Goal: Use online tool/utility: Utilize a website feature to perform a specific function

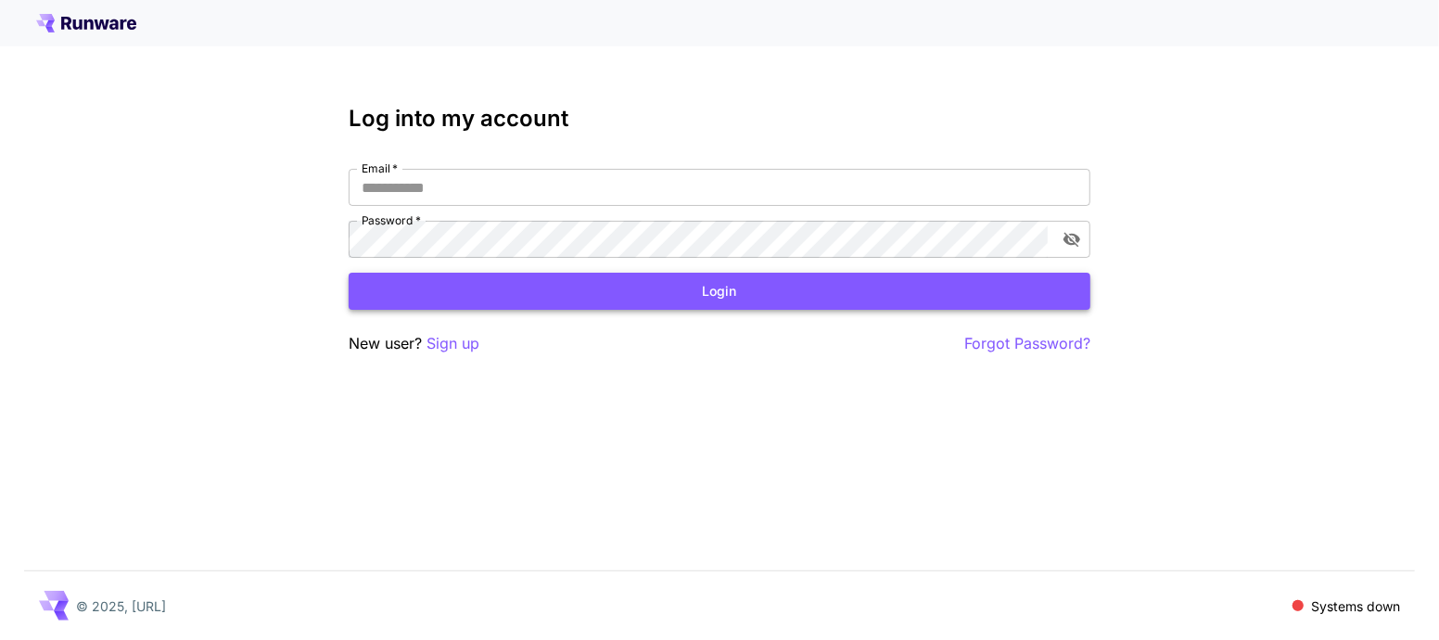
type input "**********"
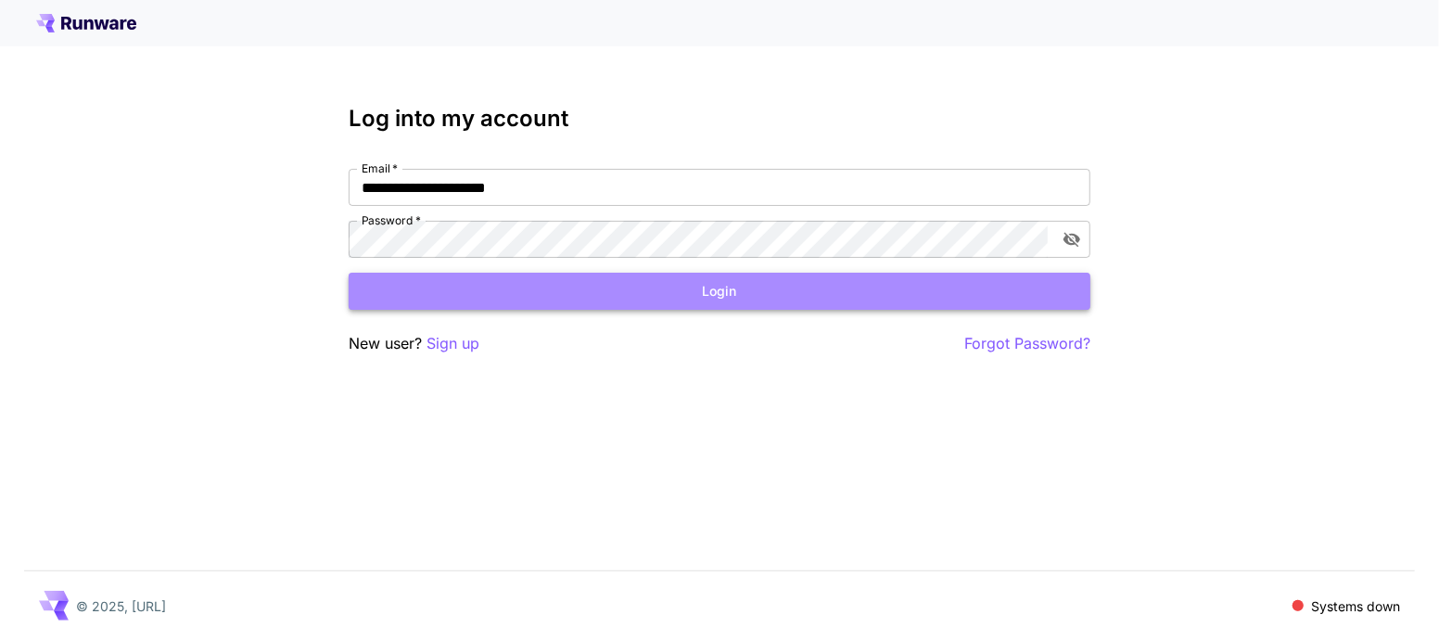
click at [710, 298] on button "Login" at bounding box center [720, 292] width 742 height 38
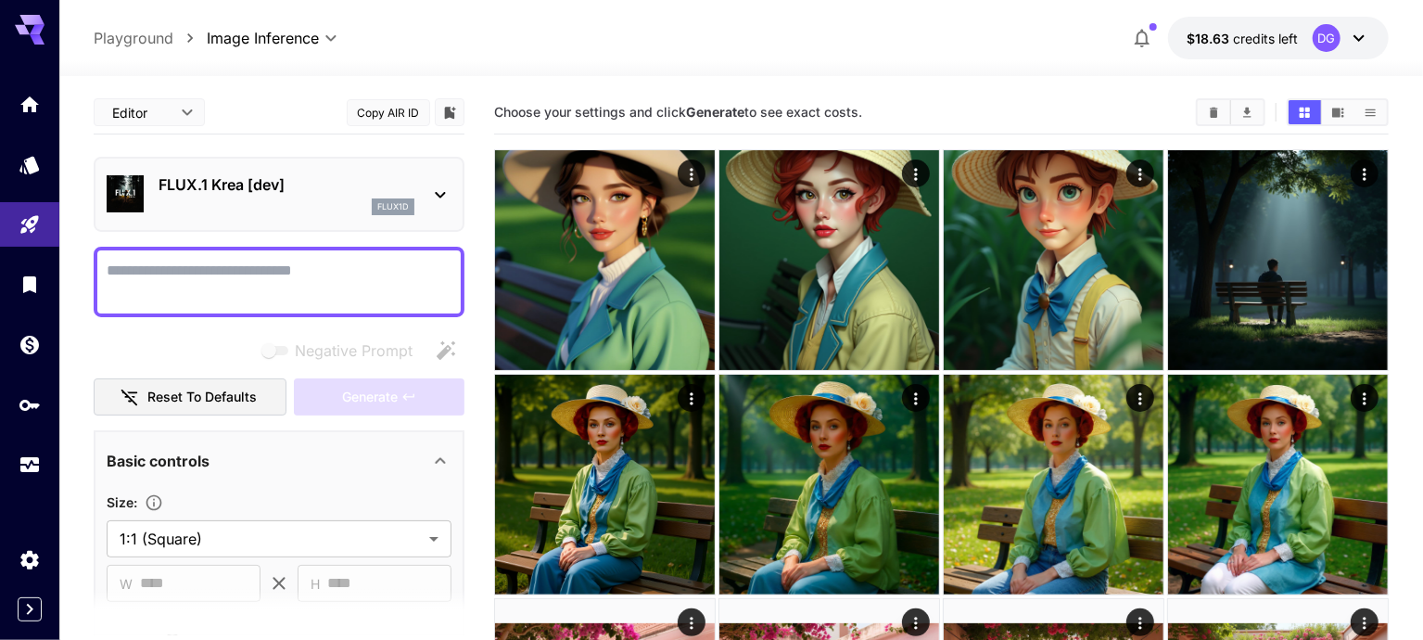
click at [382, 201] on p "flux1d" at bounding box center [393, 206] width 32 height 13
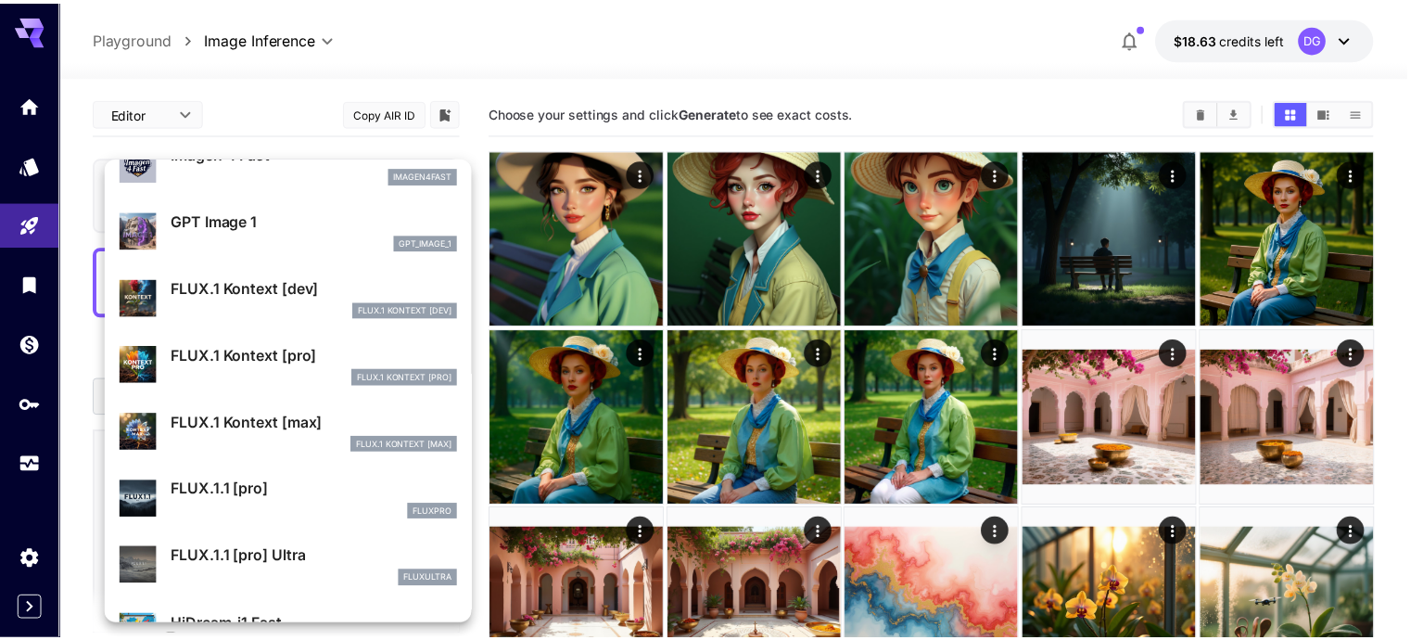
scroll to position [974, 0]
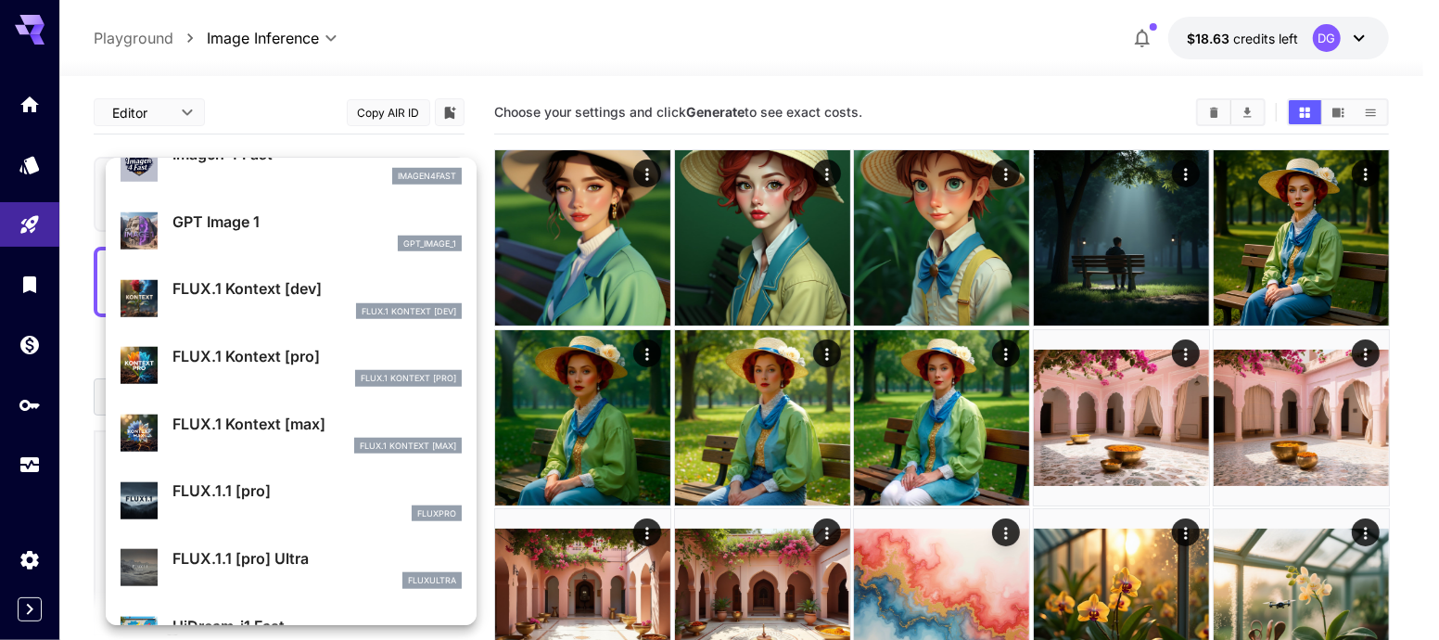
click at [292, 299] on div "FLUX.1 Kontext [dev] FLUX.1 Kontext [dev]" at bounding box center [316, 298] width 289 height 42
type input "****"
type input "***"
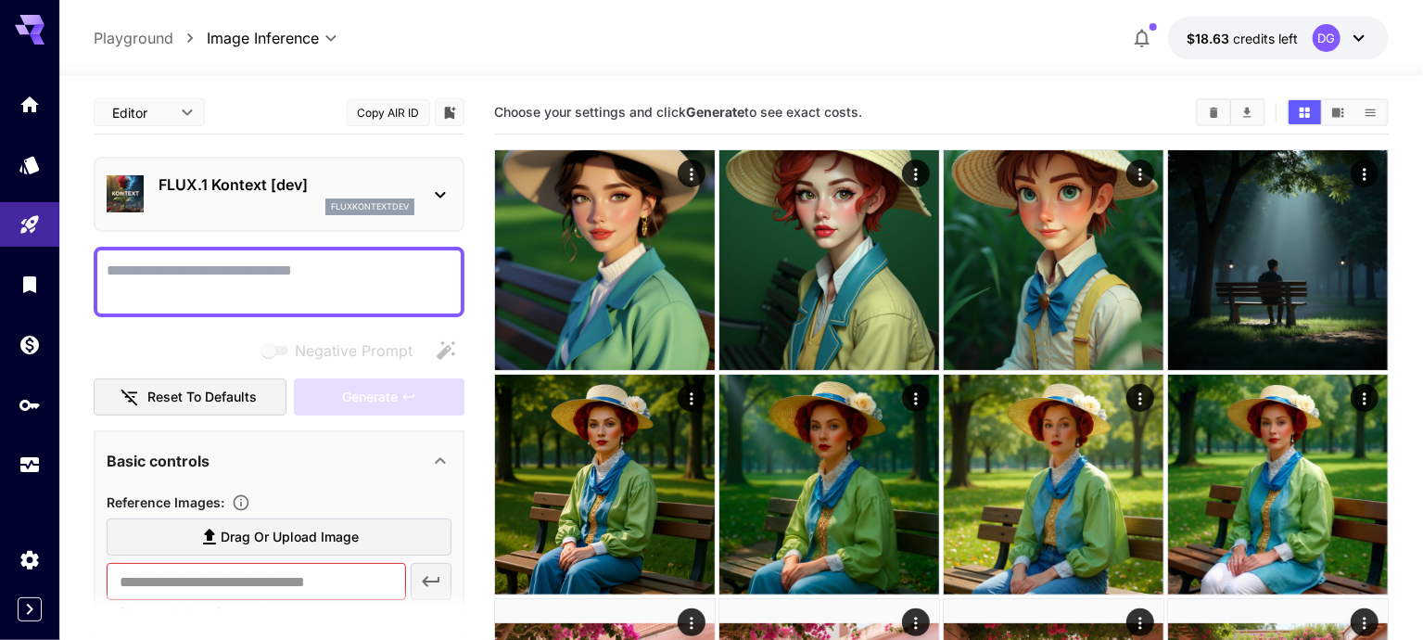
click at [276, 292] on textarea "Negative Prompt" at bounding box center [279, 282] width 345 height 45
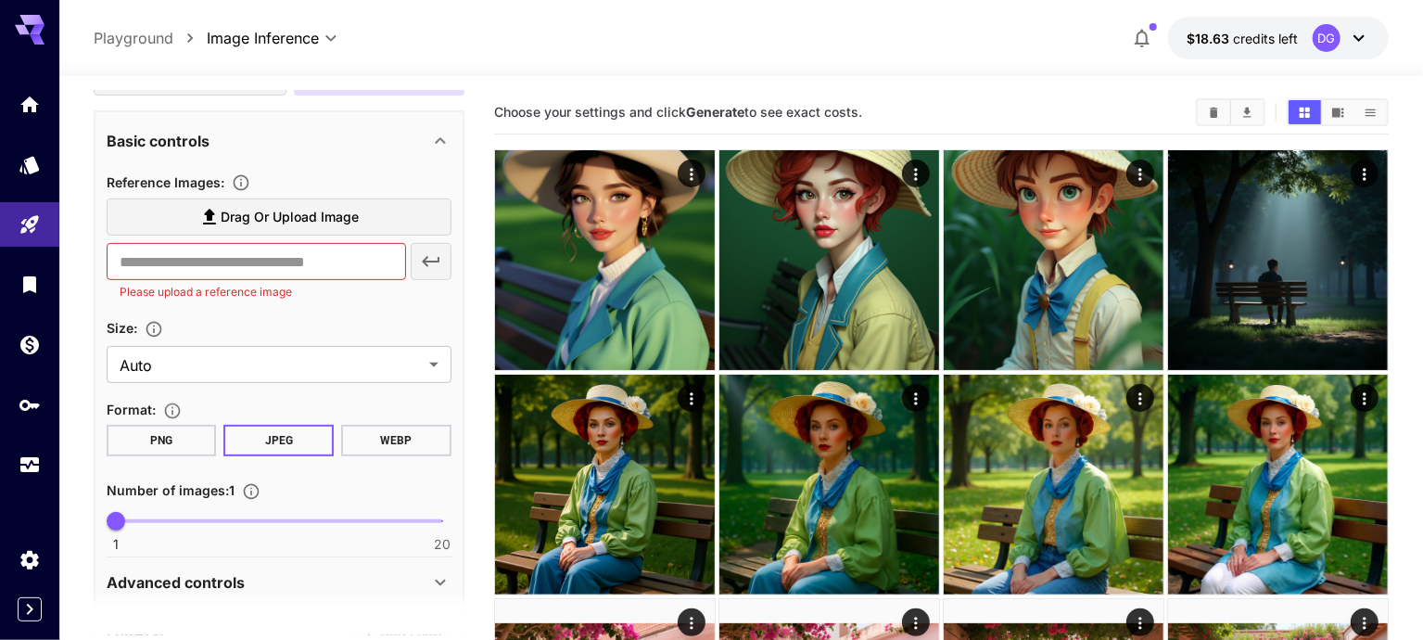
scroll to position [354, 0]
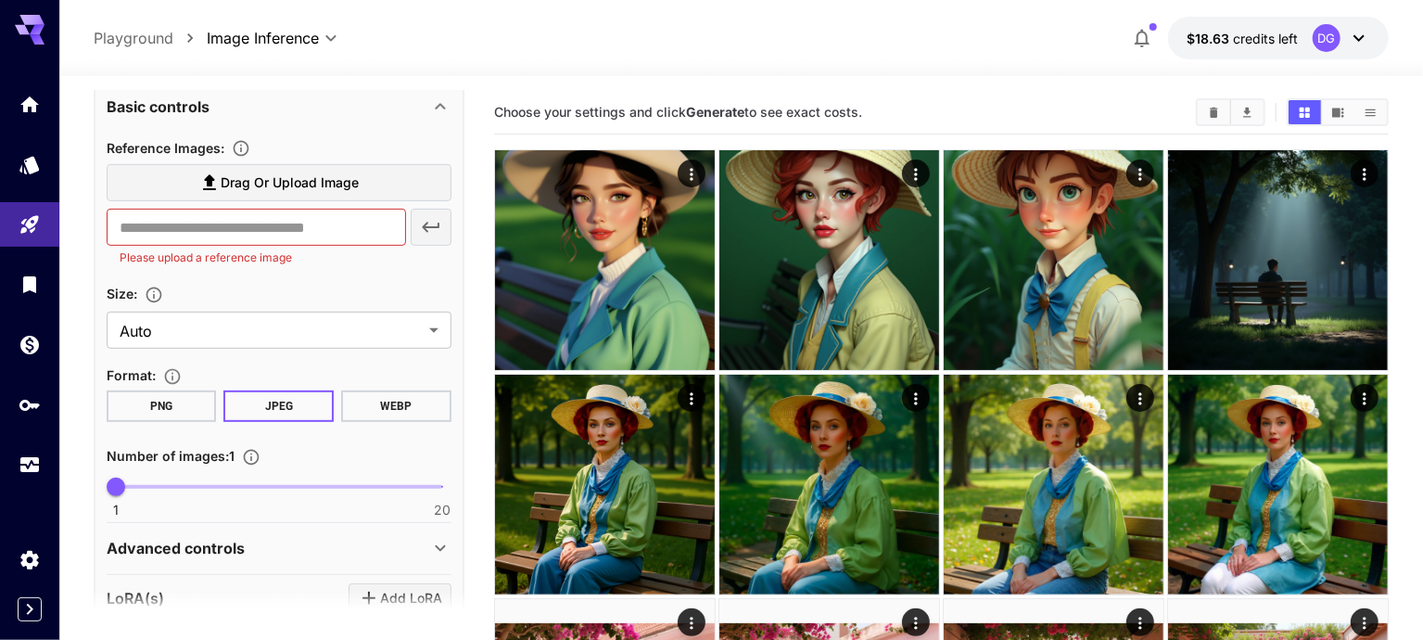
click at [307, 200] on section "Drag or upload image ​ Please upload a reference image" at bounding box center [279, 215] width 345 height 103
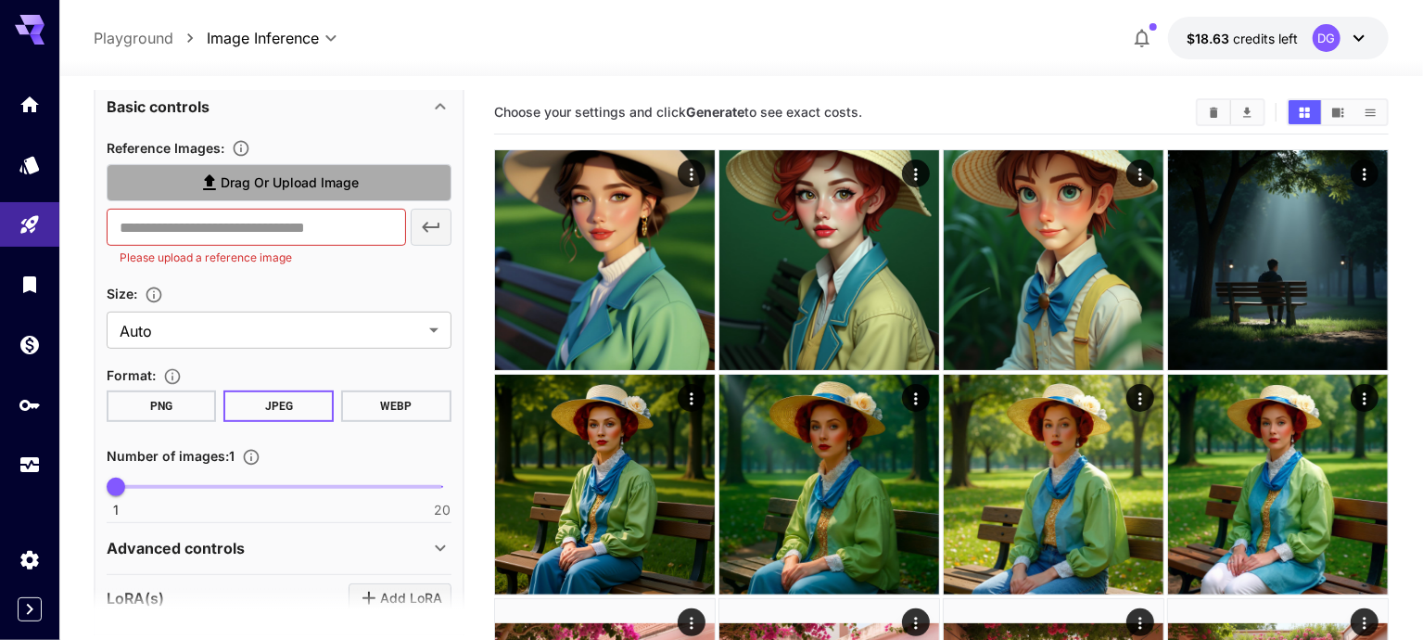
click at [307, 175] on span "Drag or upload image" at bounding box center [290, 183] width 138 height 23
click at [0, 0] on input "Drag or upload image" at bounding box center [0, 0] width 0 height 0
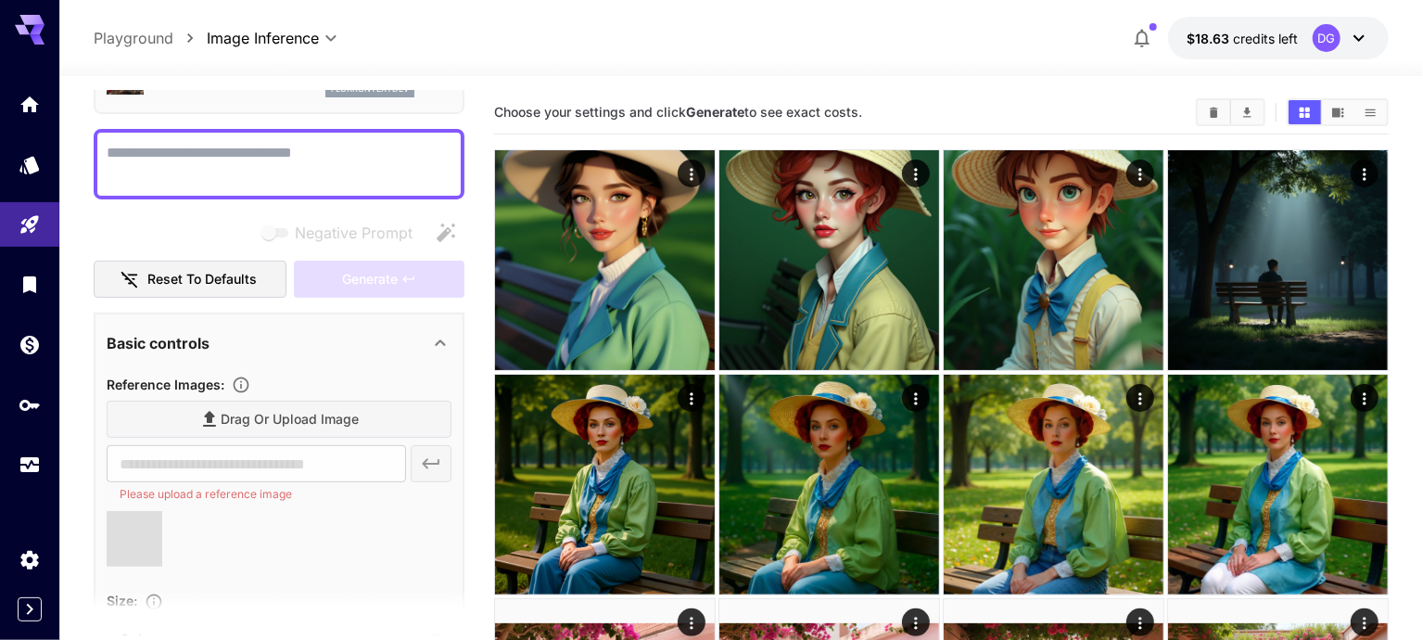
scroll to position [0, 0]
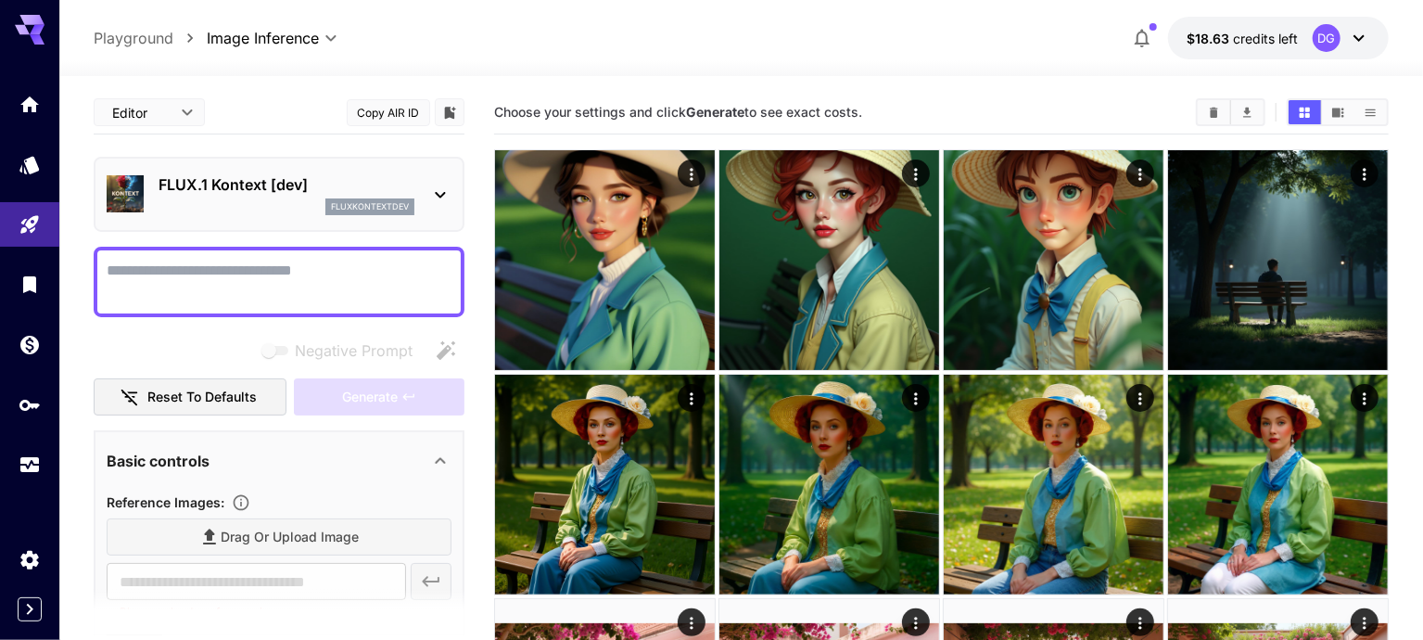
type input "**********"
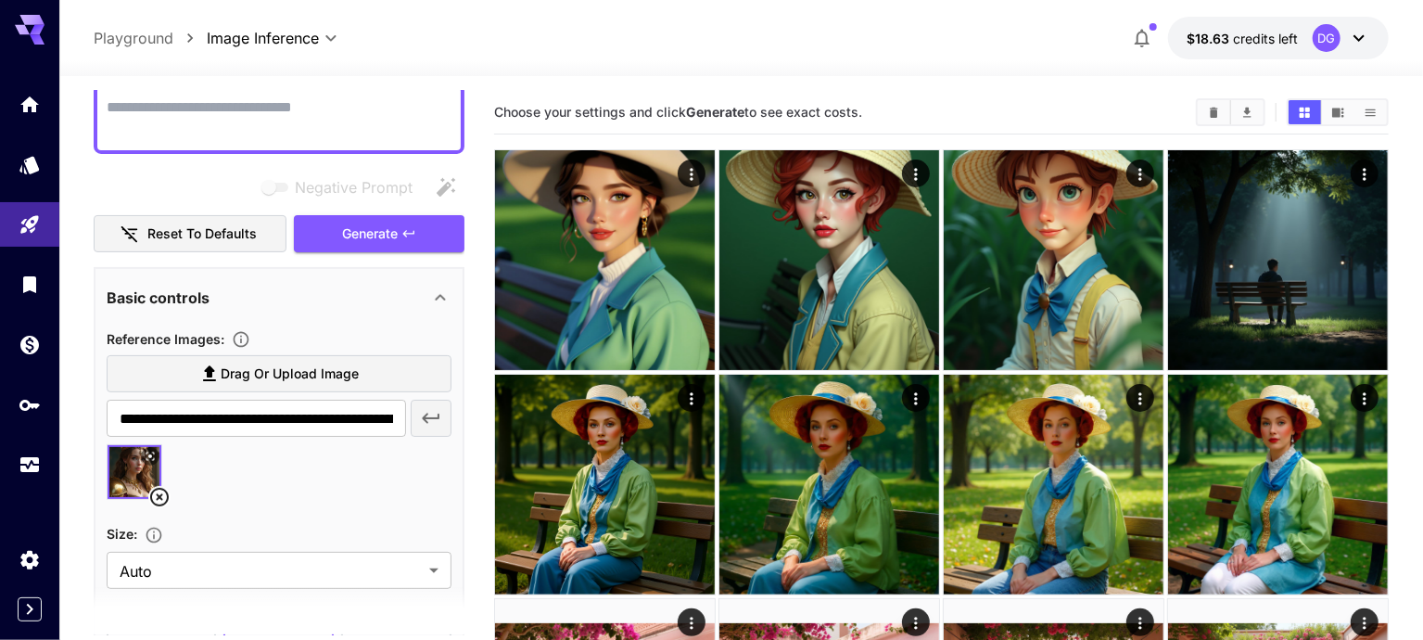
scroll to position [164, 0]
click at [262, 106] on textarea "Negative Prompt" at bounding box center [279, 117] width 345 height 45
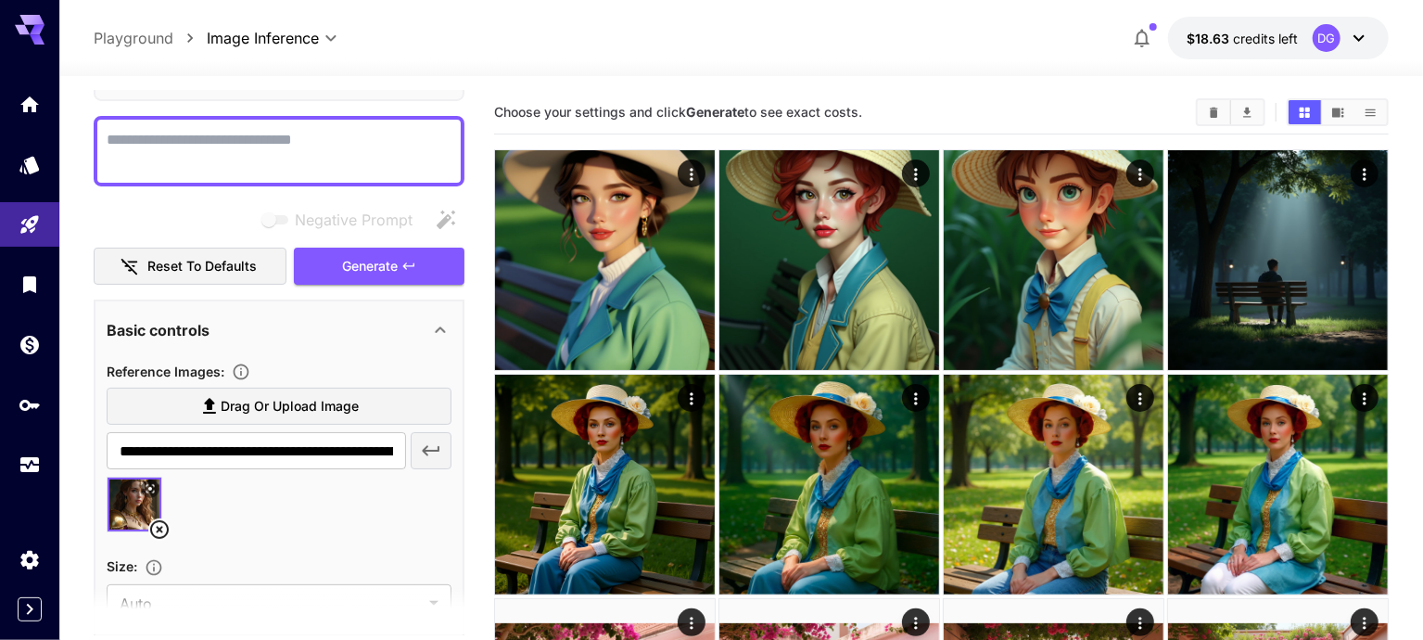
scroll to position [129, 0]
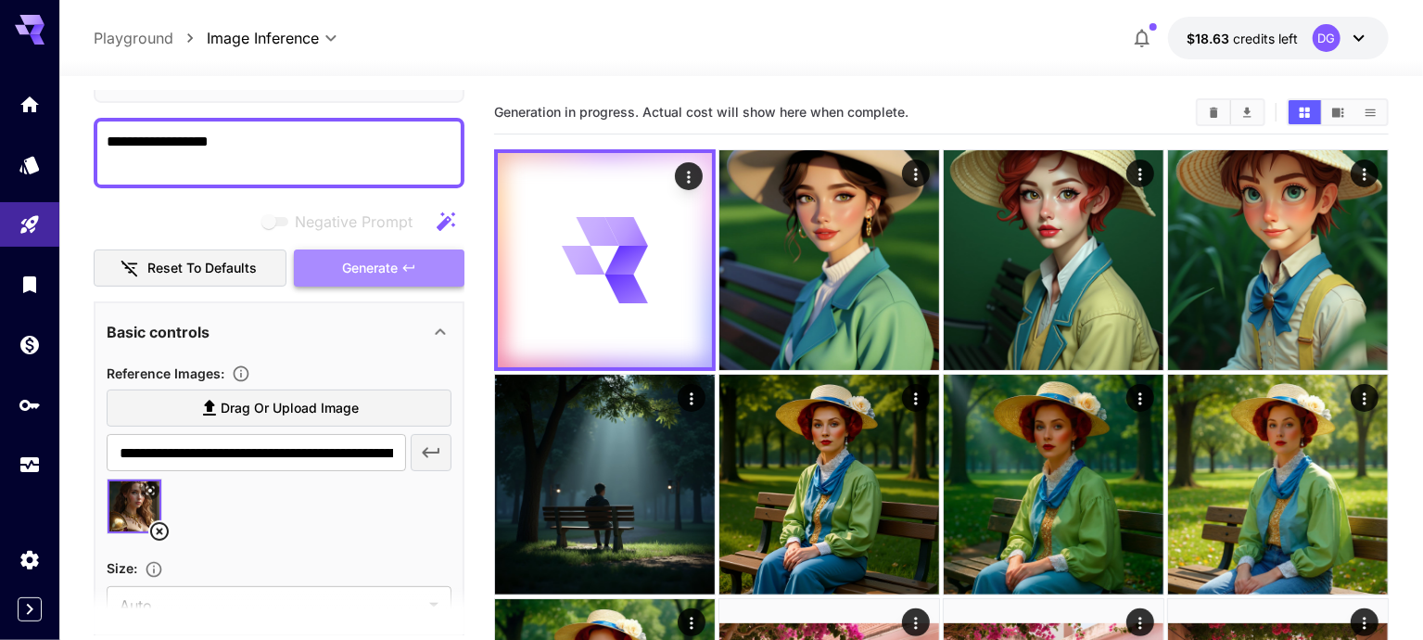
click at [321, 276] on button "Generate" at bounding box center [379, 268] width 171 height 38
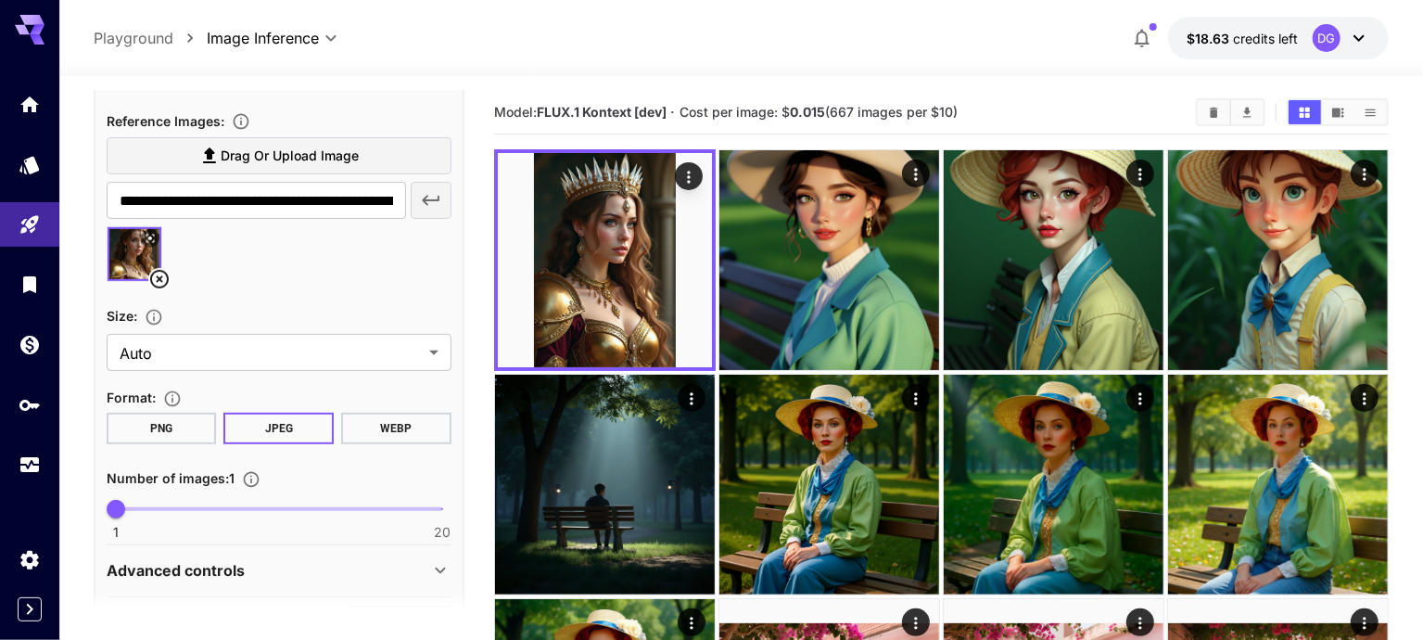
scroll to position [536, 0]
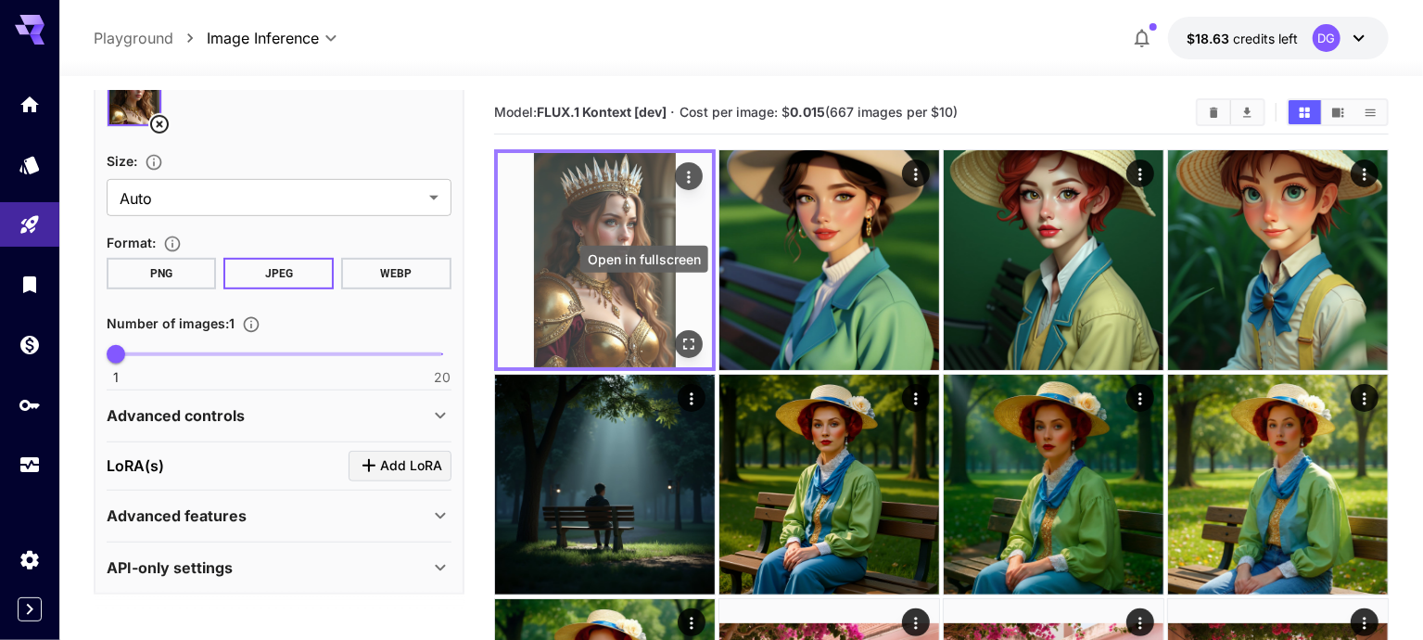
click at [680, 335] on icon "Open in fullscreen" at bounding box center [689, 344] width 19 height 19
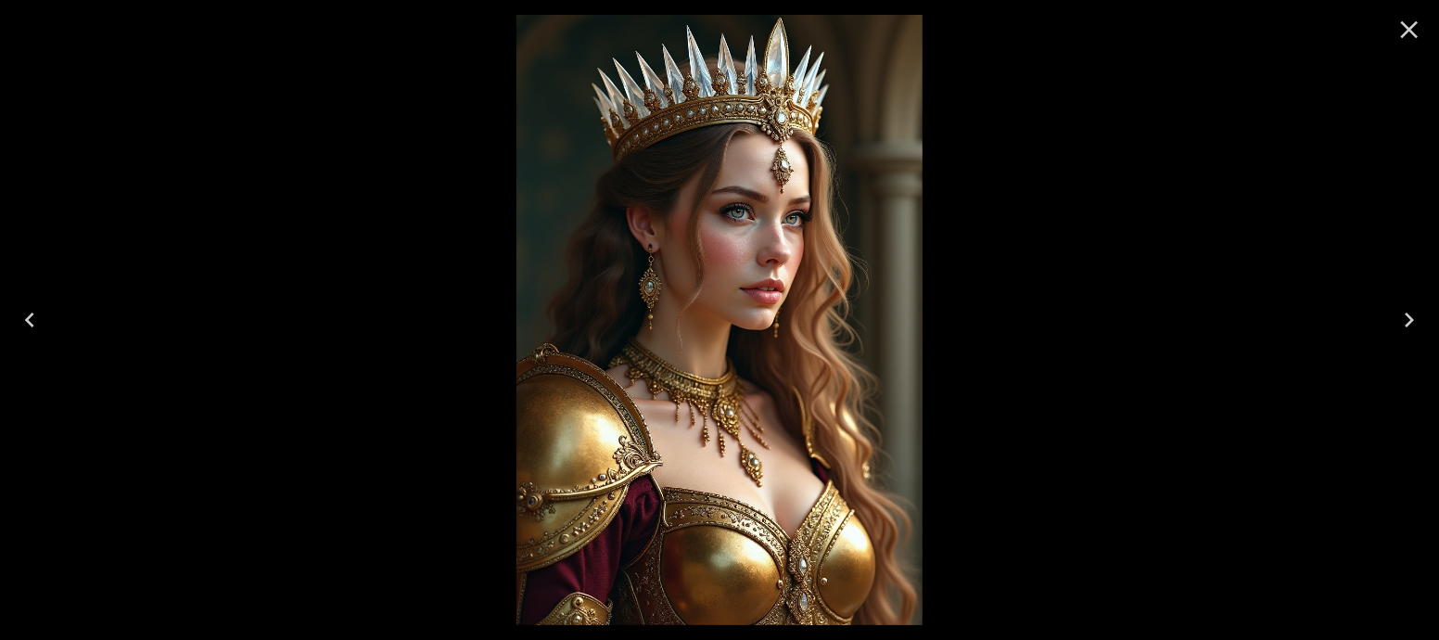
click at [1419, 22] on icon "Close" at bounding box center [1409, 30] width 30 height 30
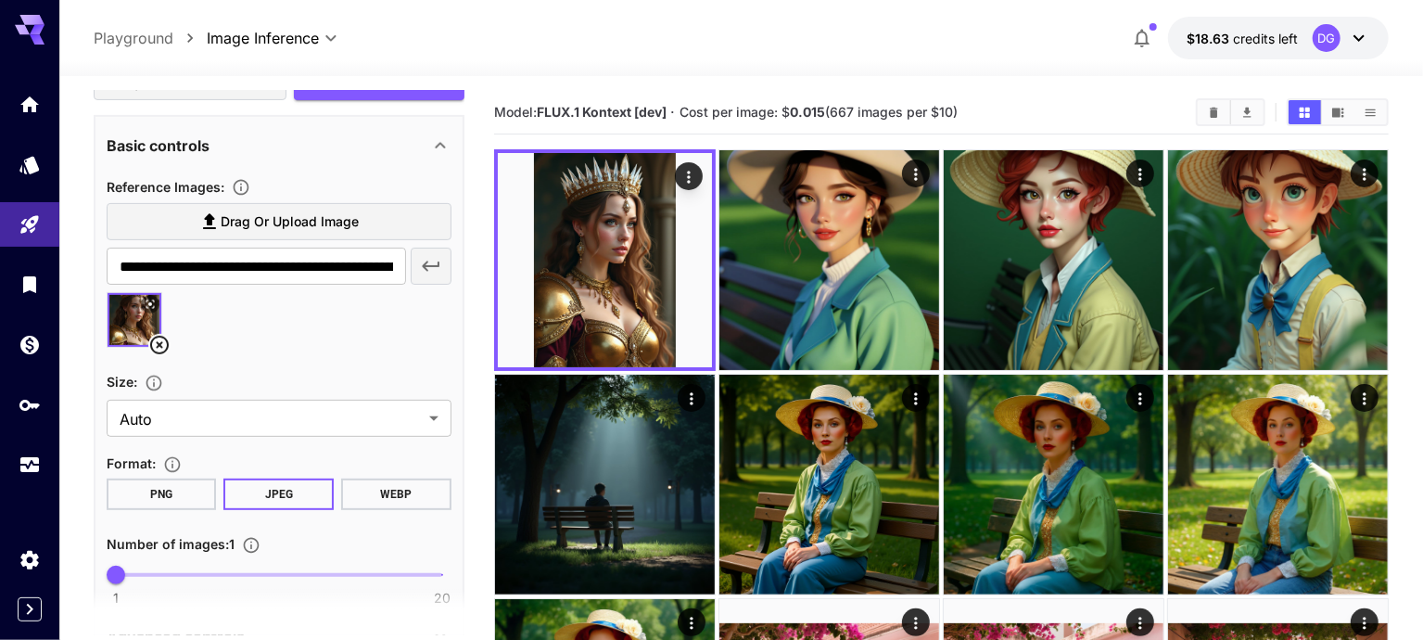
scroll to position [428, 0]
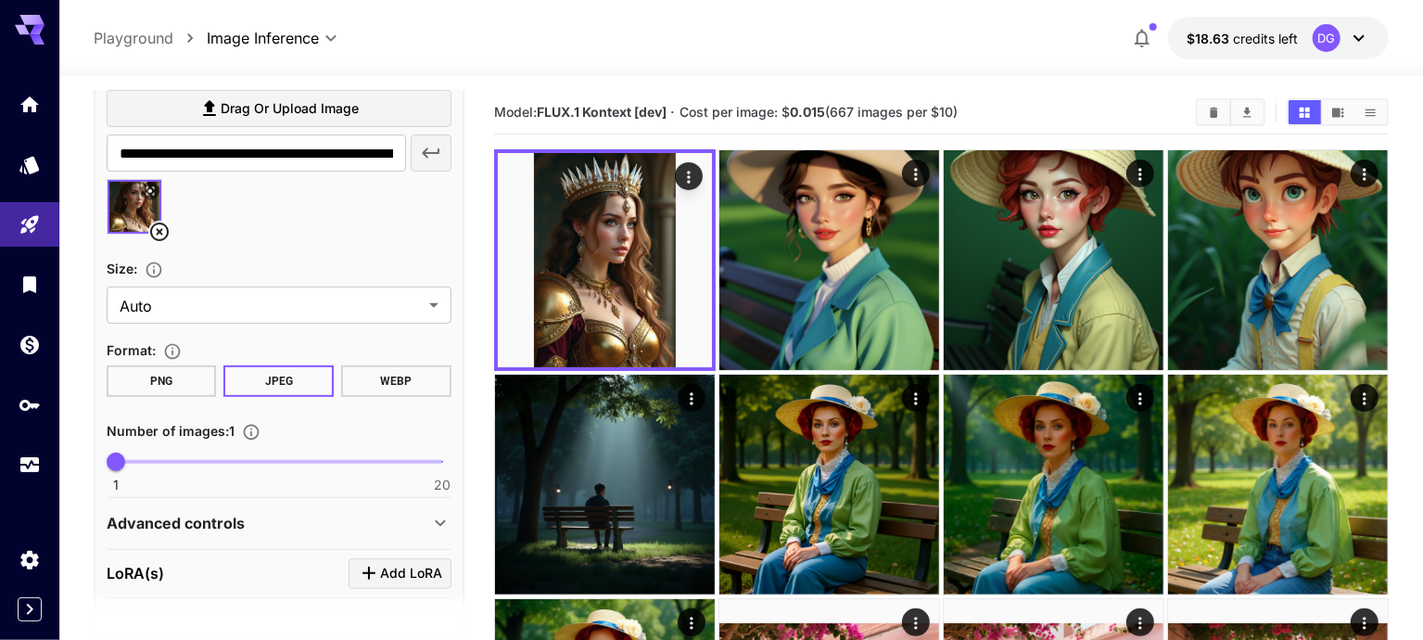
click at [127, 217] on img at bounding box center [135, 207] width 54 height 54
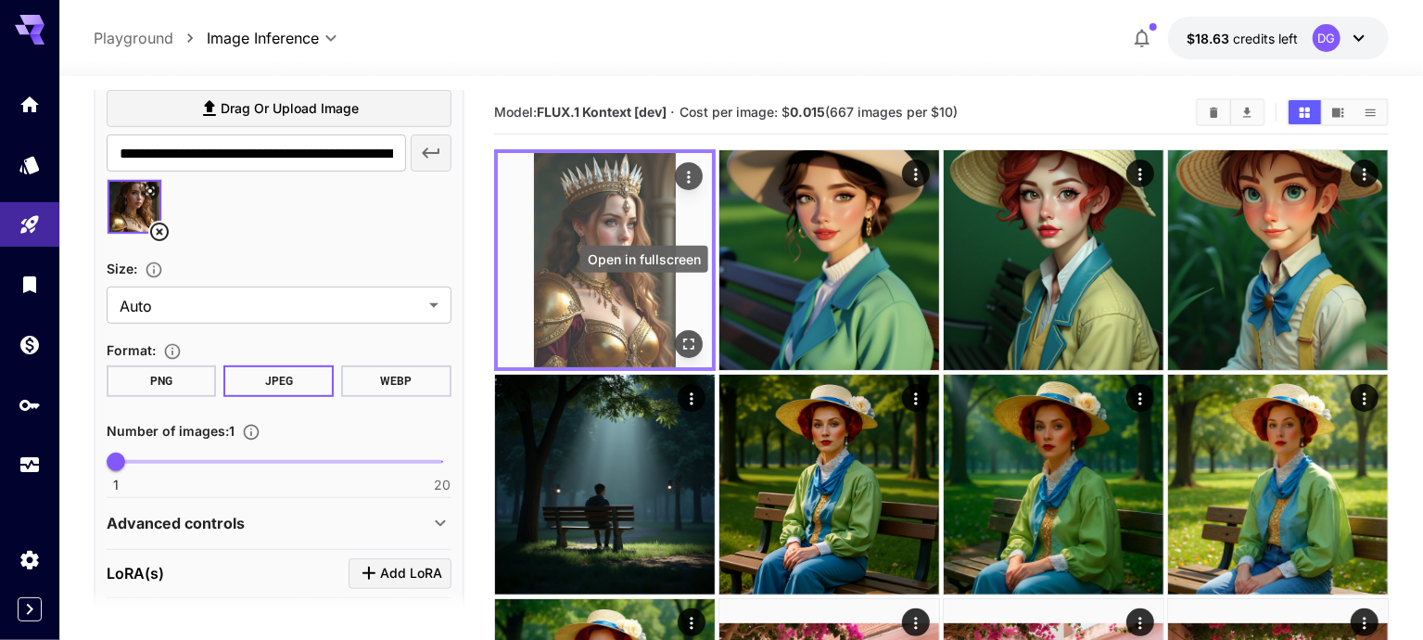
click at [683, 338] on icon "Open in fullscreen" at bounding box center [688, 343] width 11 height 11
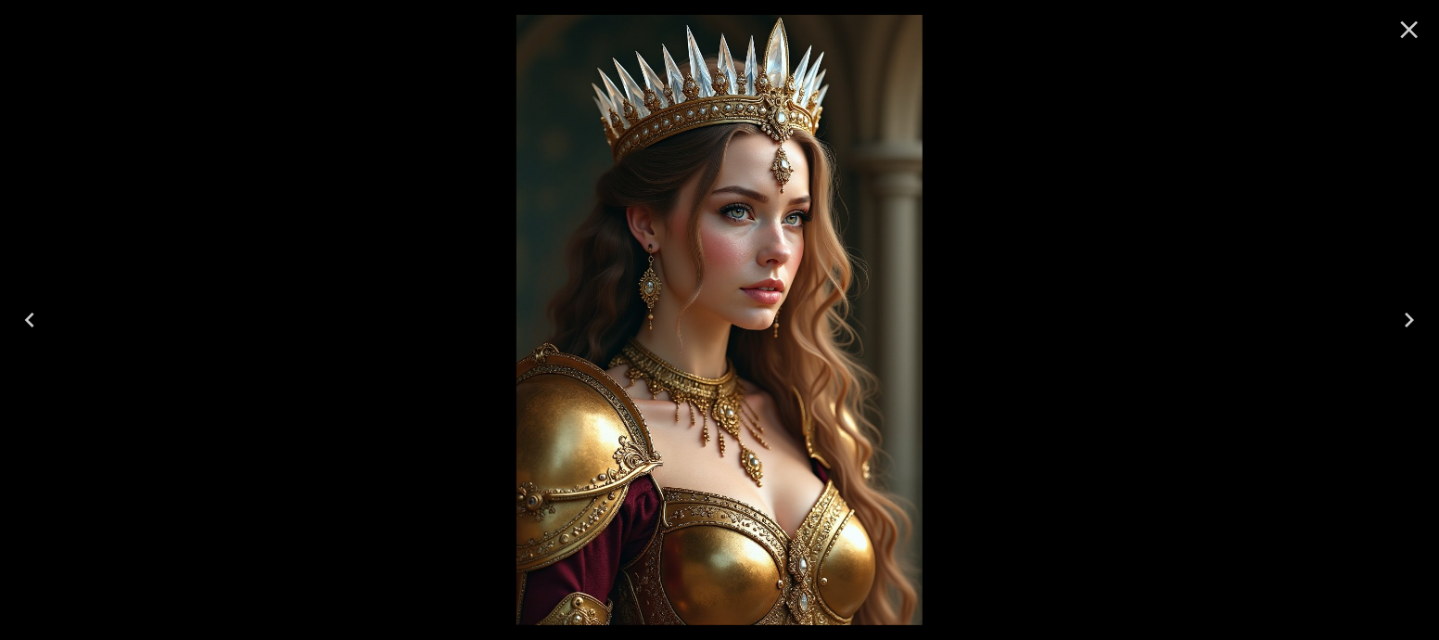
click at [1407, 25] on icon "Close" at bounding box center [1409, 30] width 30 height 30
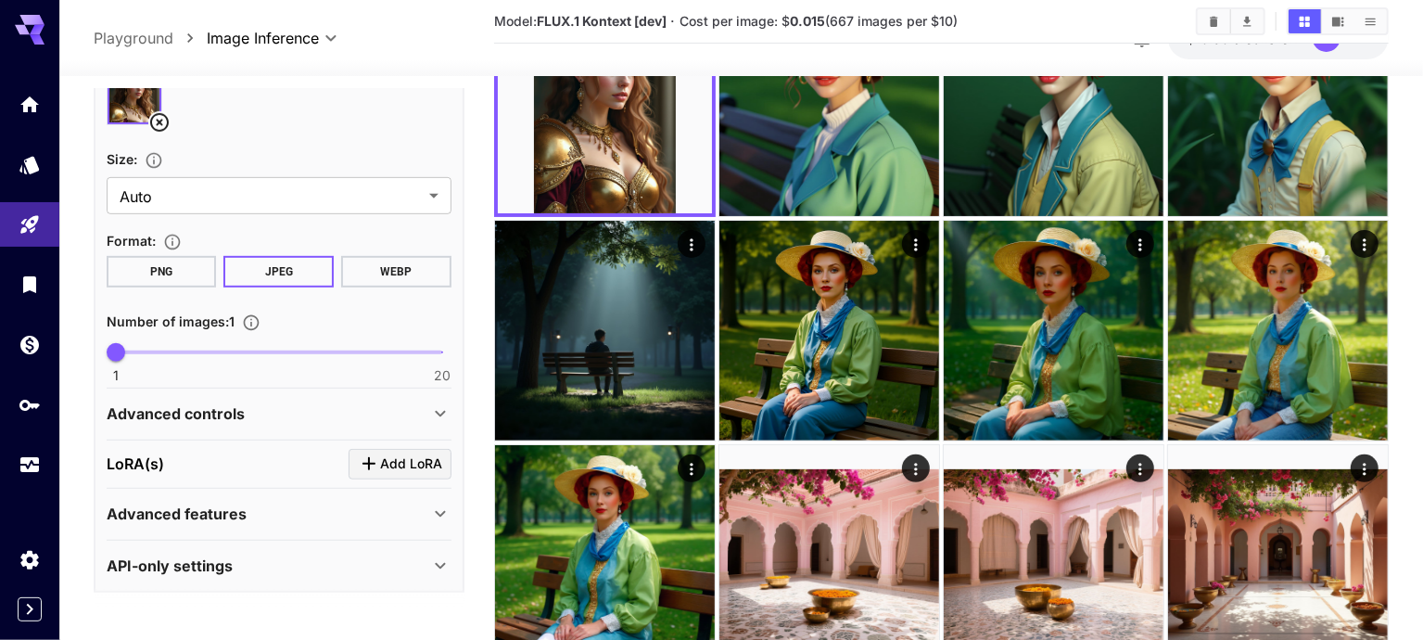
scroll to position [165, 0]
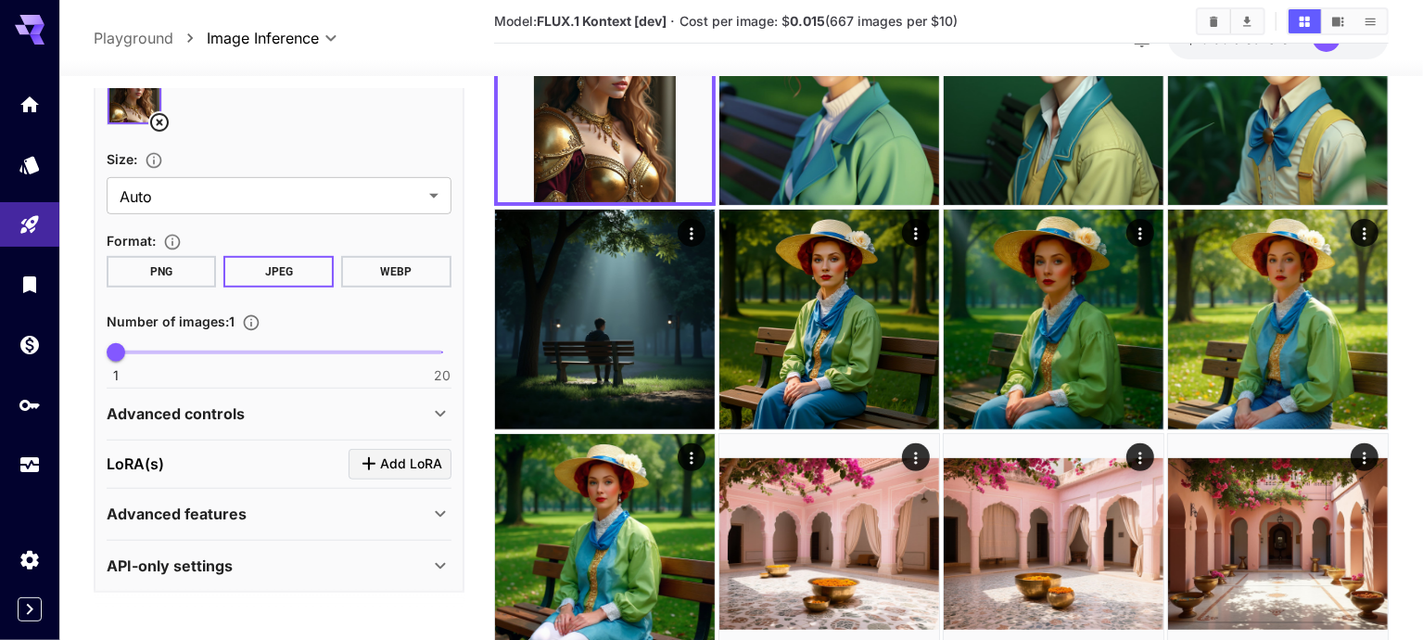
click at [329, 402] on div "Advanced controls" at bounding box center [268, 413] width 323 height 22
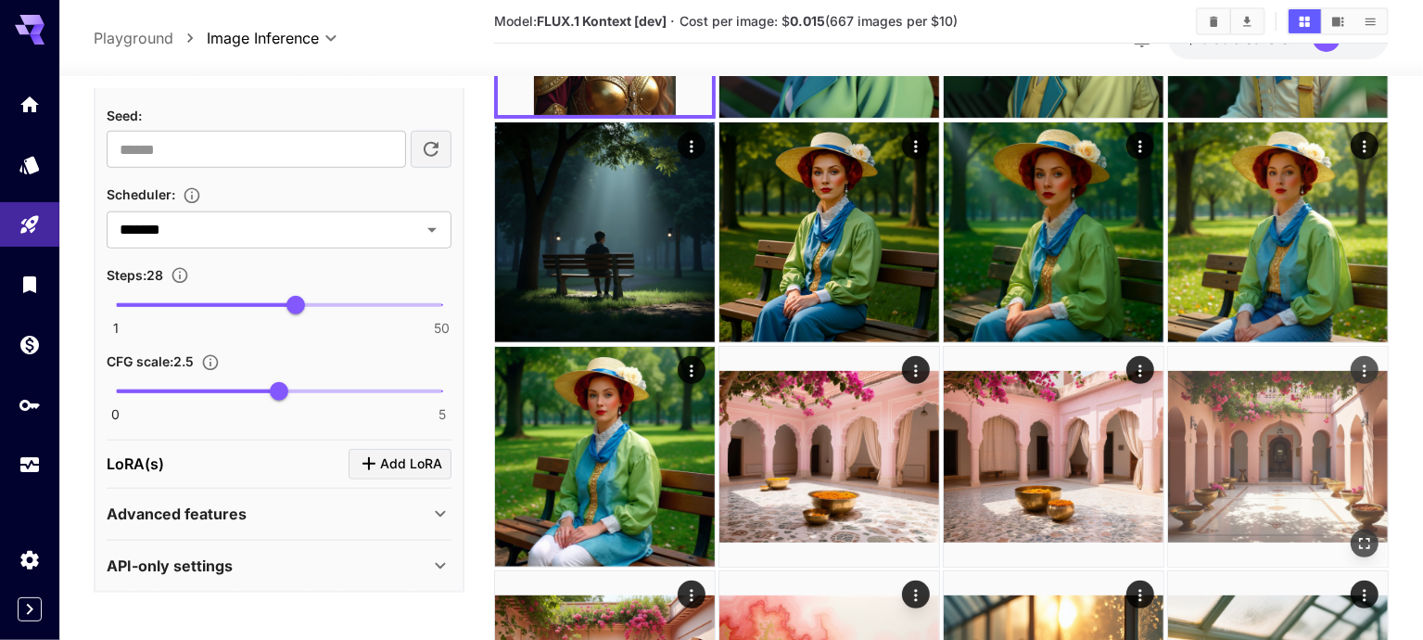
scroll to position [0, 0]
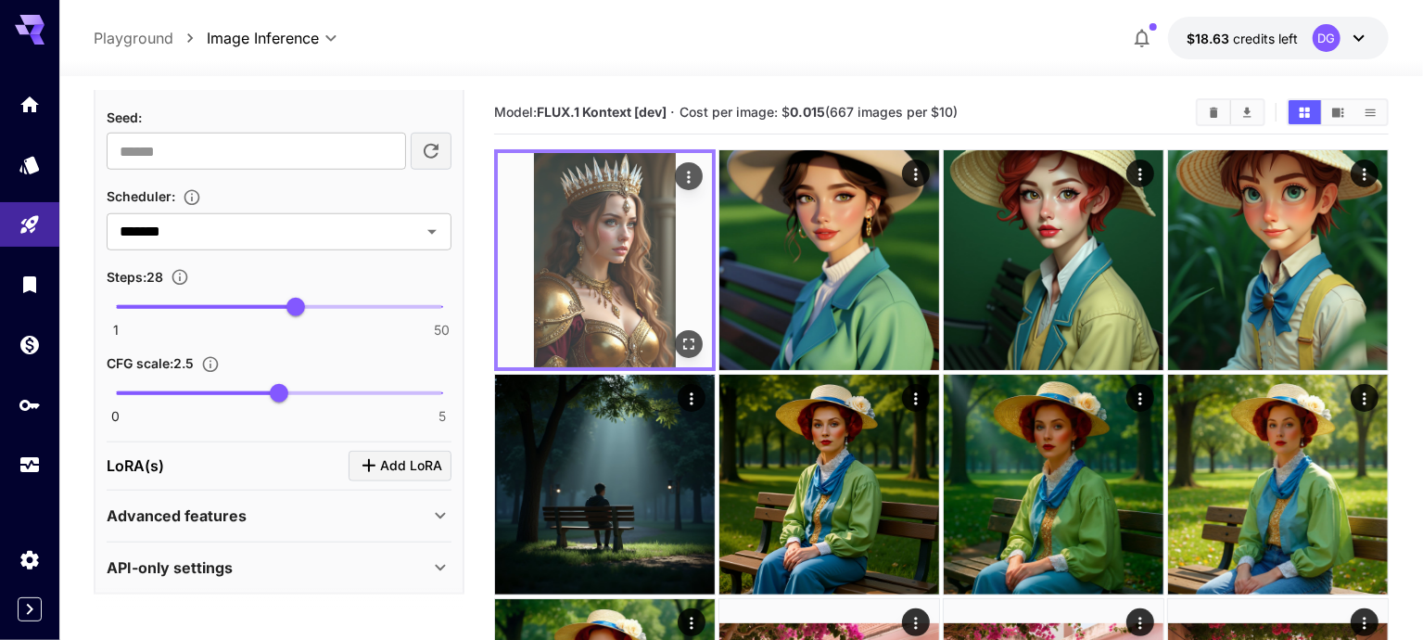
click at [581, 237] on img at bounding box center [605, 260] width 214 height 214
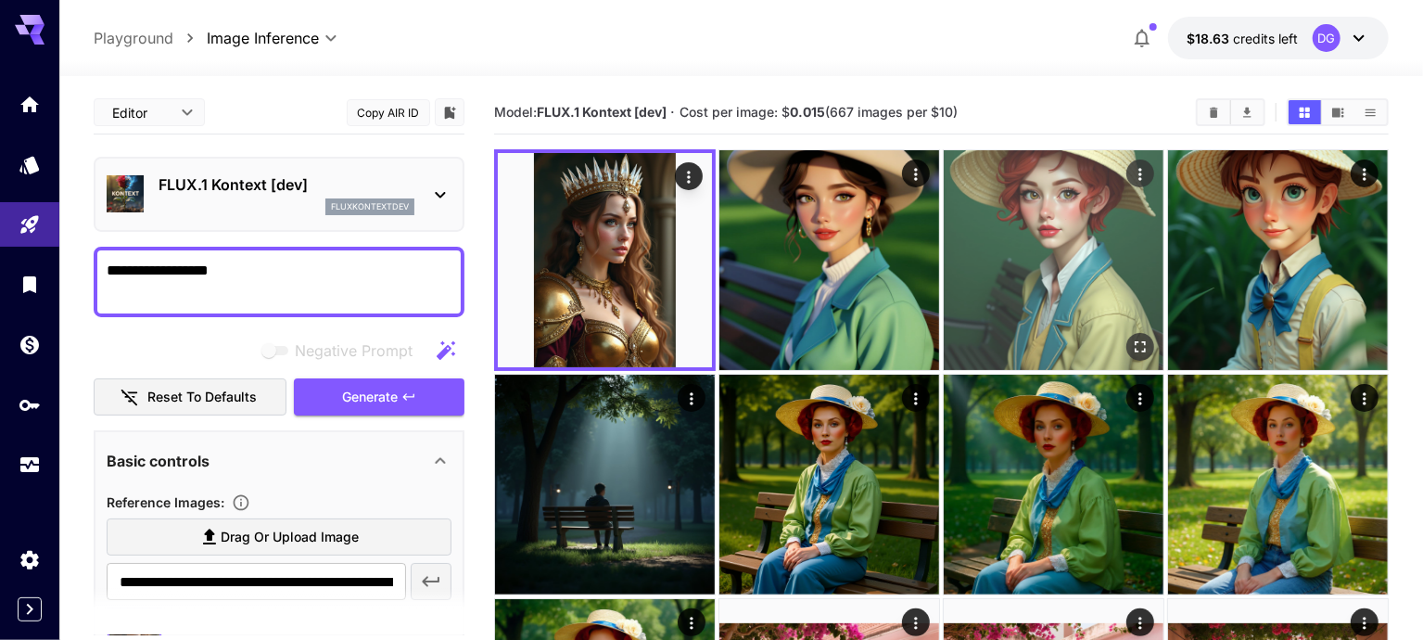
click at [944, 320] on img at bounding box center [1054, 260] width 220 height 220
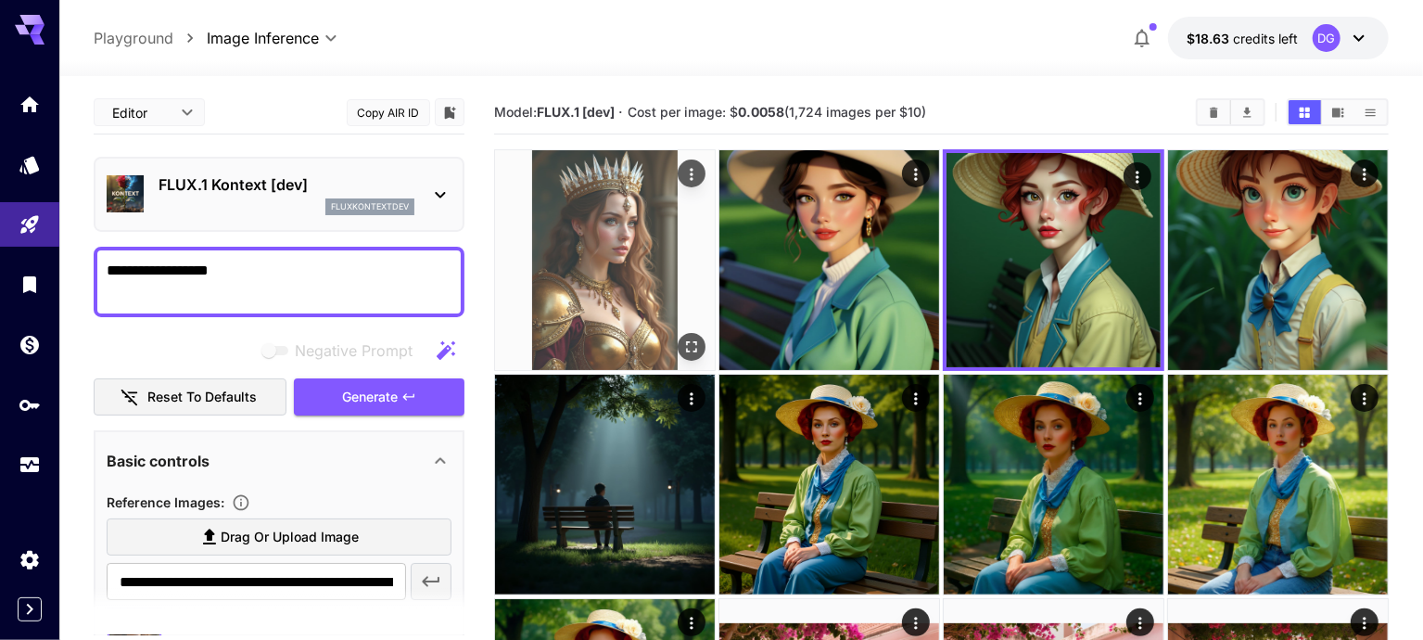
click at [618, 290] on img at bounding box center [605, 260] width 220 height 220
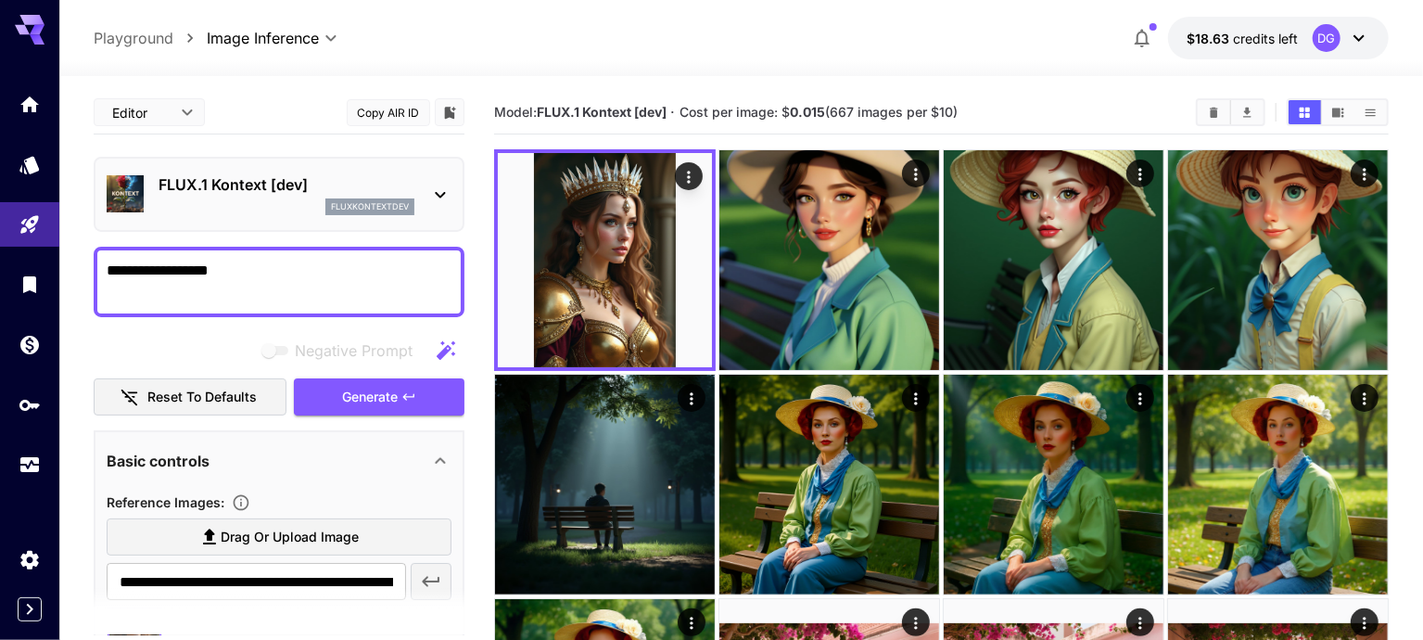
click at [242, 262] on textarea "**********" at bounding box center [280, 282] width 347 height 45
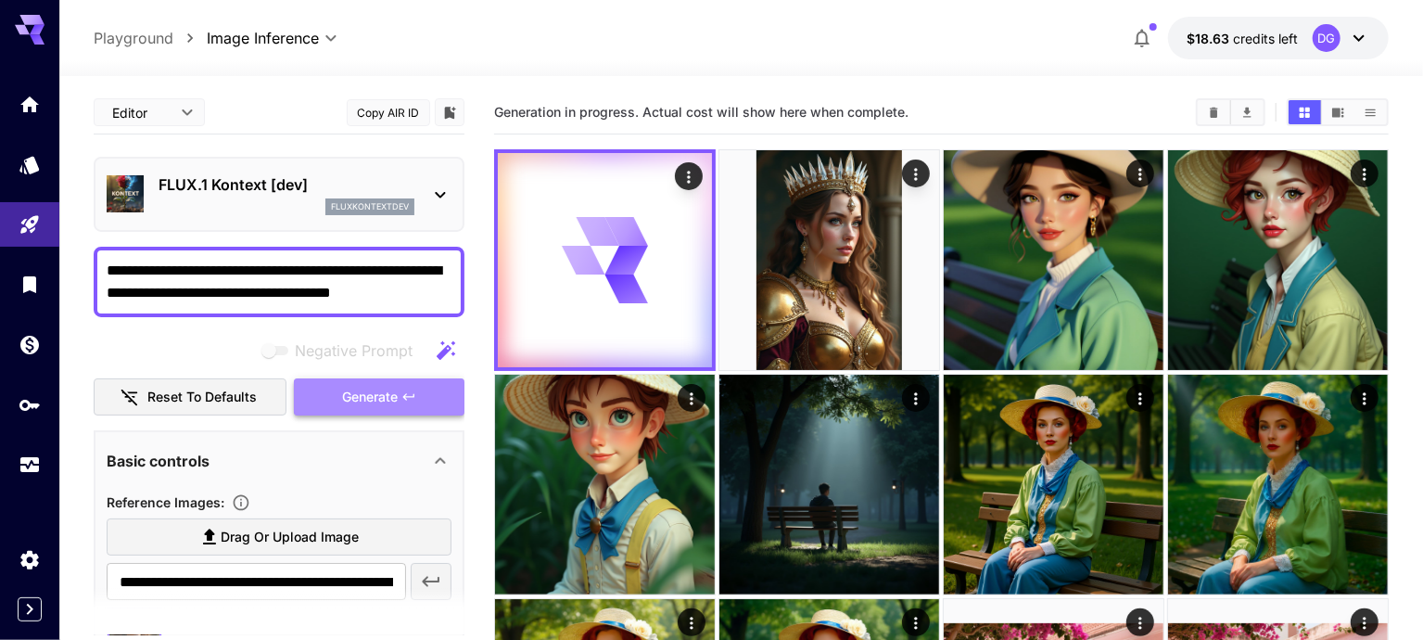
click at [355, 390] on span "Generate" at bounding box center [370, 397] width 56 height 23
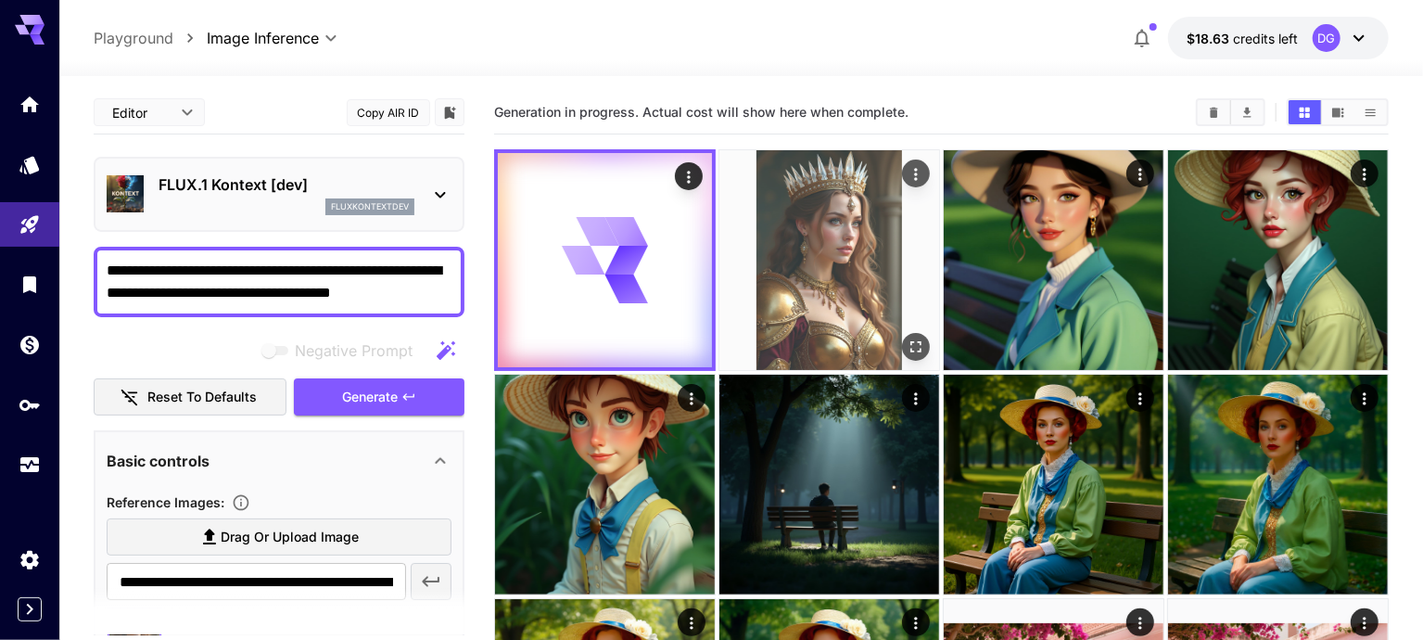
click at [783, 227] on img at bounding box center [829, 260] width 220 height 220
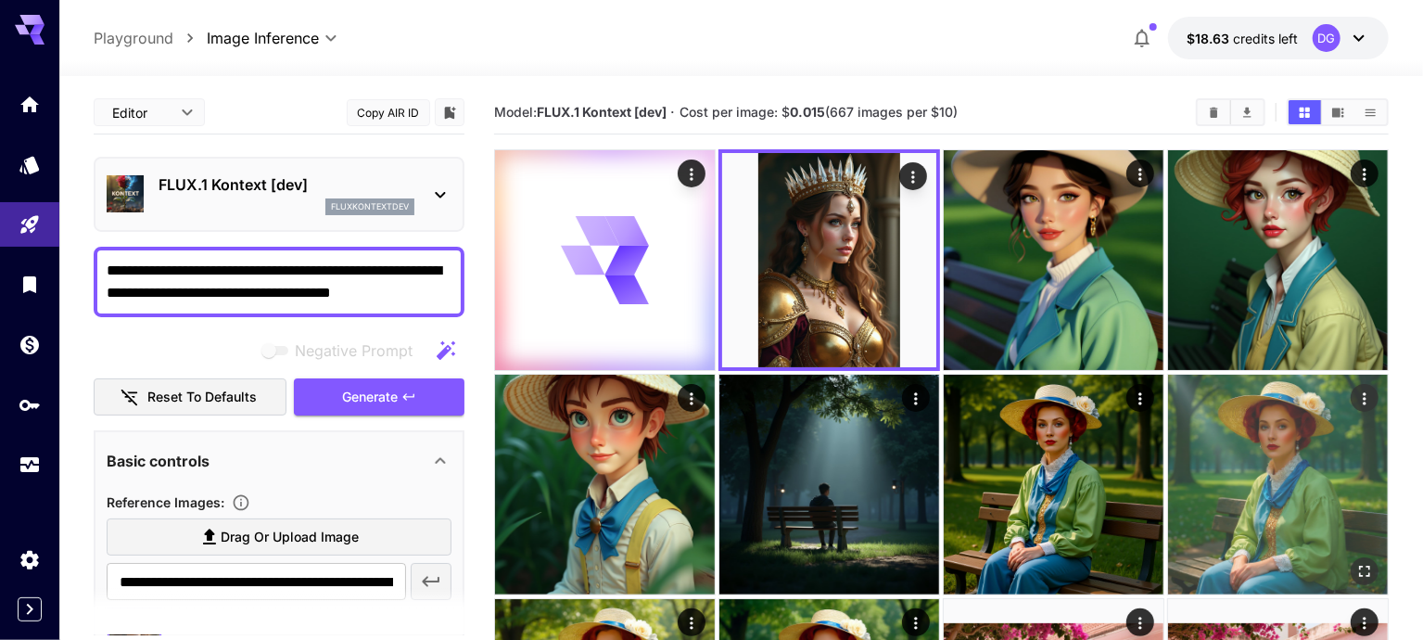
click at [1168, 419] on img at bounding box center [1278, 485] width 220 height 220
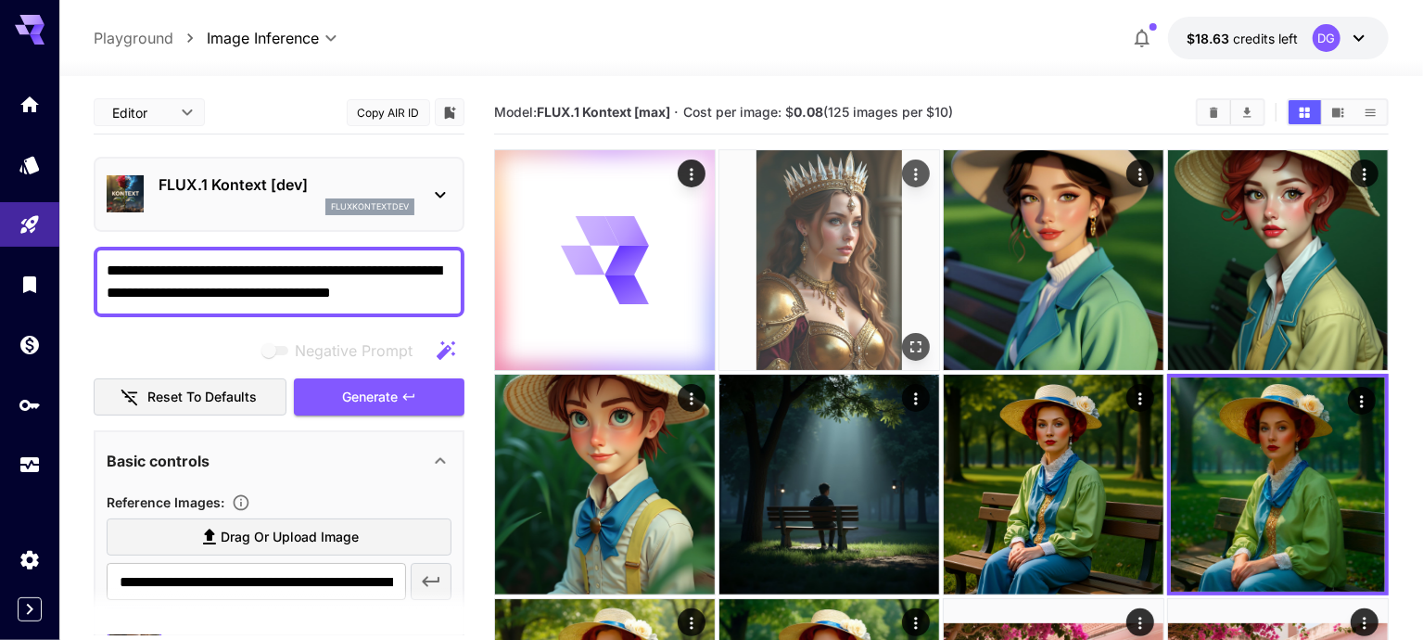
click at [774, 283] on img at bounding box center [829, 260] width 220 height 220
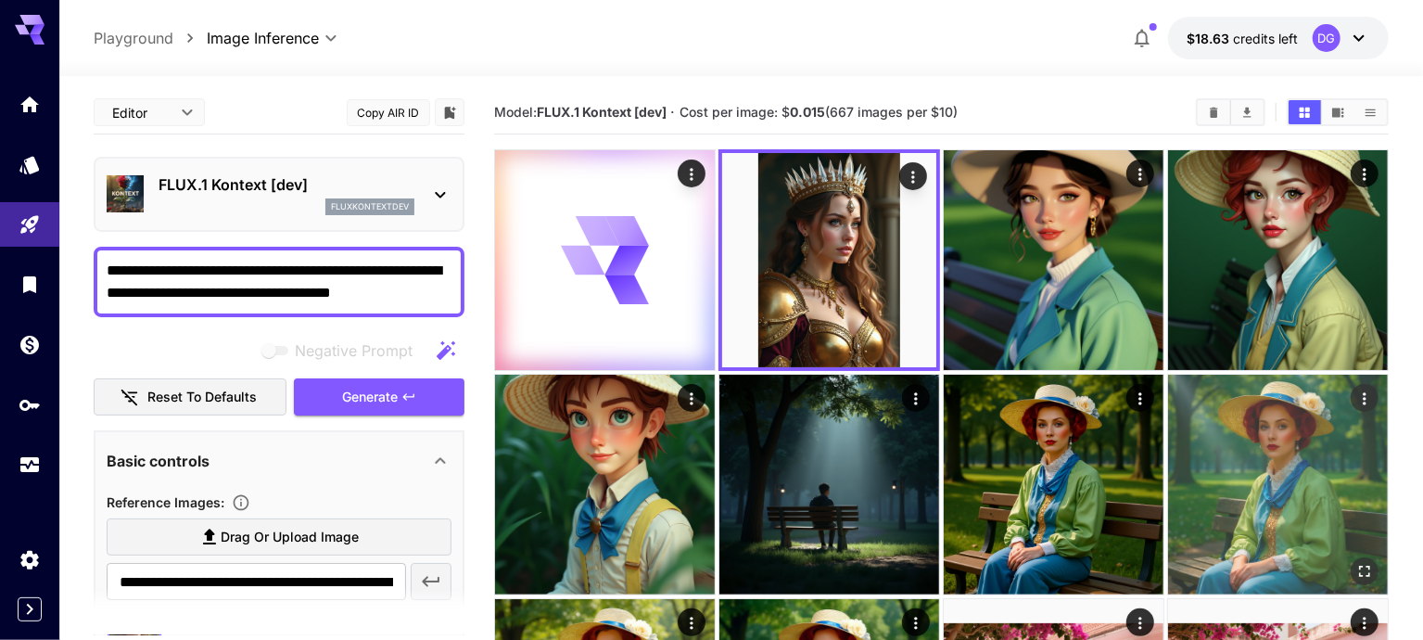
click at [1168, 403] on img at bounding box center [1278, 485] width 220 height 220
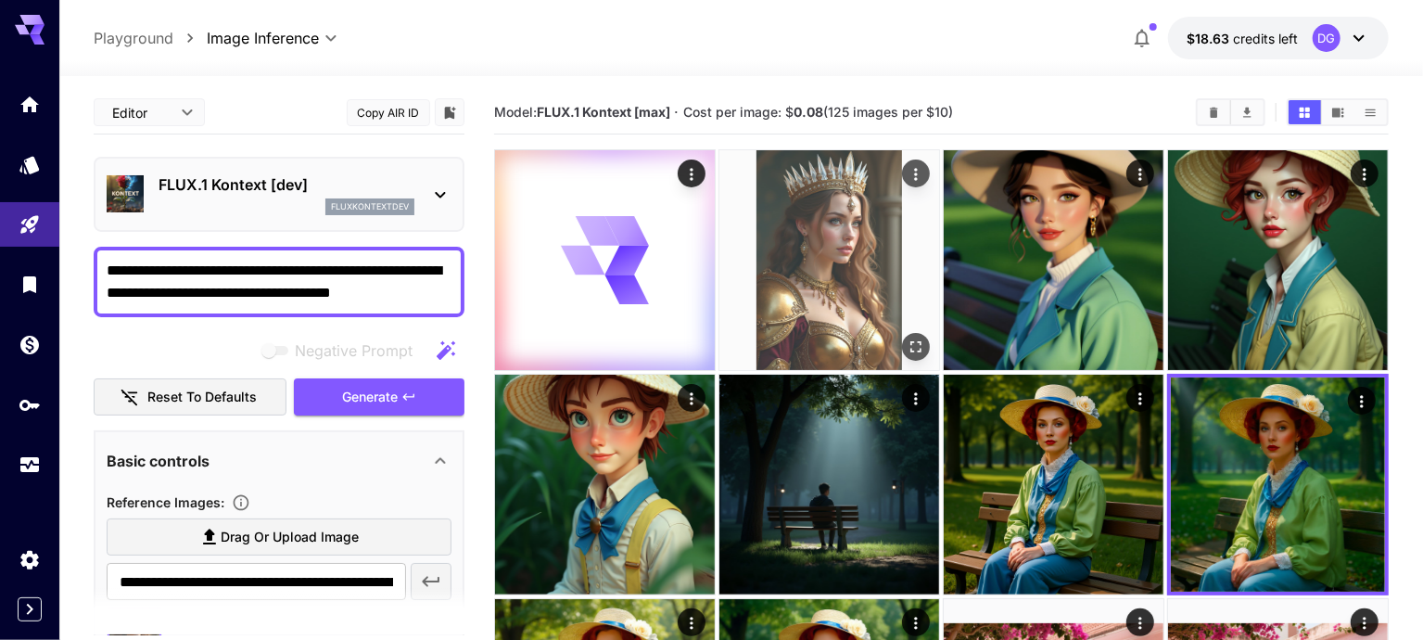
click at [719, 231] on img at bounding box center [829, 260] width 220 height 220
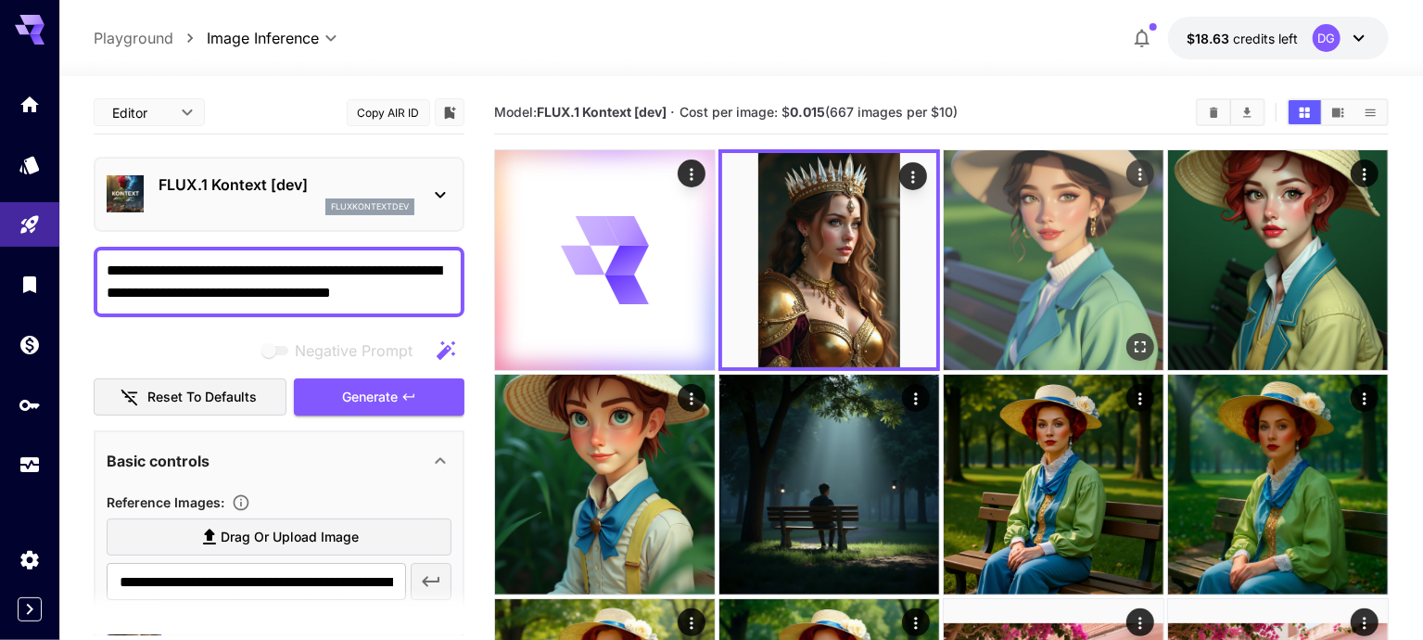
click at [974, 272] on img at bounding box center [1054, 260] width 220 height 220
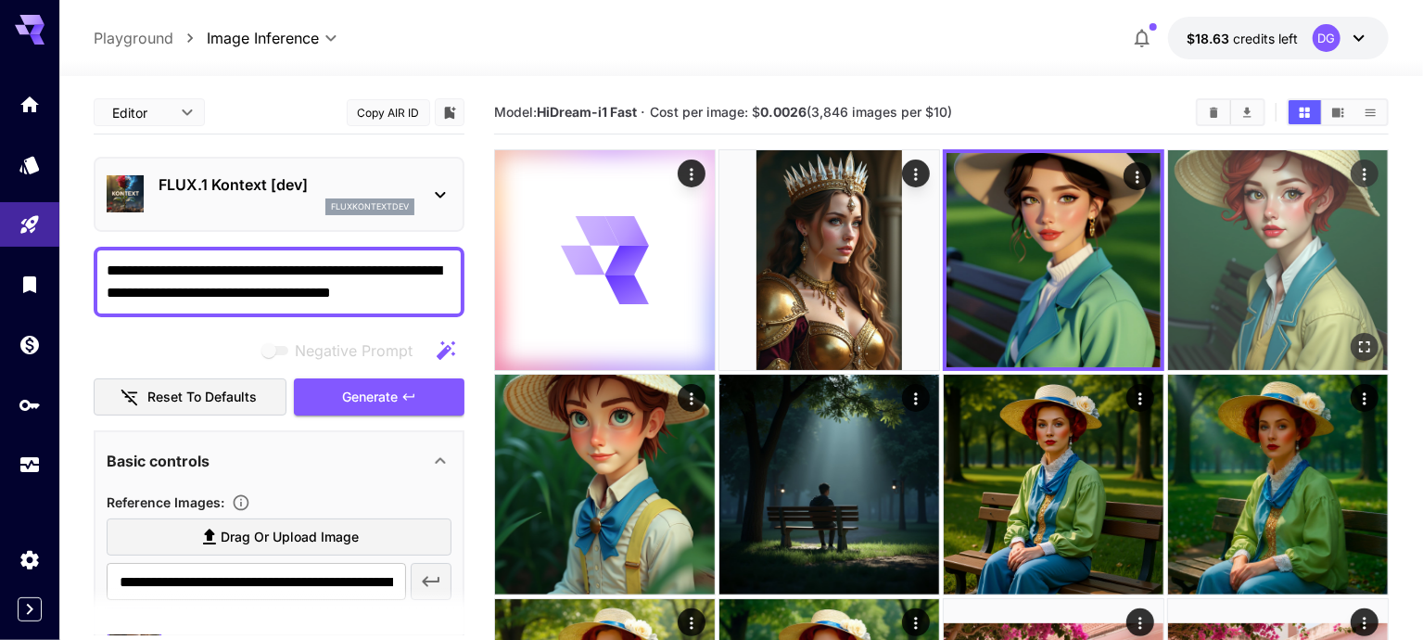
click at [1168, 253] on img at bounding box center [1278, 260] width 220 height 220
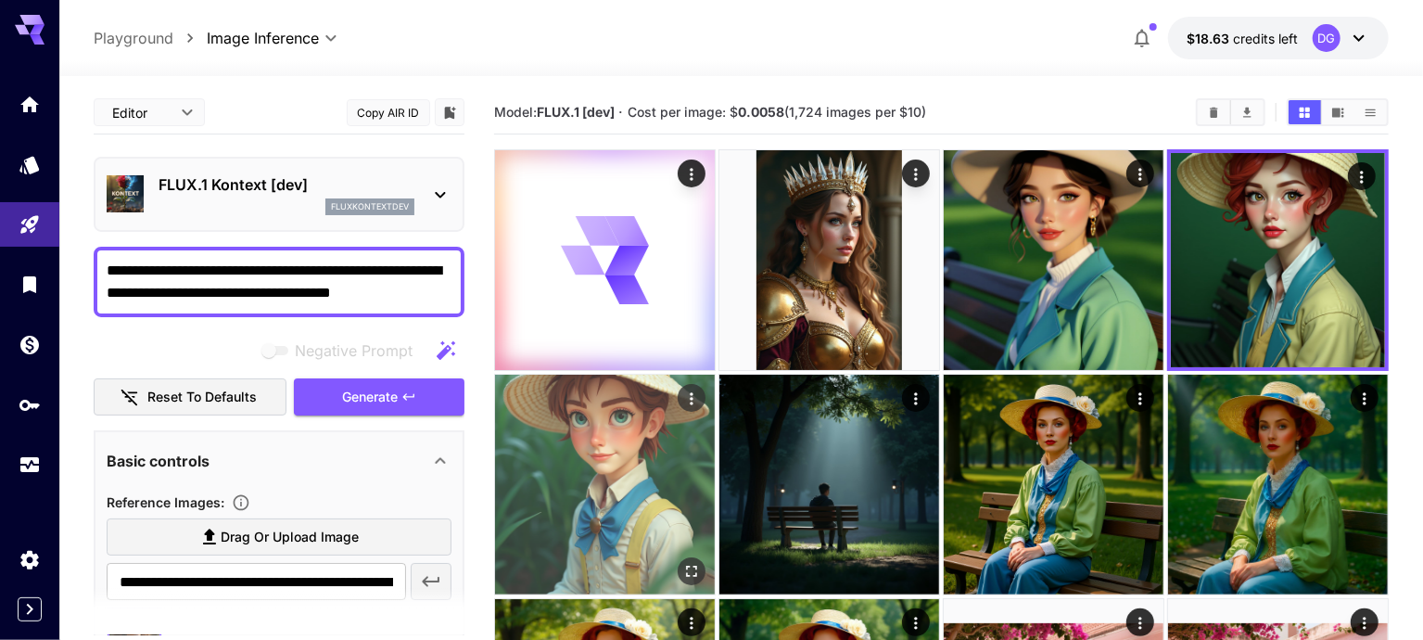
click at [715, 375] on img at bounding box center [605, 485] width 220 height 220
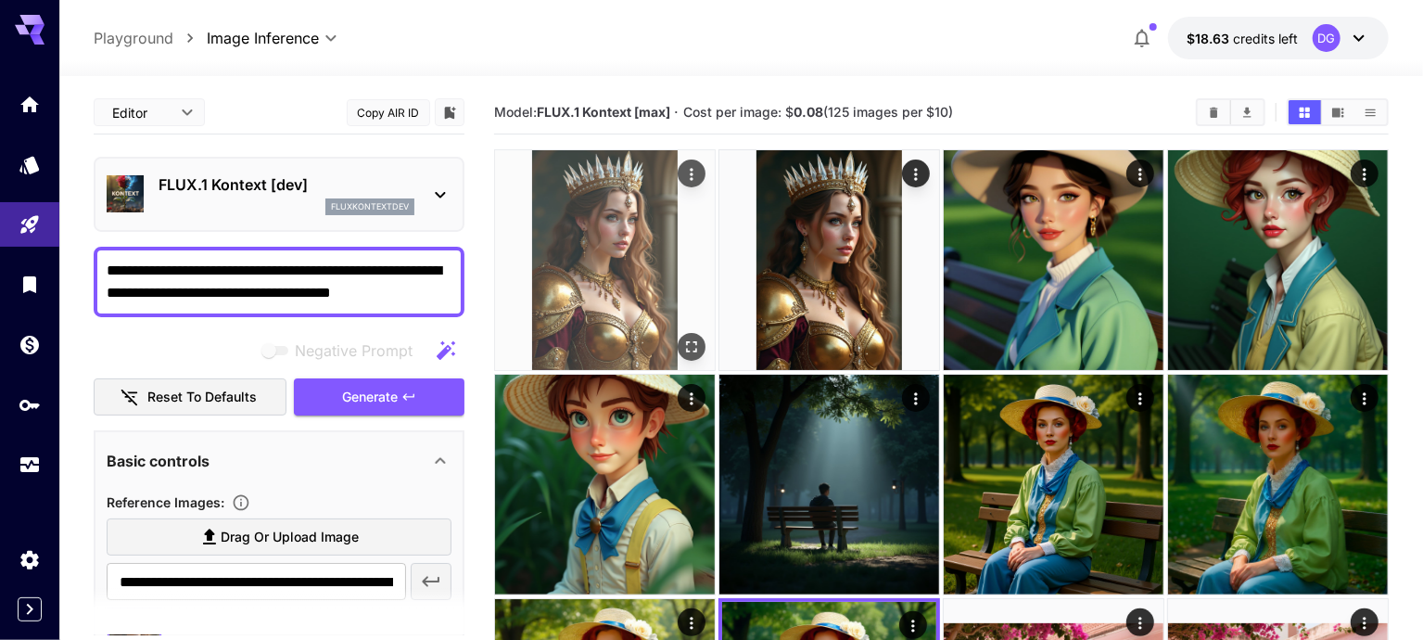
click at [604, 264] on img at bounding box center [605, 260] width 220 height 220
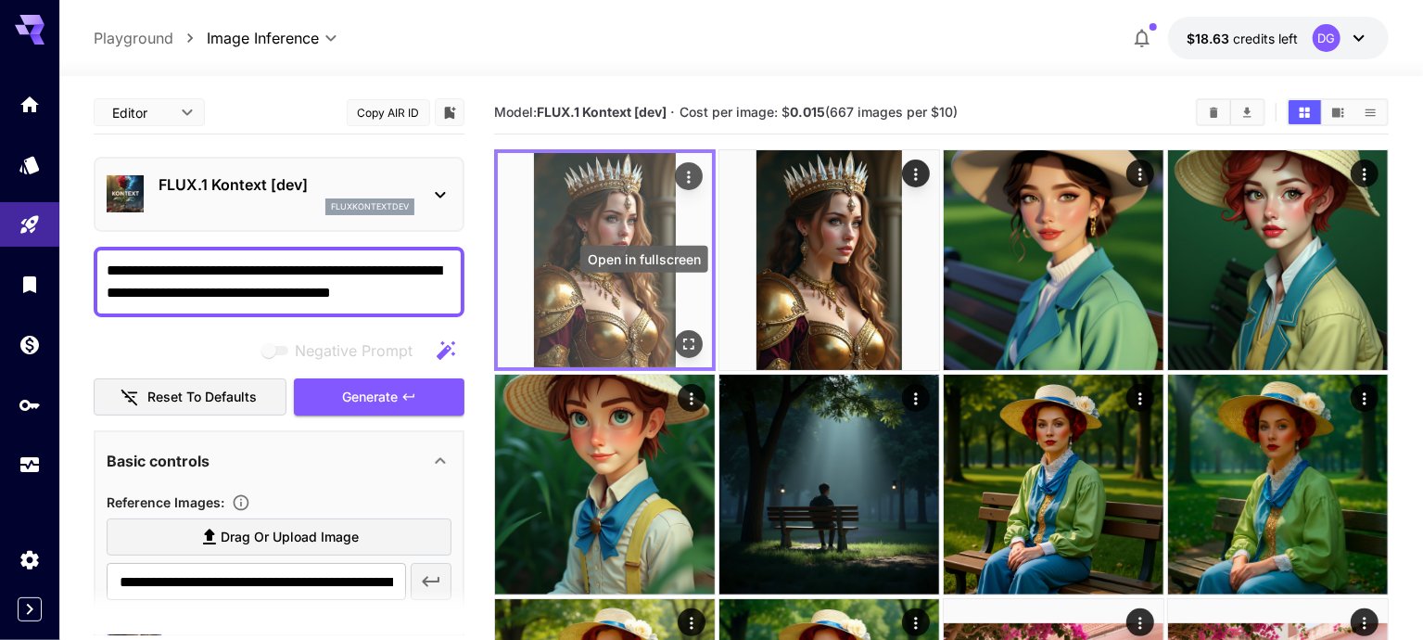
click at [680, 335] on icon "Open in fullscreen" at bounding box center [689, 344] width 19 height 19
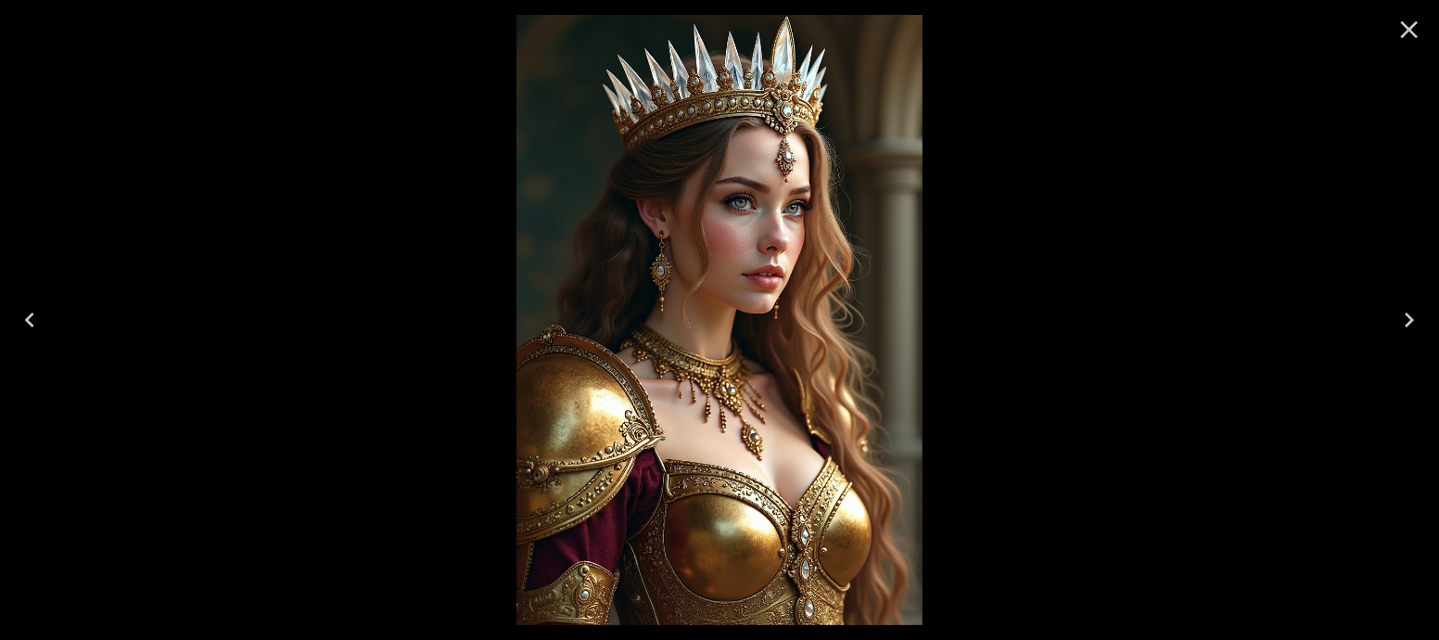
click at [1409, 38] on icon "Close" at bounding box center [1409, 30] width 30 height 30
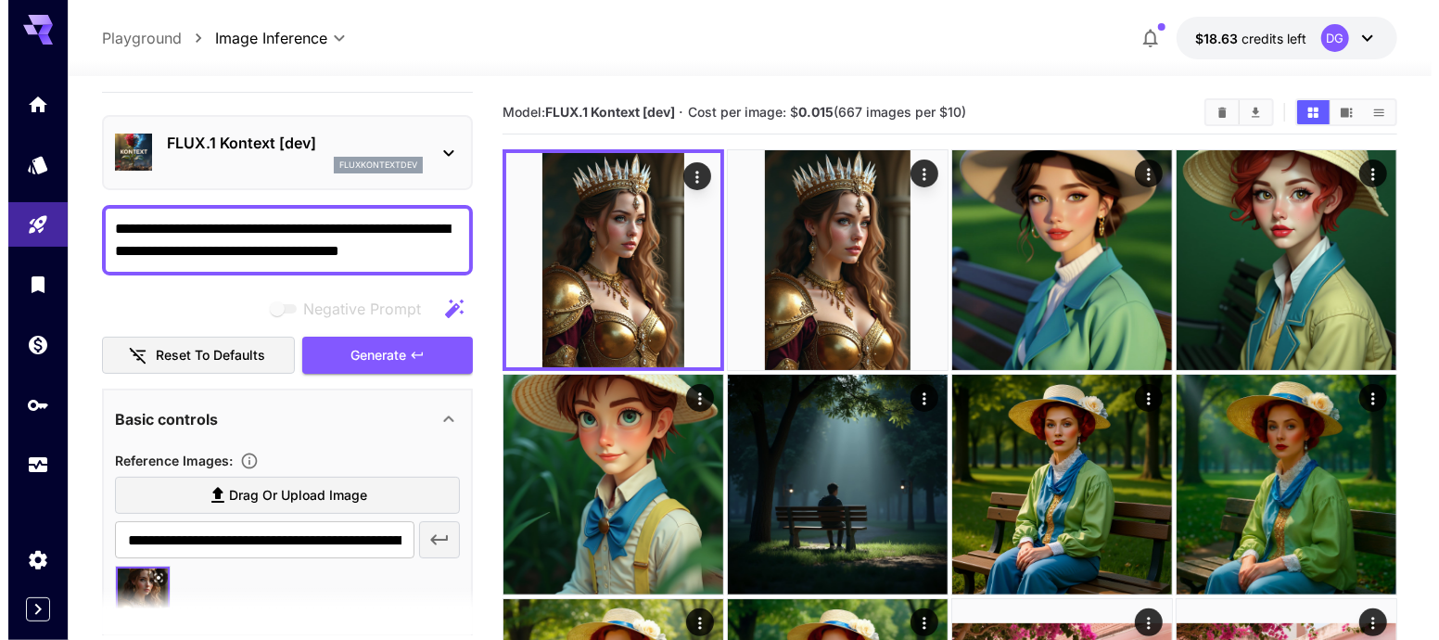
scroll to position [40, 0]
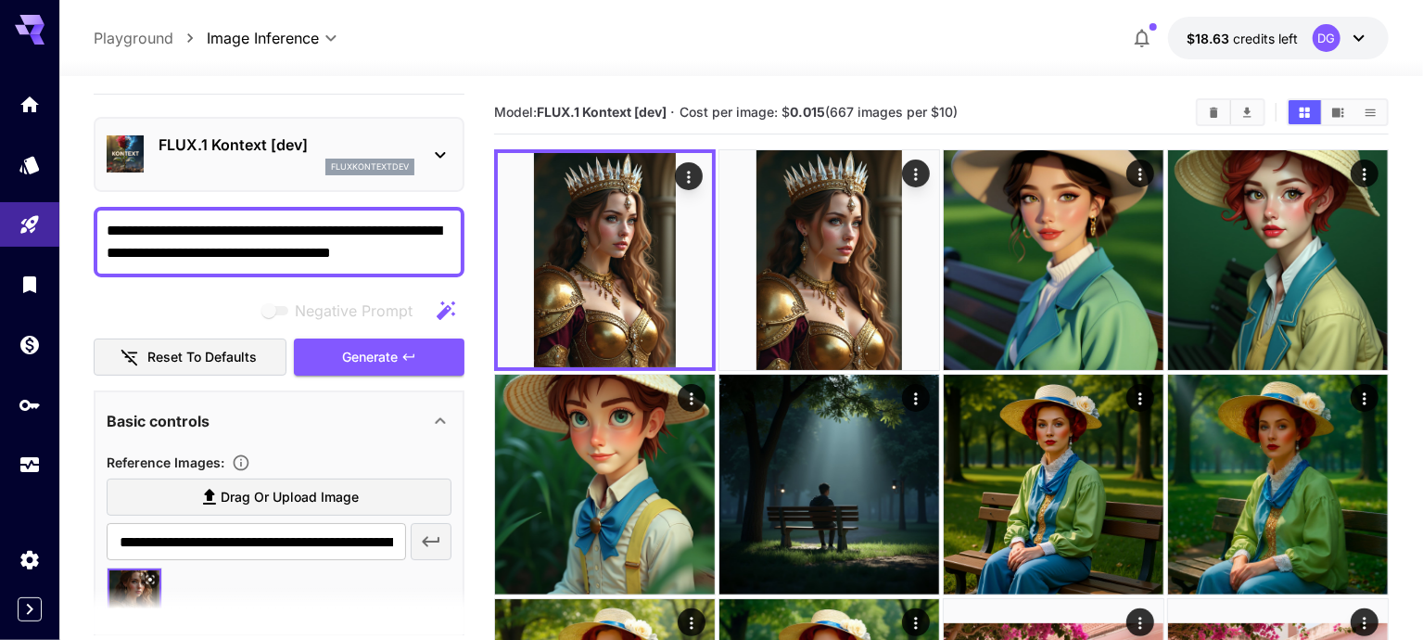
drag, startPoint x: 164, startPoint y: 224, endPoint x: 93, endPoint y: 234, distance: 72.0
click at [94, 234] on div "**********" at bounding box center [279, 242] width 371 height 70
drag, startPoint x: 292, startPoint y: 223, endPoint x: 101, endPoint y: 228, distance: 191.1
click at [101, 228] on div "**********" at bounding box center [279, 242] width 371 height 70
type textarea "**********"
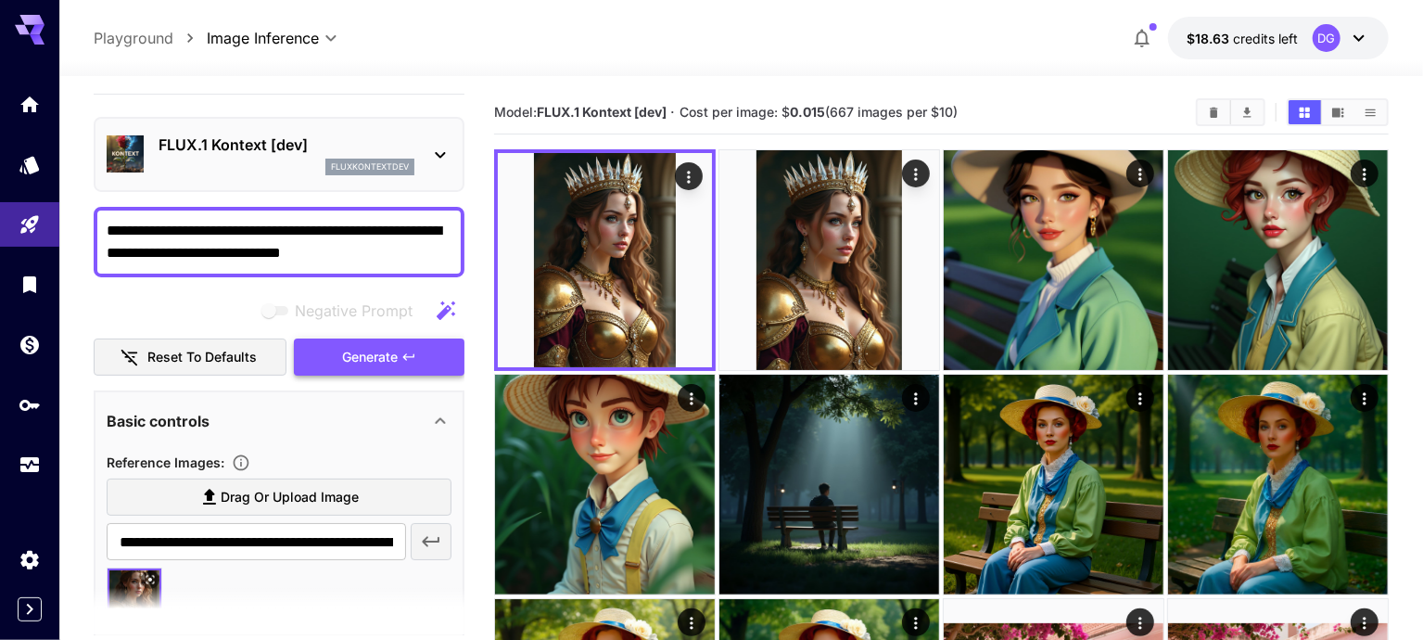
click at [328, 356] on button "Generate" at bounding box center [379, 357] width 171 height 38
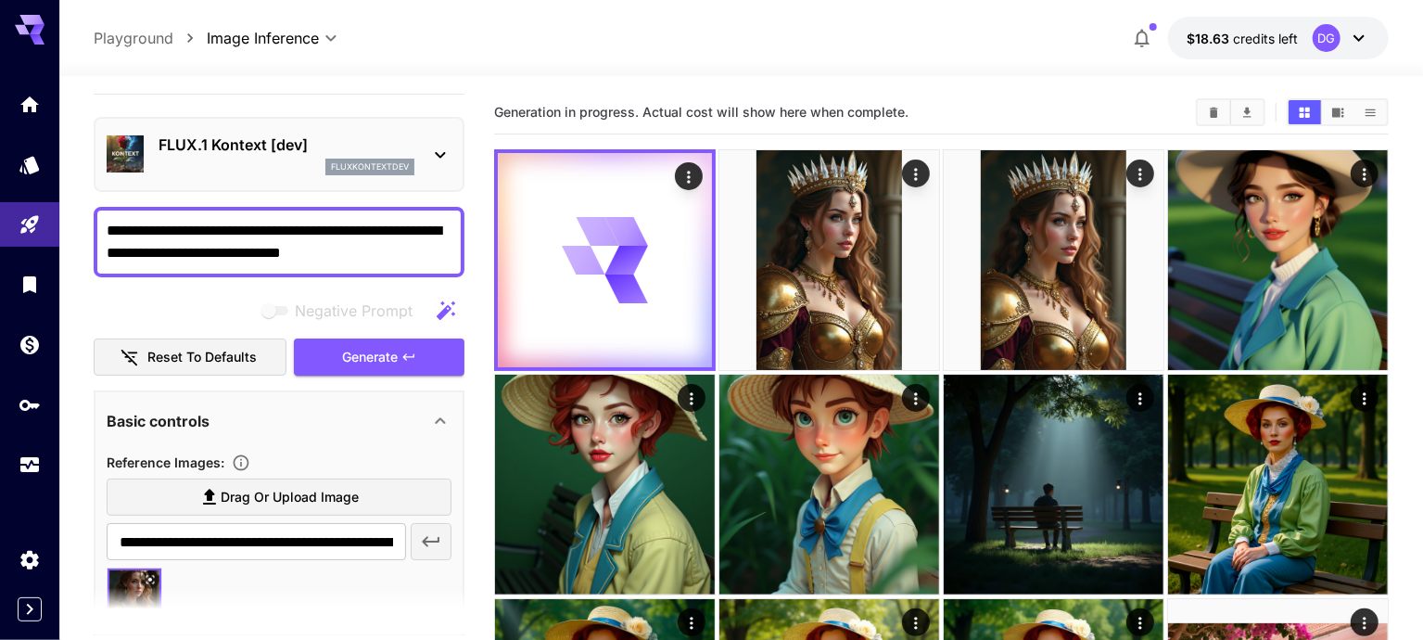
click at [297, 148] on p "FLUX.1 Kontext [dev]" at bounding box center [287, 145] width 256 height 22
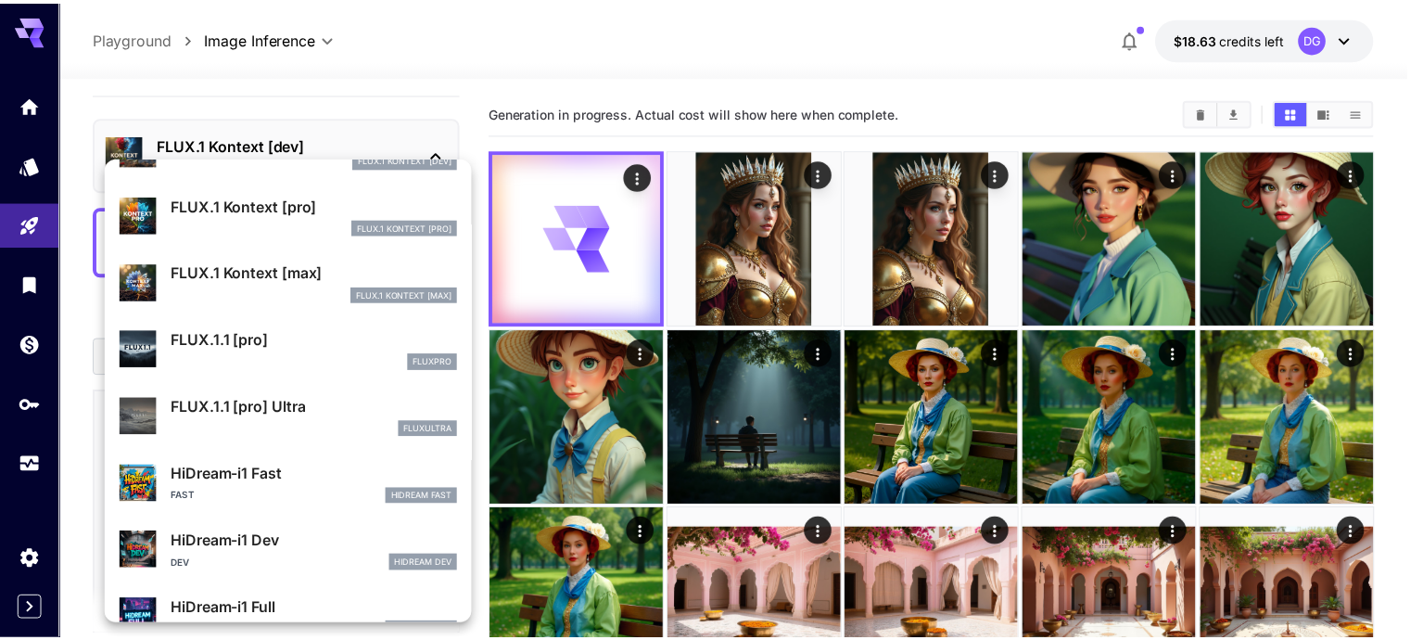
scroll to position [1122, 0]
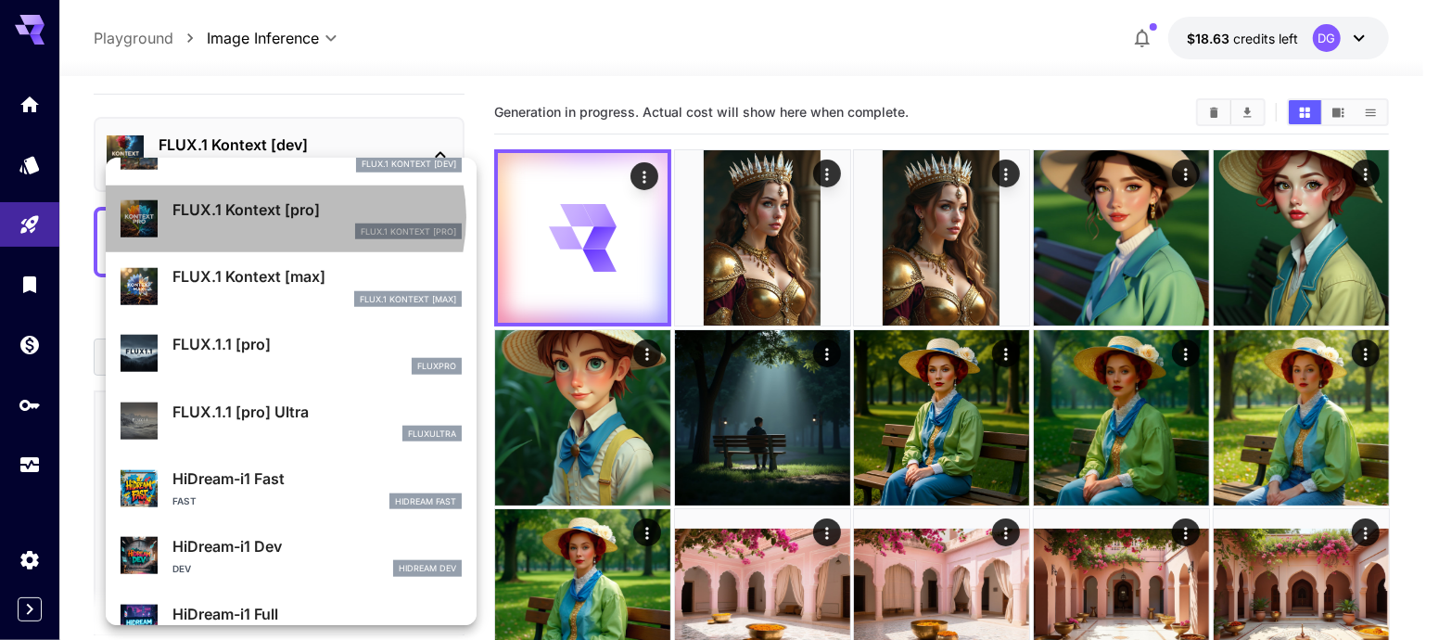
click at [284, 217] on p "FLUX.1 Kontext [pro]" at bounding box center [316, 209] width 289 height 22
type input "**********"
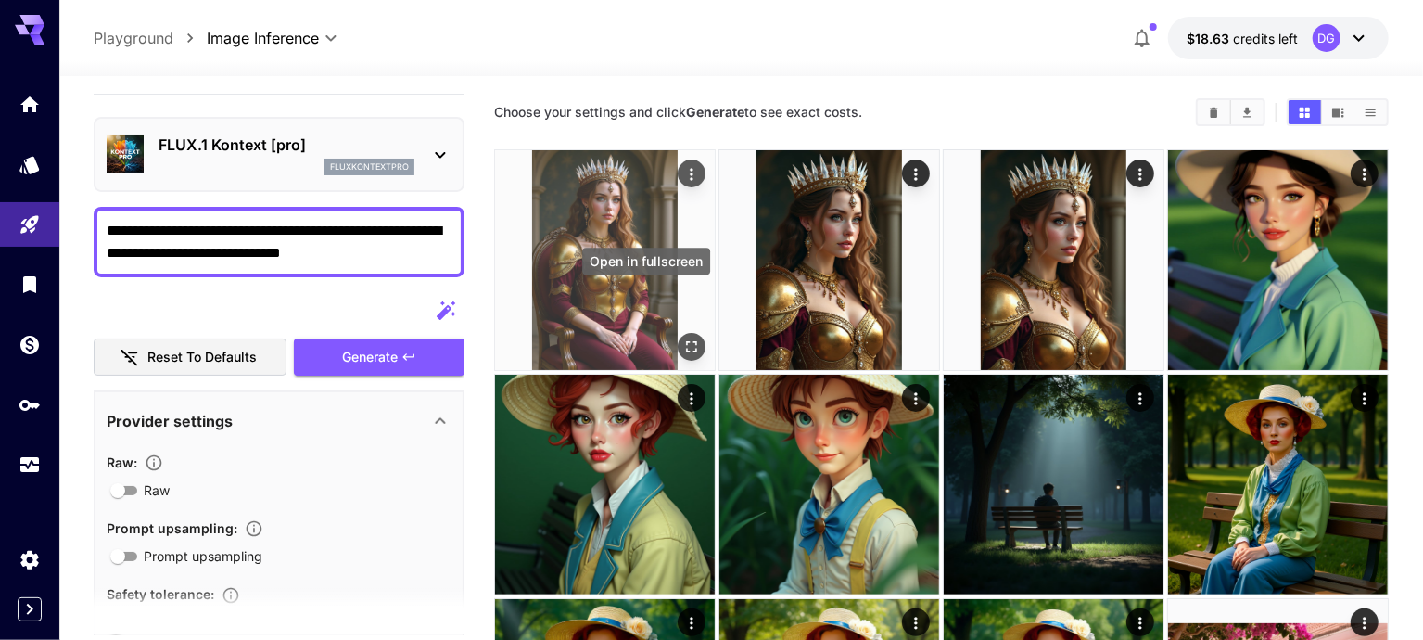
click at [682, 337] on icon "Open in fullscreen" at bounding box center [691, 346] width 19 height 19
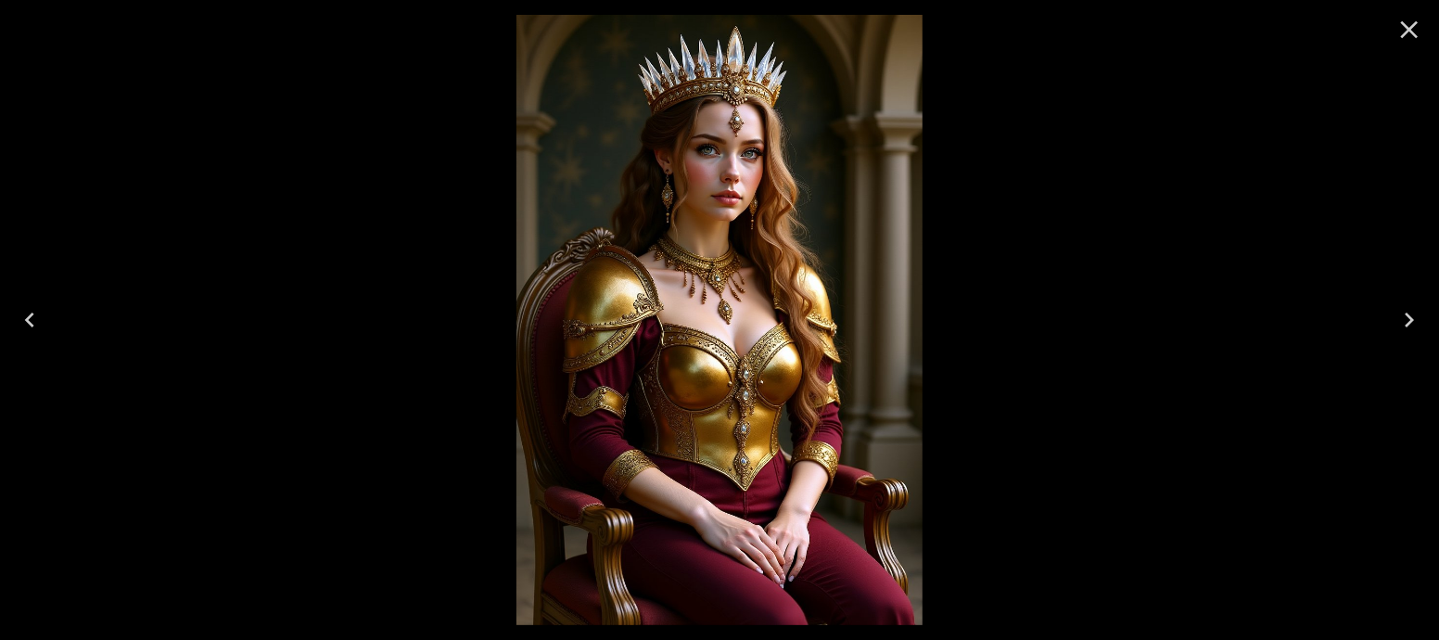
click at [1417, 20] on icon "Close" at bounding box center [1409, 30] width 30 height 30
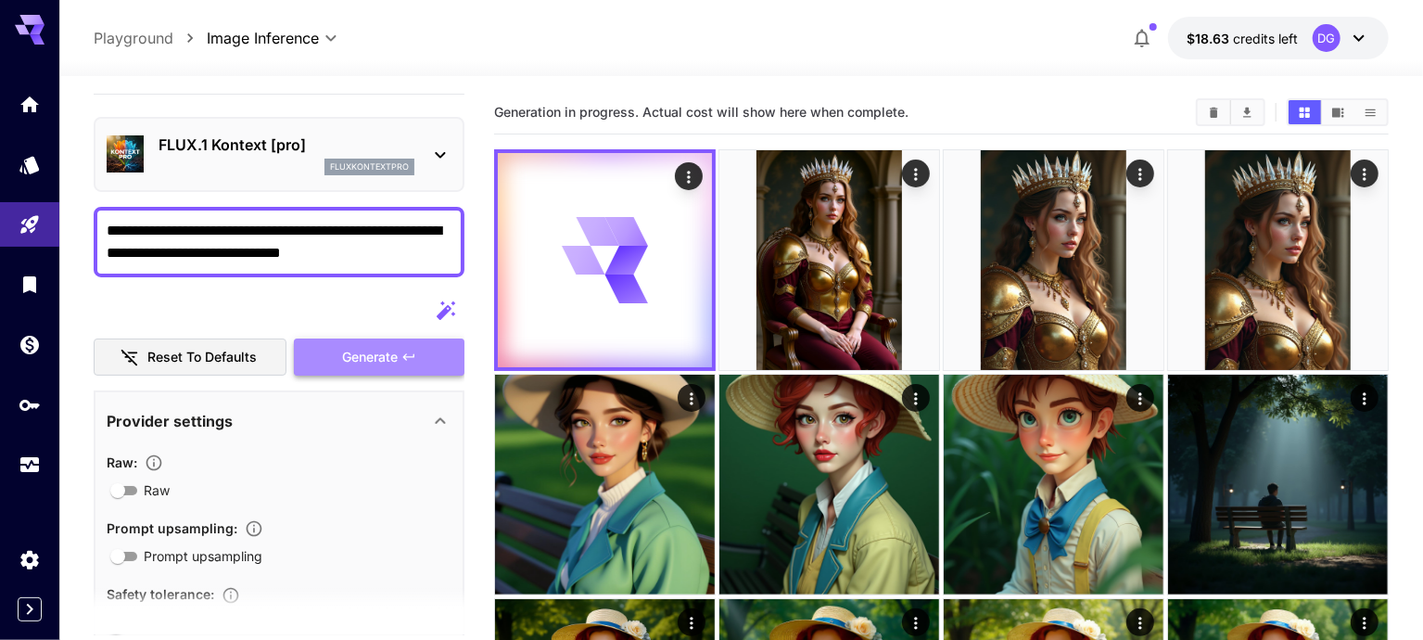
click at [423, 345] on button "Generate" at bounding box center [379, 357] width 171 height 38
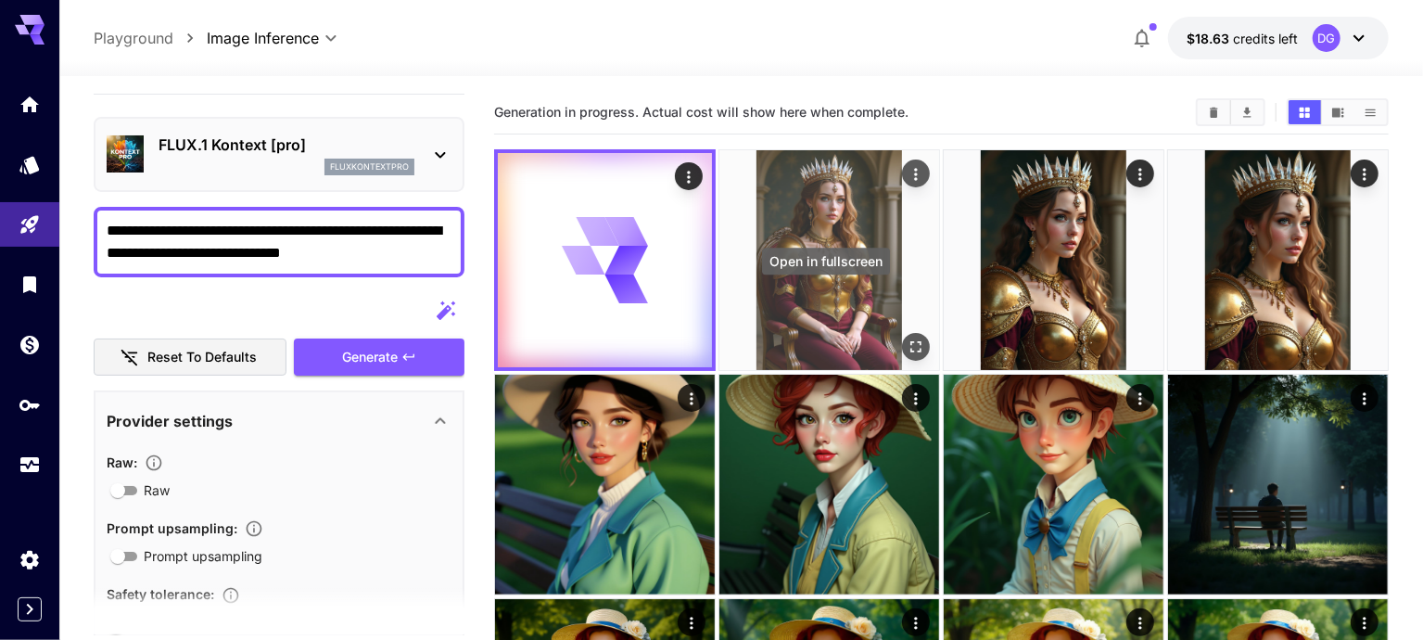
click at [907, 337] on icon "Open in fullscreen" at bounding box center [916, 346] width 19 height 19
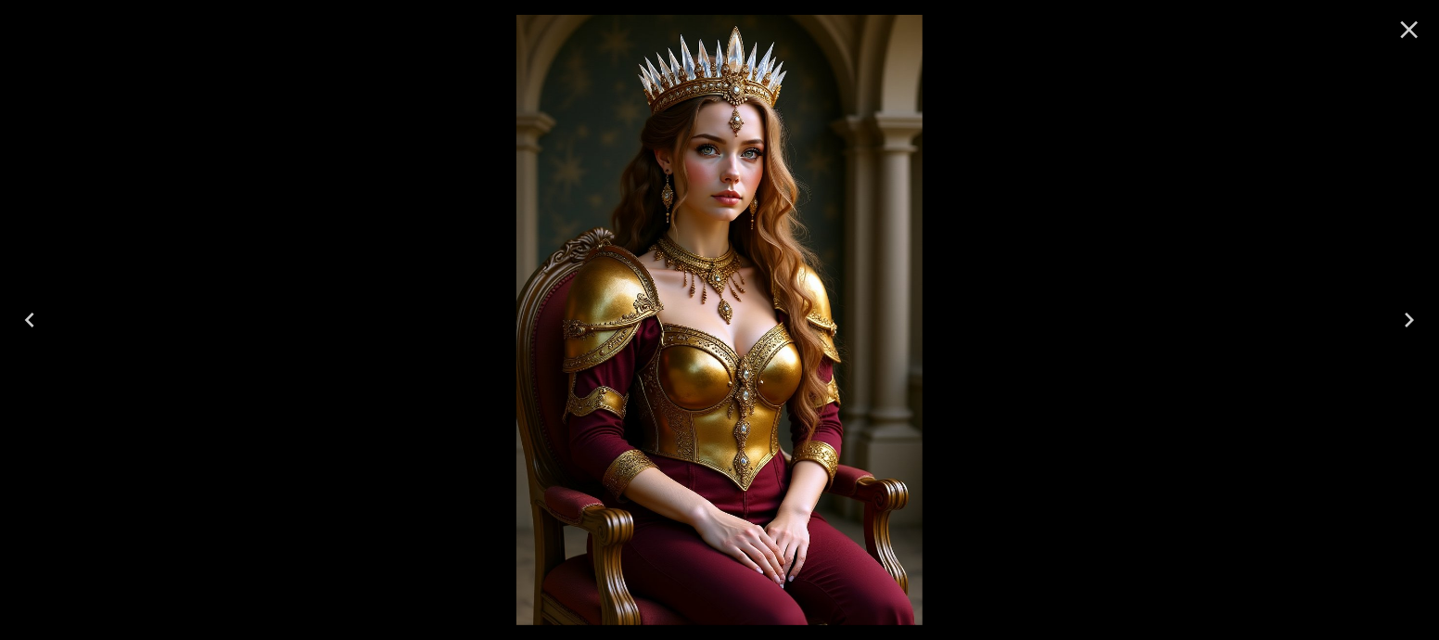
click at [1413, 29] on icon "Close" at bounding box center [1409, 30] width 30 height 30
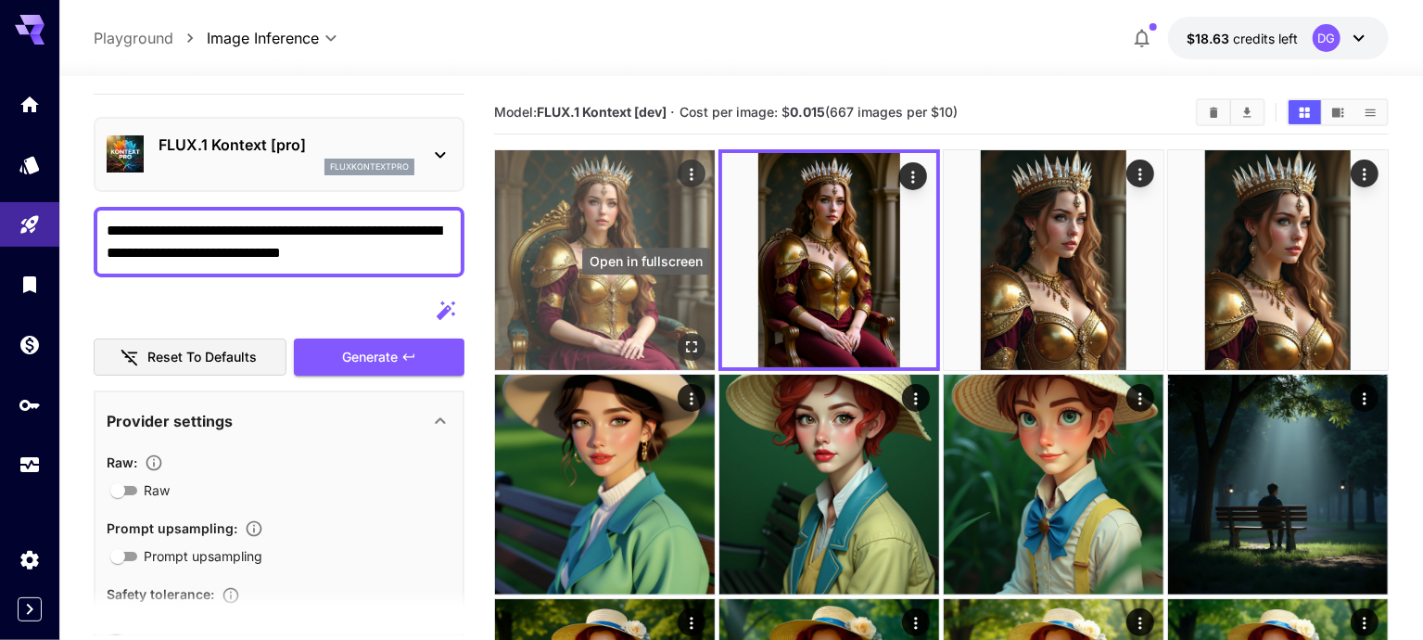
click at [682, 337] on icon "Open in fullscreen" at bounding box center [691, 346] width 19 height 19
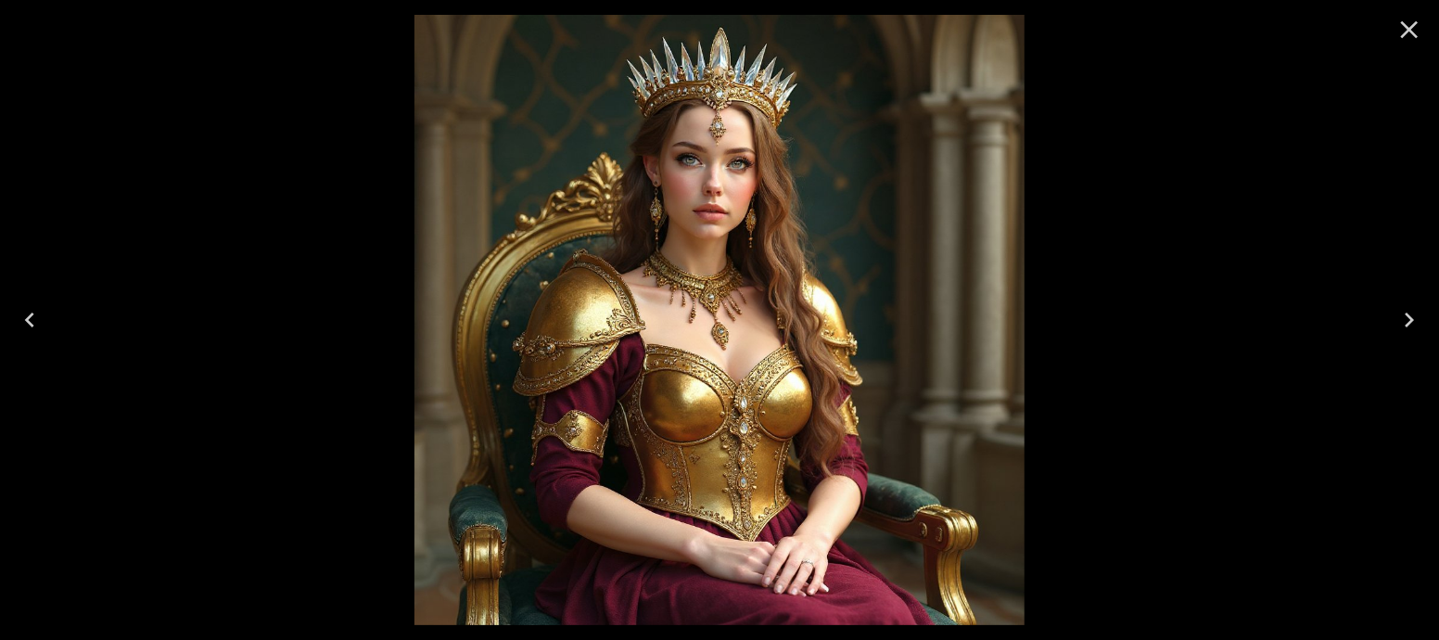
click at [1401, 21] on icon "Close" at bounding box center [1410, 30] width 18 height 18
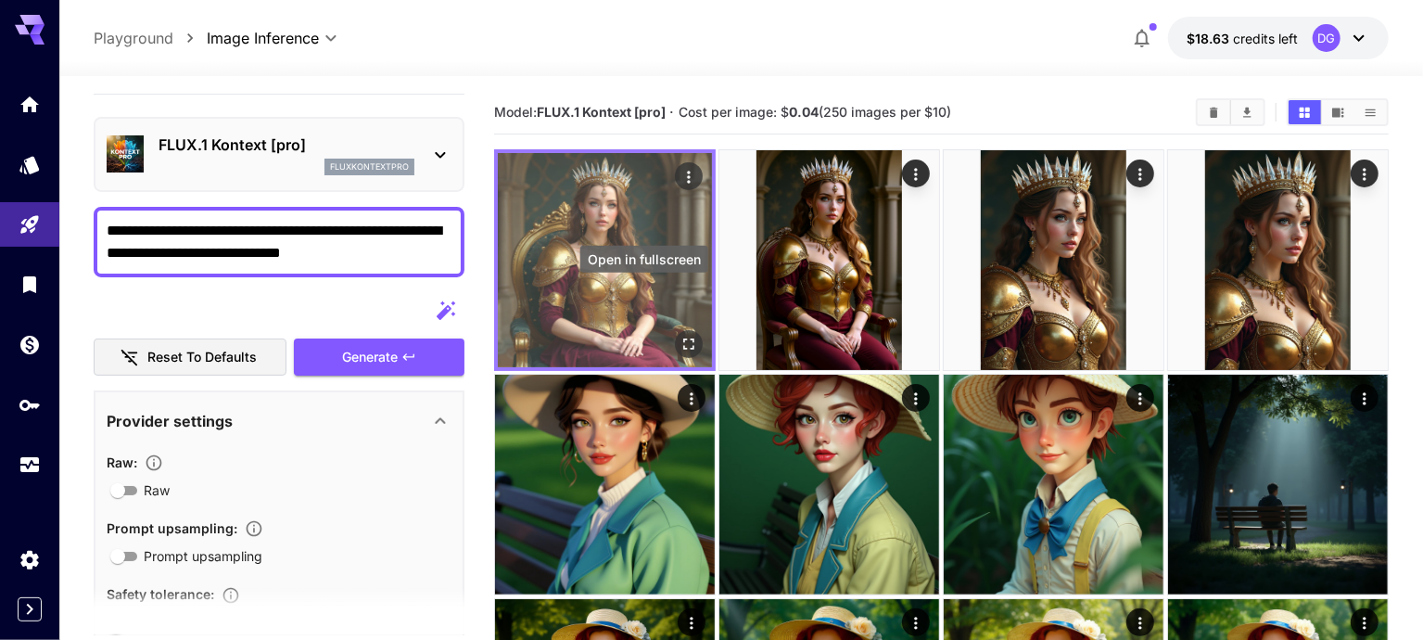
click at [680, 335] on icon "Open in fullscreen" at bounding box center [689, 344] width 19 height 19
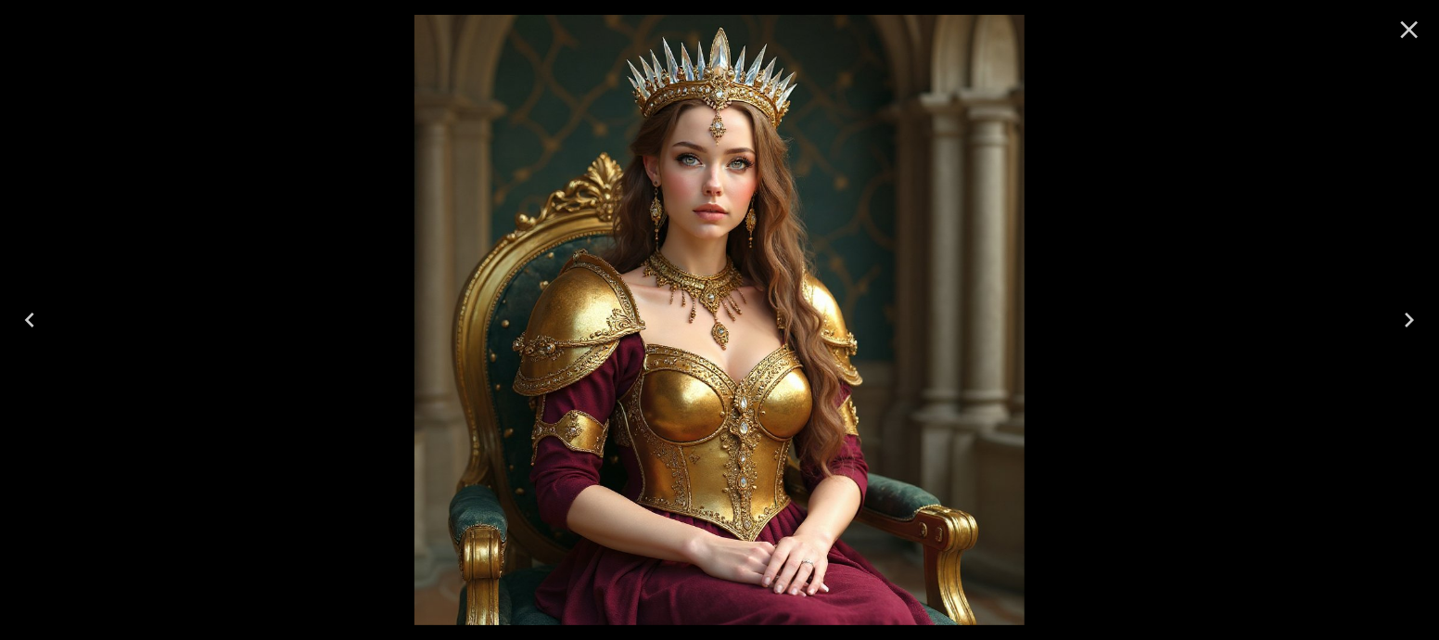
click at [1413, 44] on icon "Close" at bounding box center [1409, 30] width 30 height 30
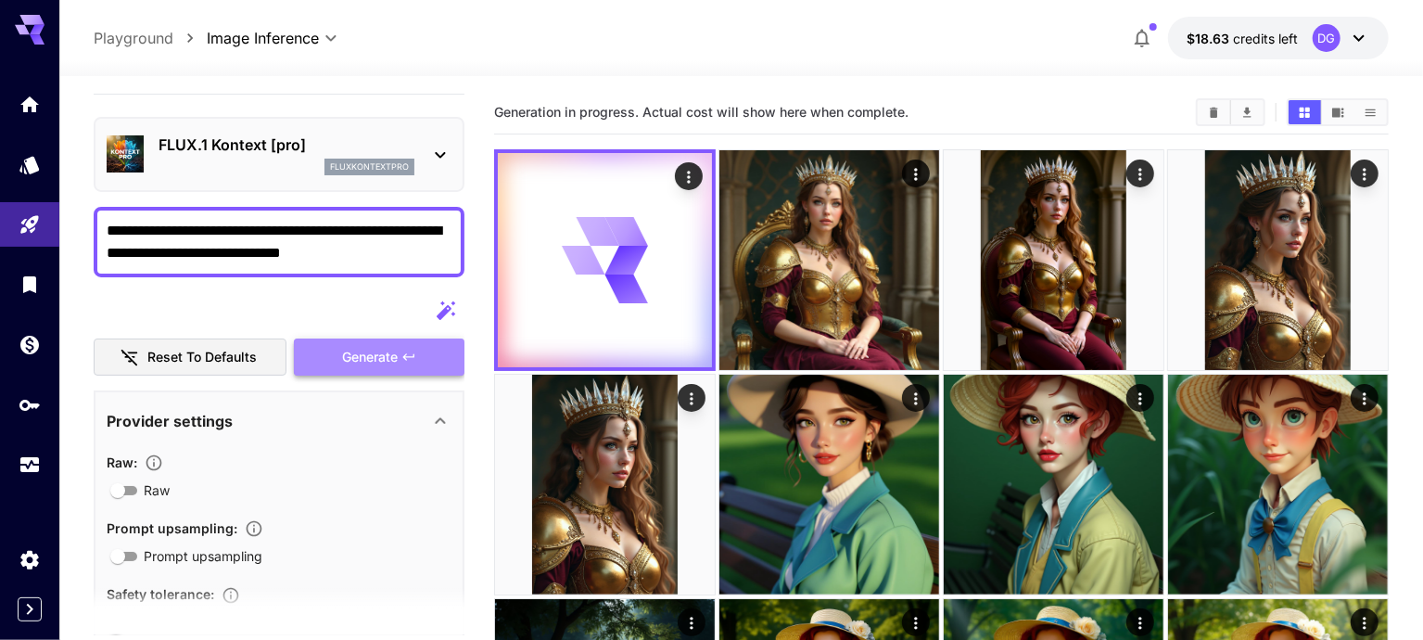
click at [401, 362] on button "Generate" at bounding box center [379, 357] width 171 height 38
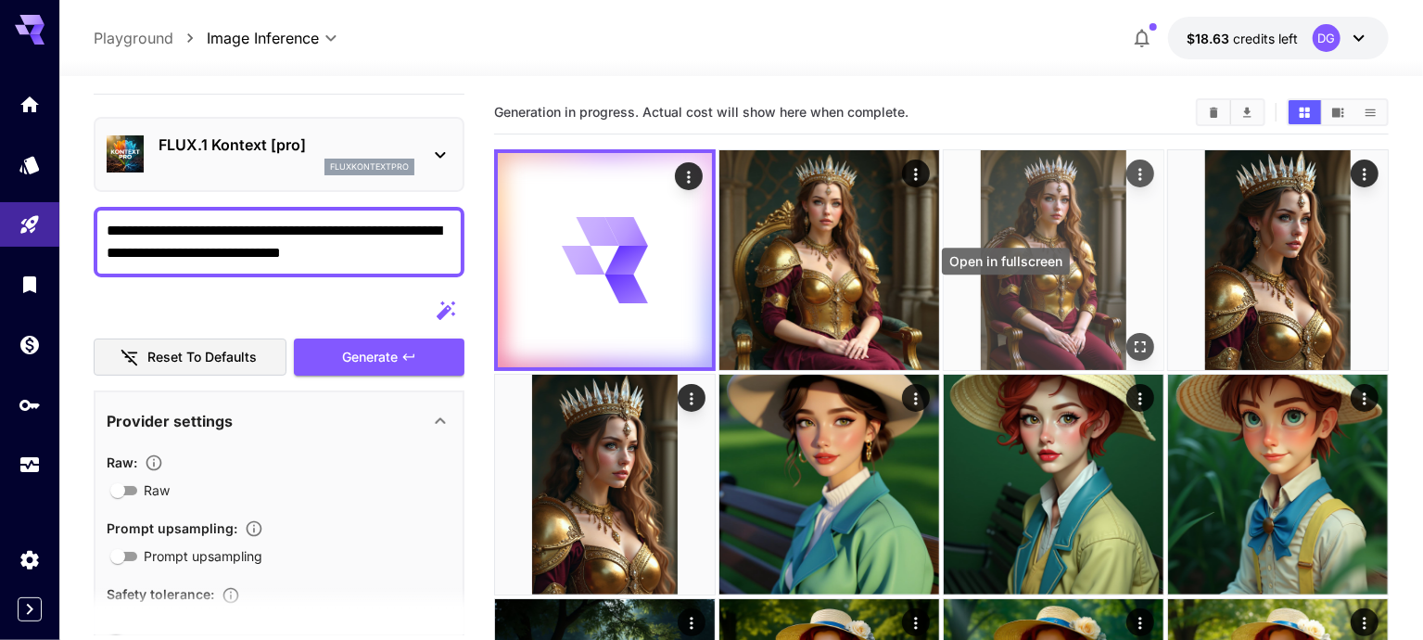
click at [1131, 337] on icon "Open in fullscreen" at bounding box center [1140, 346] width 19 height 19
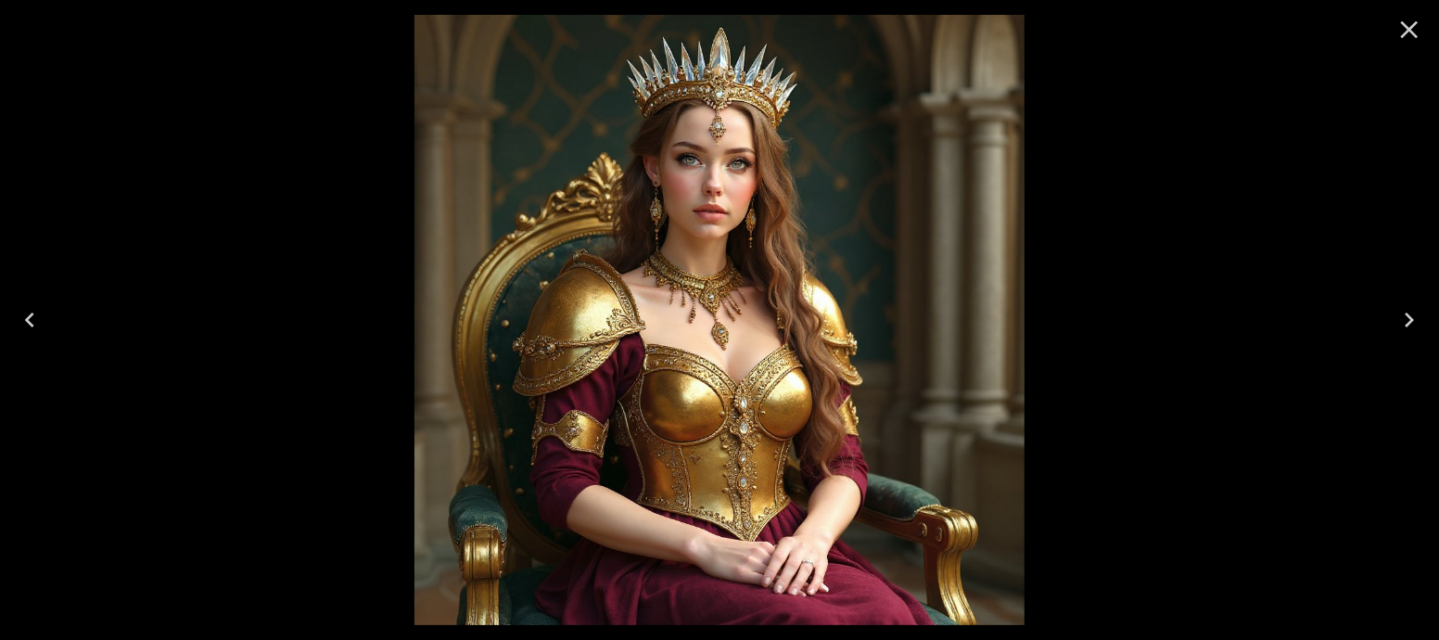
click at [1423, 30] on icon "Close" at bounding box center [1409, 30] width 30 height 30
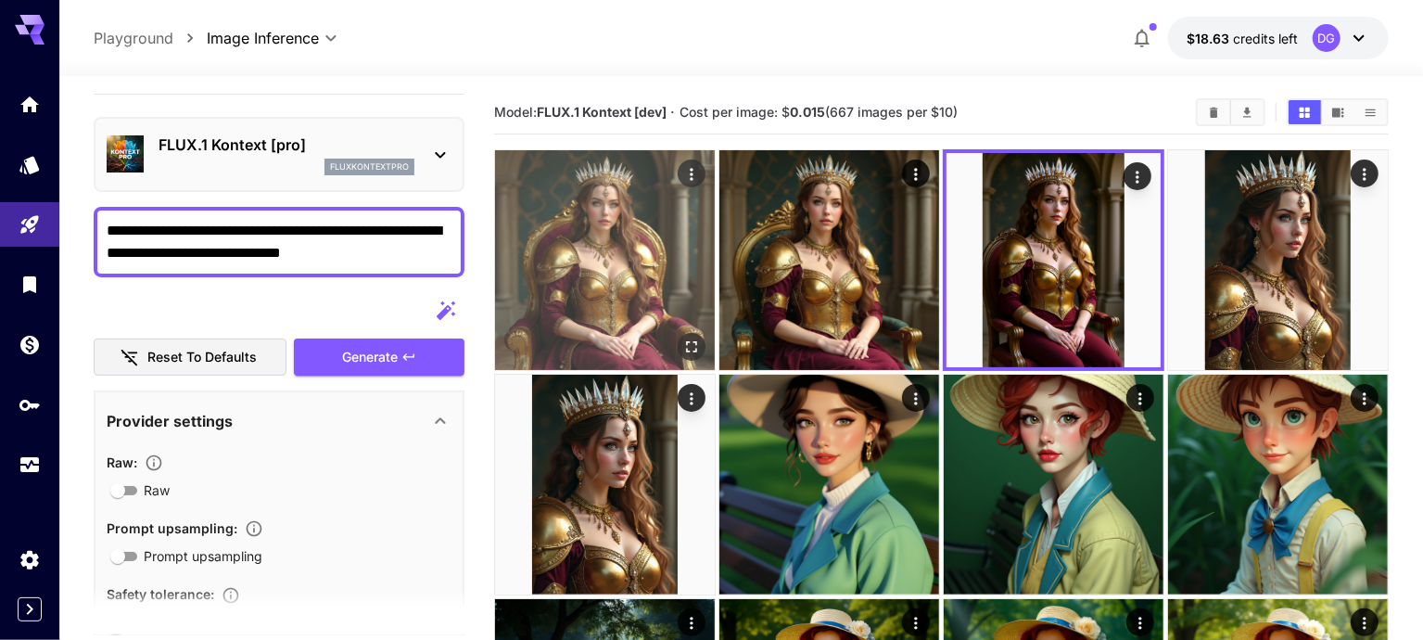
click at [561, 246] on img at bounding box center [605, 260] width 220 height 220
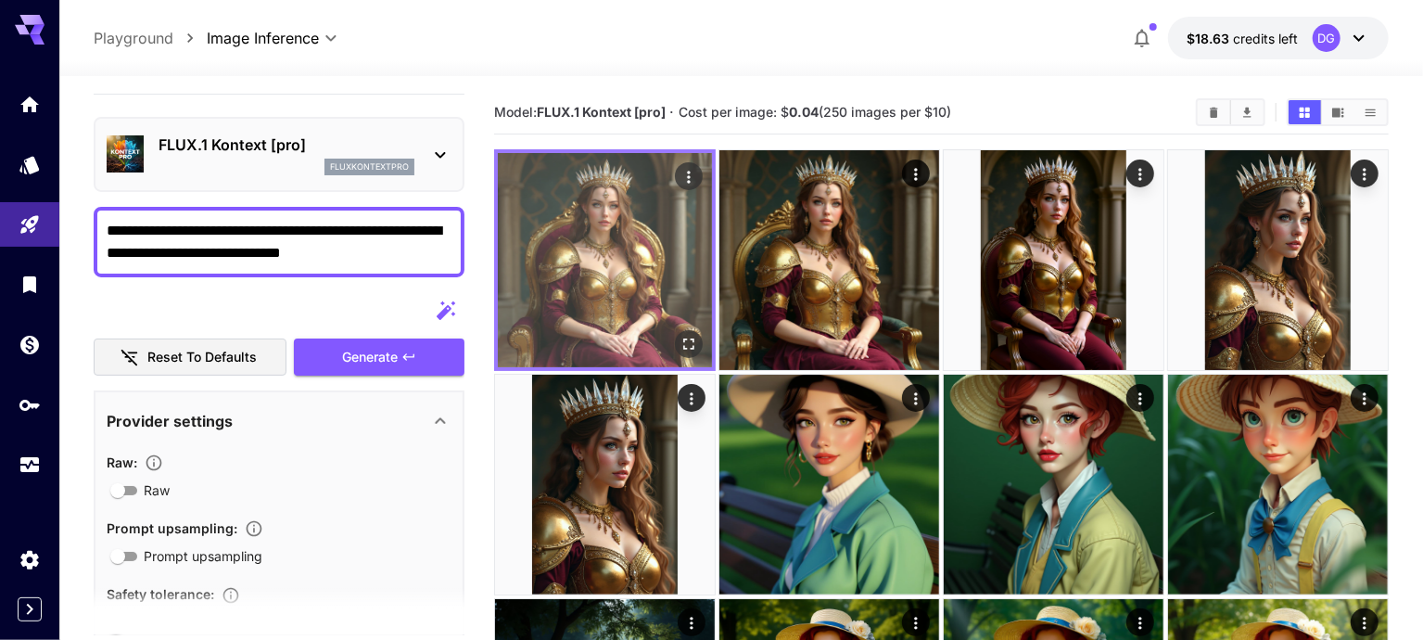
click at [561, 246] on img at bounding box center [605, 260] width 214 height 214
click at [680, 335] on icon "Open in fullscreen" at bounding box center [689, 344] width 19 height 19
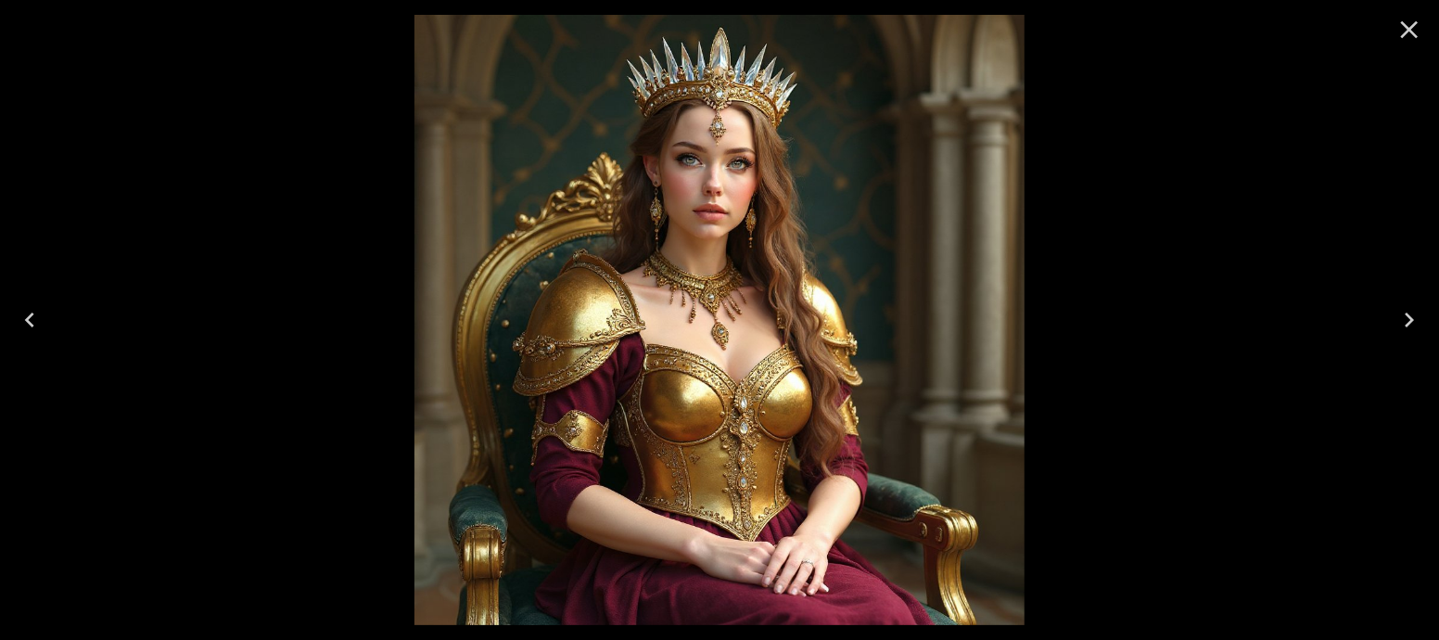
click at [1397, 42] on icon "Close" at bounding box center [1409, 30] width 30 height 30
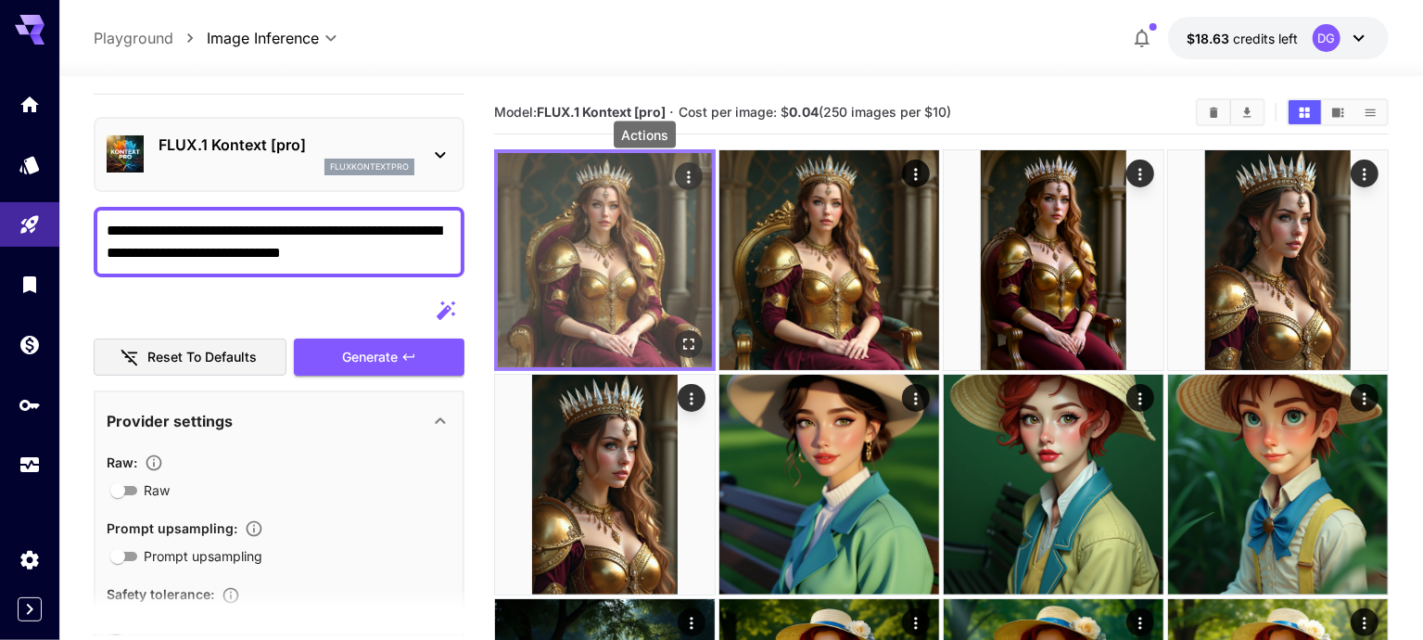
click at [680, 182] on icon "Actions" at bounding box center [689, 177] width 19 height 19
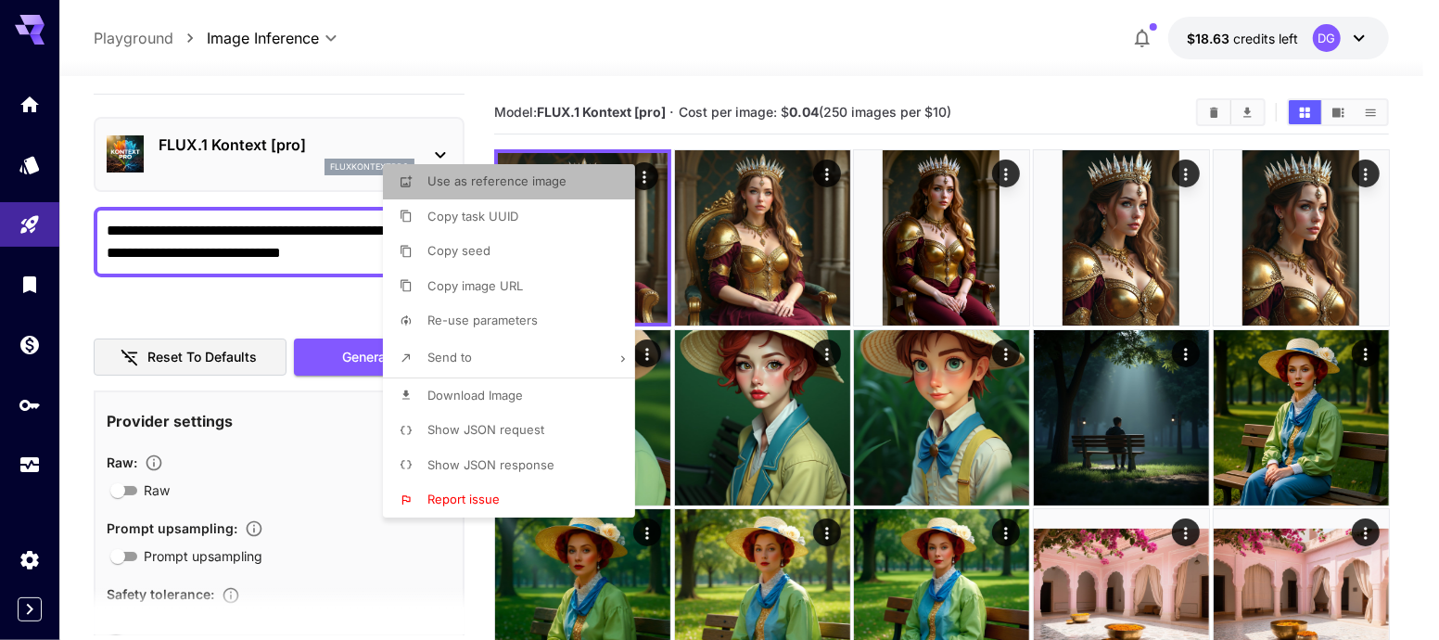
click at [584, 188] on li "Use as reference image" at bounding box center [514, 181] width 263 height 35
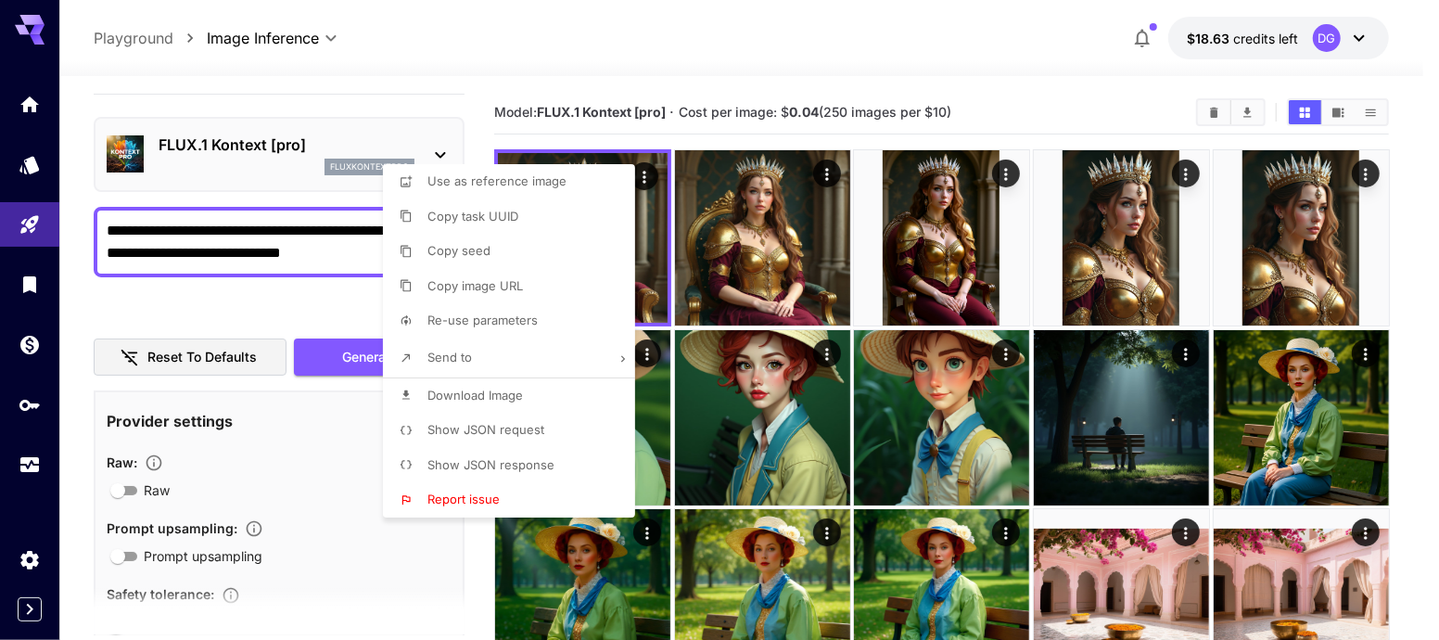
click at [246, 414] on div at bounding box center [719, 320] width 1439 height 640
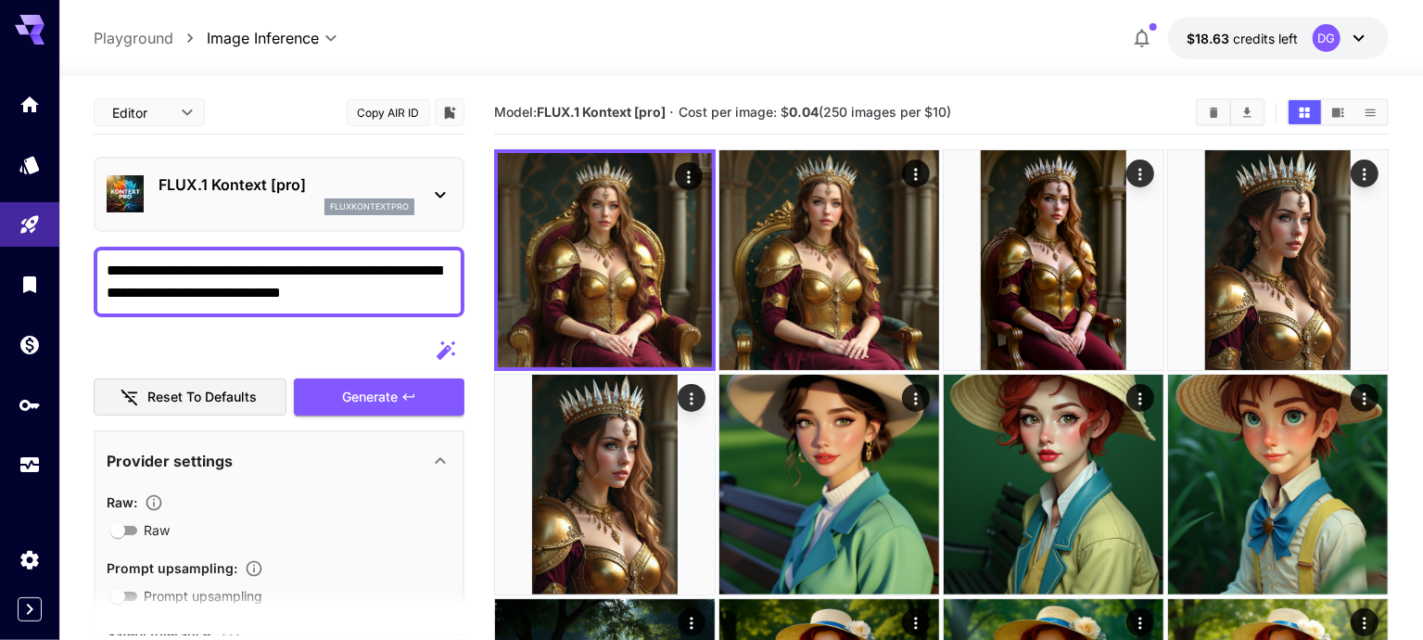
click at [258, 266] on textarea "**********" at bounding box center [280, 282] width 347 height 45
click at [261, 269] on textarea "**********" at bounding box center [280, 282] width 347 height 45
click at [104, 263] on div "**********" at bounding box center [279, 282] width 371 height 70
click at [107, 267] on textarea "**********" at bounding box center [280, 282] width 347 height 45
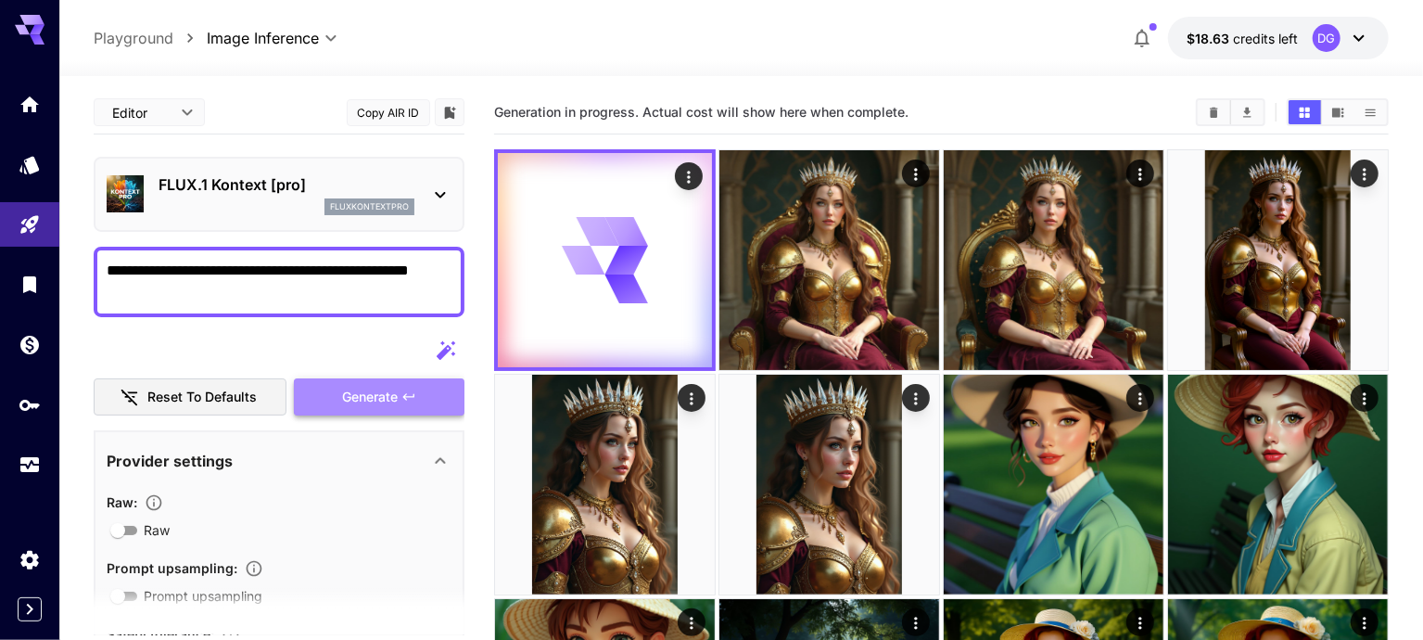
click at [350, 396] on span "Generate" at bounding box center [370, 397] width 56 height 23
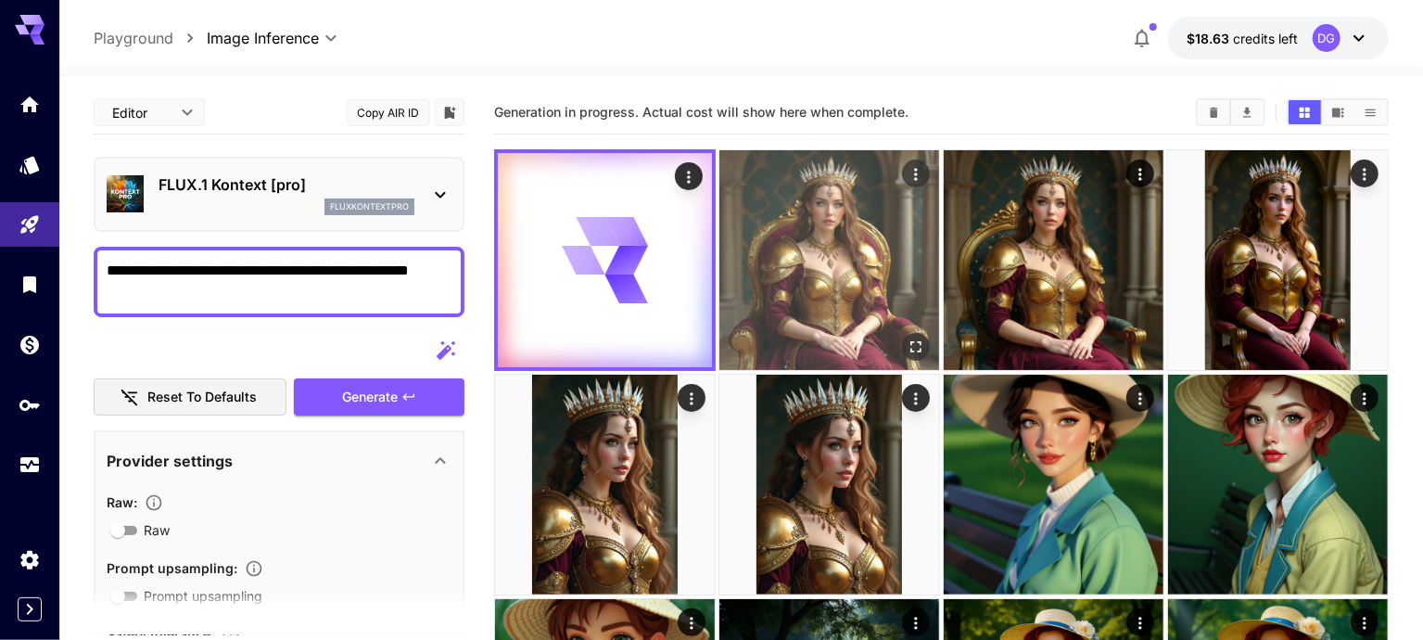
click at [792, 202] on img at bounding box center [829, 260] width 220 height 220
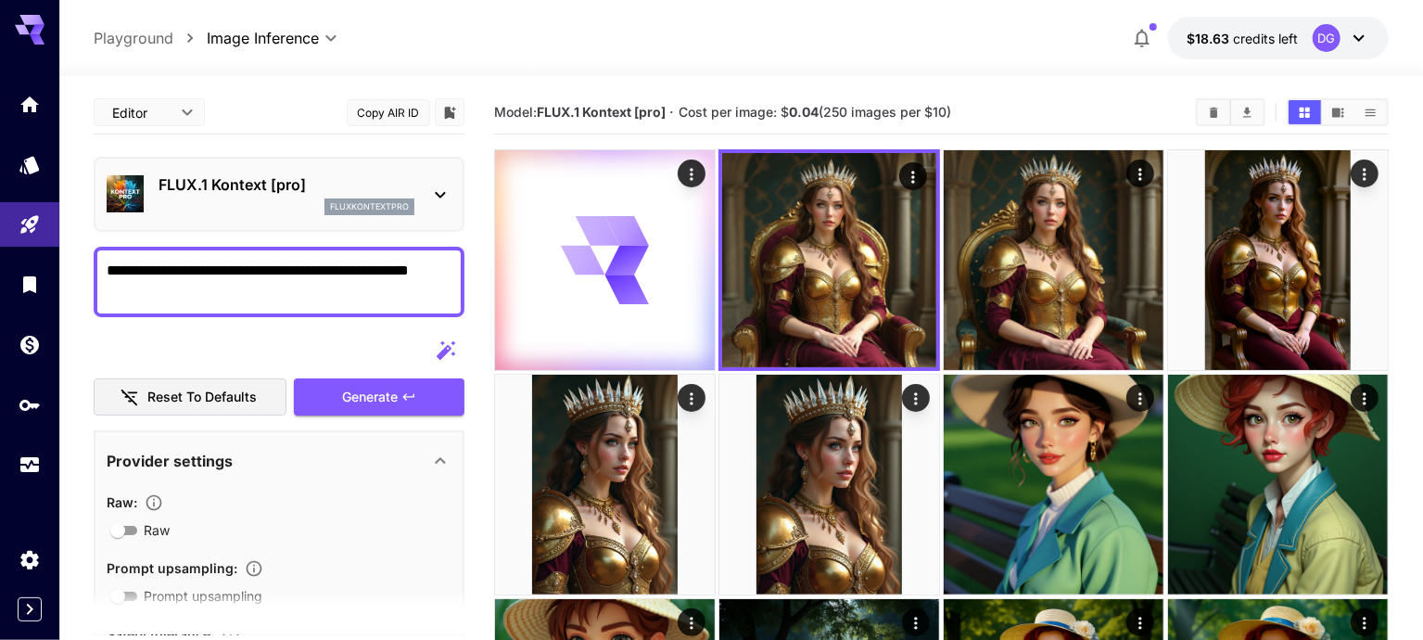
click at [428, 278] on textarea "**********" at bounding box center [280, 282] width 347 height 45
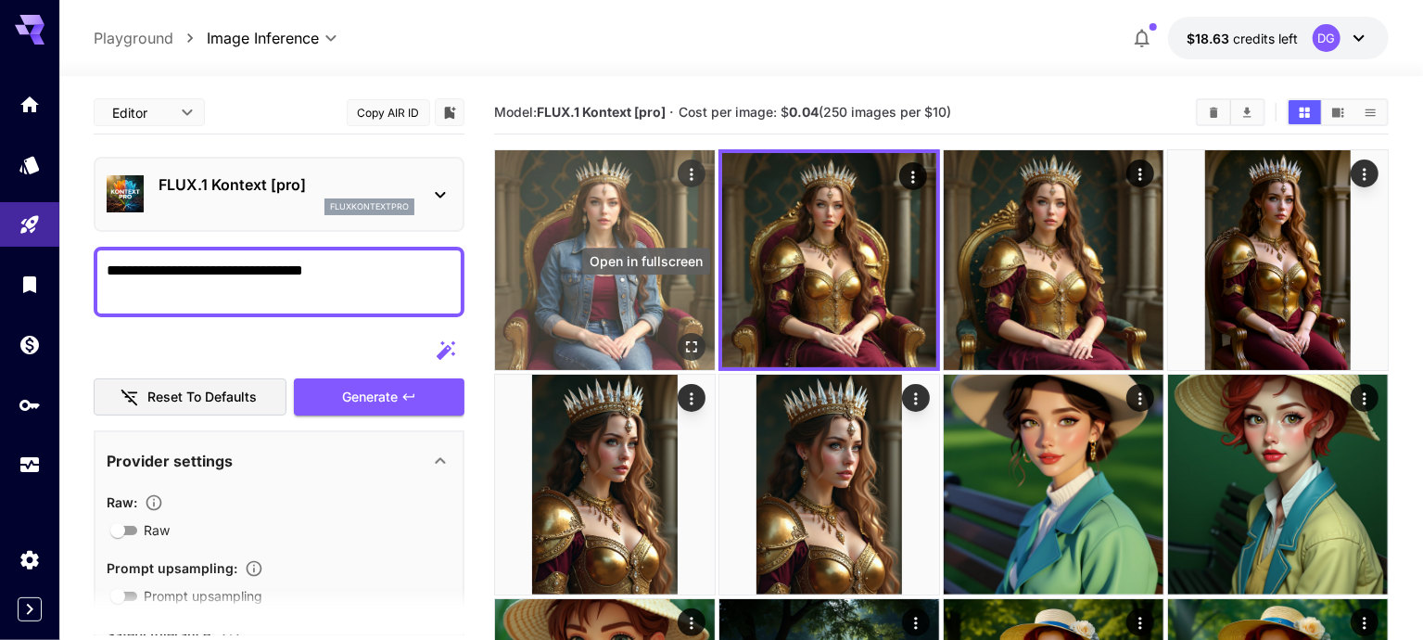
click at [682, 337] on icon "Open in fullscreen" at bounding box center [691, 346] width 19 height 19
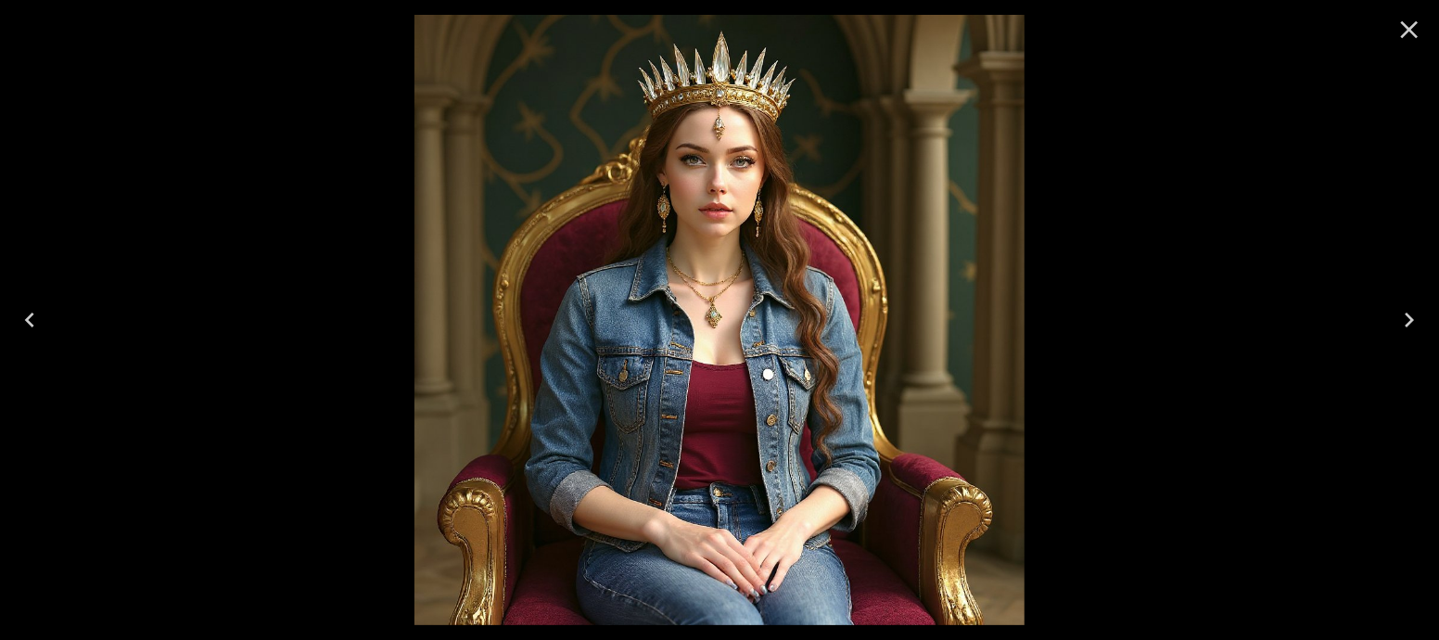
click at [1400, 32] on icon "Close" at bounding box center [1409, 30] width 30 height 30
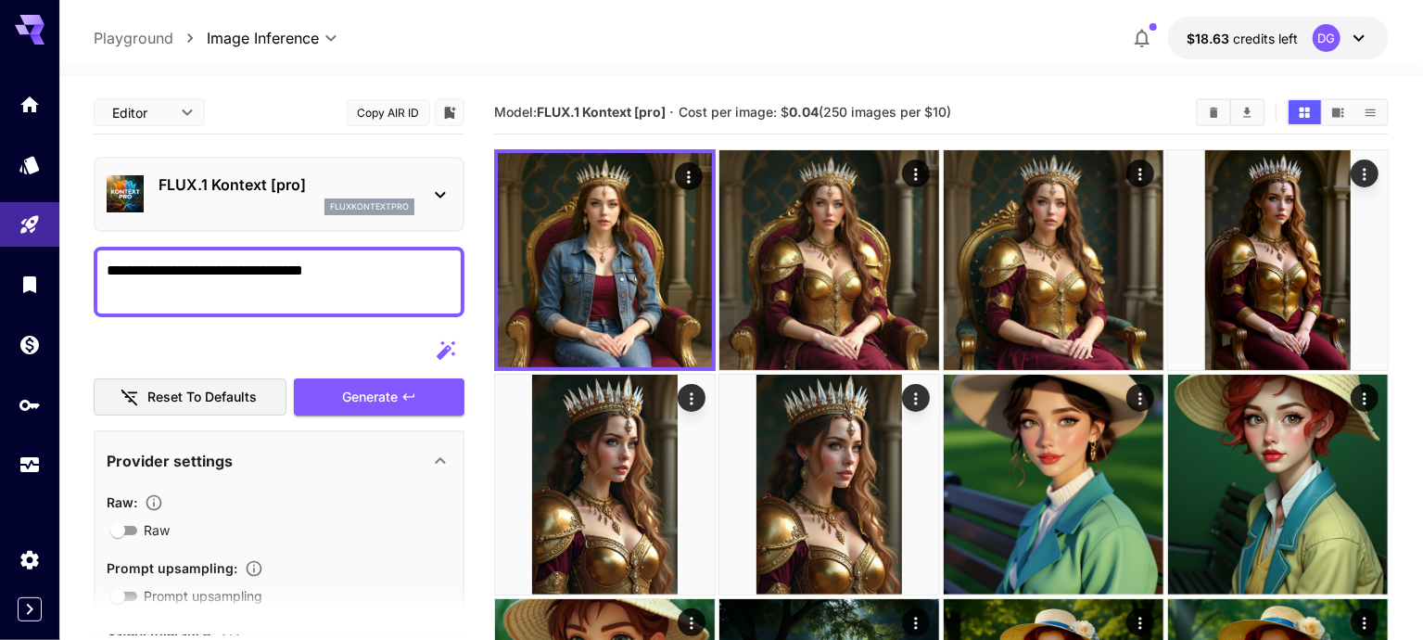
click at [348, 272] on textarea "**********" at bounding box center [280, 282] width 347 height 45
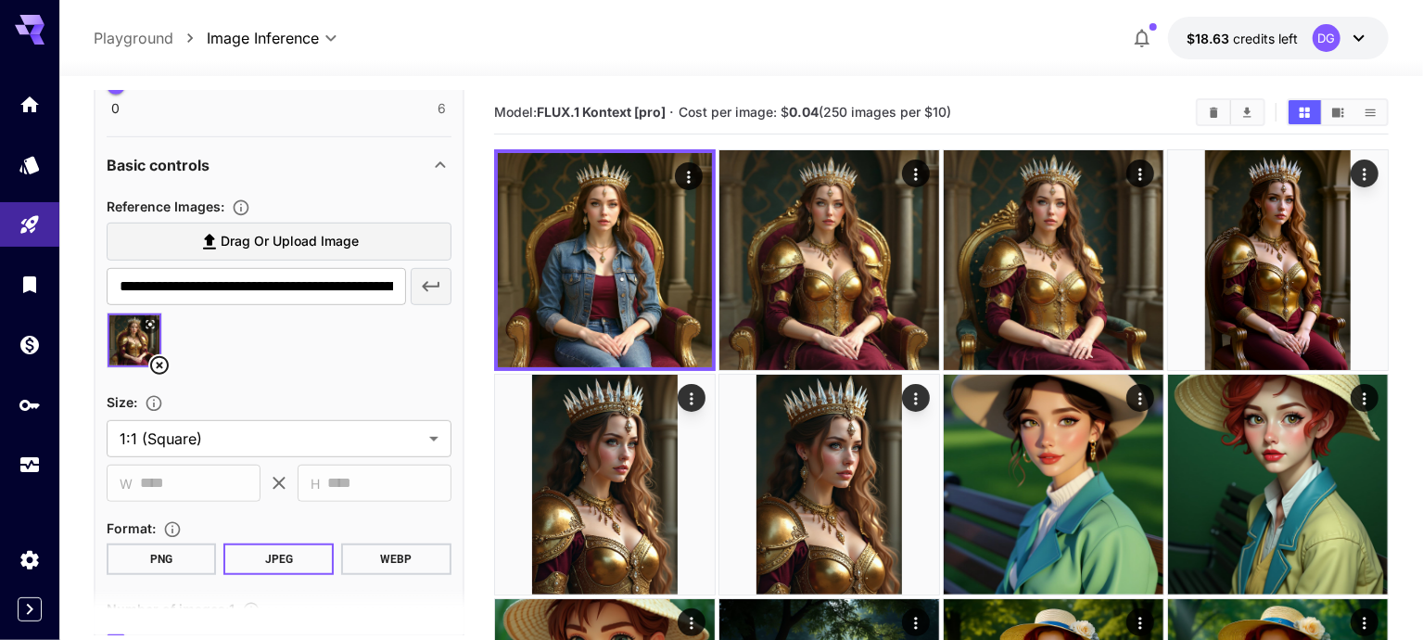
scroll to position [578, 0]
type textarea "**********"
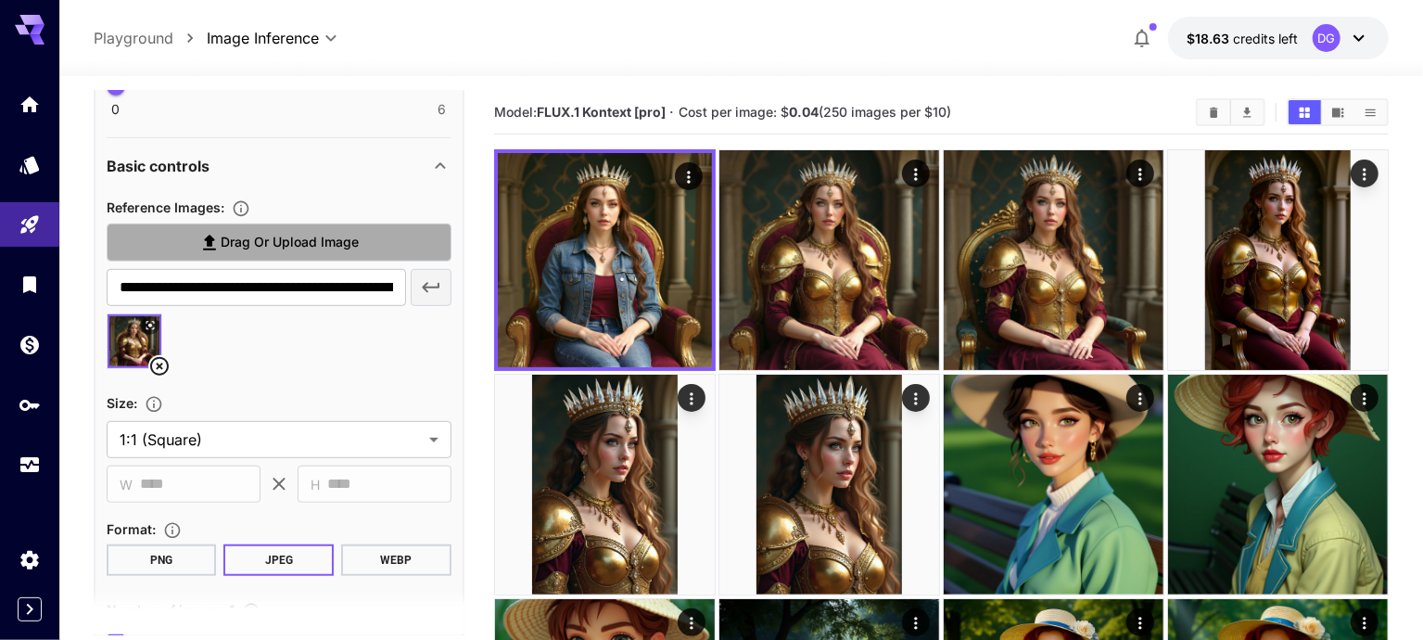
click at [263, 231] on span "Drag or upload image" at bounding box center [290, 242] width 138 height 23
click at [0, 0] on input "Drag or upload image" at bounding box center [0, 0] width 0 height 0
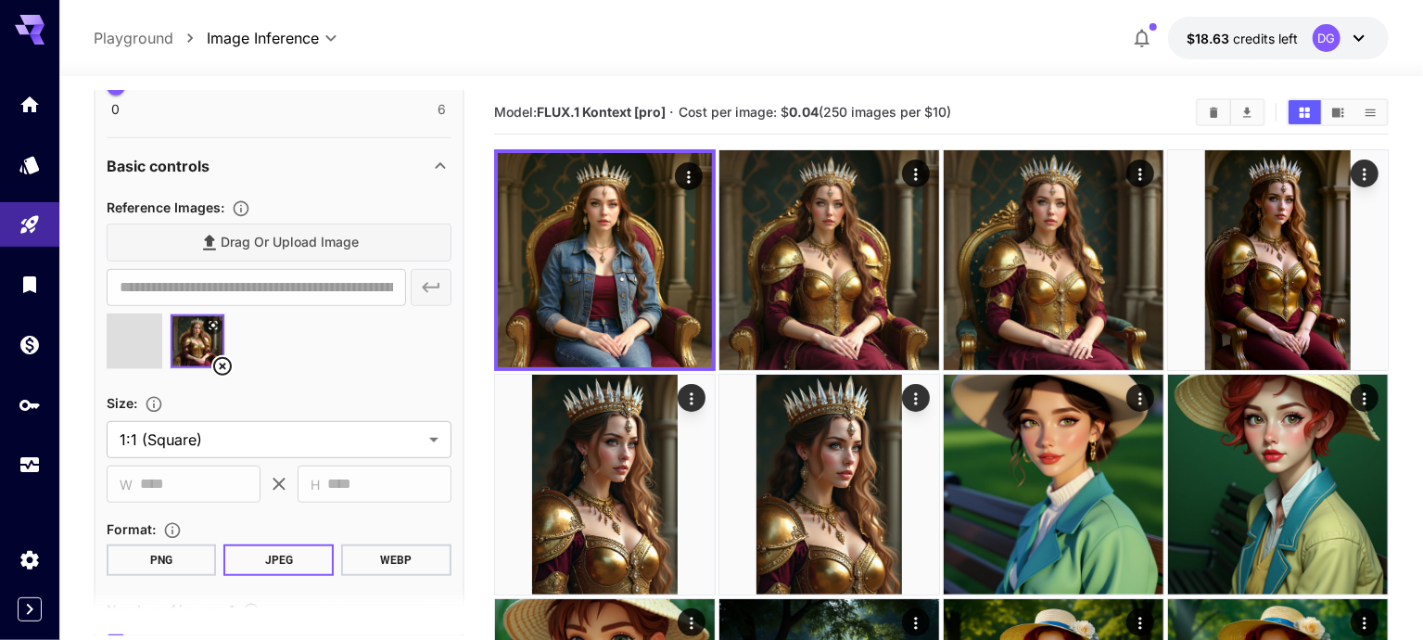
click at [220, 362] on icon at bounding box center [222, 366] width 19 height 19
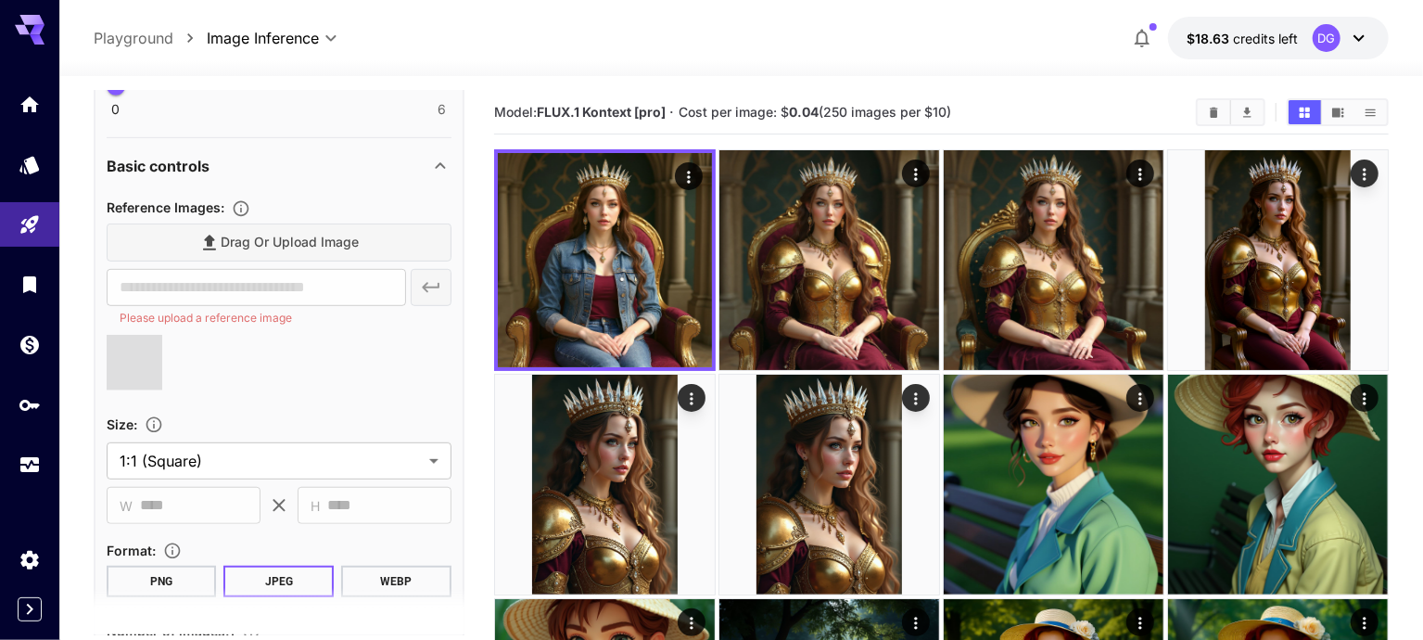
type input "**********"
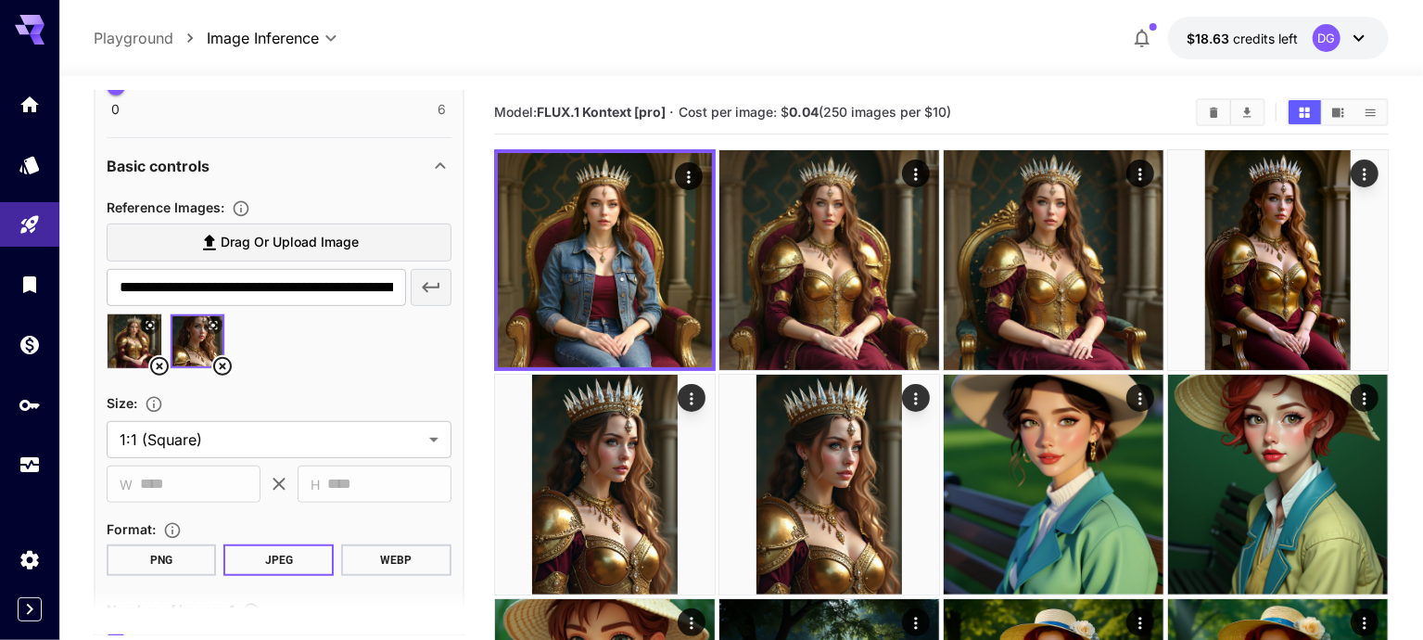
click at [159, 359] on icon at bounding box center [159, 366] width 22 height 22
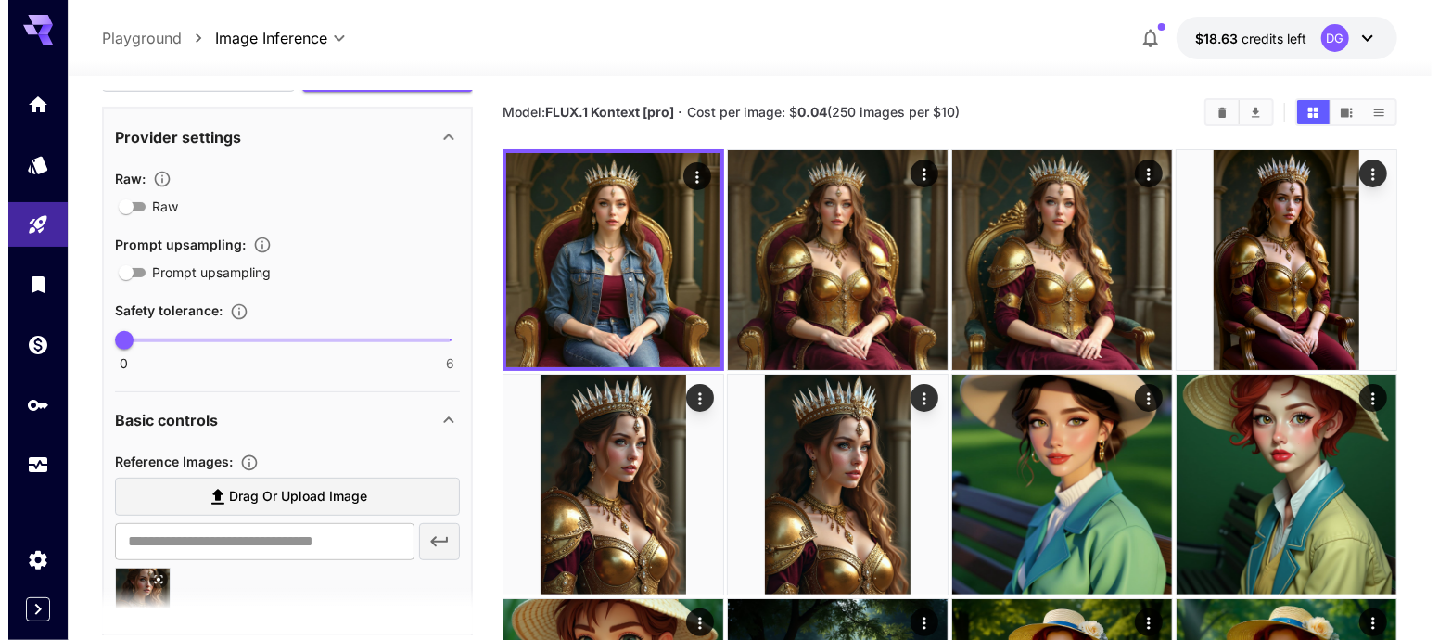
scroll to position [0, 0]
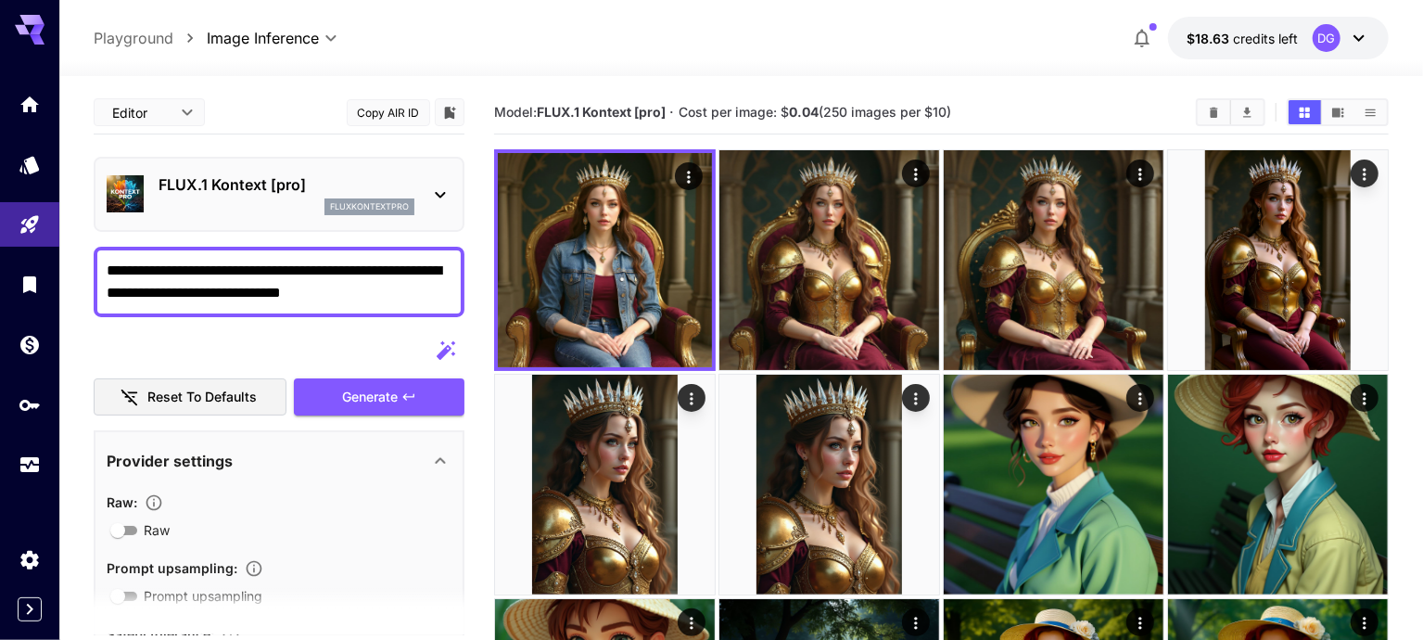
click at [312, 186] on p "FLUX.1 Kontext [pro]" at bounding box center [287, 184] width 256 height 22
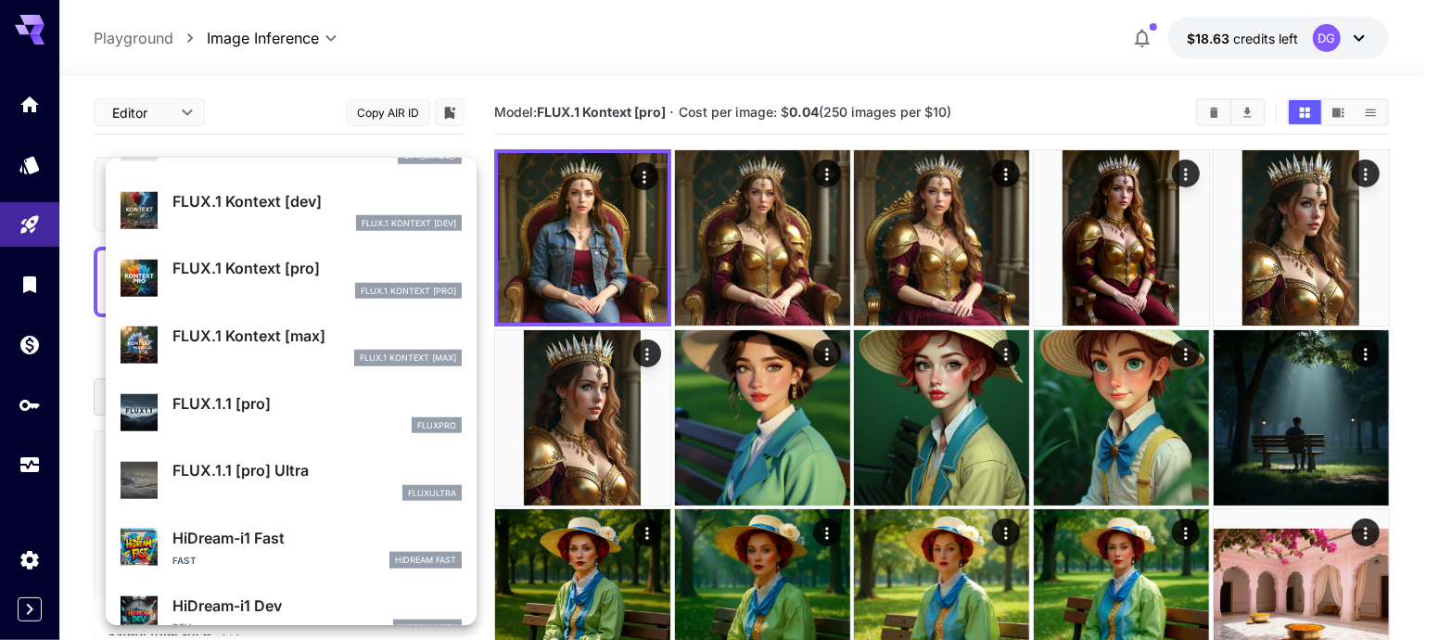
scroll to position [1062, 0]
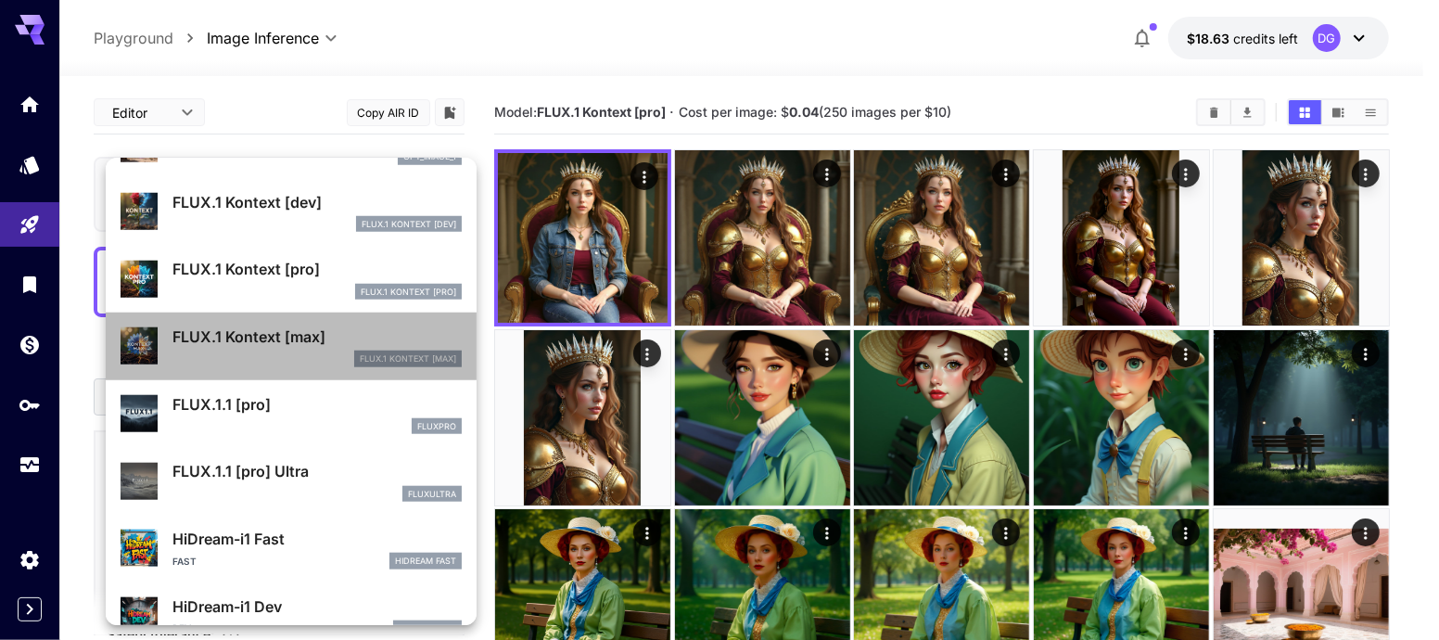
click at [317, 357] on div "FLUX.1 Kontext [max]" at bounding box center [316, 358] width 289 height 17
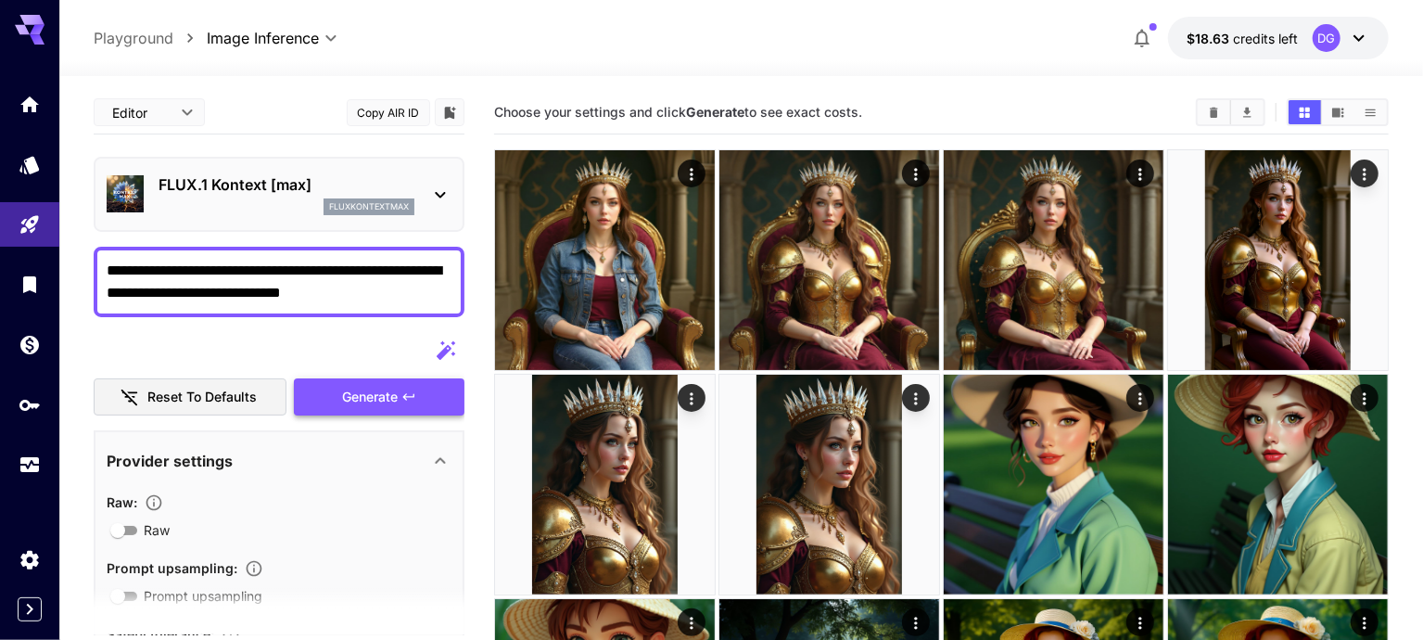
click at [375, 392] on span "Generate" at bounding box center [370, 397] width 56 height 23
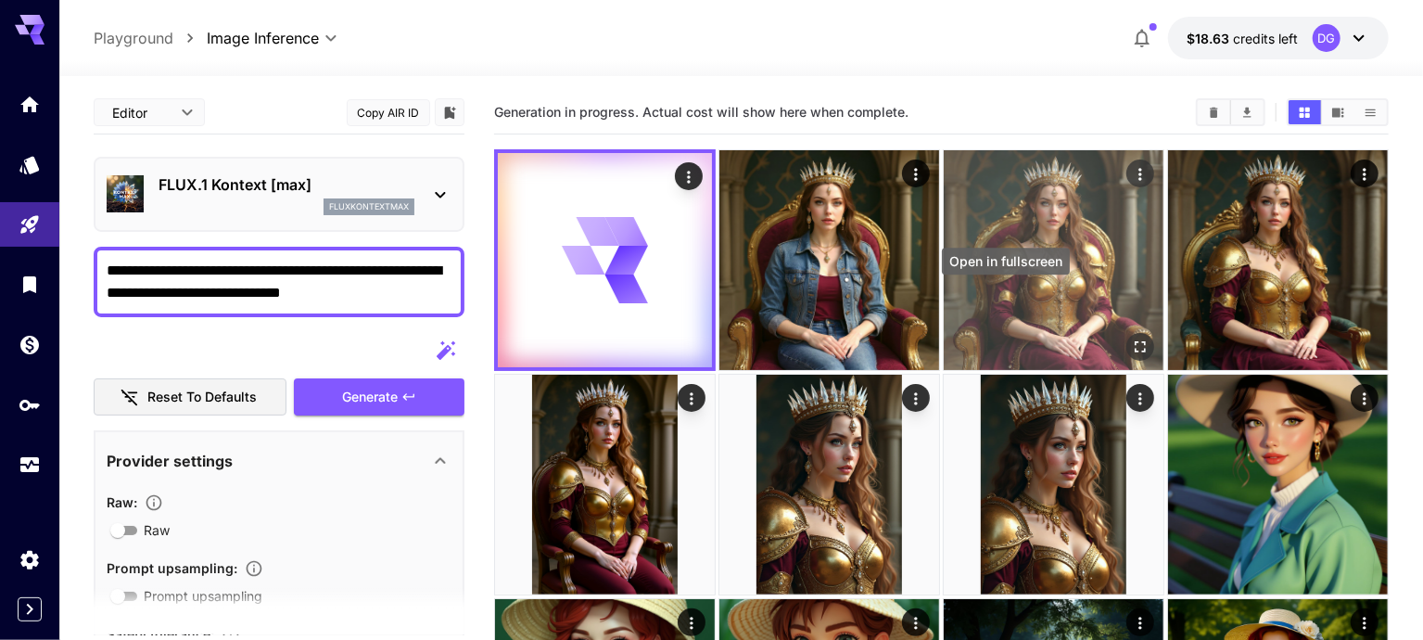
click at [1131, 337] on icon "Open in fullscreen" at bounding box center [1140, 346] width 19 height 19
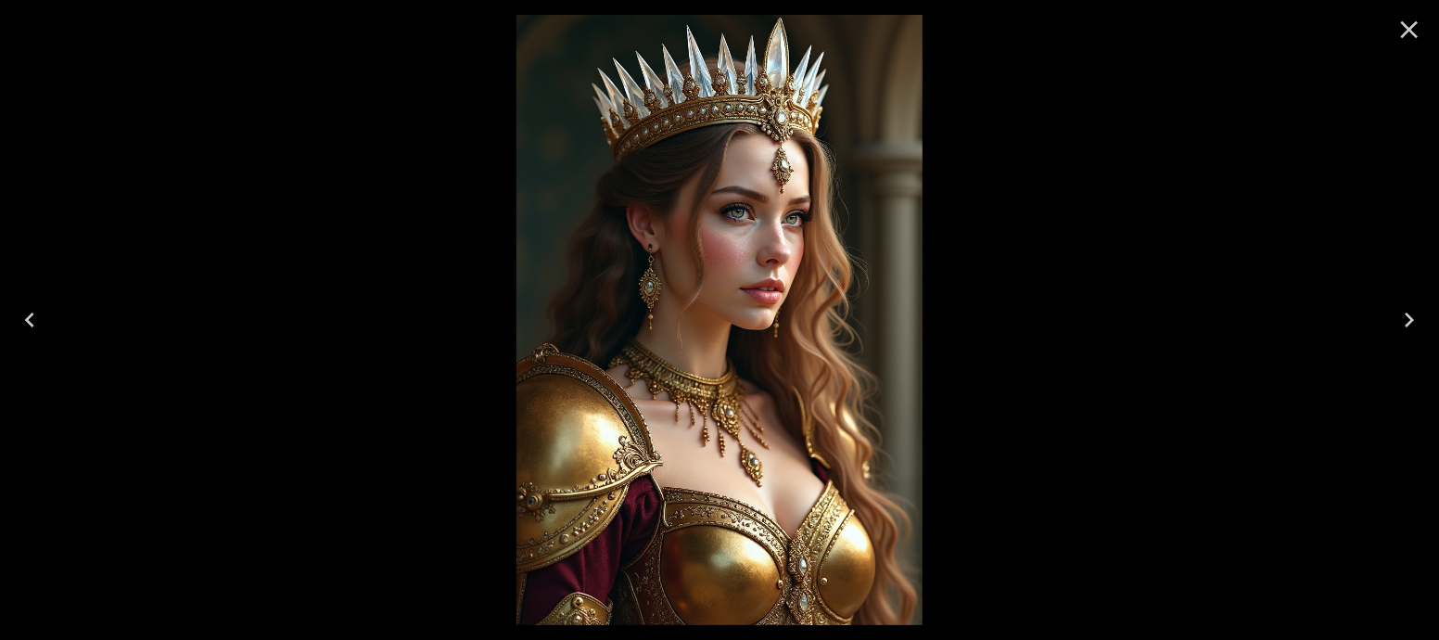
click at [1405, 37] on icon "Close" at bounding box center [1409, 30] width 30 height 30
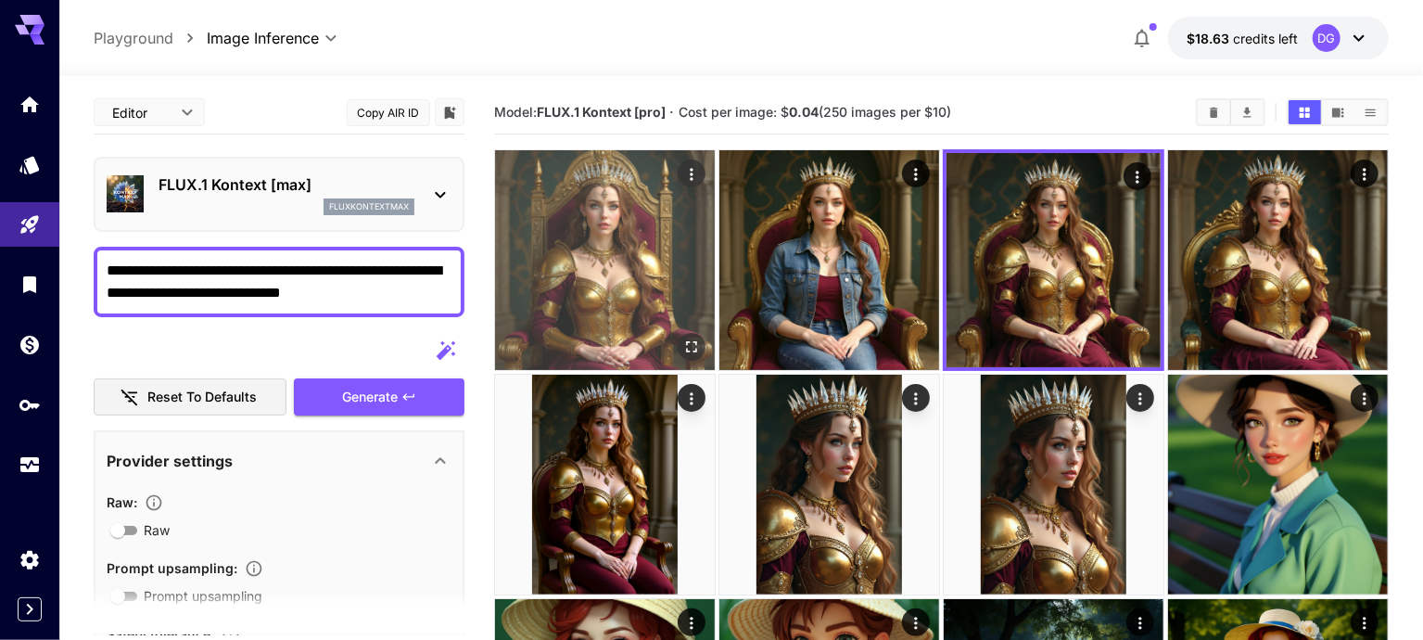
click at [628, 244] on img at bounding box center [605, 260] width 220 height 220
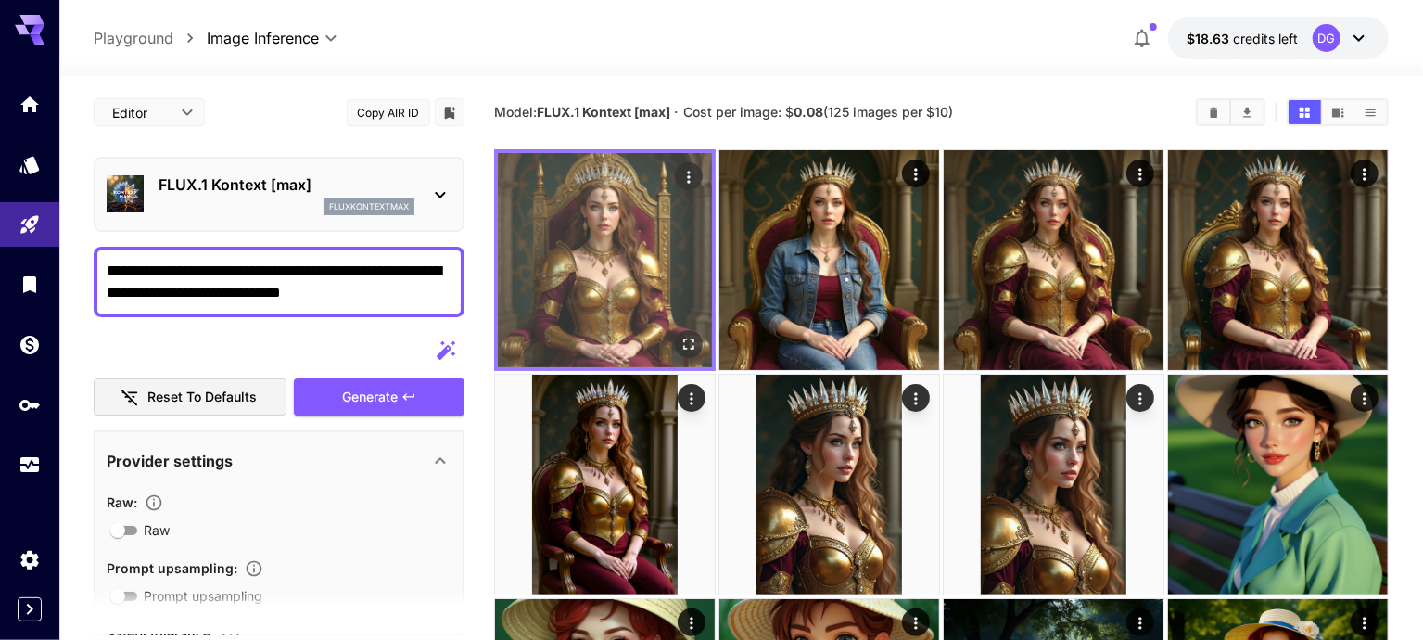
click at [628, 244] on img at bounding box center [605, 260] width 214 height 214
click at [680, 335] on icon "Open in fullscreen" at bounding box center [689, 344] width 19 height 19
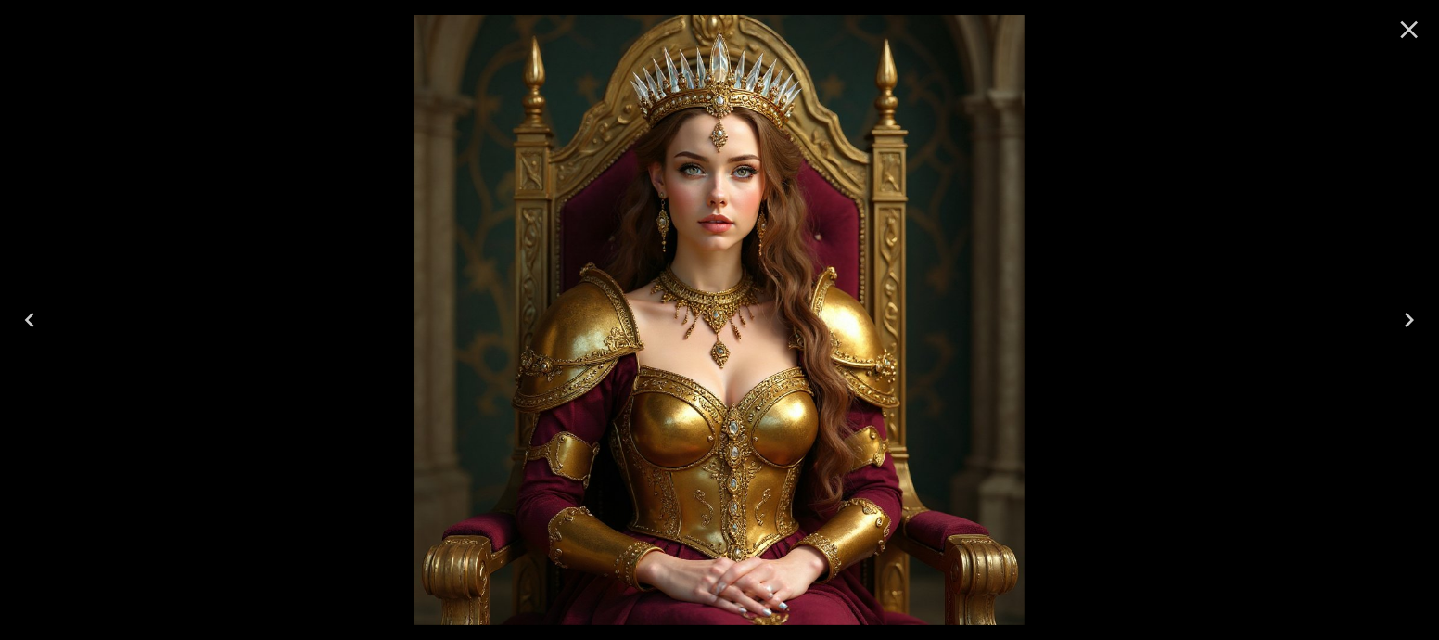
click at [1401, 36] on icon "Close" at bounding box center [1410, 30] width 18 height 18
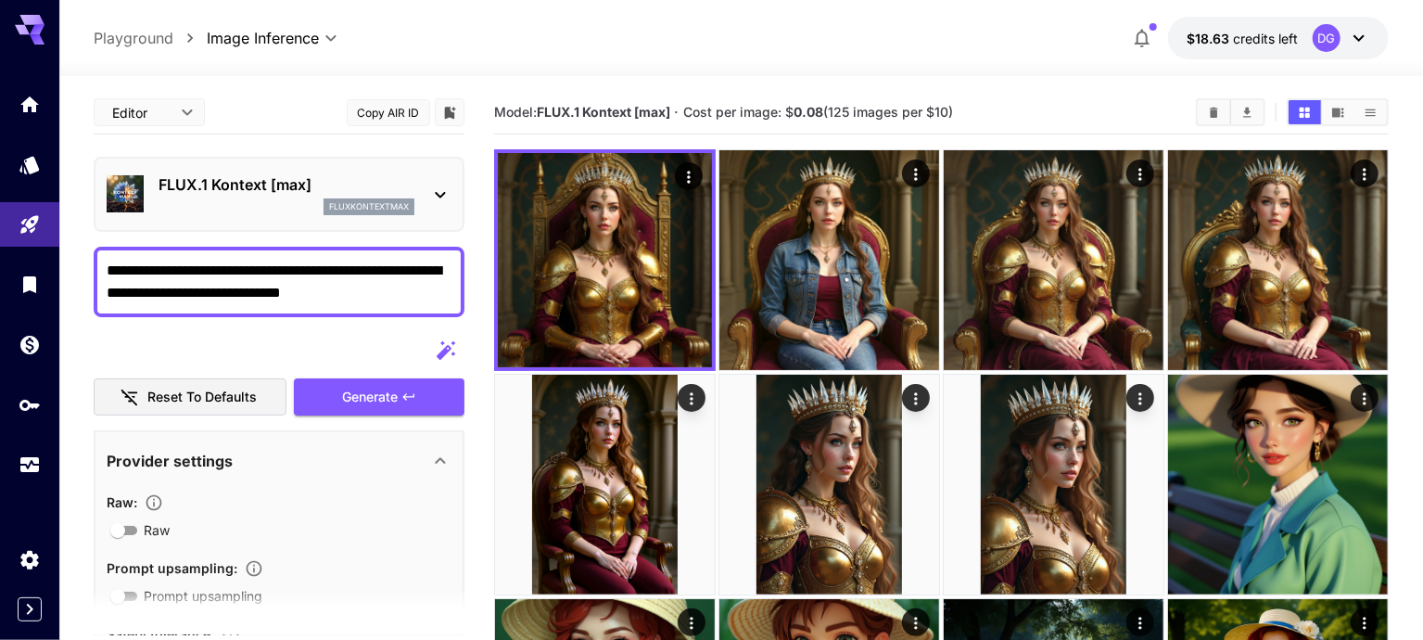
click at [414, 295] on textarea "**********" at bounding box center [280, 282] width 347 height 45
click at [449, 356] on icon "button" at bounding box center [446, 350] width 22 height 22
type textarea "**********"
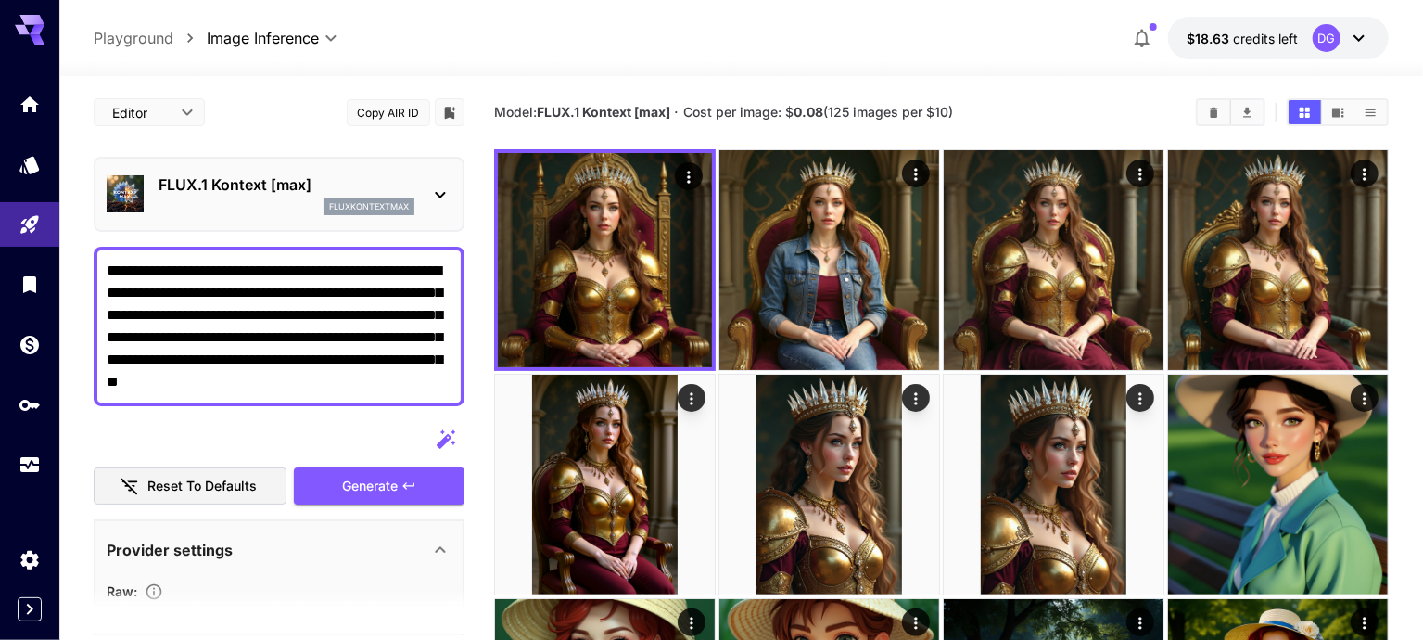
drag, startPoint x: 365, startPoint y: 294, endPoint x: 92, endPoint y: 248, distance: 277.4
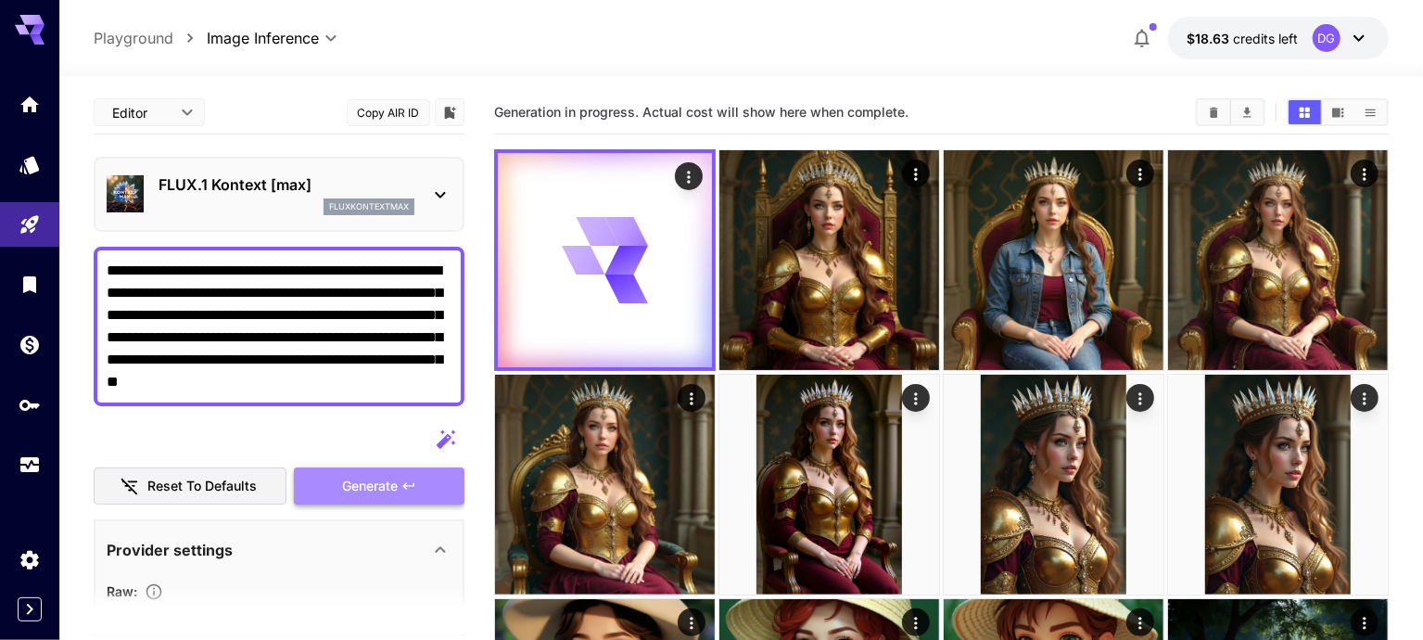
click at [394, 475] on span "Generate" at bounding box center [370, 486] width 56 height 23
click at [431, 195] on icon at bounding box center [440, 195] width 22 height 22
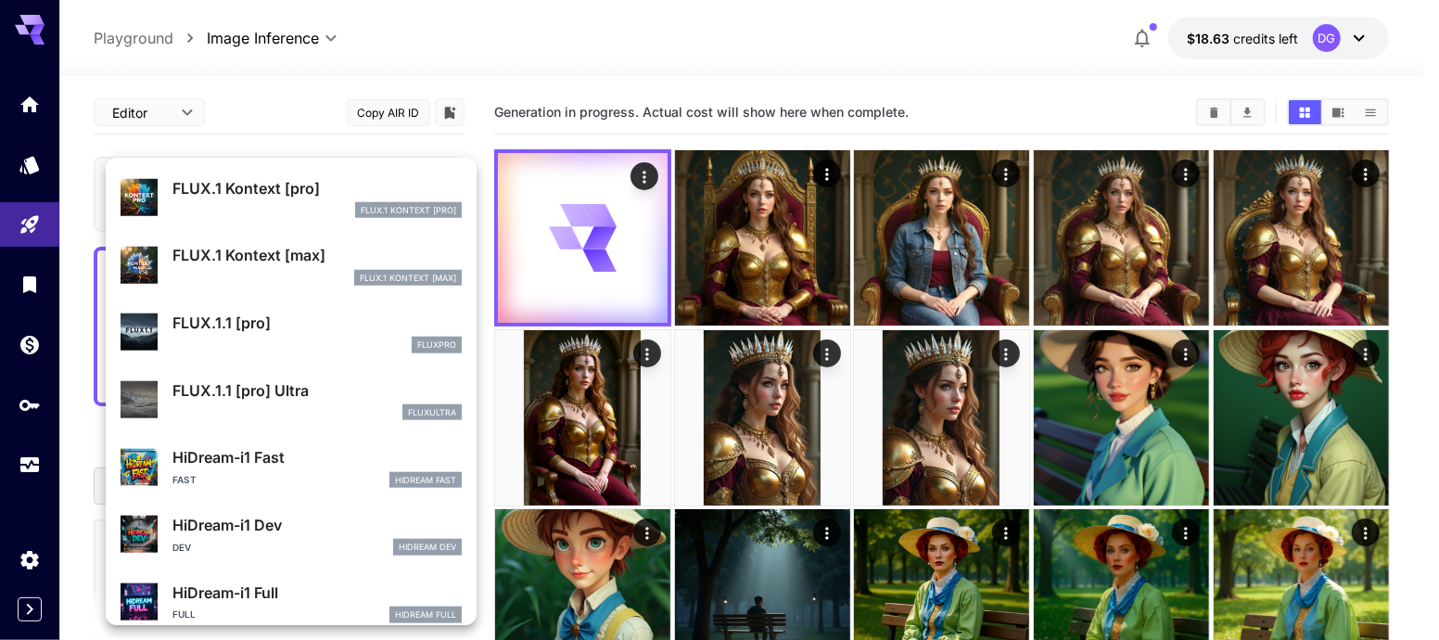
scroll to position [1136, 0]
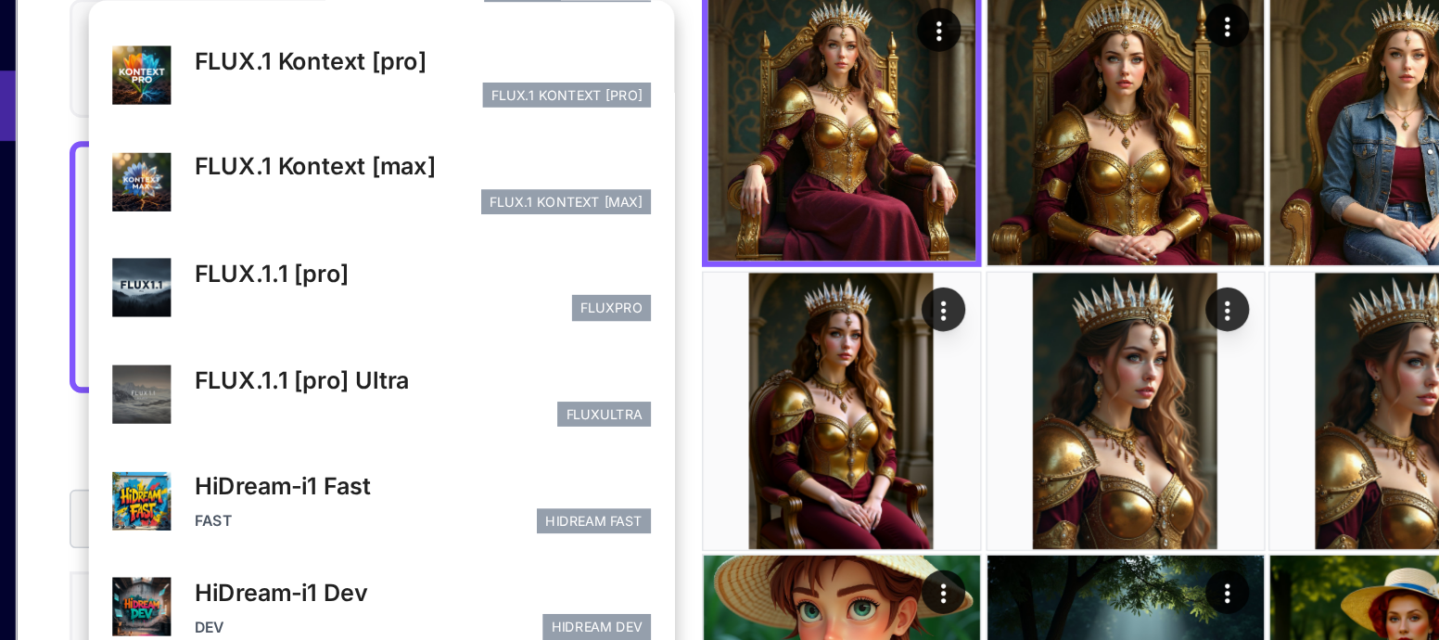
click at [649, 347] on div at bounding box center [719, 320] width 1439 height 640
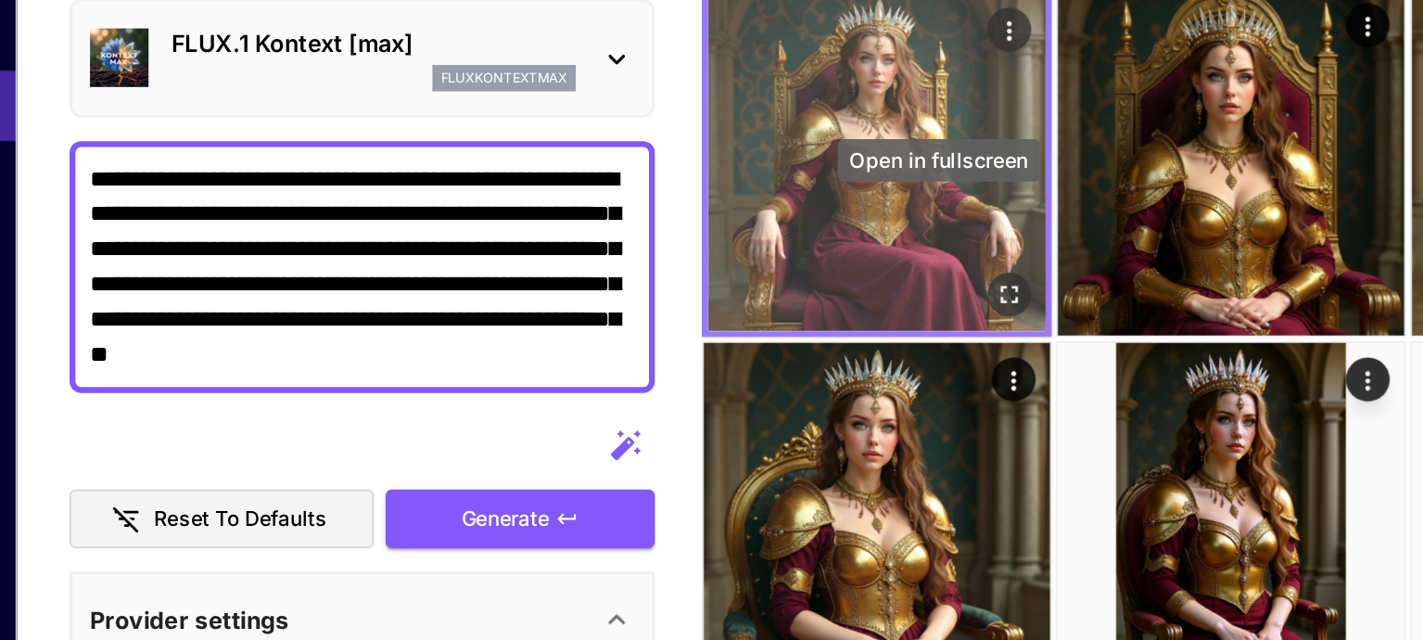
click at [680, 335] on icon "Open in fullscreen" at bounding box center [689, 344] width 19 height 19
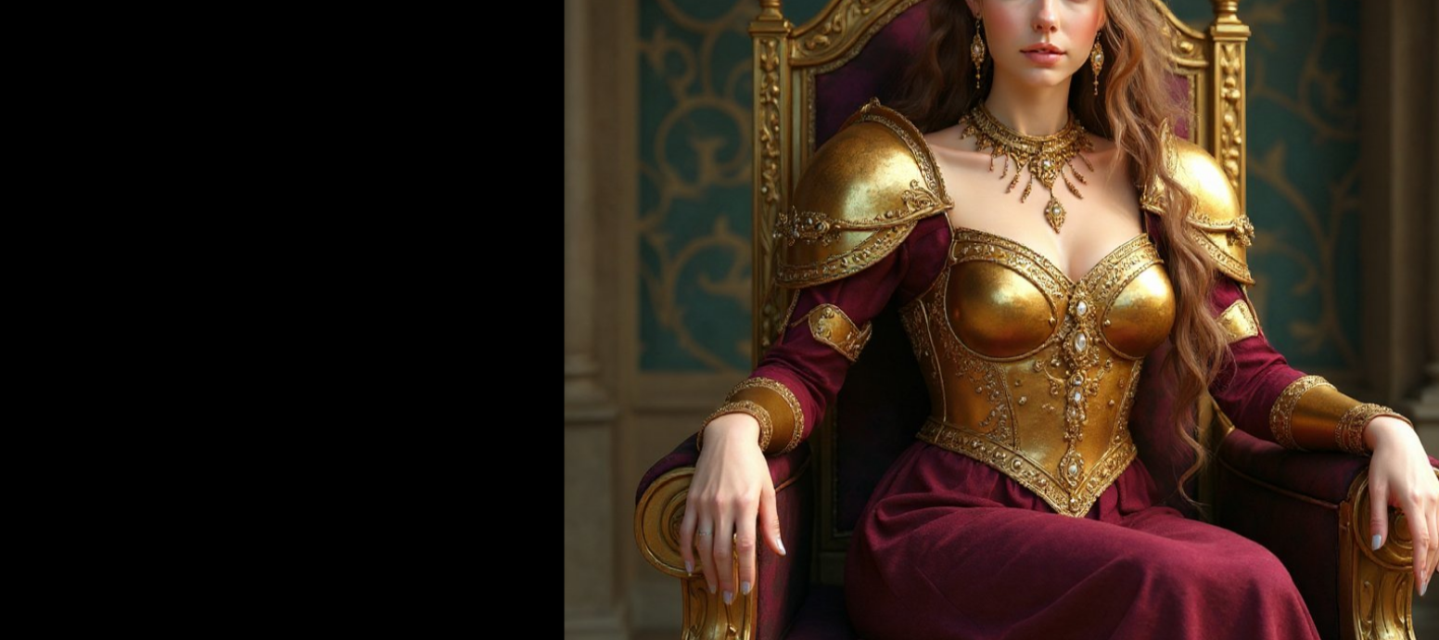
click at [263, 375] on div at bounding box center [719, 320] width 1439 height 640
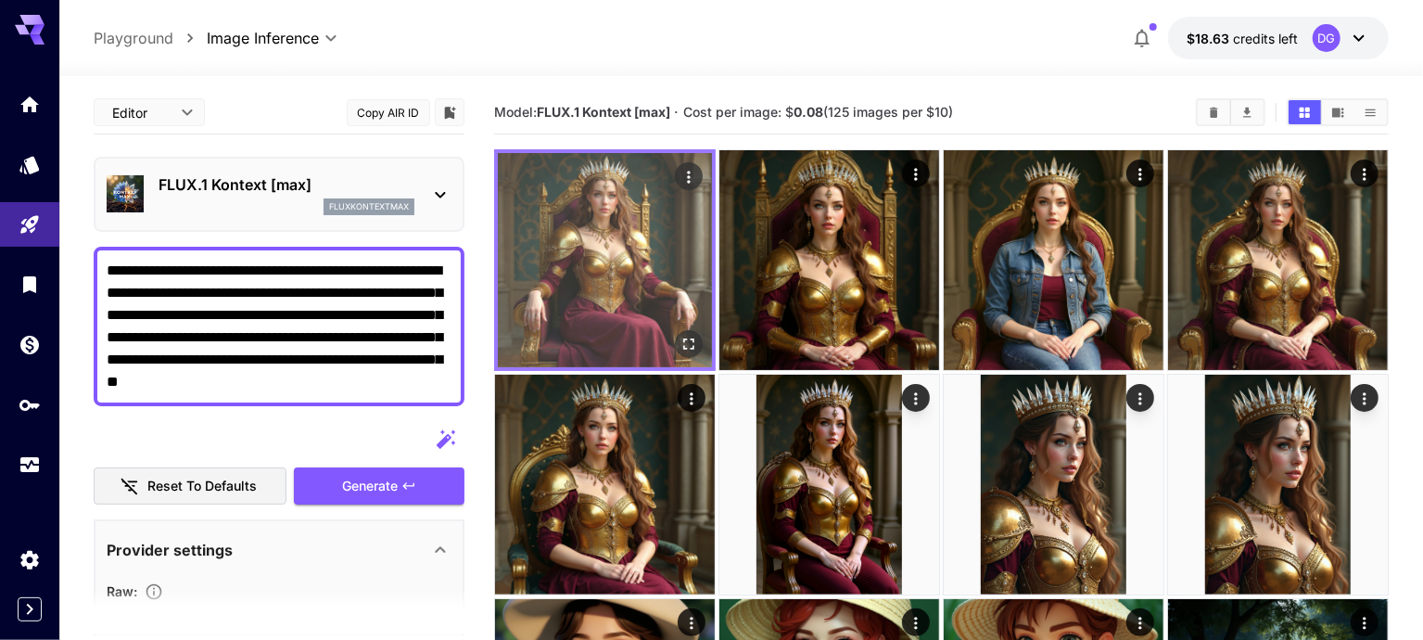
click at [600, 228] on img at bounding box center [605, 260] width 214 height 214
click at [680, 335] on icon "Open in fullscreen" at bounding box center [689, 344] width 19 height 19
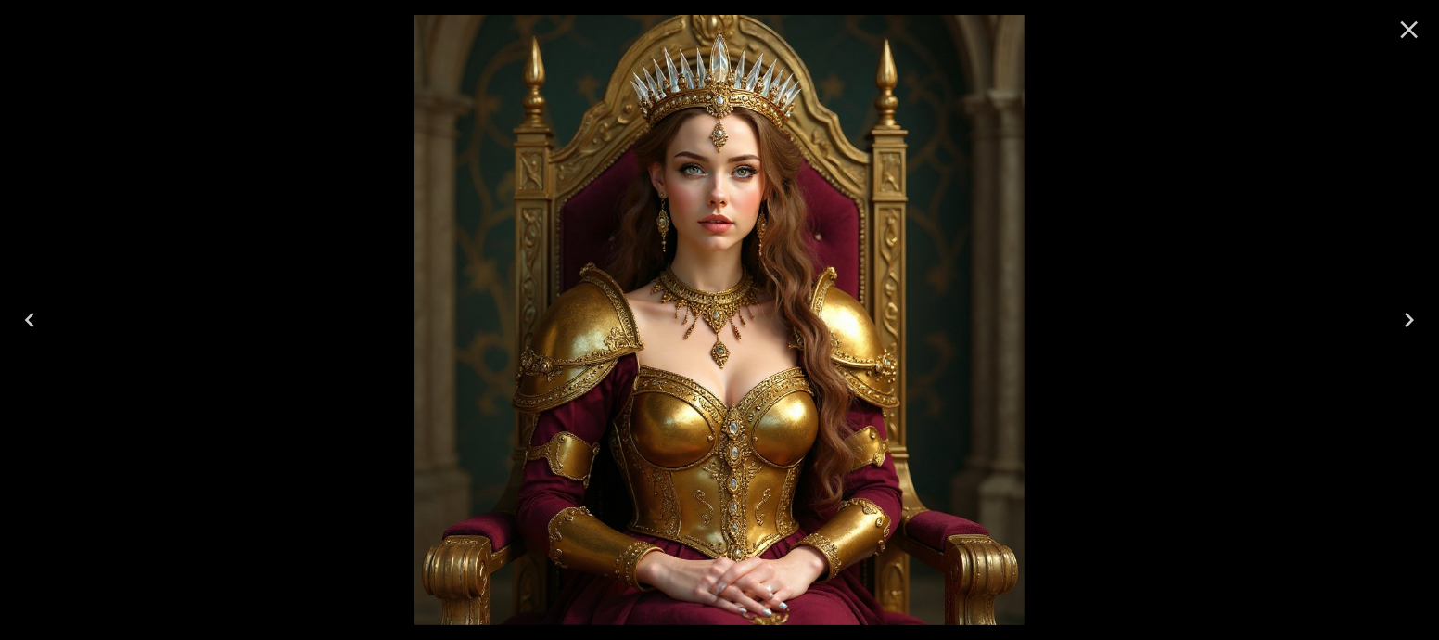
click at [1405, 49] on button "Close" at bounding box center [1409, 29] width 45 height 45
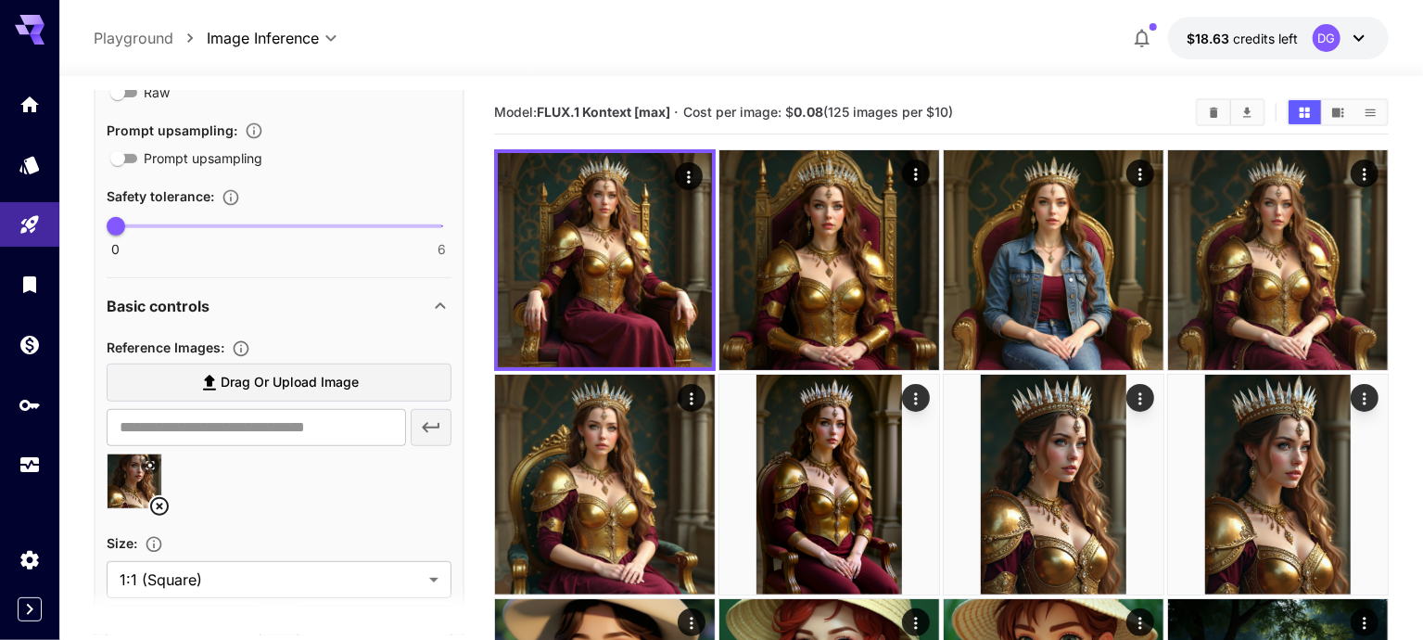
scroll to position [535, 0]
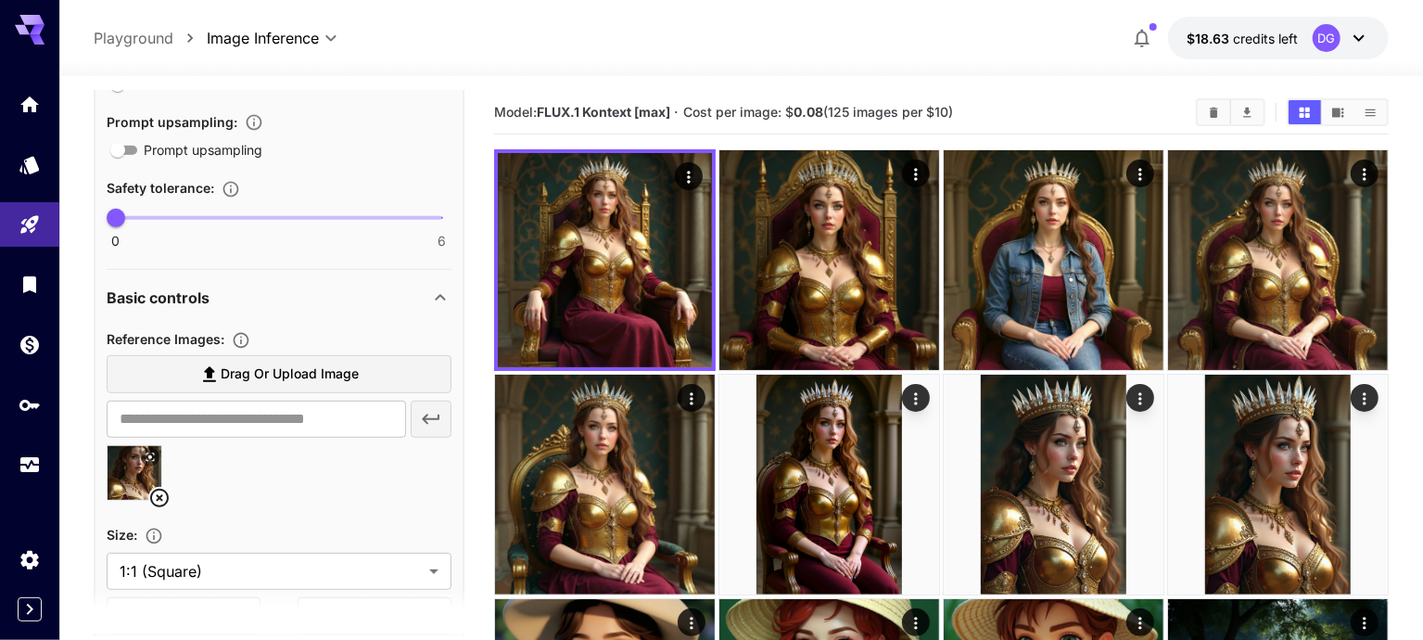
click at [146, 455] on icon at bounding box center [150, 456] width 8 height 8
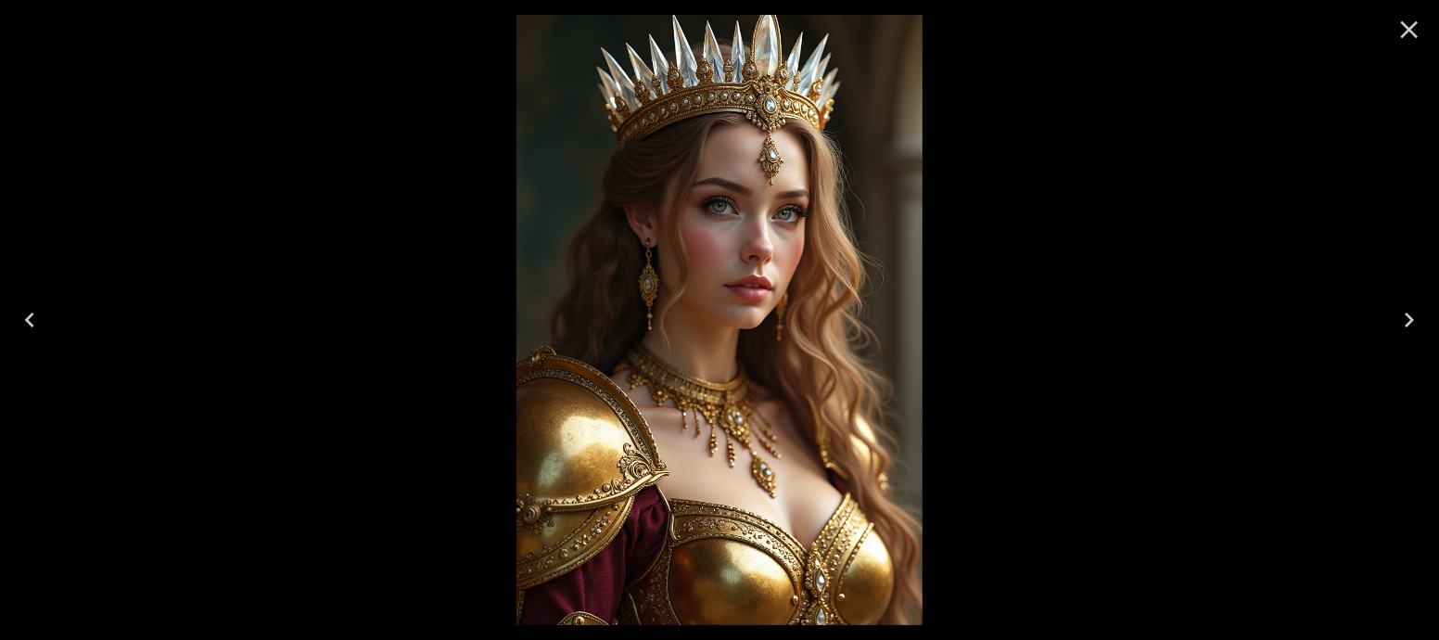
click at [1413, 32] on icon "Close" at bounding box center [1410, 30] width 18 height 18
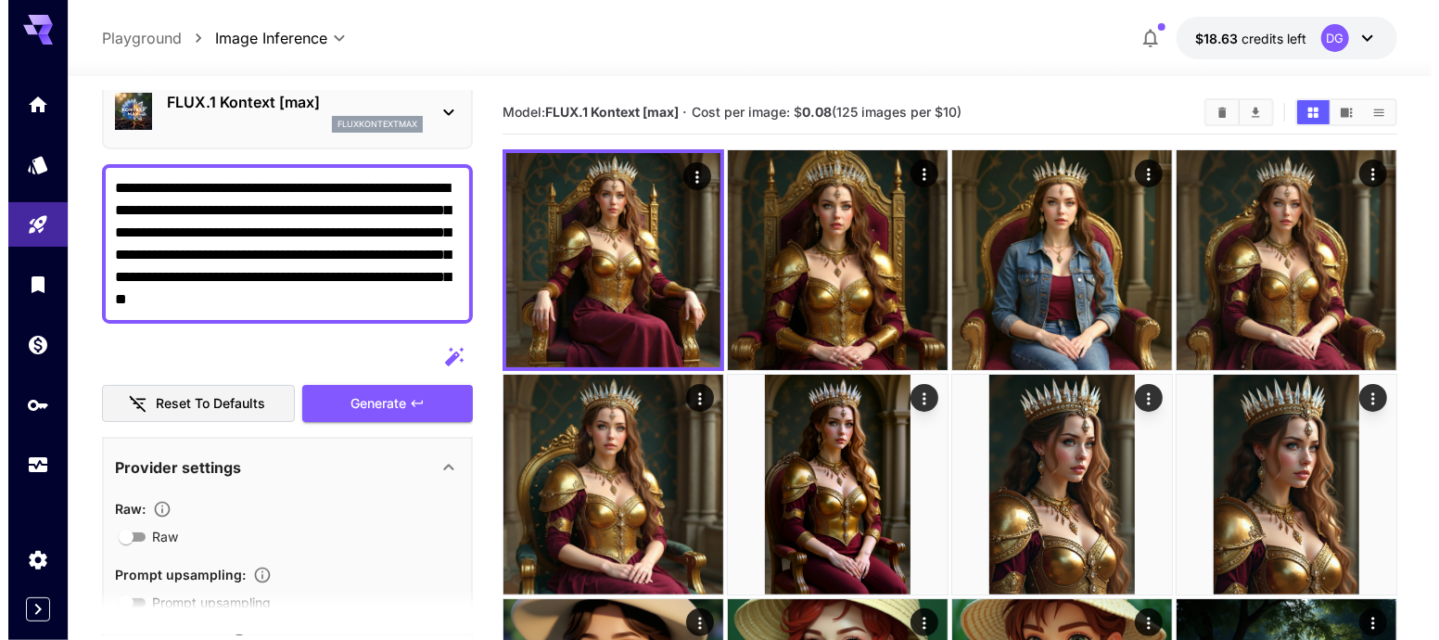
scroll to position [0, 0]
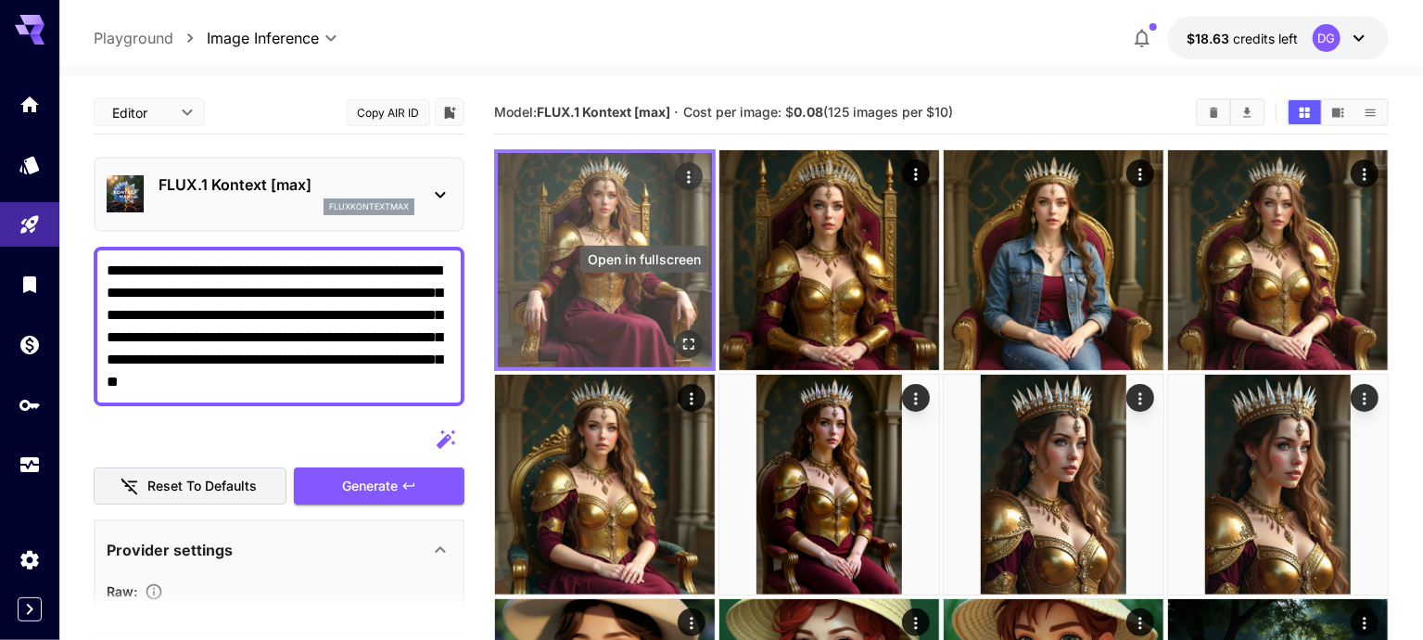
click at [680, 335] on icon "Open in fullscreen" at bounding box center [689, 344] width 19 height 19
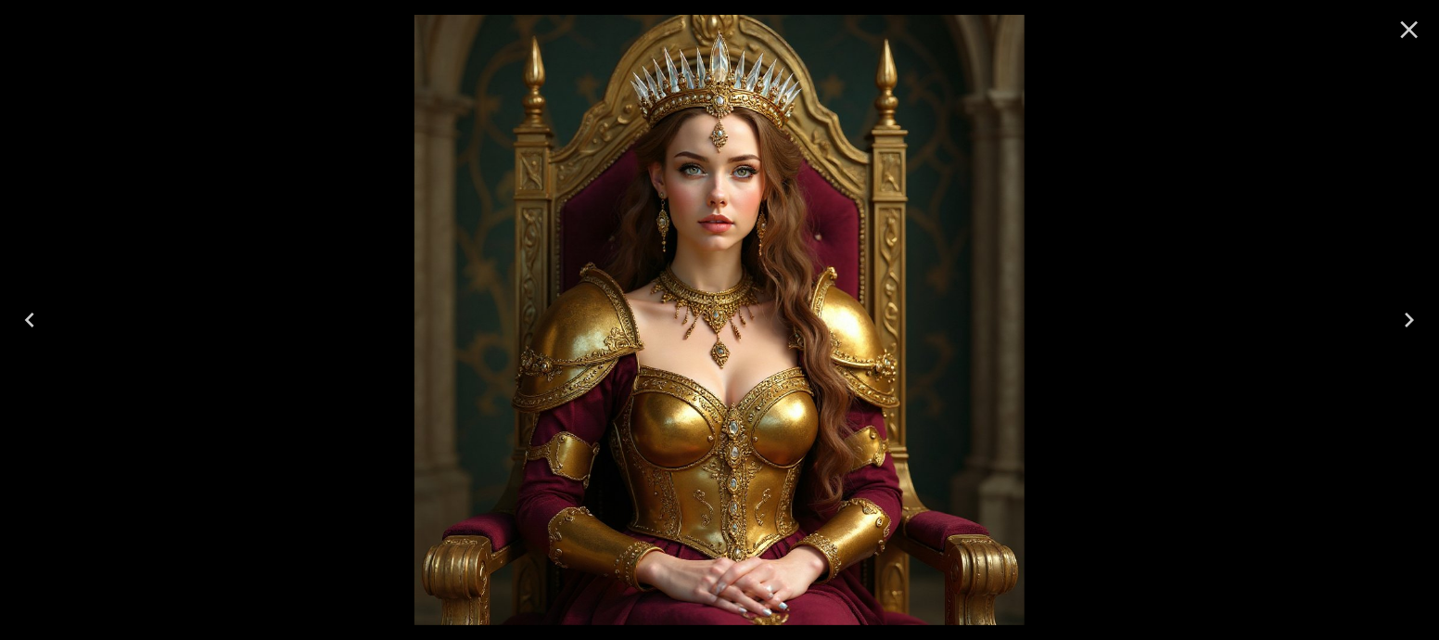
click at [1418, 43] on icon "Close" at bounding box center [1409, 30] width 30 height 30
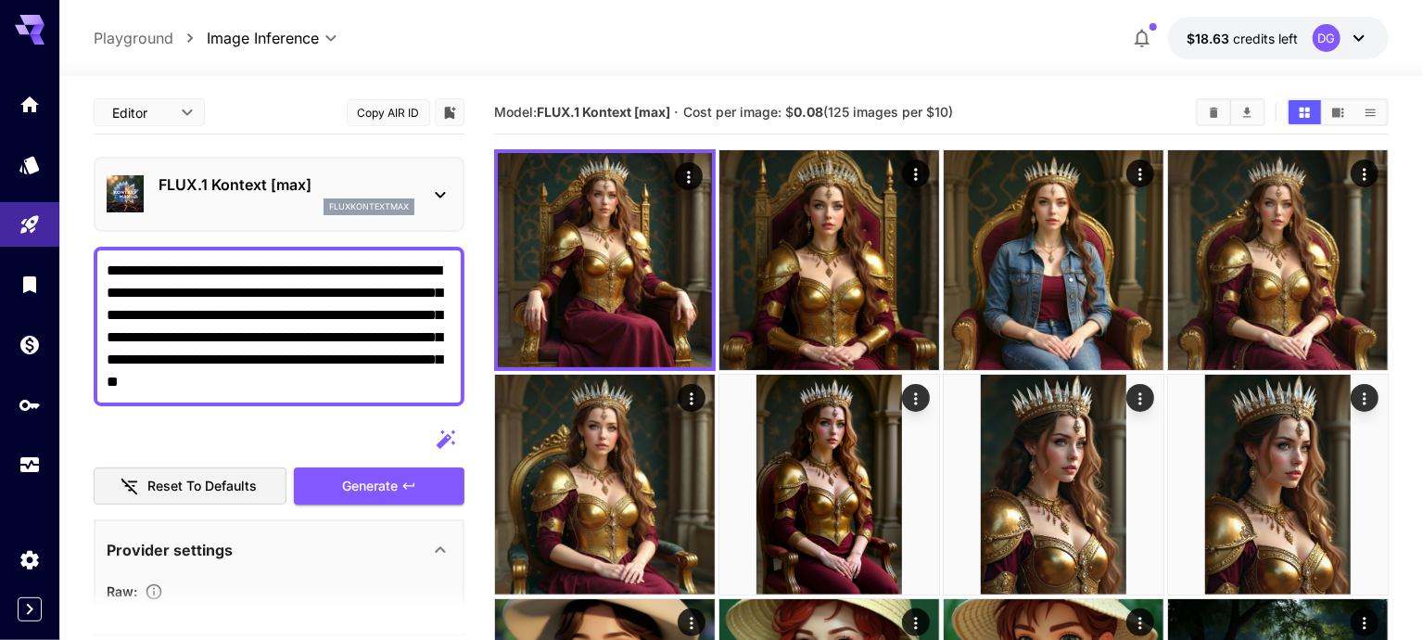
click at [291, 206] on div "fluxkontextmax" at bounding box center [287, 206] width 256 height 17
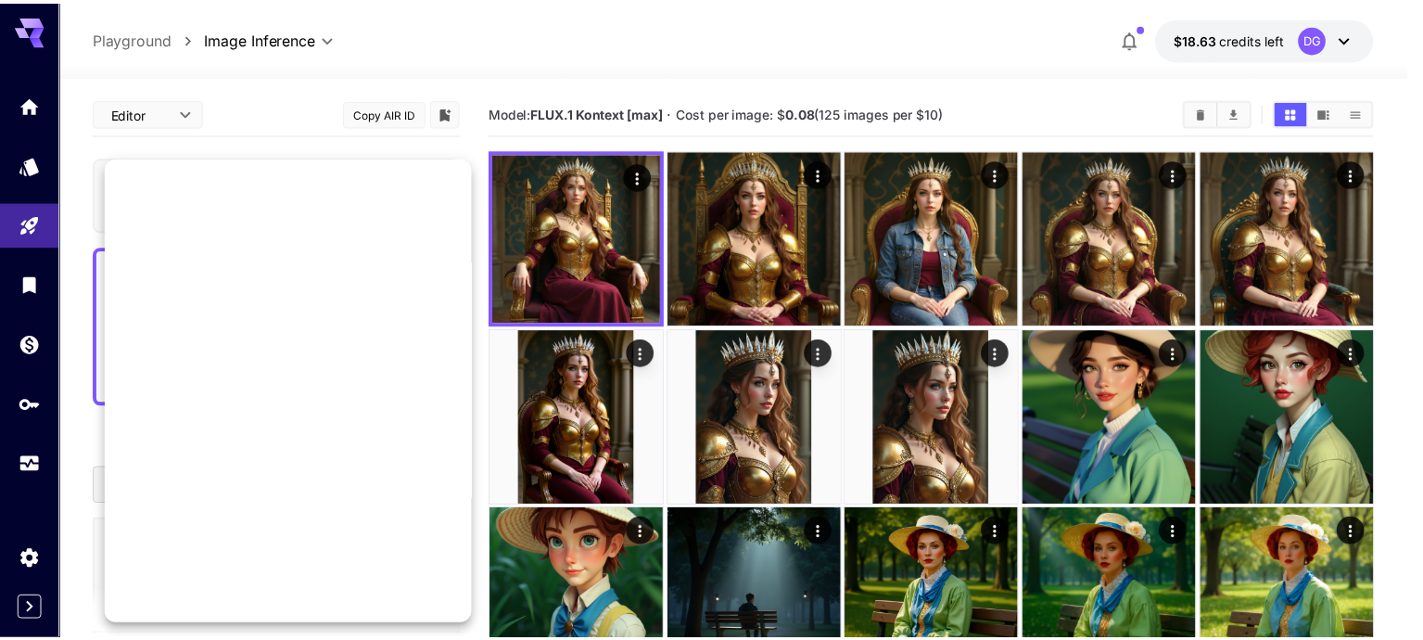
scroll to position [1295, 0]
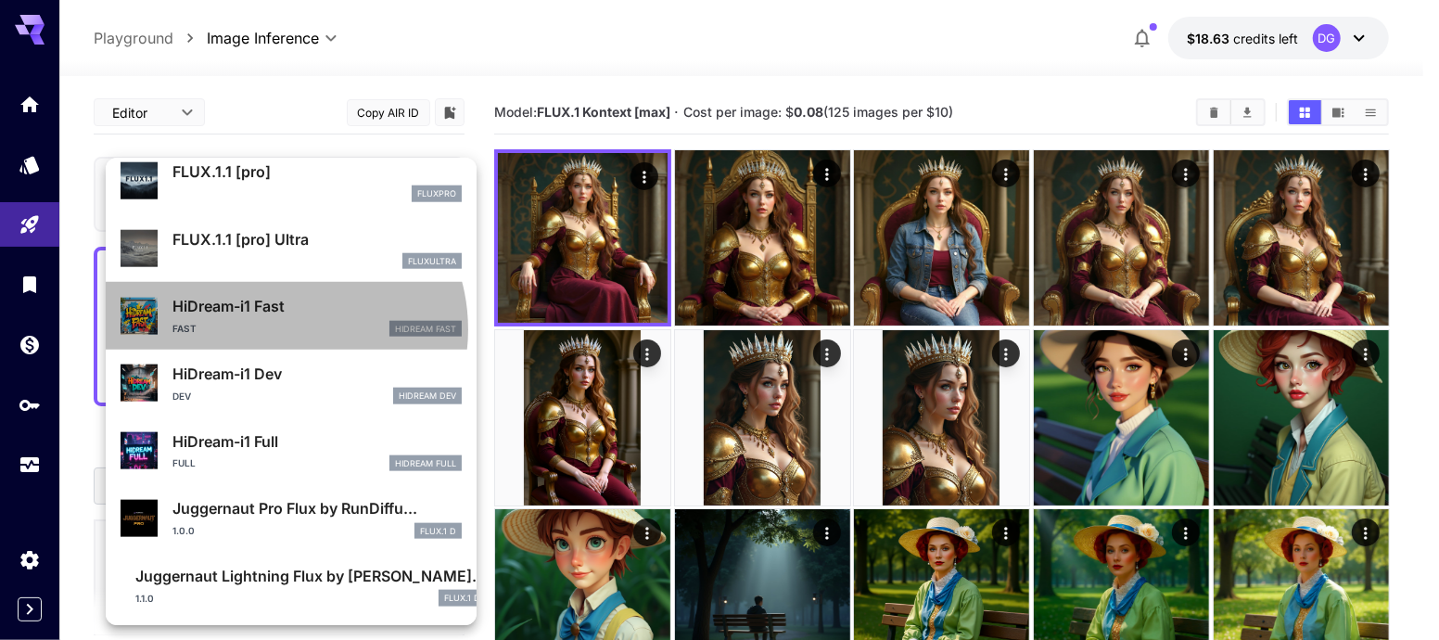
click at [278, 328] on div "Fast HiDream Fast" at bounding box center [316, 329] width 289 height 17
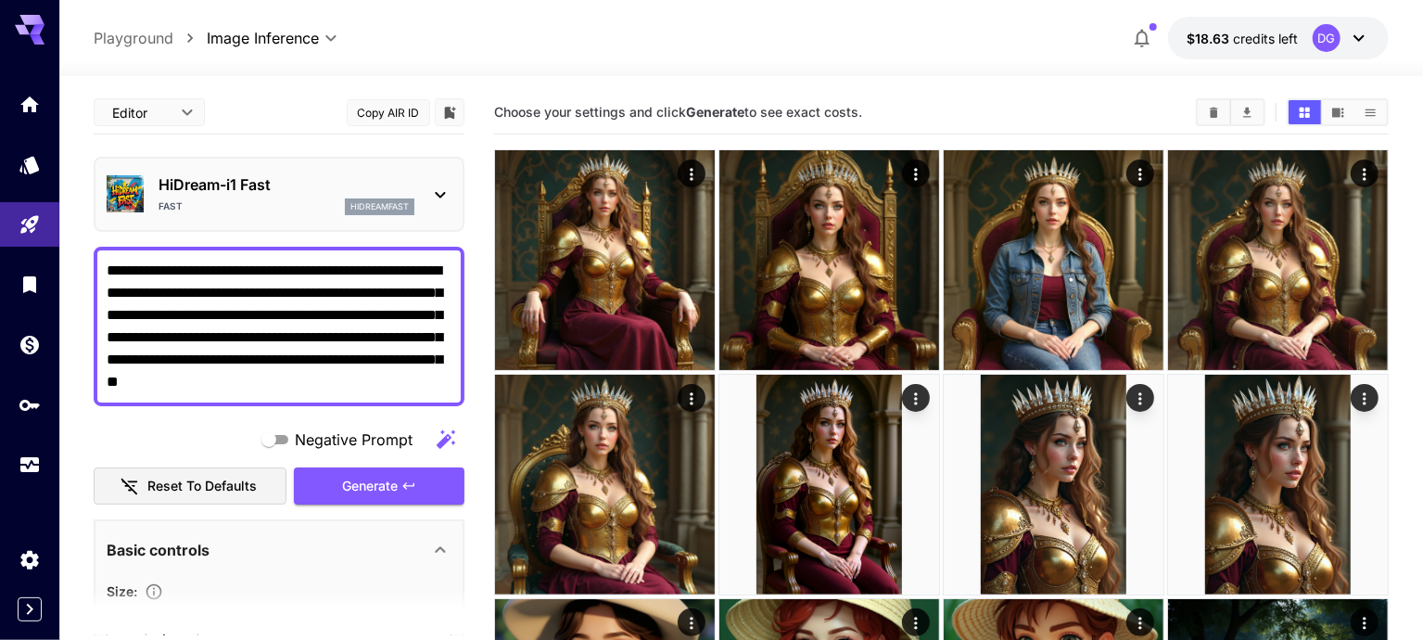
drag, startPoint x: 434, startPoint y: 382, endPoint x: 363, endPoint y: 291, distance: 115.0
click at [363, 291] on textarea "**********" at bounding box center [280, 327] width 347 height 134
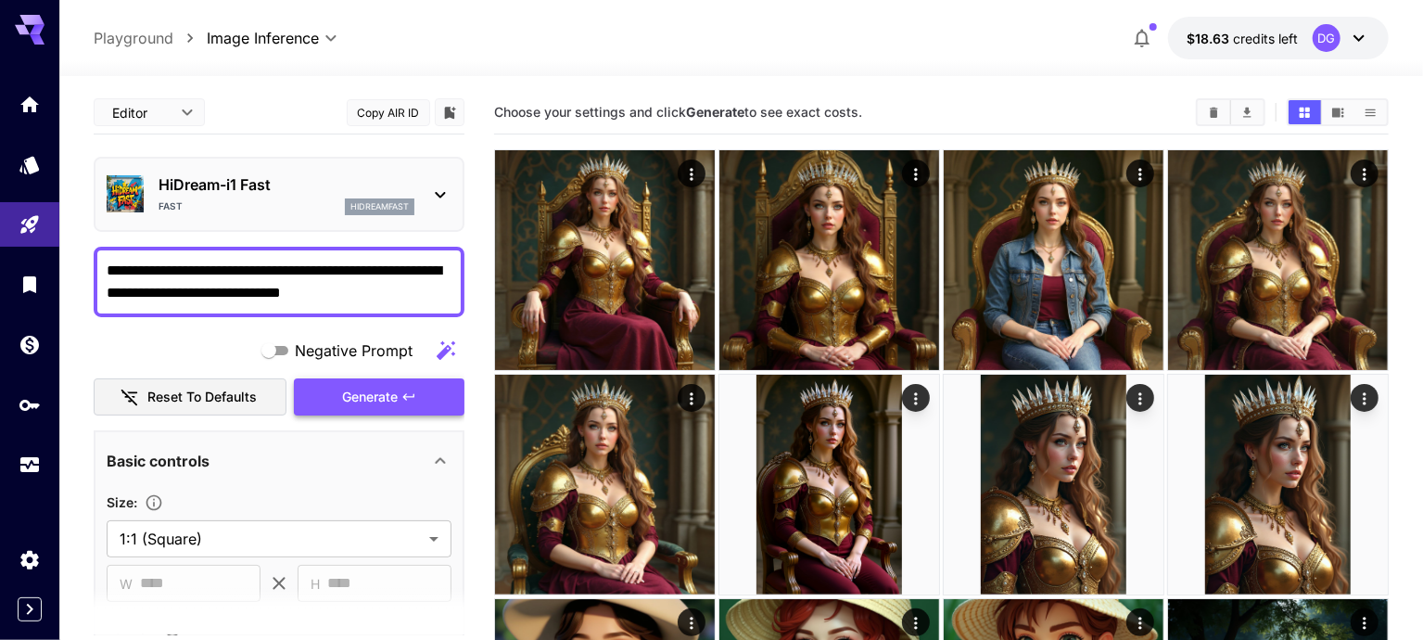
type textarea "**********"
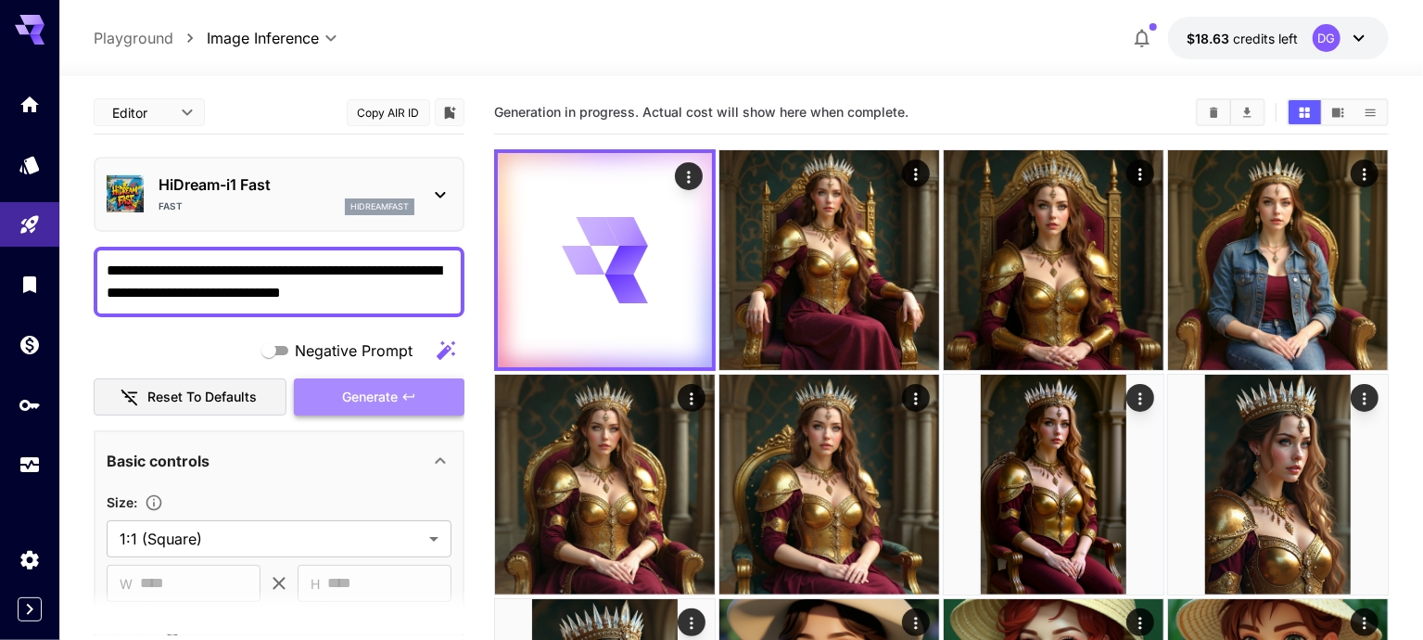
click at [425, 382] on button "Generate" at bounding box center [379, 397] width 171 height 38
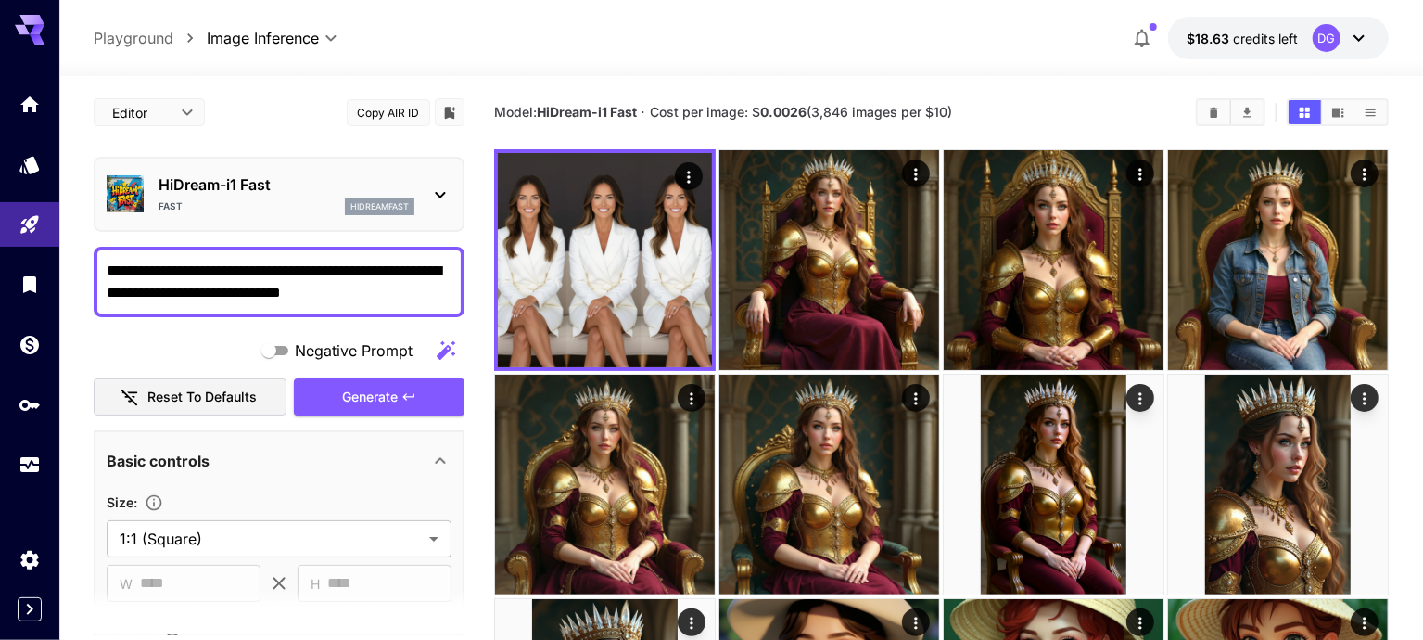
click at [315, 195] on div "HiDream-i1 Fast Fast hidreamfast" at bounding box center [287, 194] width 256 height 42
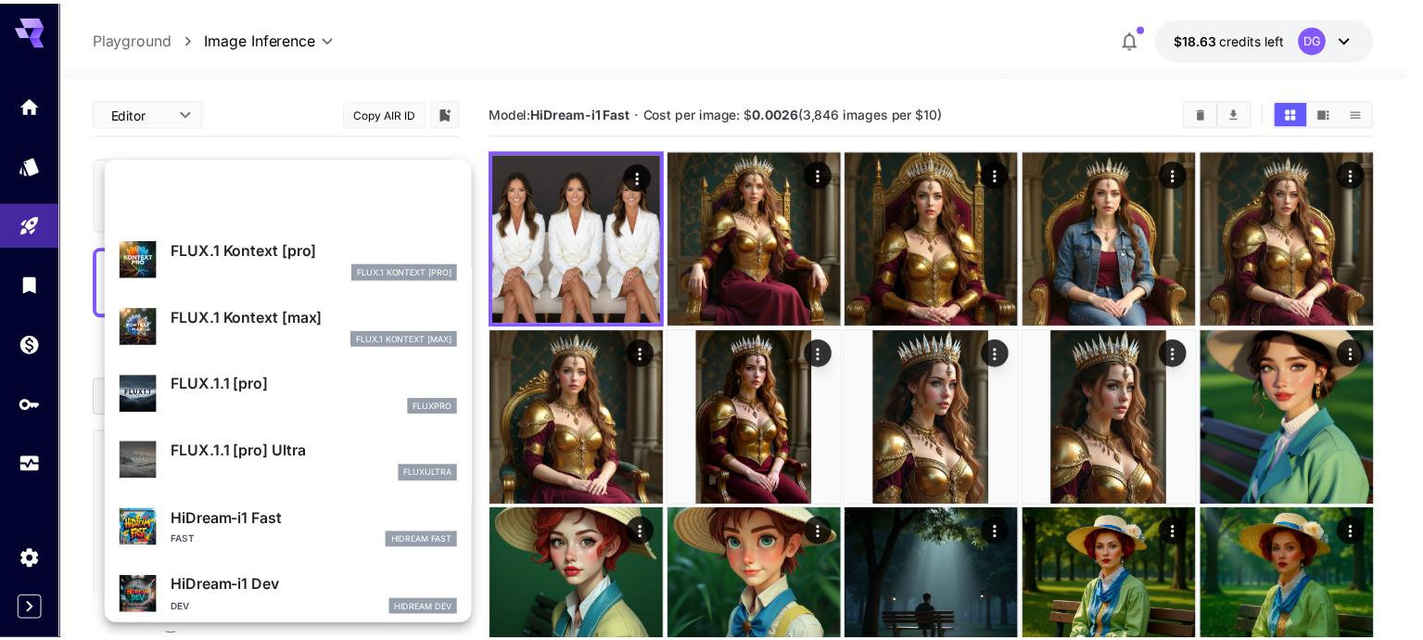
scroll to position [1061, 0]
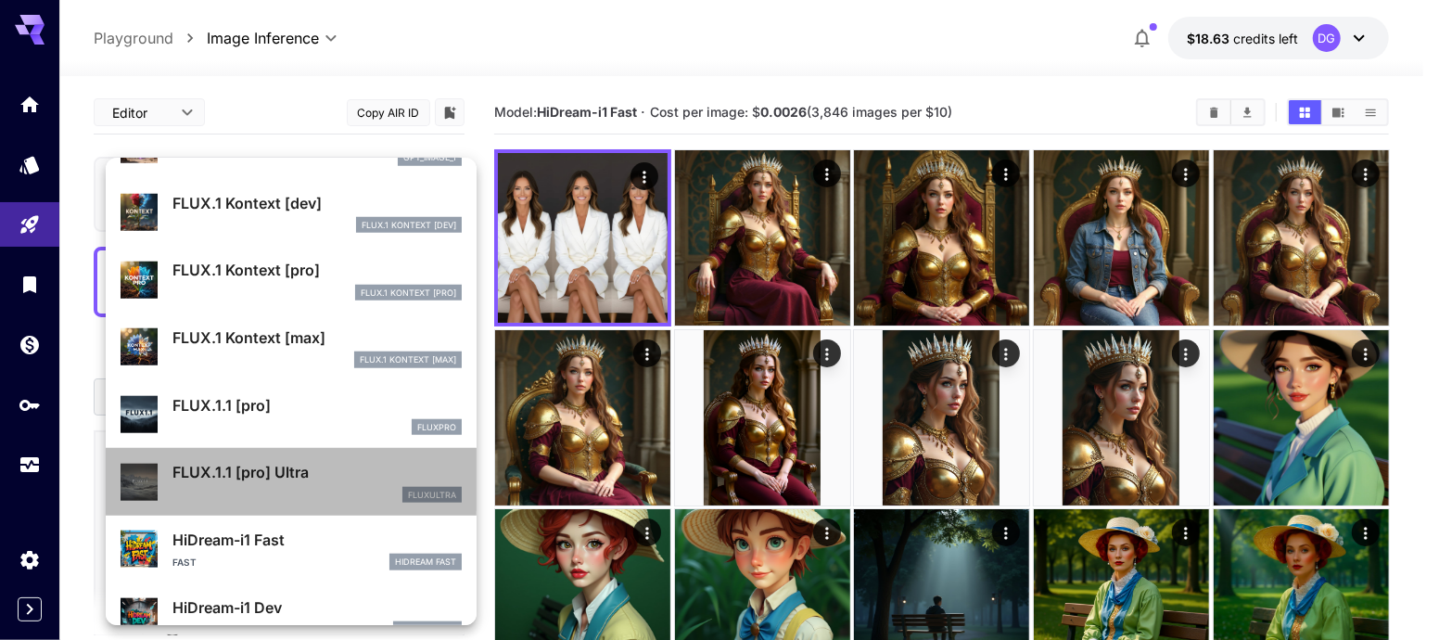
click at [305, 449] on li "FLUX.1.1 [pro] Ultra fluxultra" at bounding box center [291, 482] width 371 height 68
type input "**********"
type input "****"
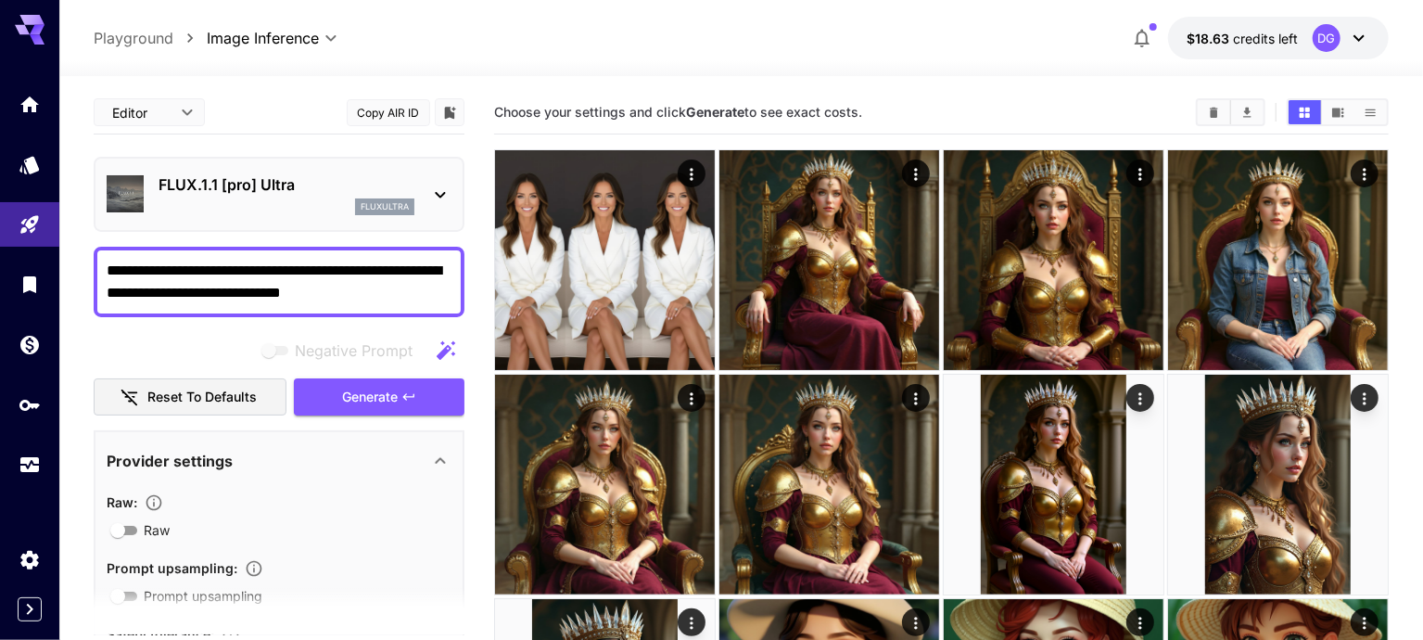
click at [356, 182] on p "FLUX.1.1 [pro] Ultra" at bounding box center [287, 184] width 256 height 22
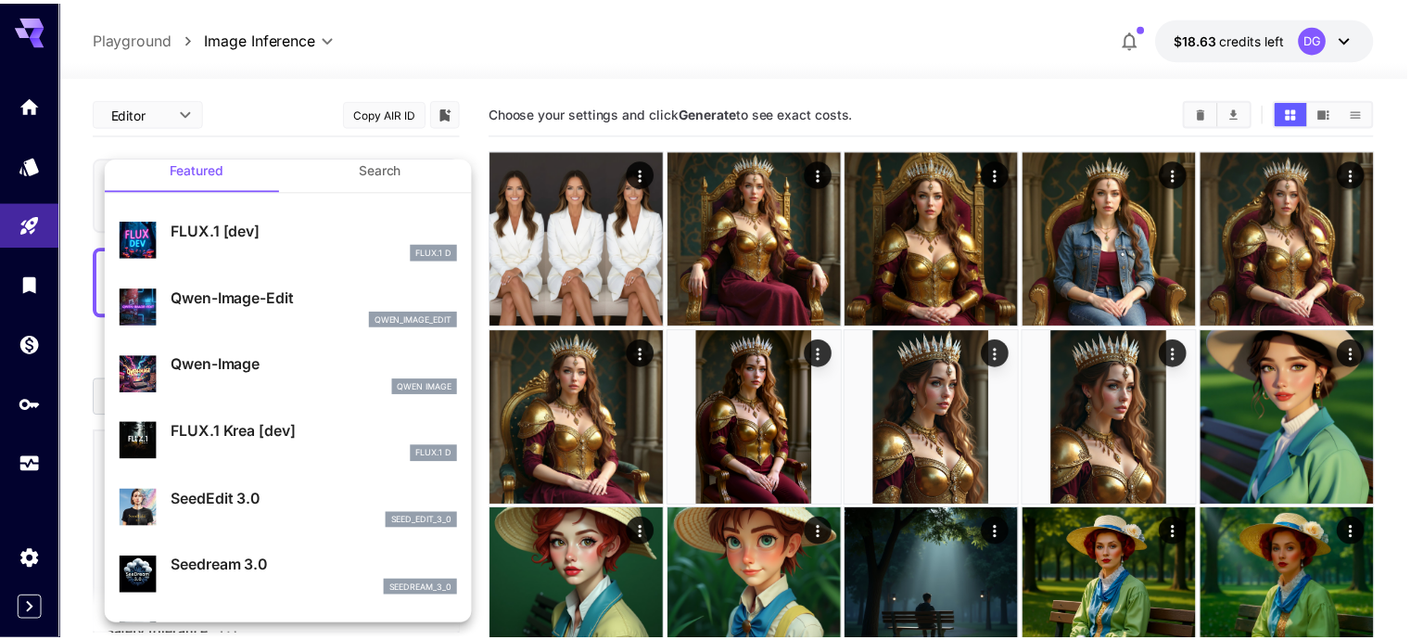
scroll to position [50, 0]
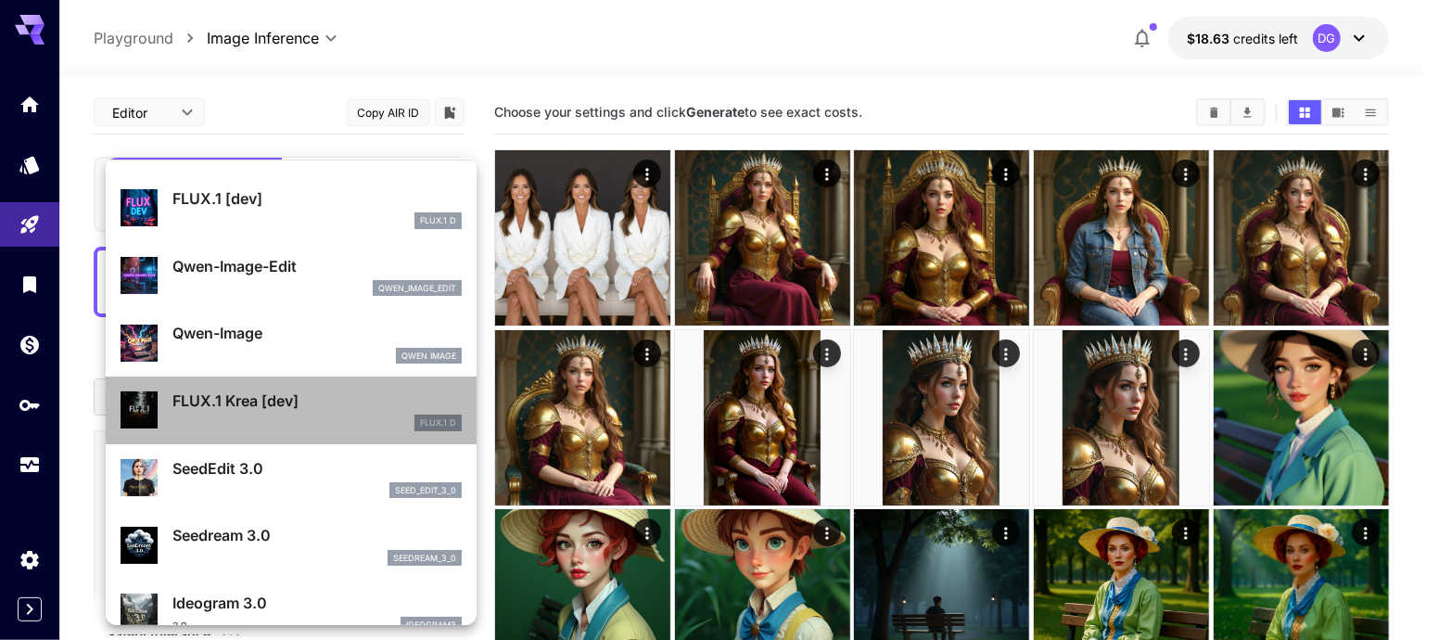
click at [317, 404] on p "FLUX.1 Krea [dev]" at bounding box center [316, 400] width 289 height 22
type input "**********"
type input "****"
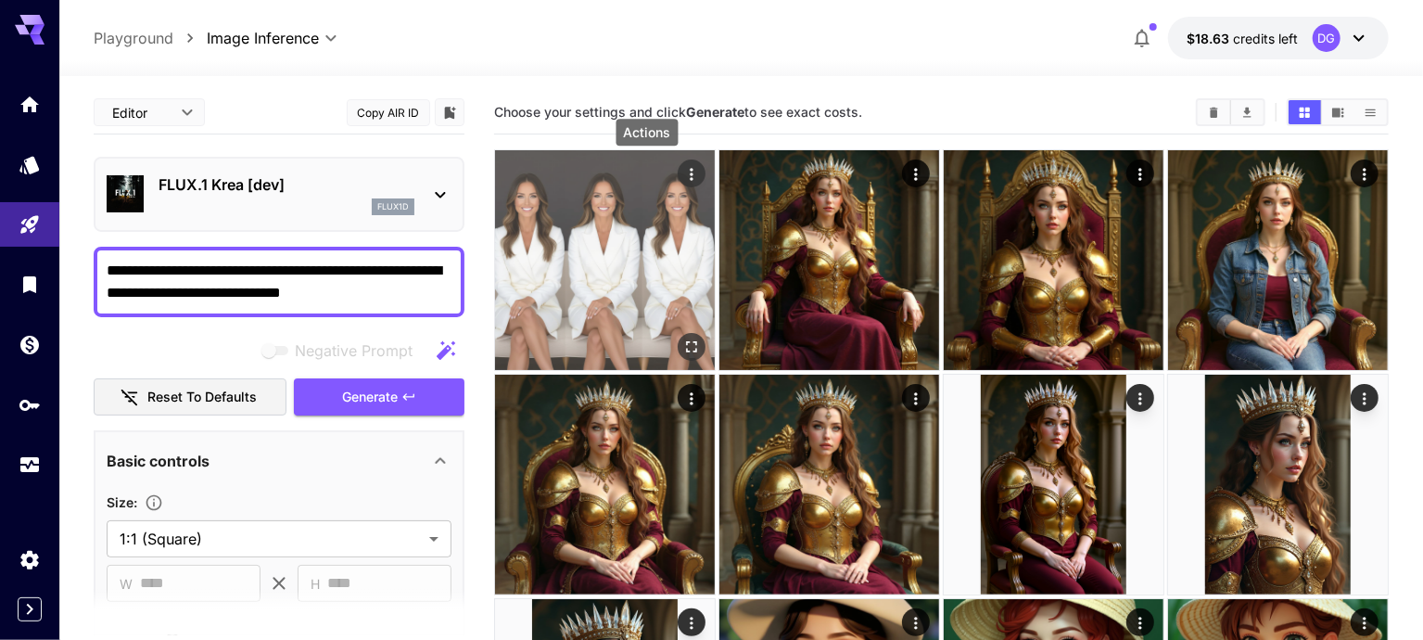
click at [682, 170] on icon "Actions" at bounding box center [691, 174] width 19 height 19
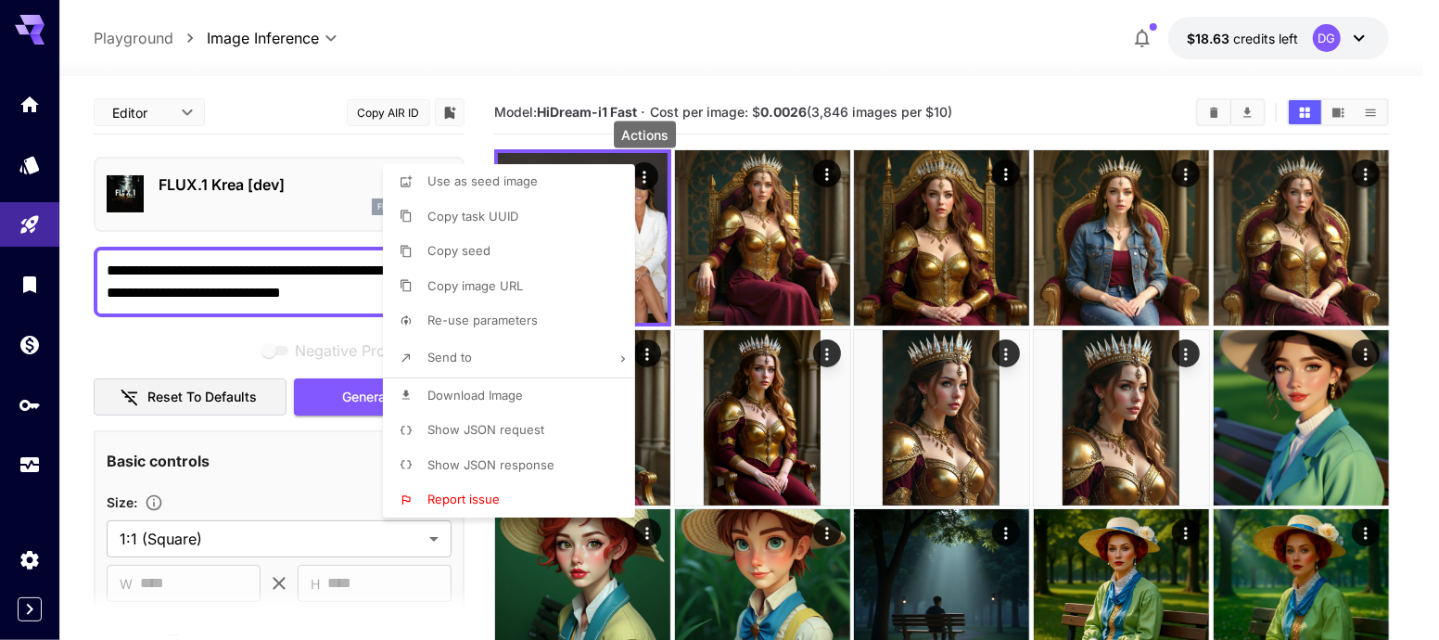
click at [745, 138] on div at bounding box center [719, 320] width 1439 height 640
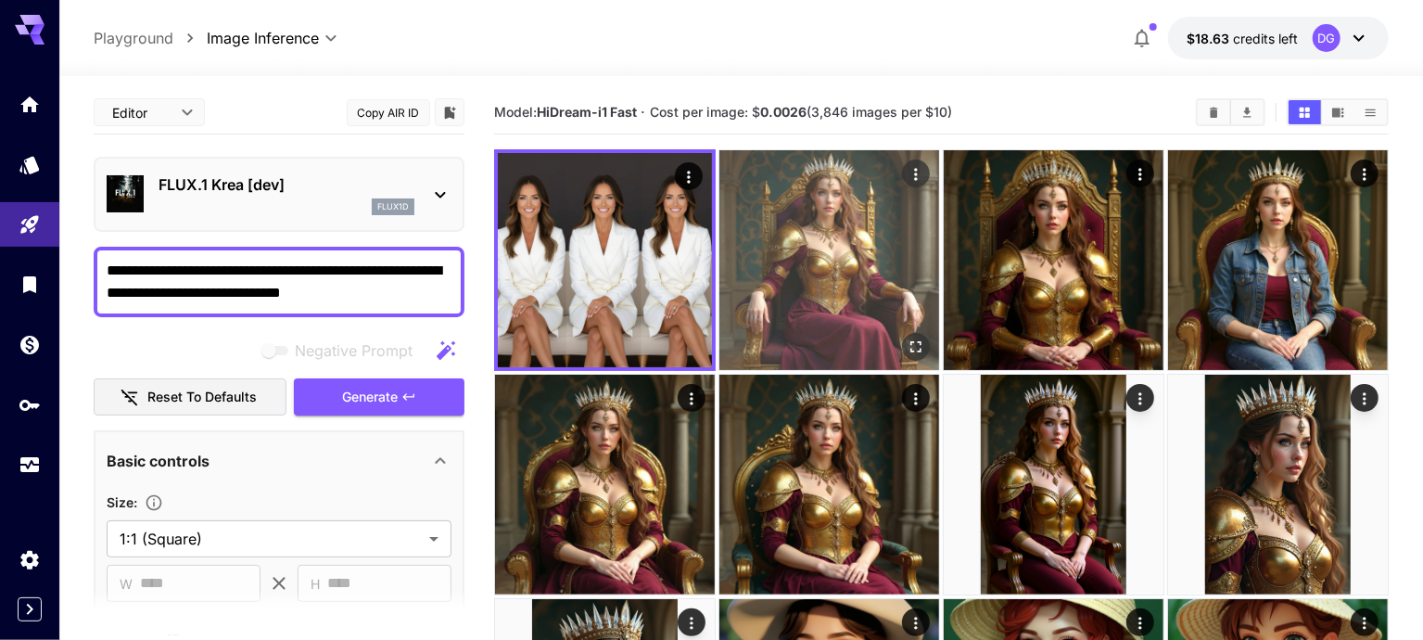
click at [741, 269] on img at bounding box center [829, 260] width 220 height 220
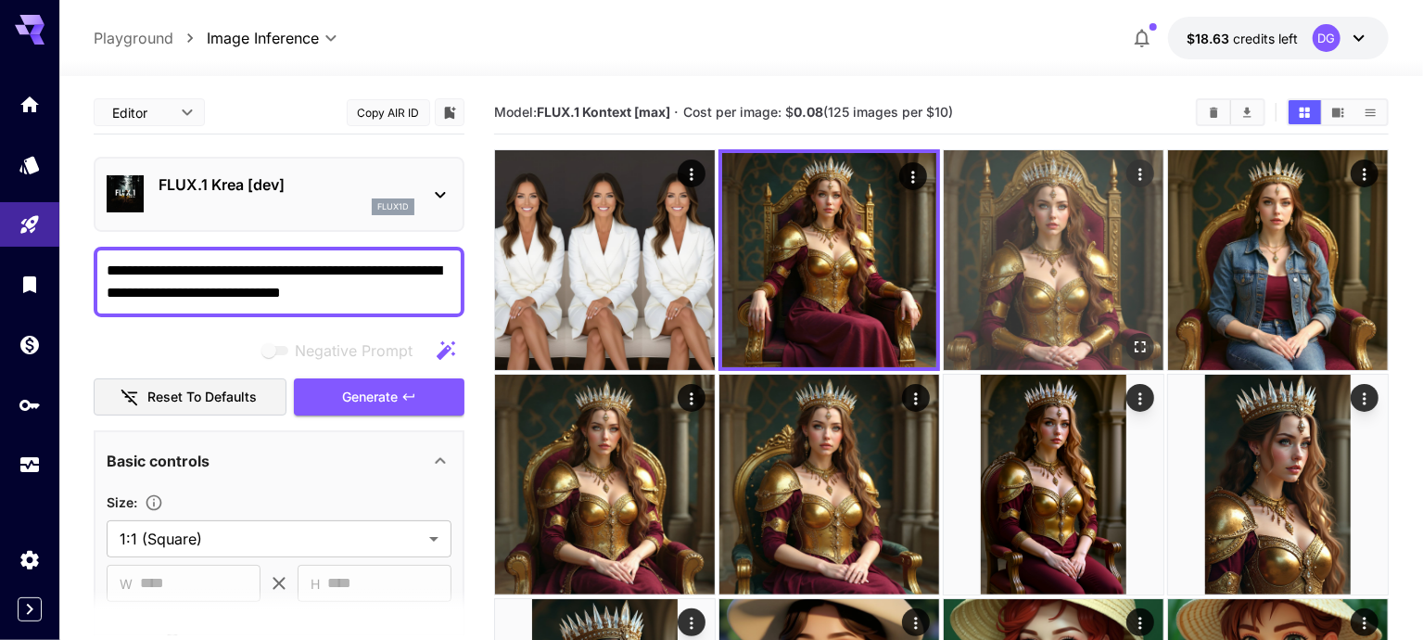
click at [944, 297] on img at bounding box center [1054, 260] width 220 height 220
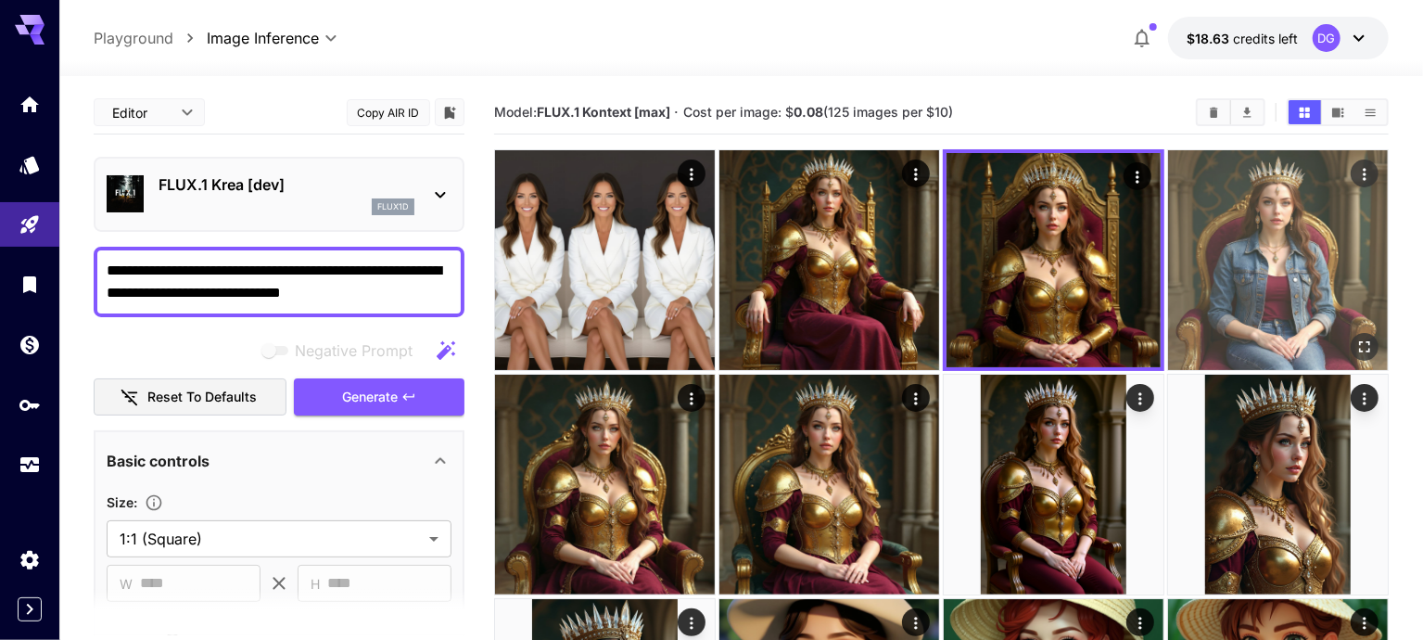
click at [1168, 267] on img at bounding box center [1278, 260] width 220 height 220
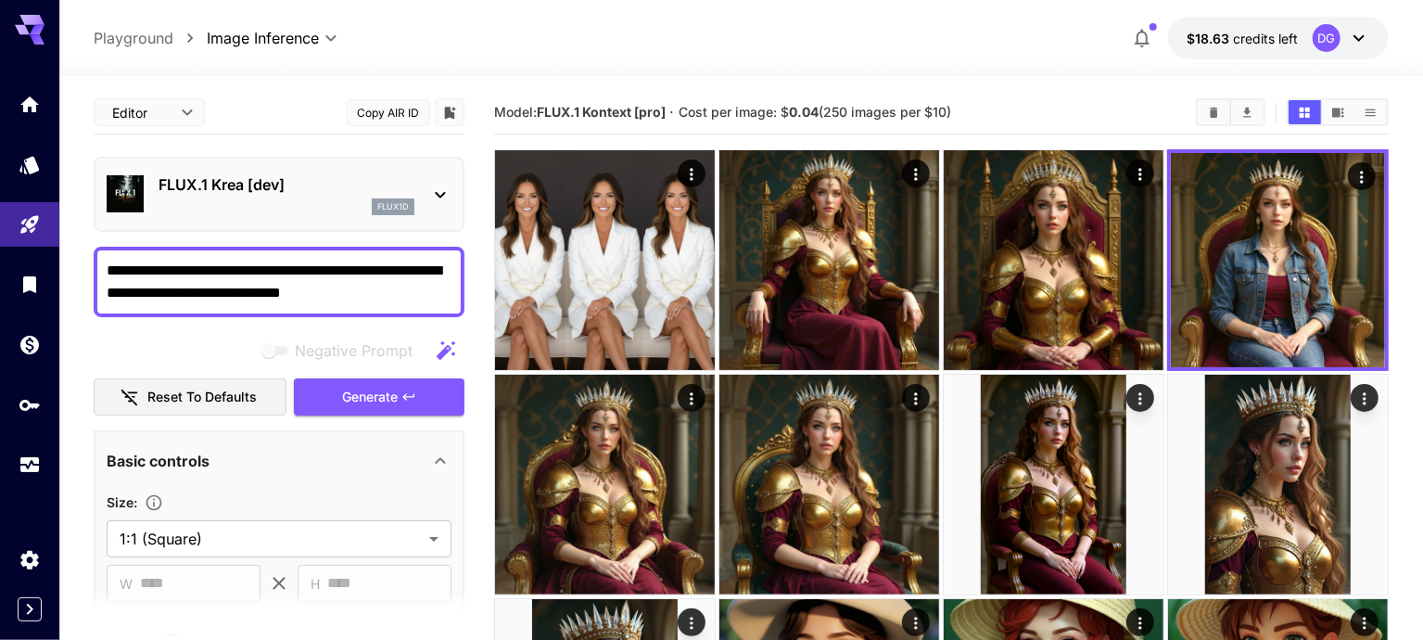
click at [339, 180] on p "FLUX.1 Krea [dev]" at bounding box center [287, 184] width 256 height 22
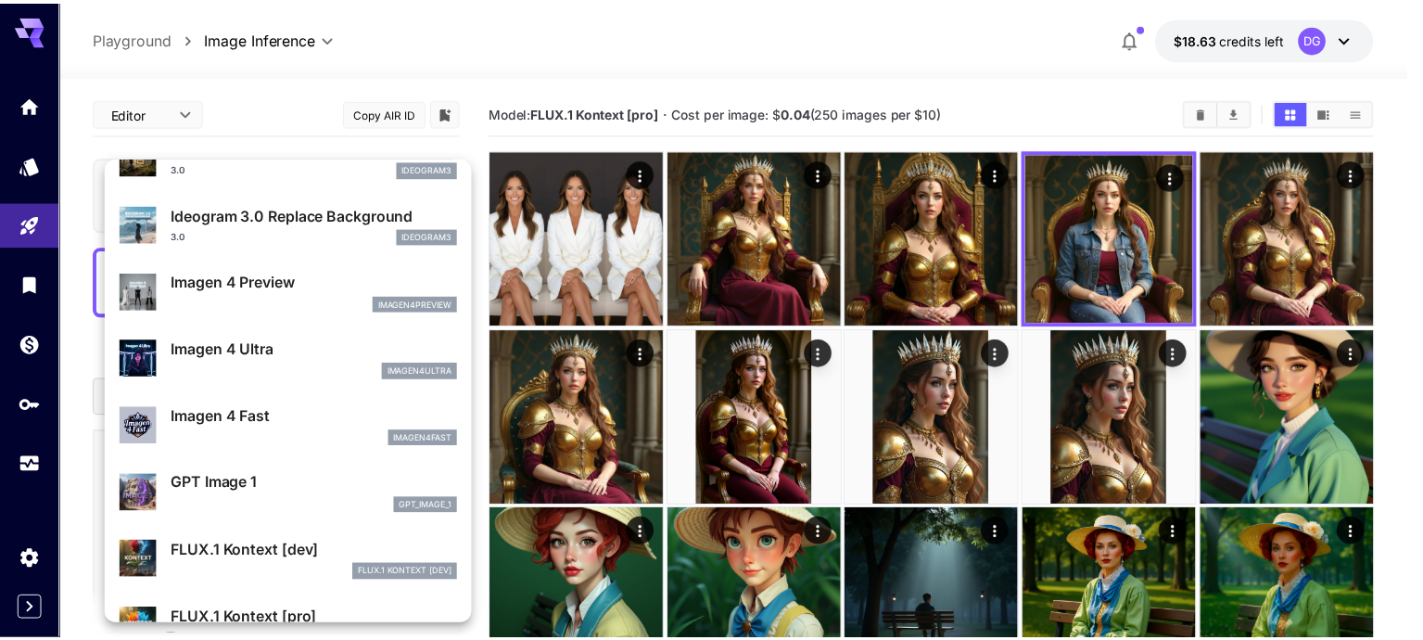
scroll to position [713, 0]
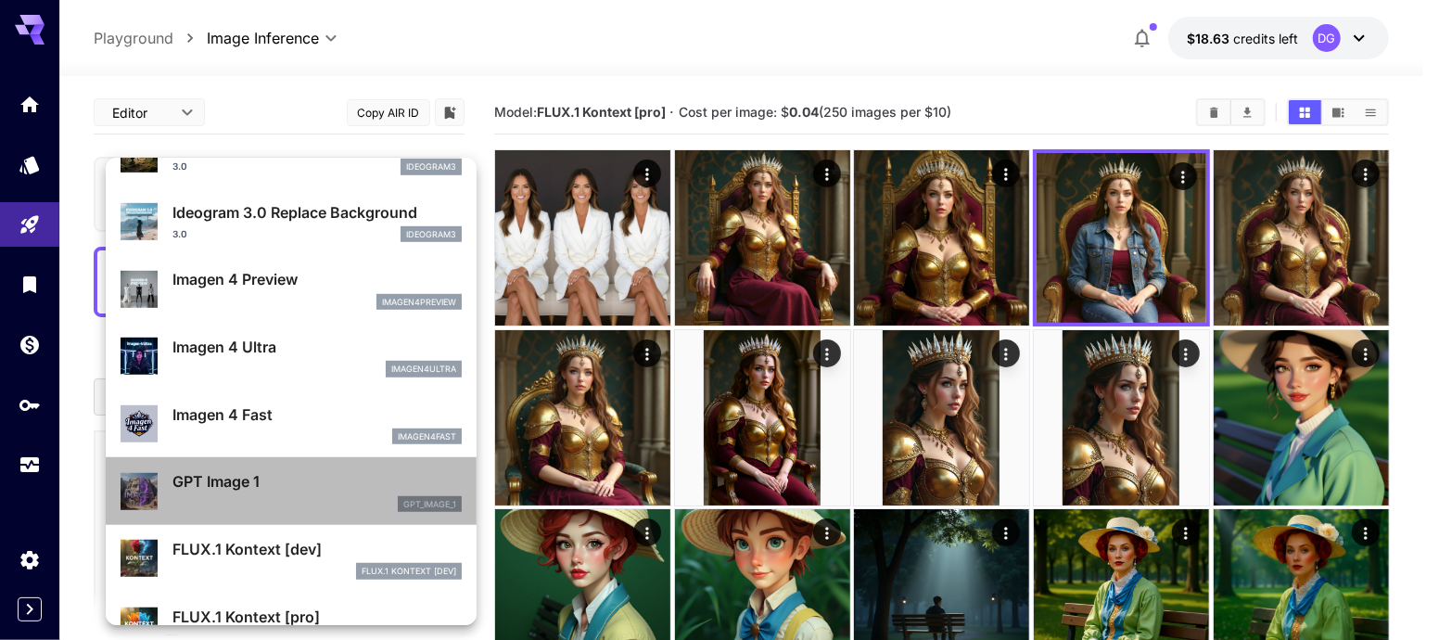
click at [318, 490] on p "GPT Image 1" at bounding box center [316, 481] width 289 height 22
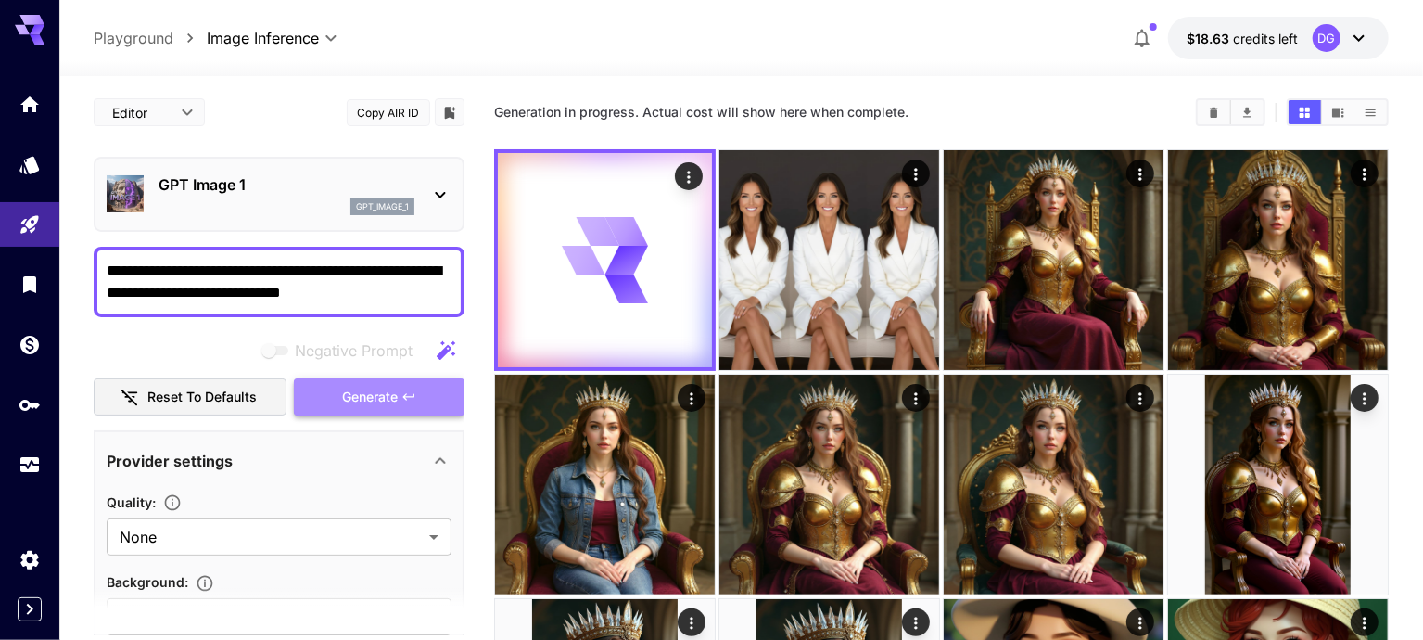
click at [348, 392] on span "Generate" at bounding box center [370, 397] width 56 height 23
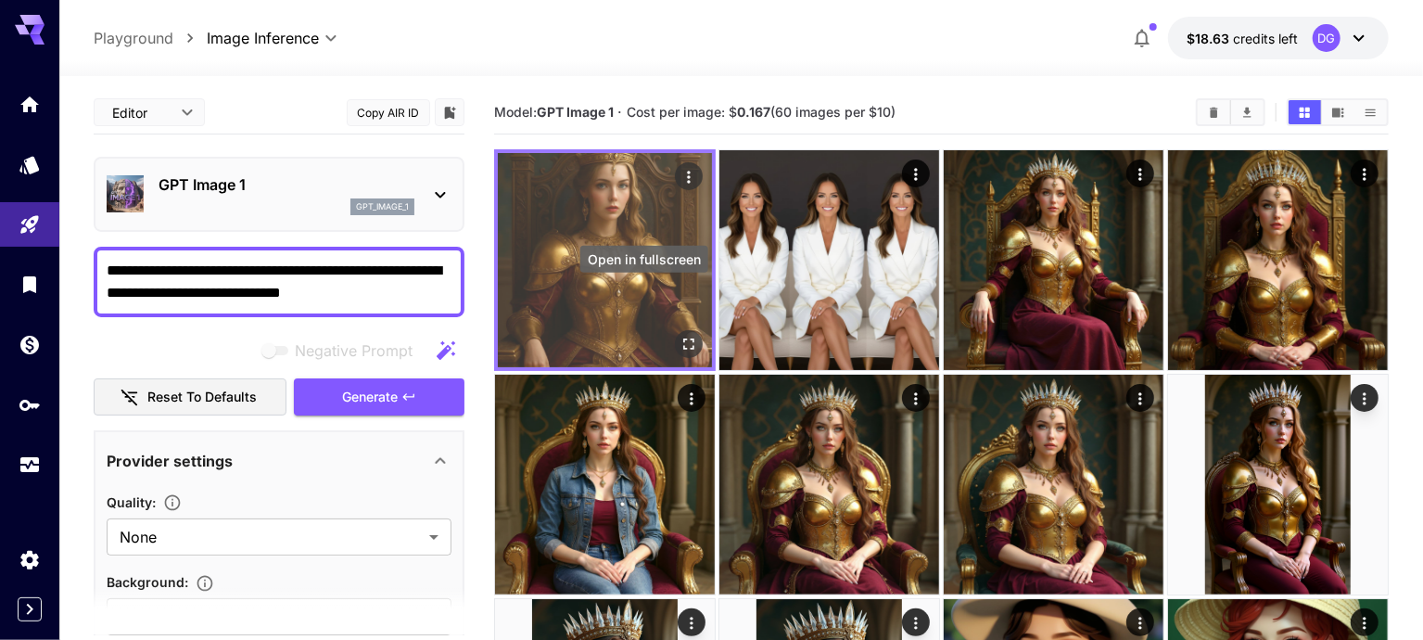
click at [680, 335] on icon "Open in fullscreen" at bounding box center [689, 344] width 19 height 19
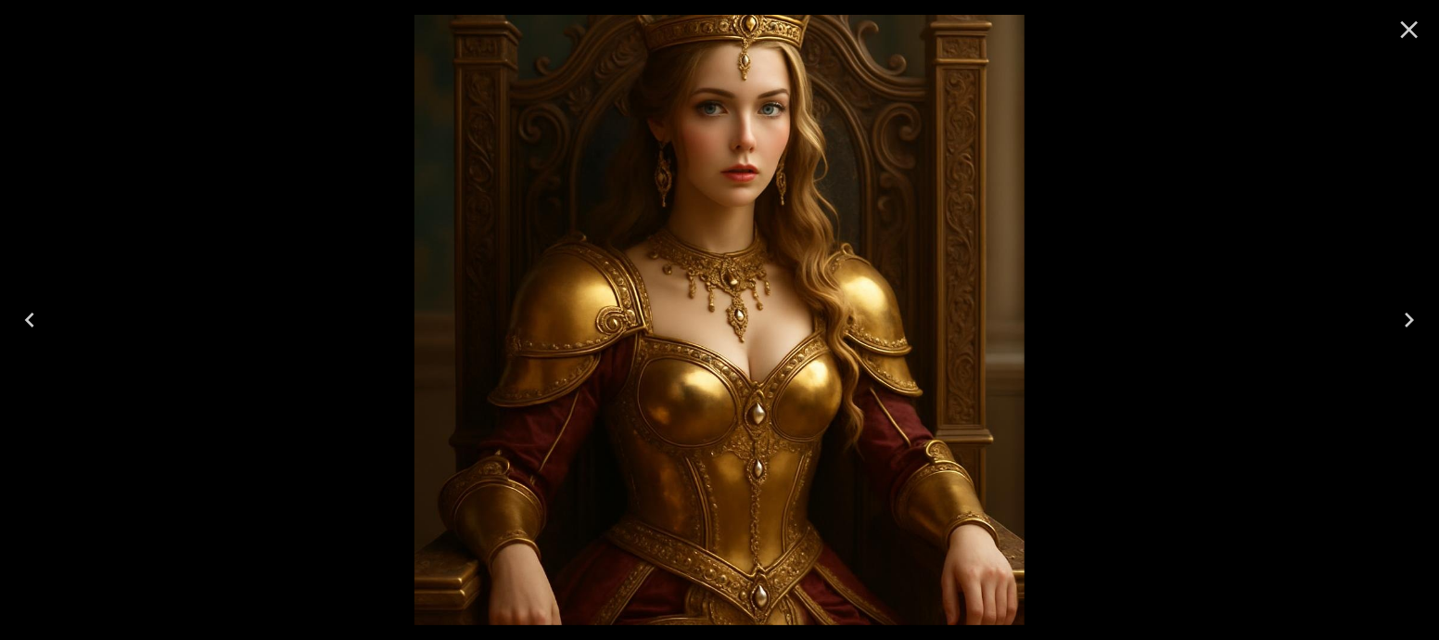
click at [1410, 48] on button "Close" at bounding box center [1409, 29] width 45 height 45
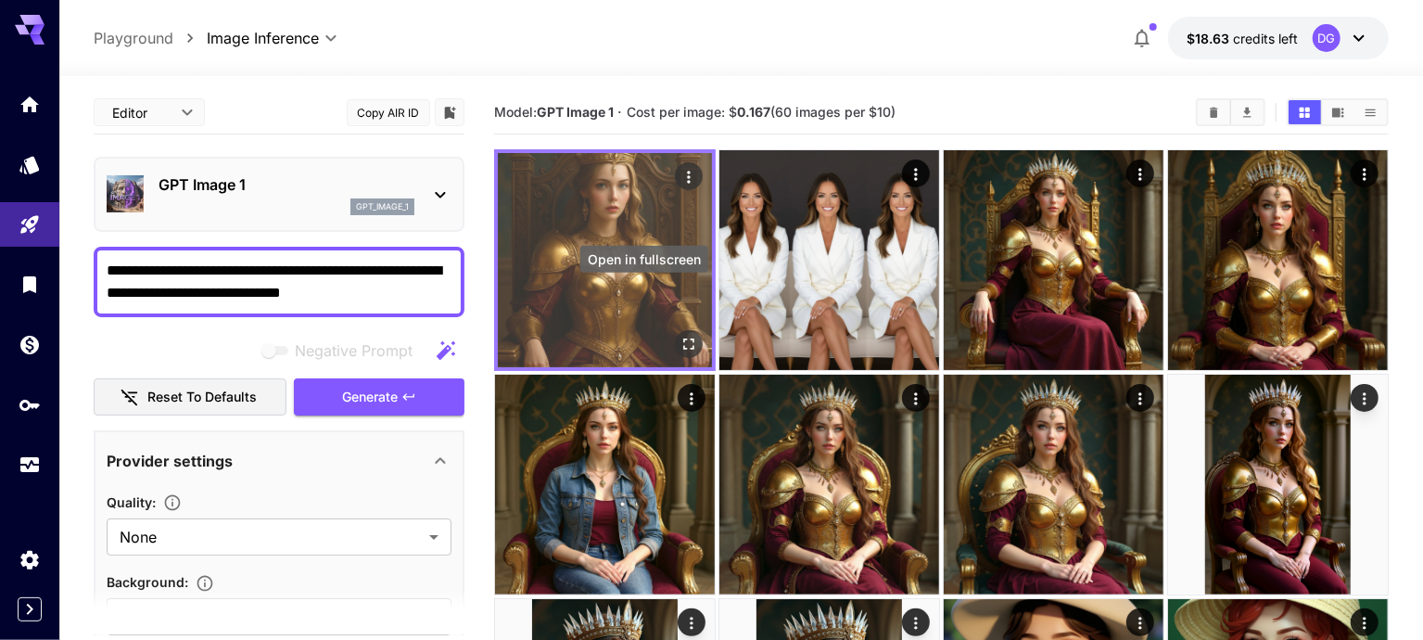
click at [680, 335] on icon "Open in fullscreen" at bounding box center [689, 344] width 19 height 19
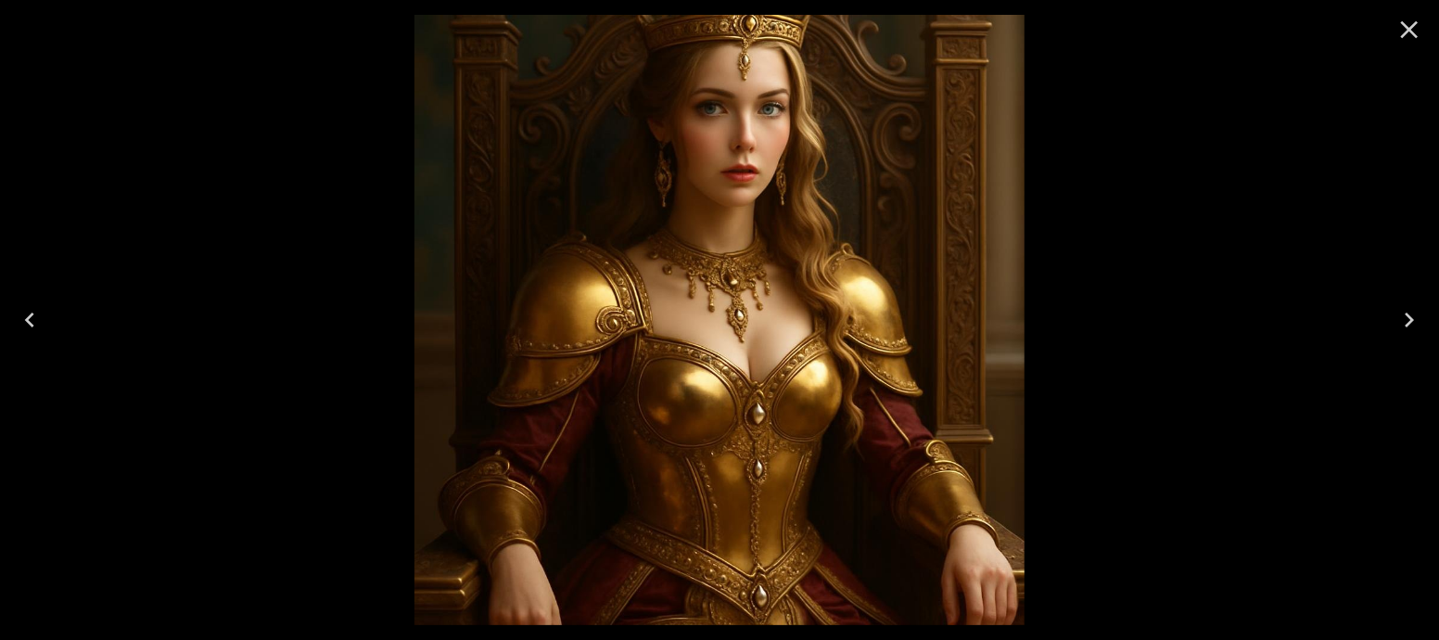
click at [1404, 37] on icon "Close" at bounding box center [1409, 30] width 30 height 30
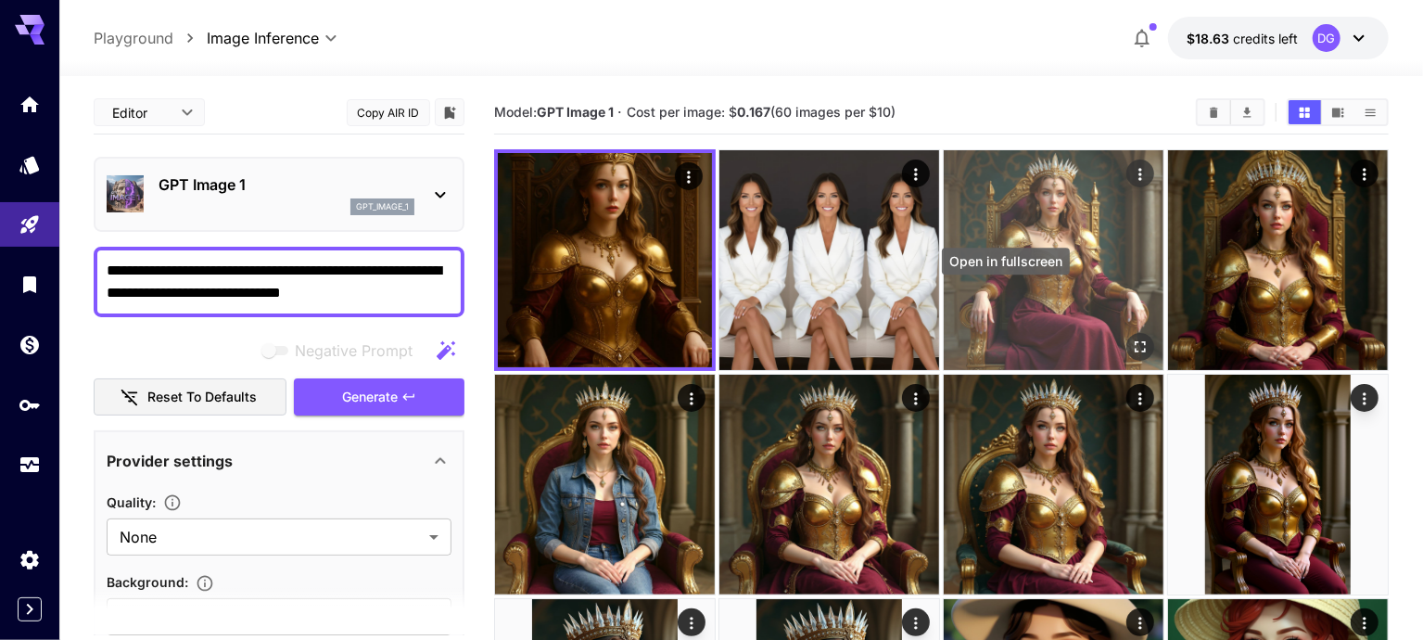
click at [1131, 337] on icon "Open in fullscreen" at bounding box center [1140, 346] width 19 height 19
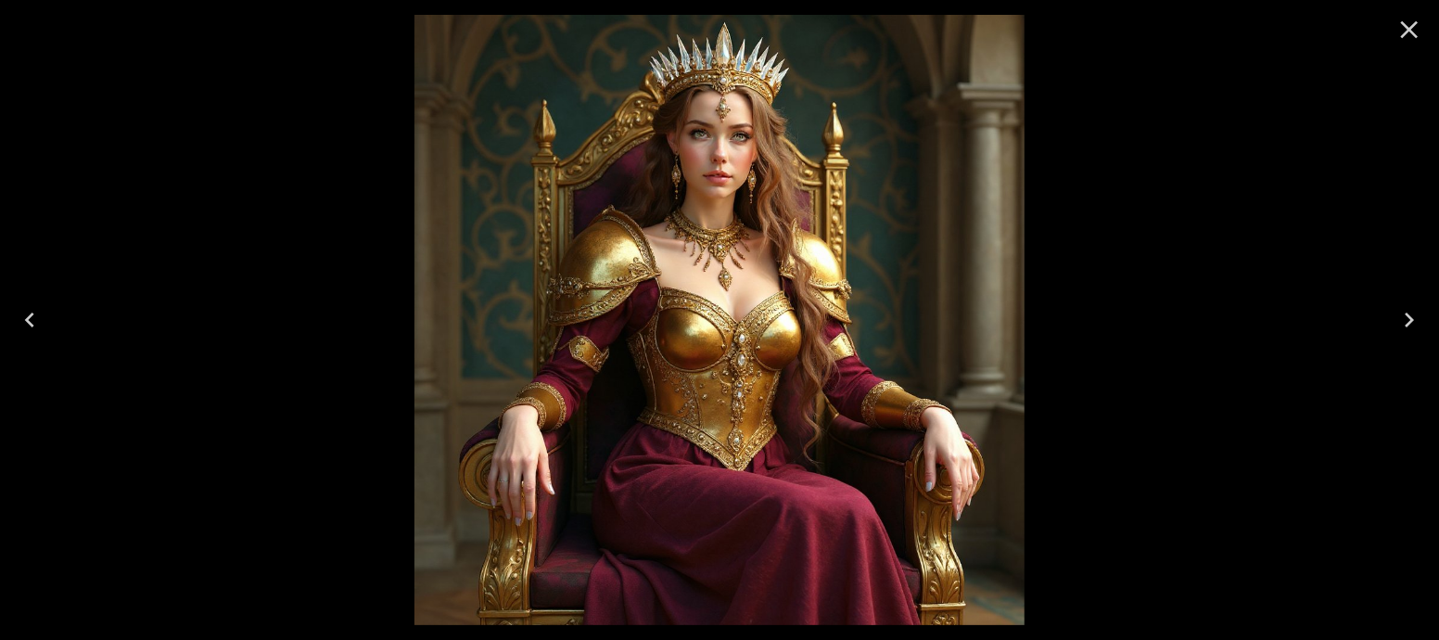
click at [1406, 36] on icon "Close" at bounding box center [1409, 30] width 30 height 30
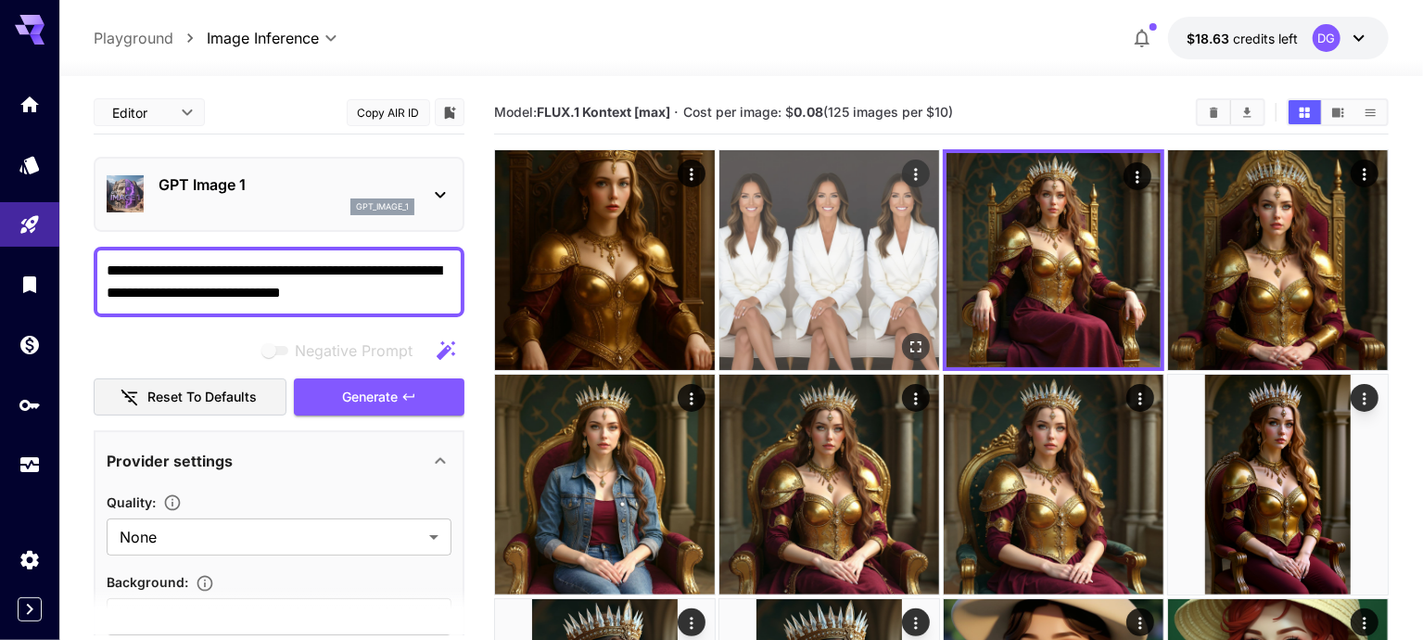
click at [827, 286] on img at bounding box center [829, 260] width 220 height 220
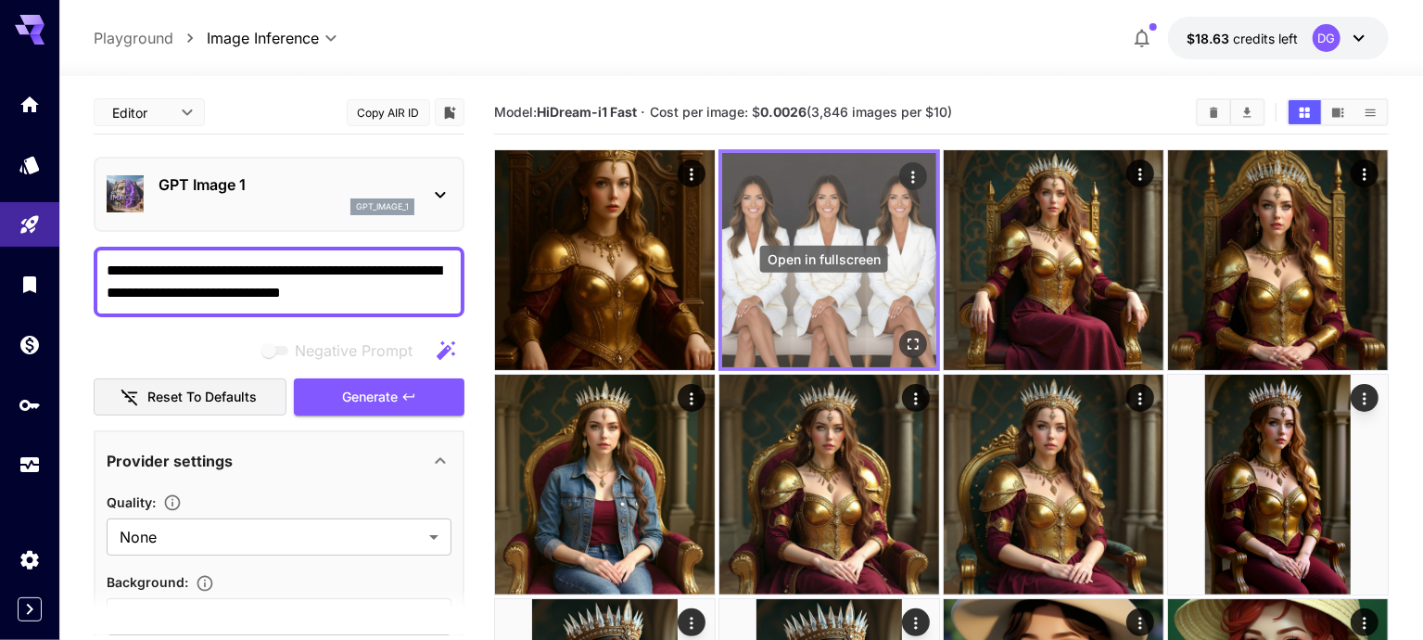
click at [904, 335] on icon "Open in fullscreen" at bounding box center [913, 344] width 19 height 19
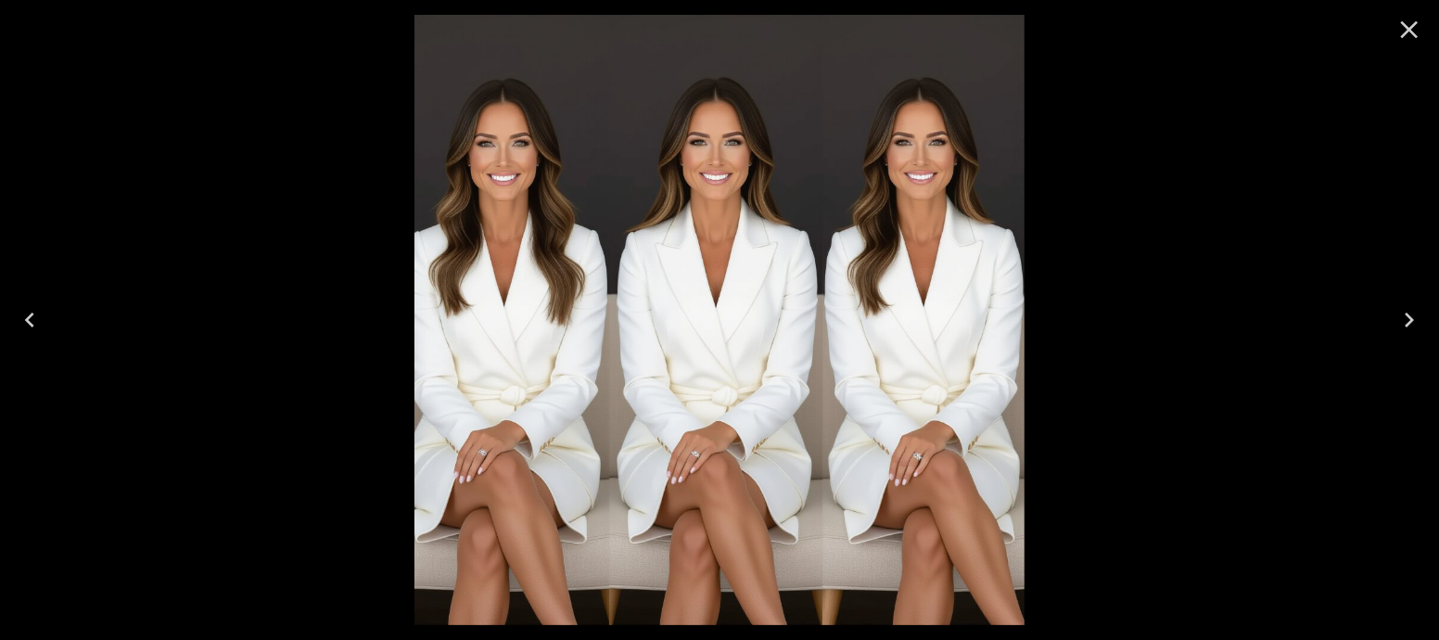
click at [1408, 30] on icon "Close" at bounding box center [1410, 30] width 18 height 18
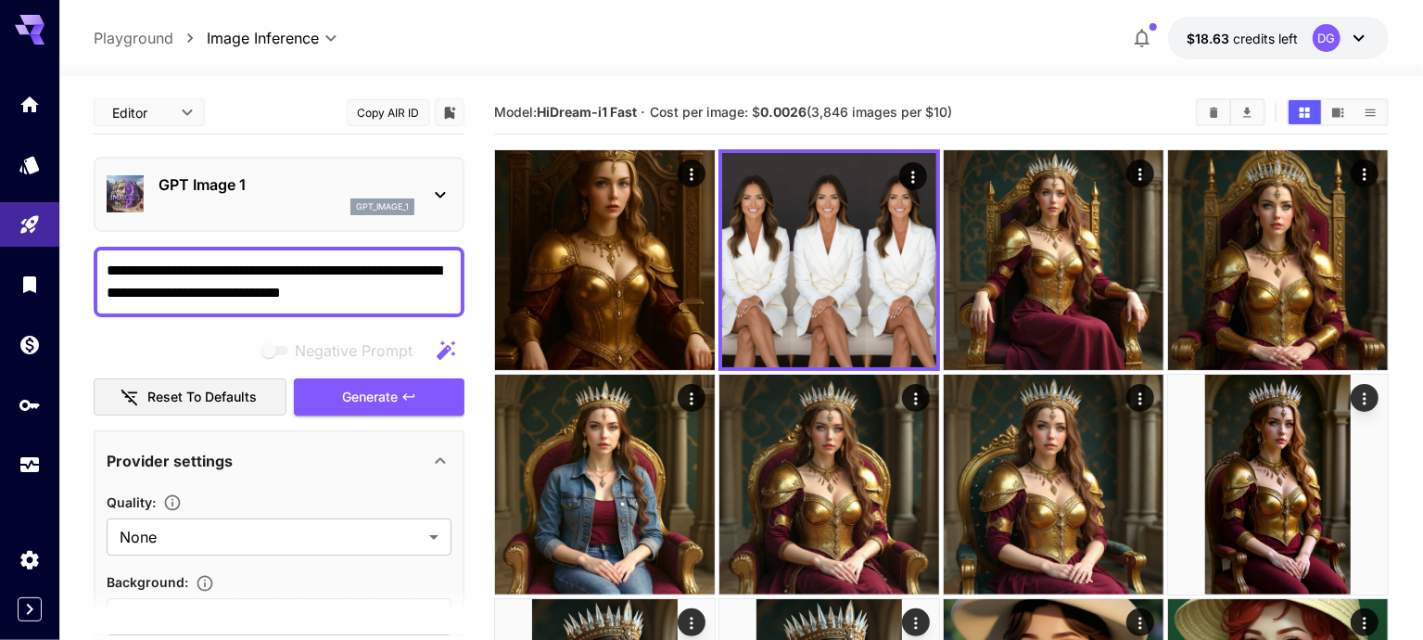
click at [336, 201] on div "gpt_image_1" at bounding box center [287, 206] width 256 height 17
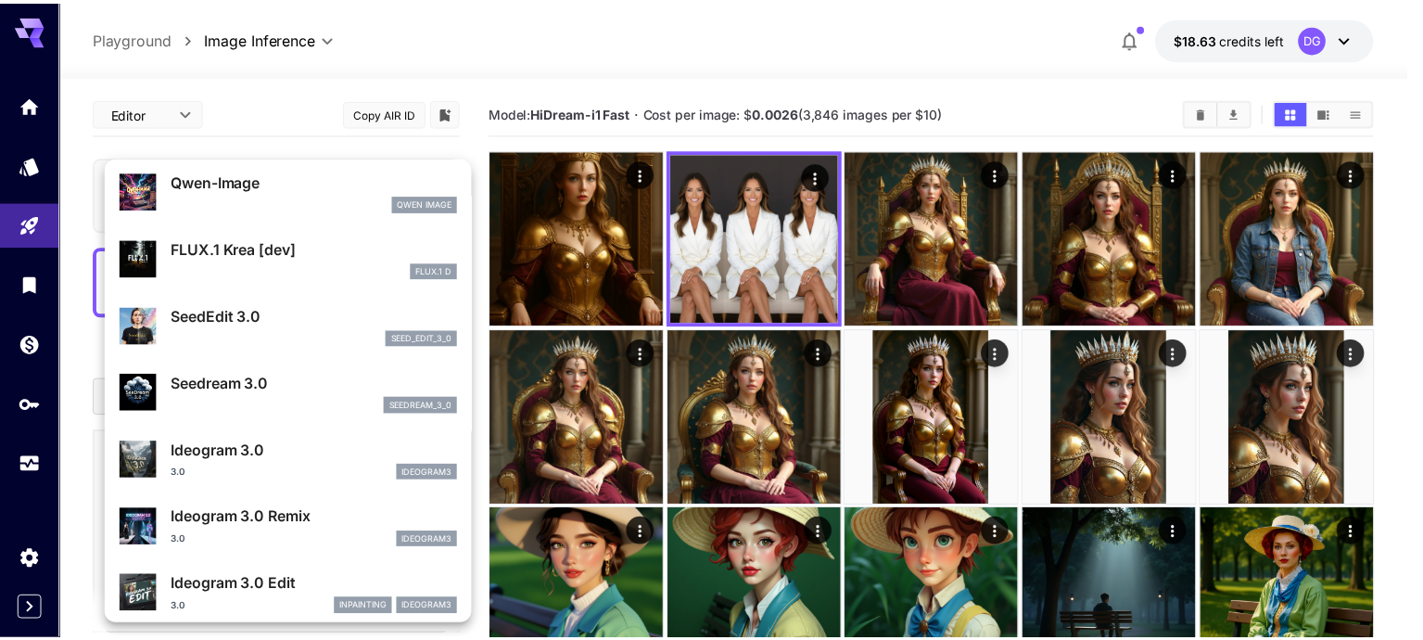
scroll to position [214, 0]
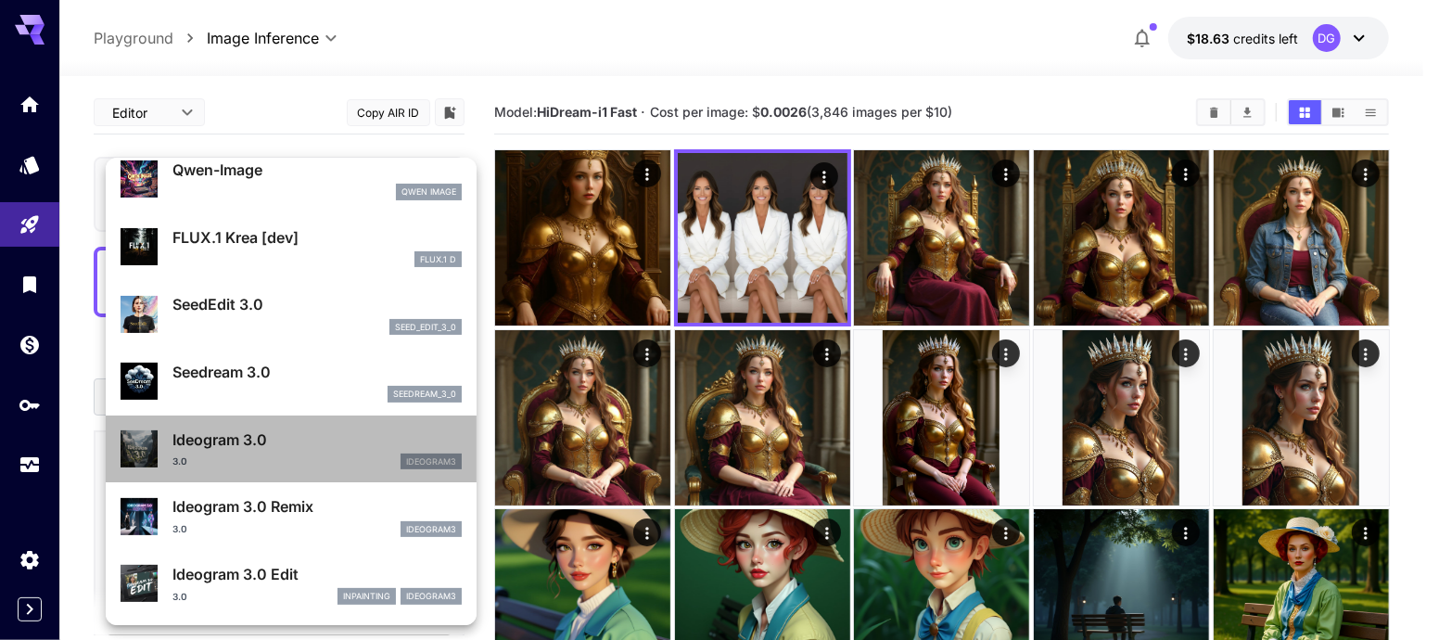
click at [301, 459] on div "3.0 ideogram3" at bounding box center [316, 461] width 289 height 17
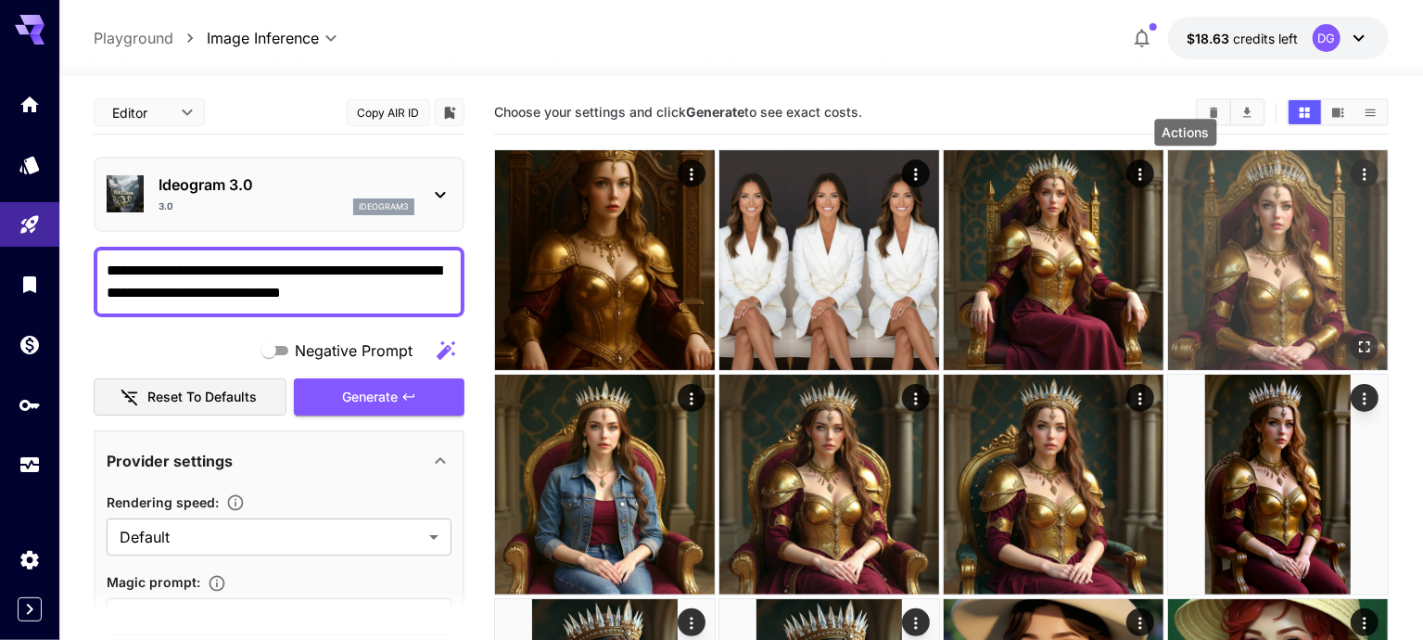
click at [1355, 170] on icon "Actions" at bounding box center [1364, 174] width 19 height 19
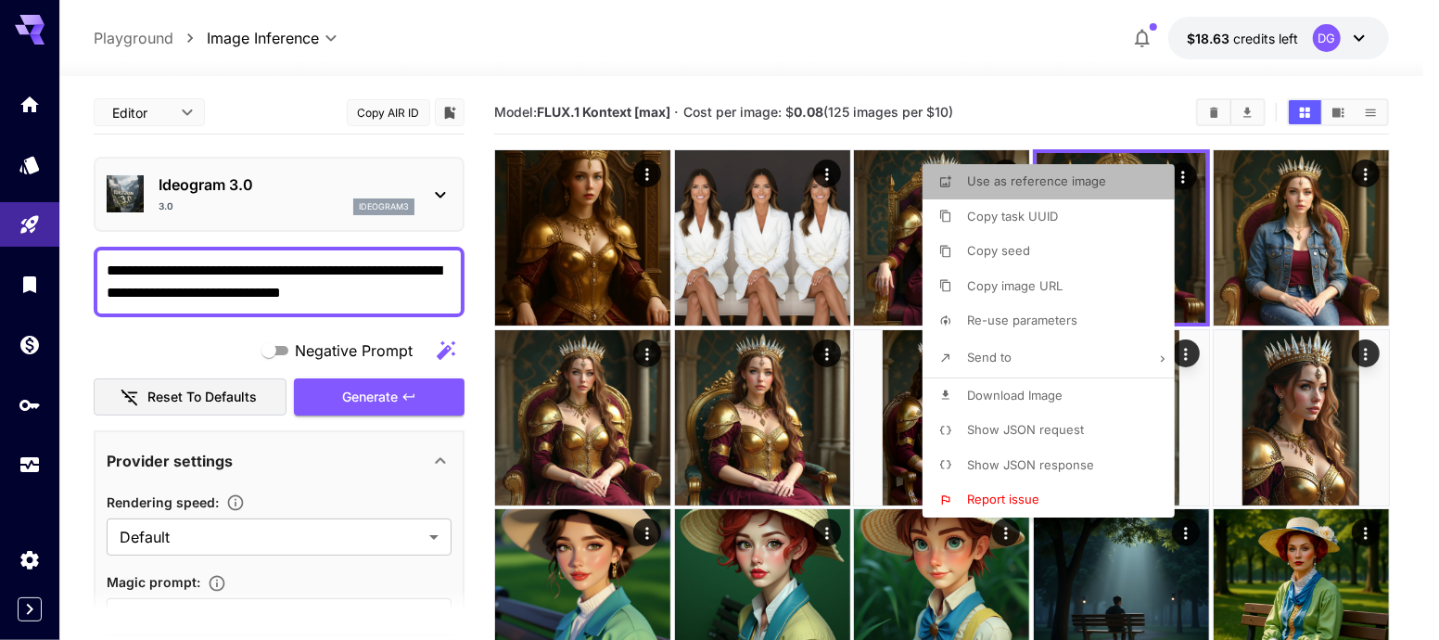
click at [1076, 181] on span "Use as reference image" at bounding box center [1036, 180] width 139 height 15
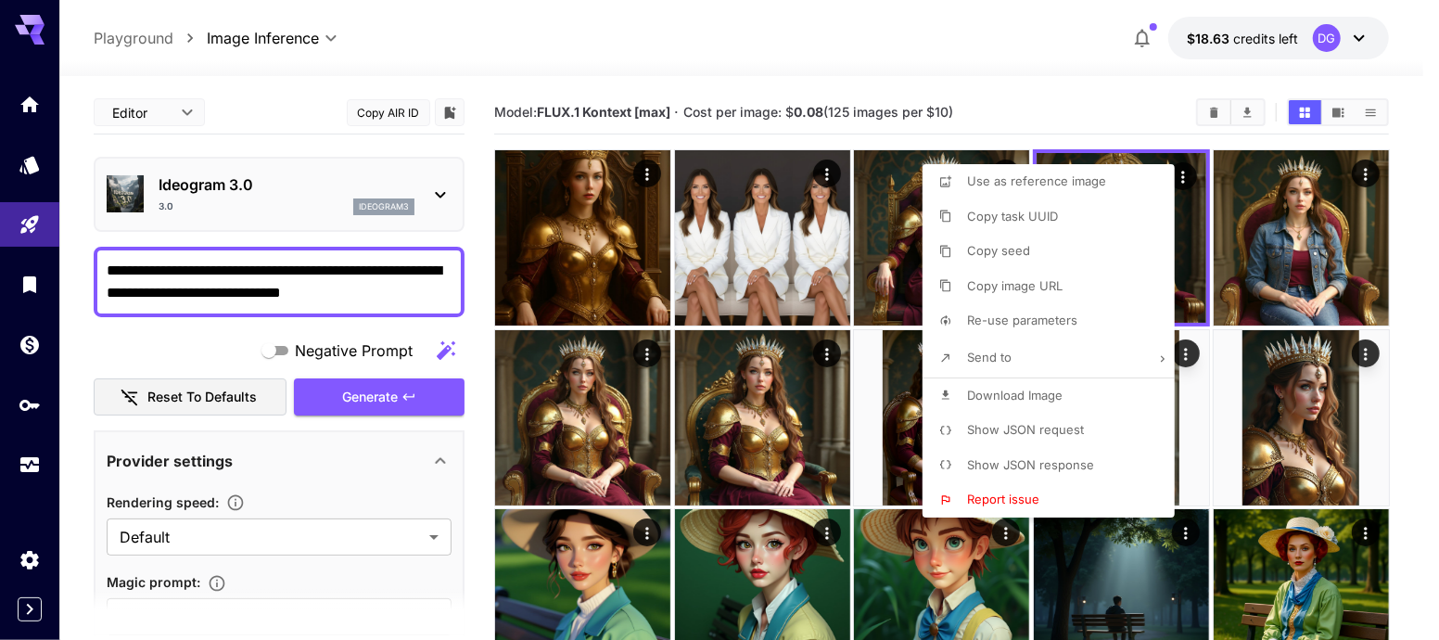
click at [353, 389] on div at bounding box center [719, 320] width 1439 height 640
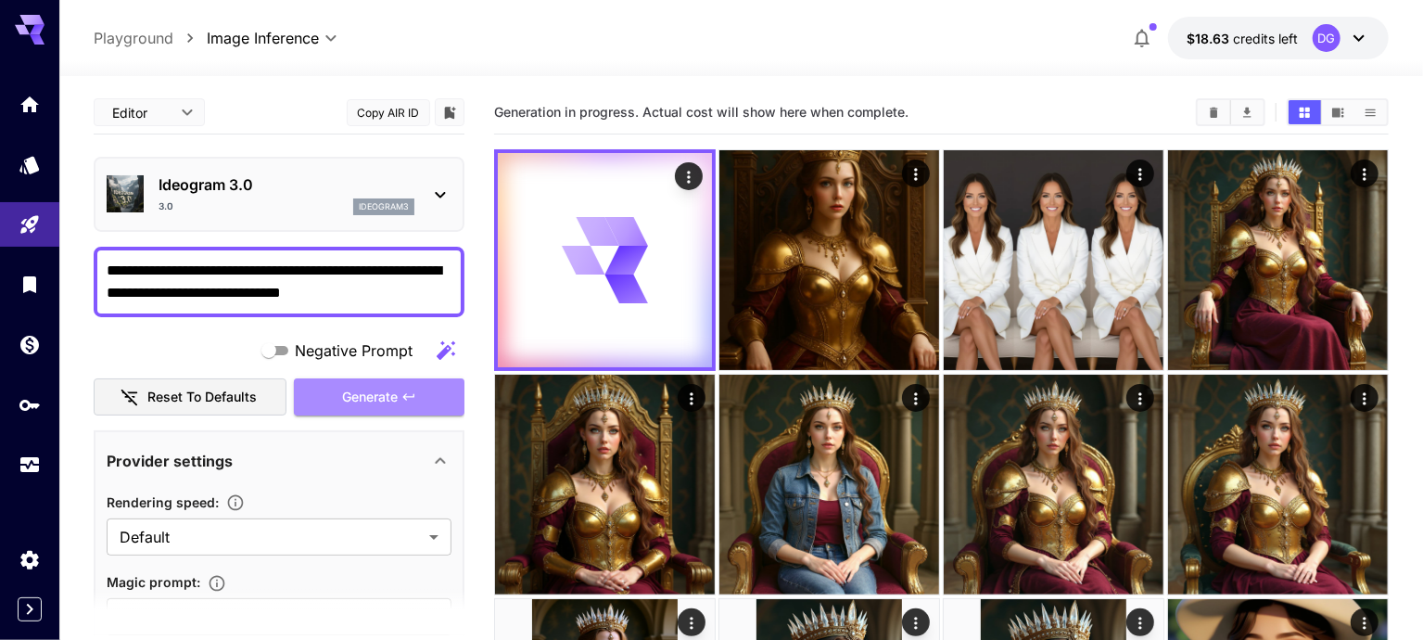
click at [353, 389] on span "Generate" at bounding box center [370, 397] width 56 height 23
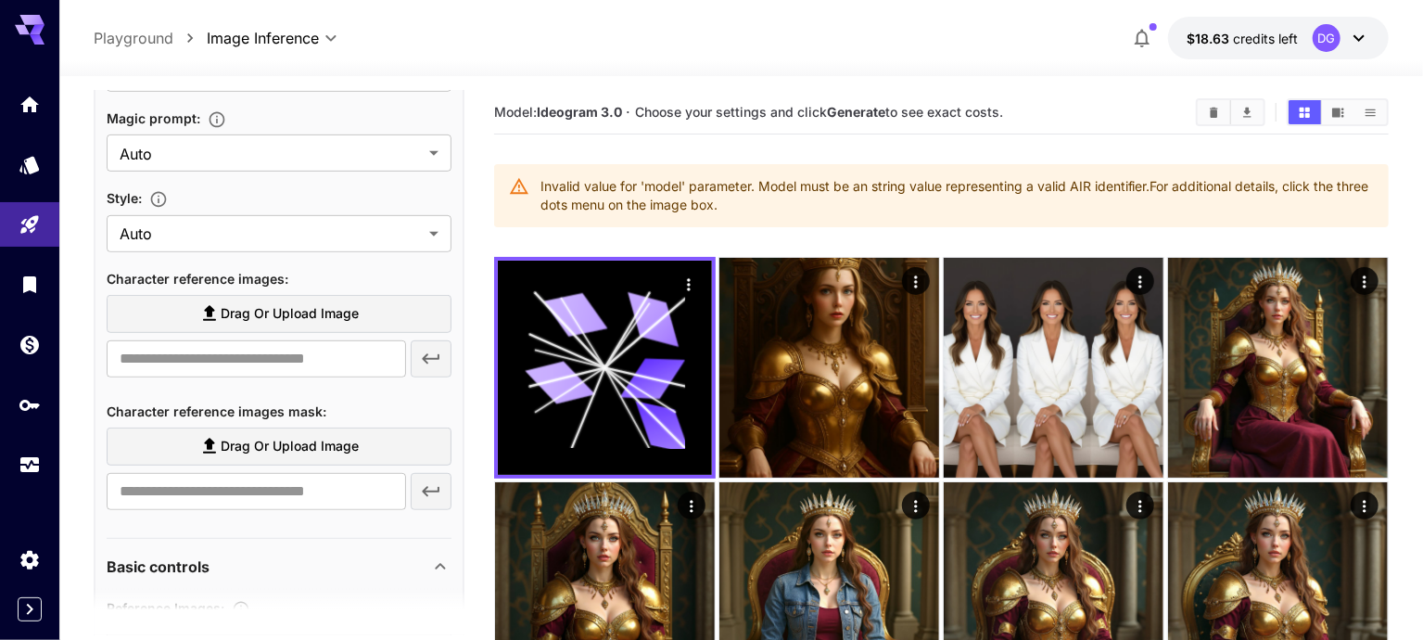
scroll to position [488, 0]
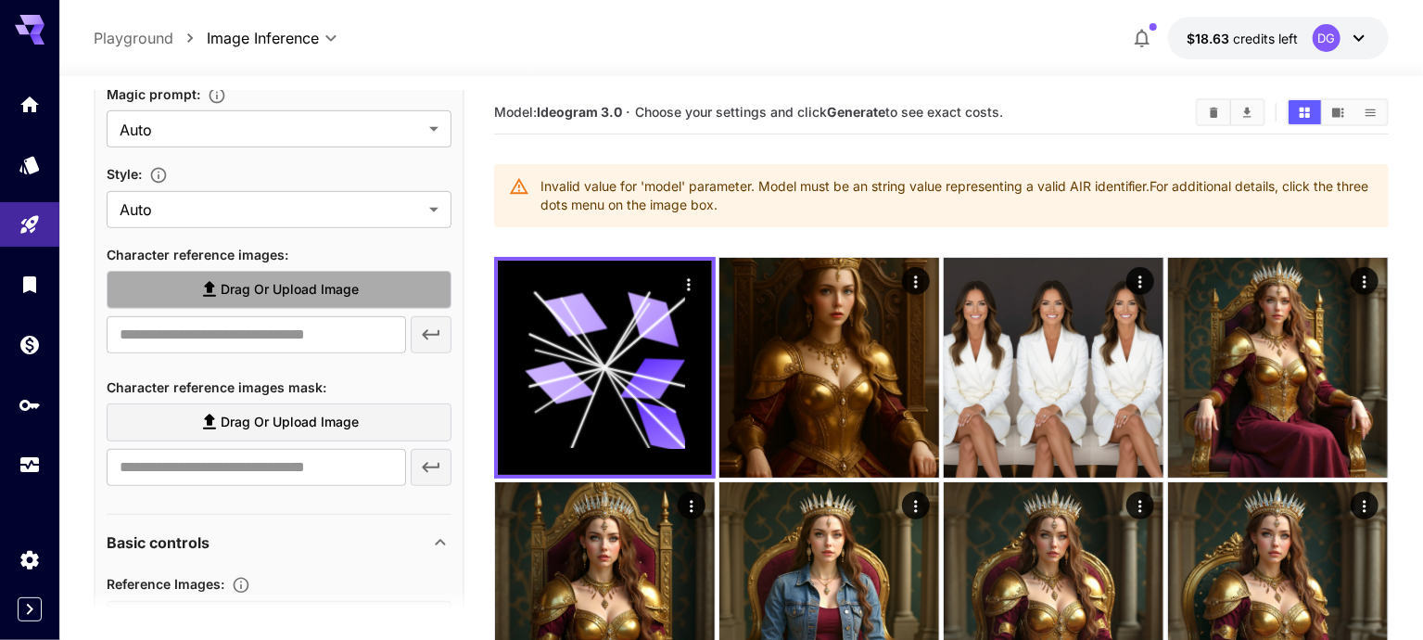
click at [336, 284] on span "Drag or upload image" at bounding box center [290, 289] width 138 height 23
click at [0, 0] on input "Drag or upload image" at bounding box center [0, 0] width 0 height 0
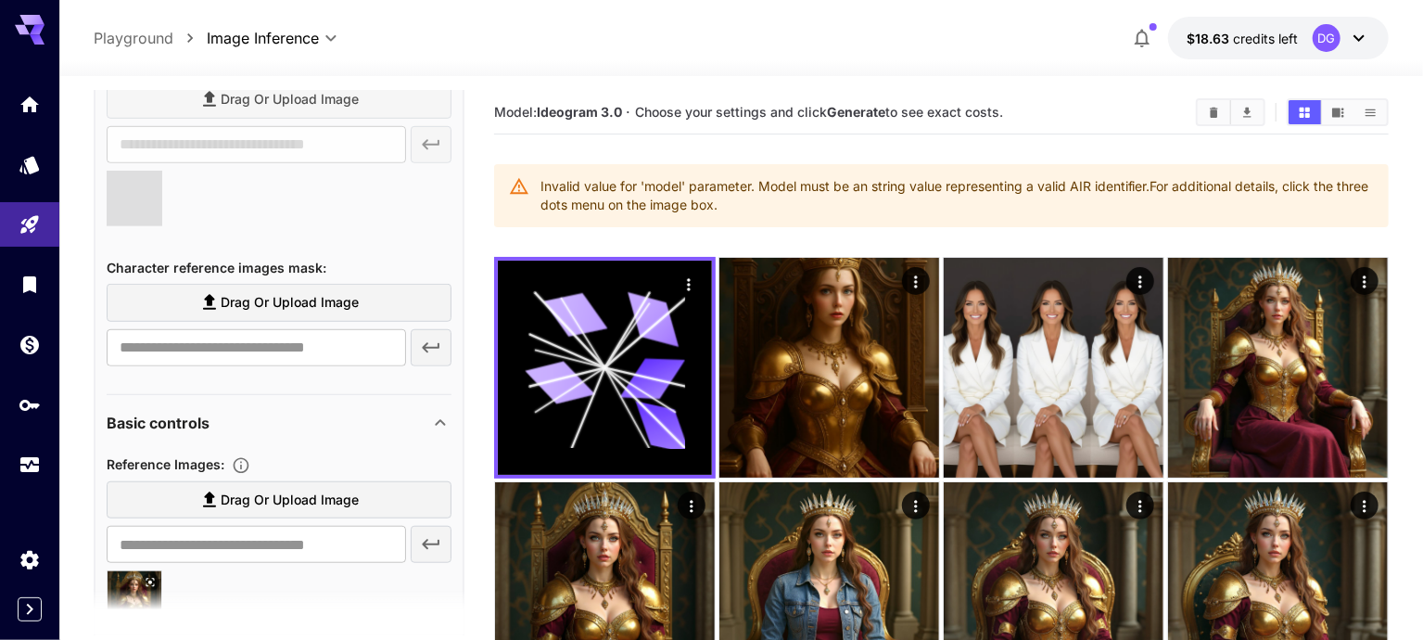
scroll to position [679, 0]
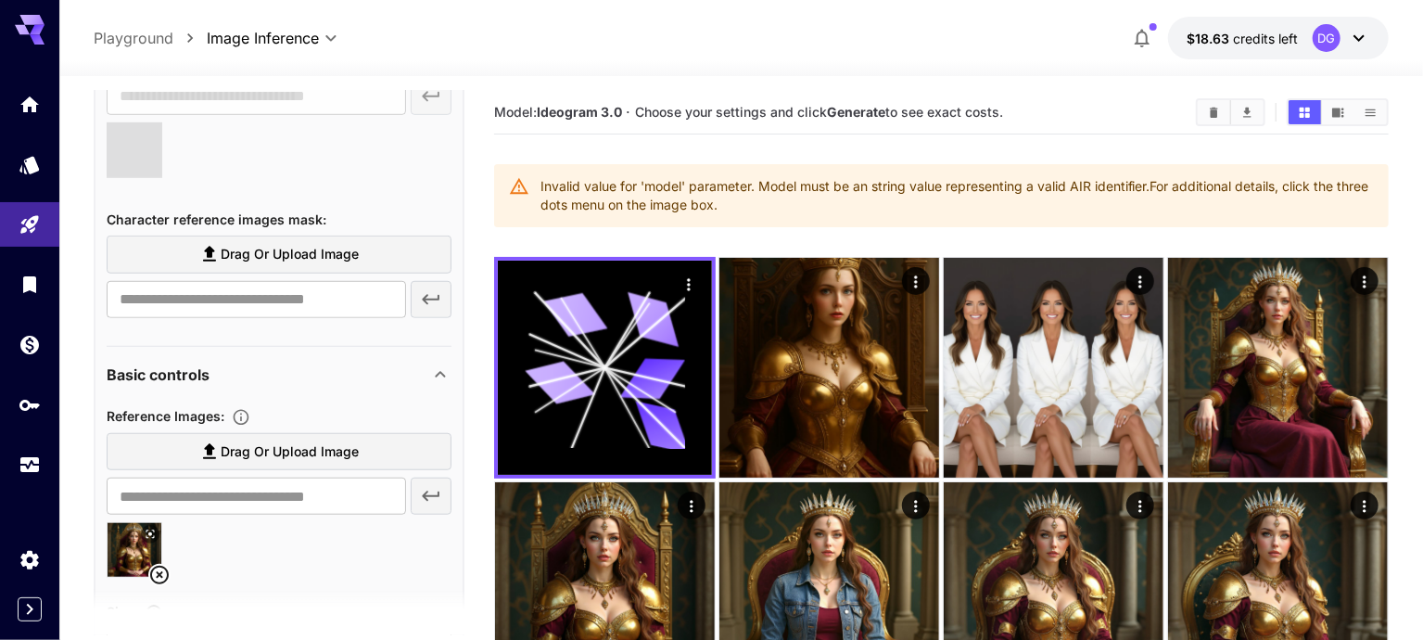
type input "**********"
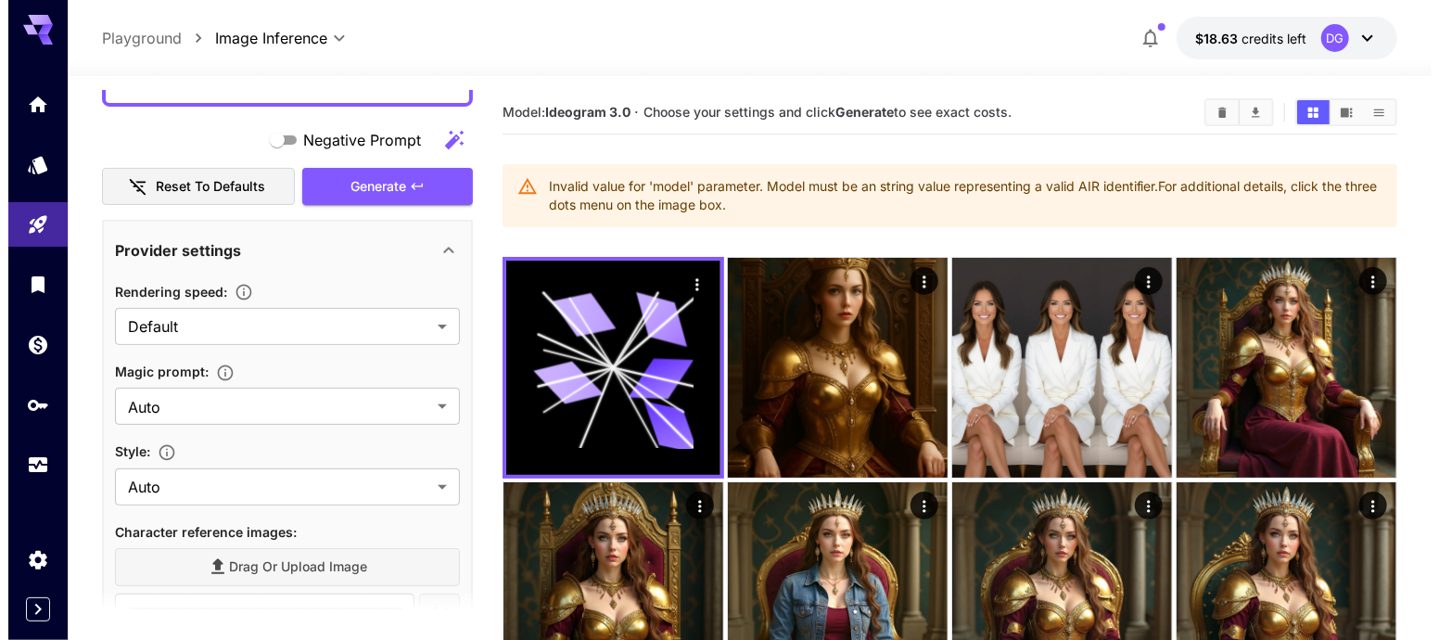
scroll to position [0, 0]
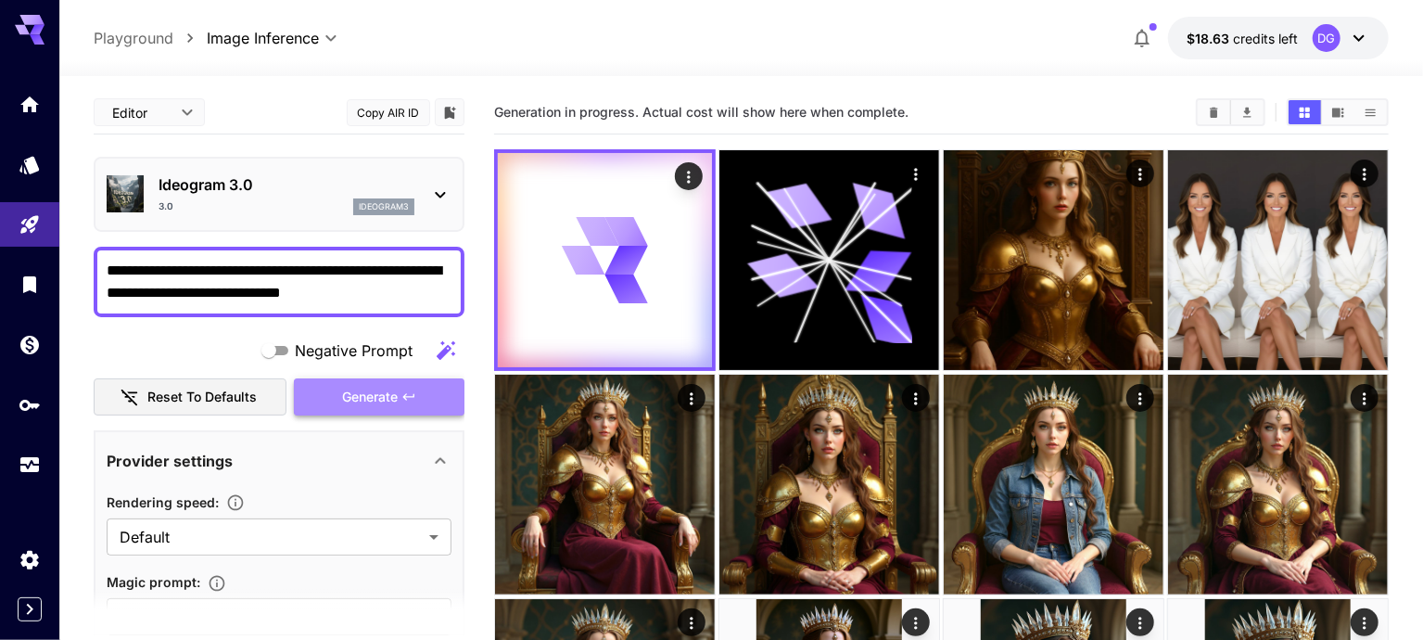
click at [360, 386] on span "Generate" at bounding box center [370, 397] width 56 height 23
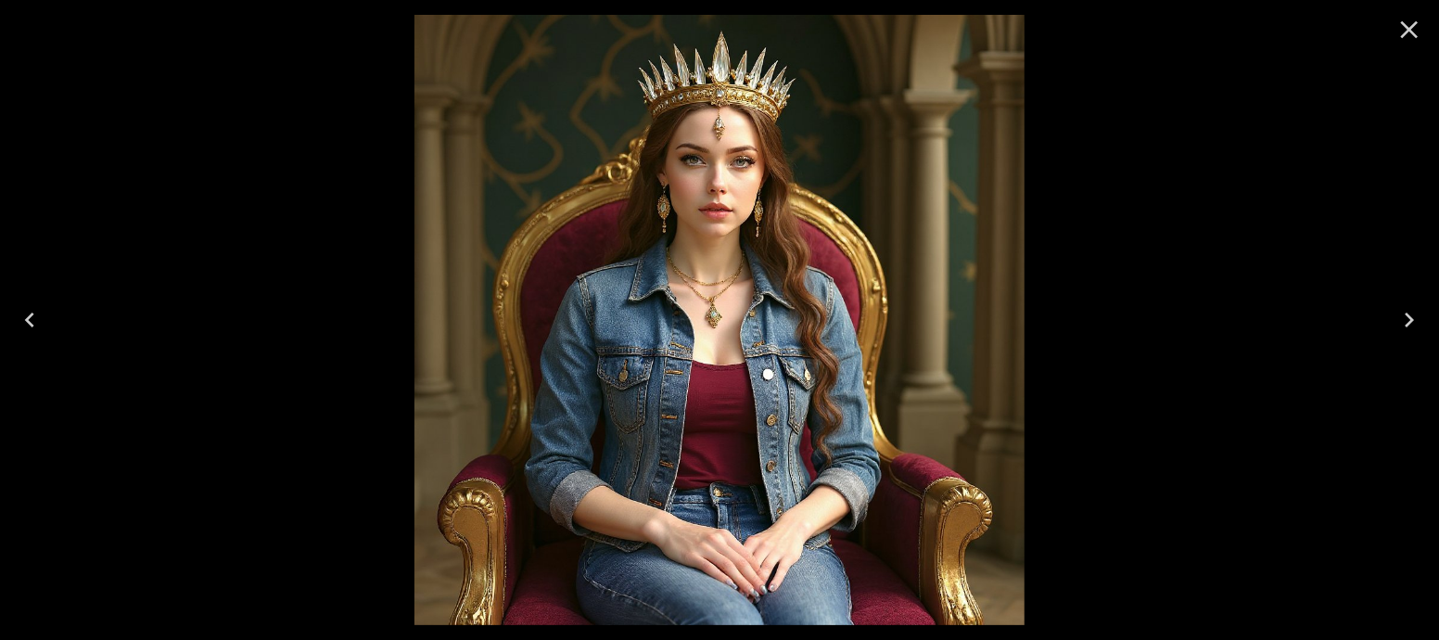
click at [1418, 37] on icon "Close" at bounding box center [1409, 30] width 30 height 30
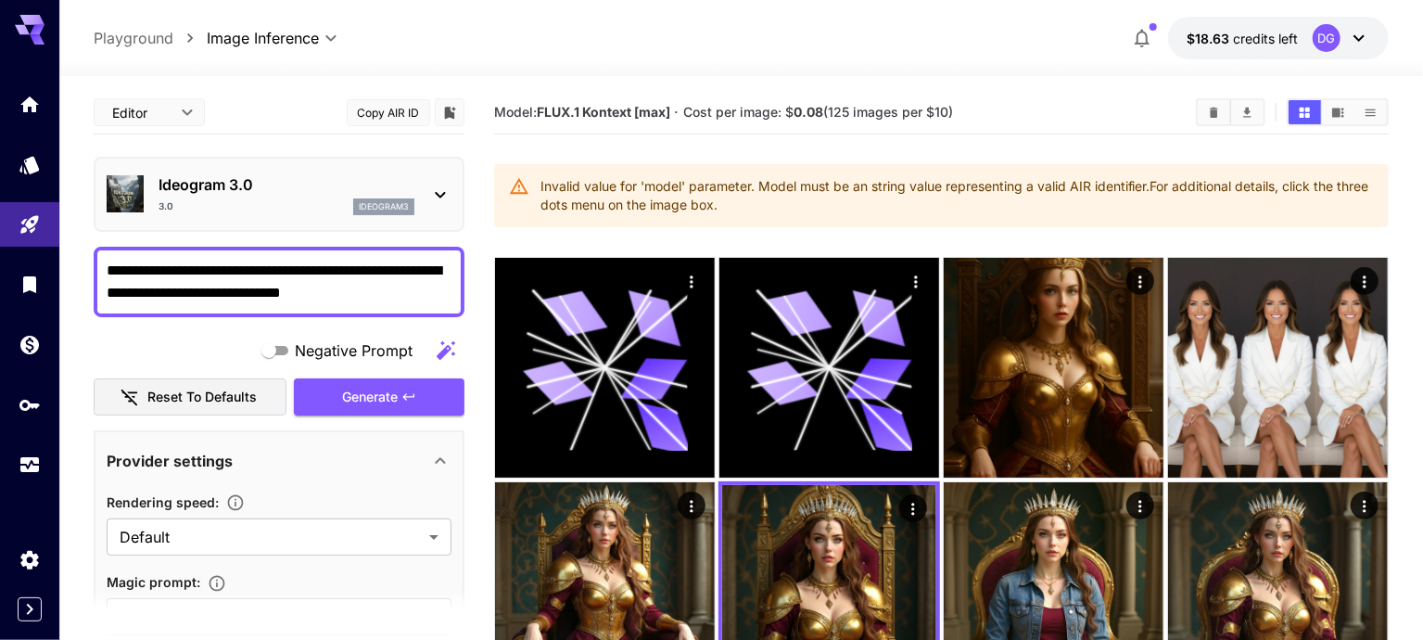
click at [339, 211] on div "3.0 ideogram3" at bounding box center [287, 206] width 256 height 17
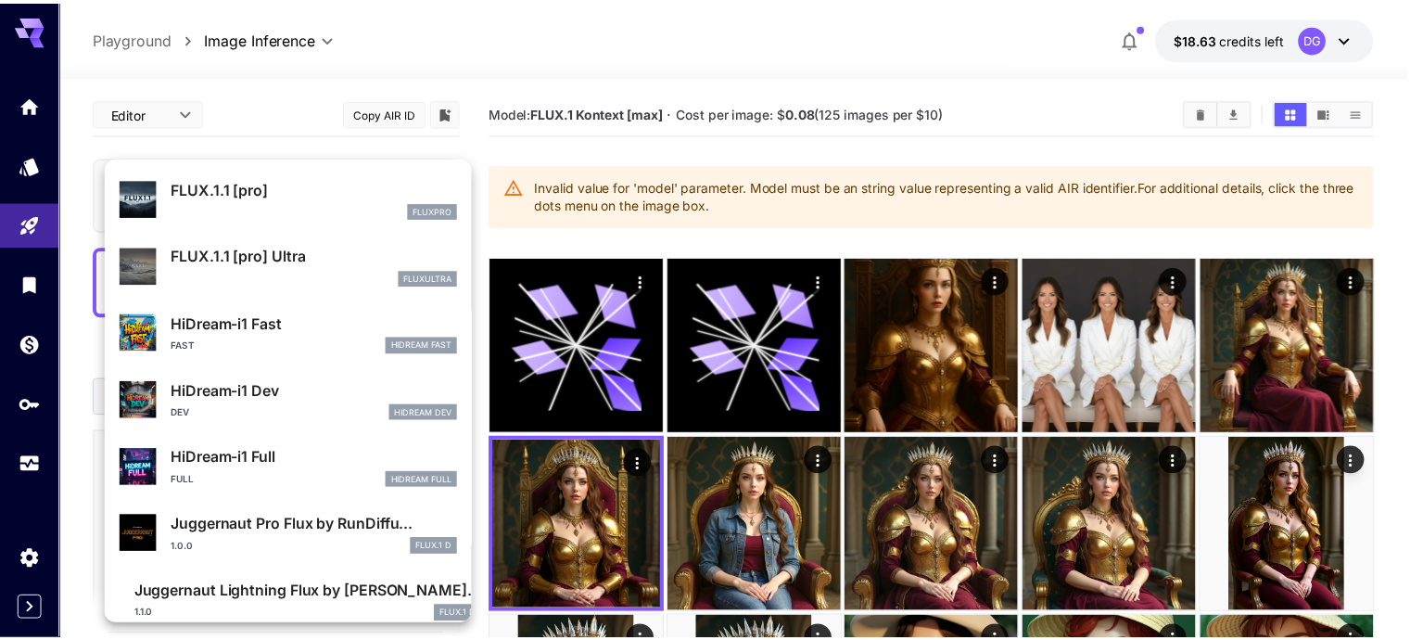
scroll to position [1295, 0]
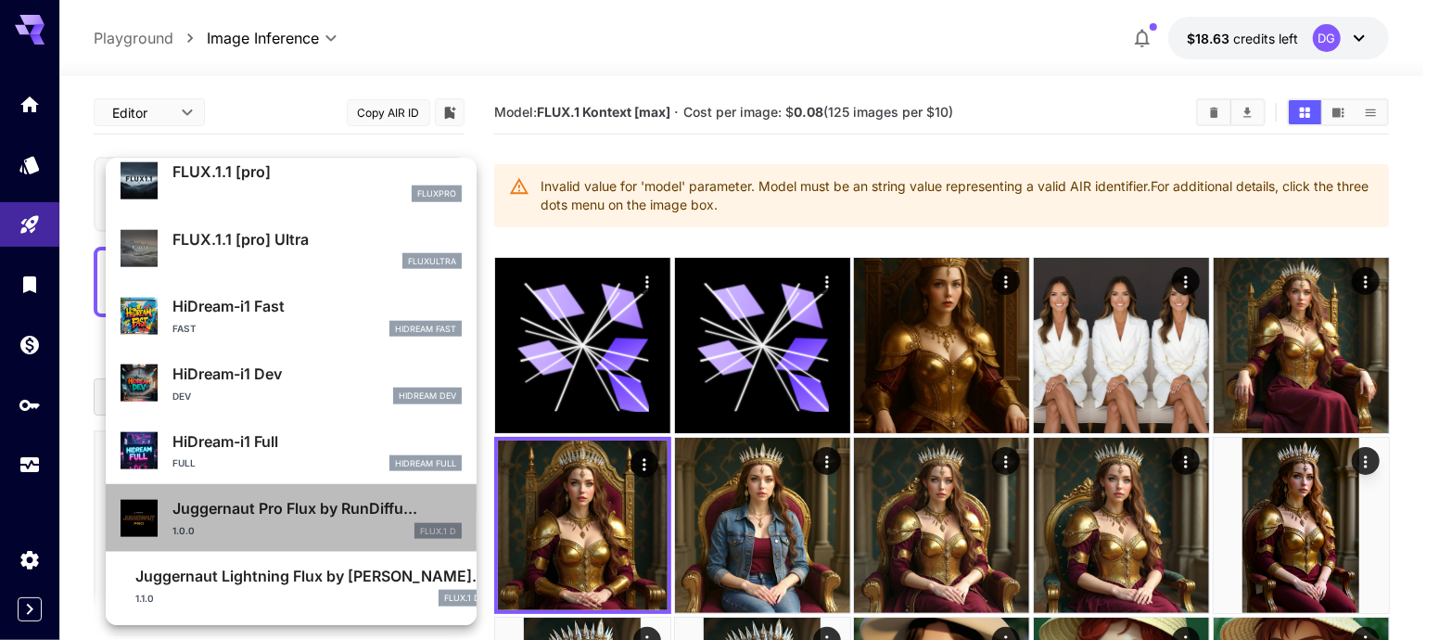
click at [381, 532] on div "1.0.0 FLUX.1 D" at bounding box center [316, 531] width 289 height 17
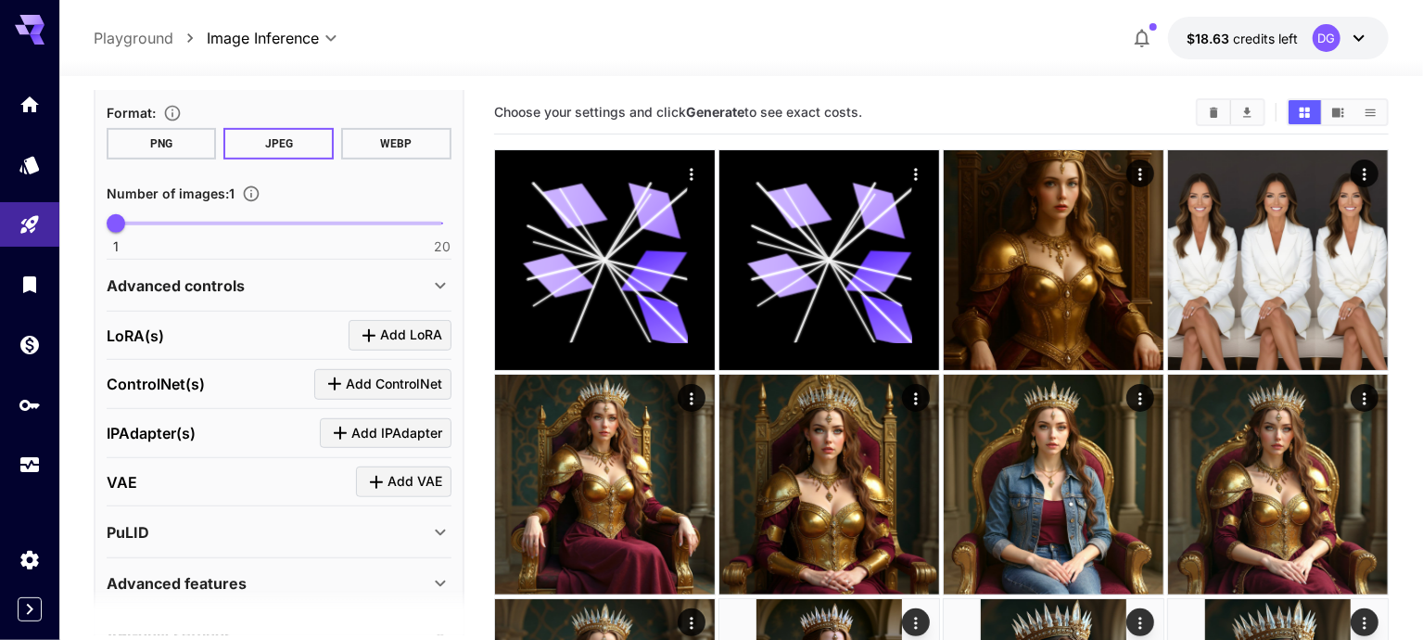
scroll to position [516, 0]
click at [371, 280] on div "Advanced controls" at bounding box center [268, 284] width 323 height 22
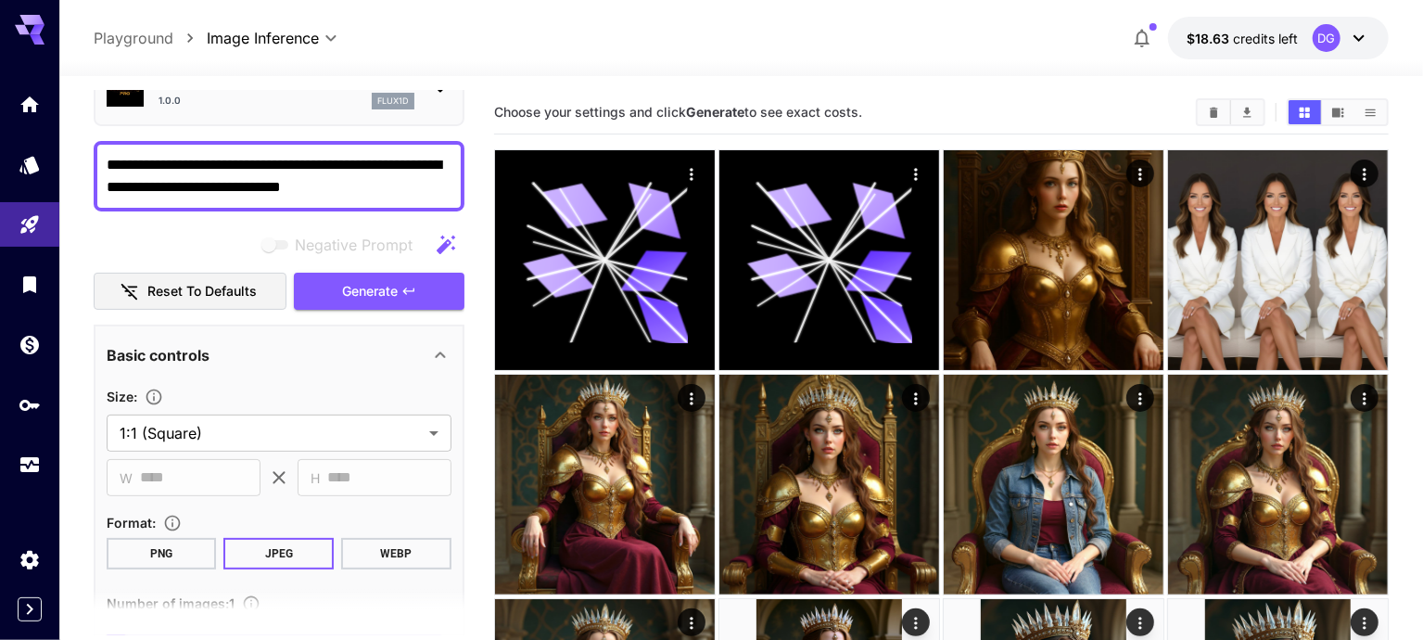
scroll to position [0, 0]
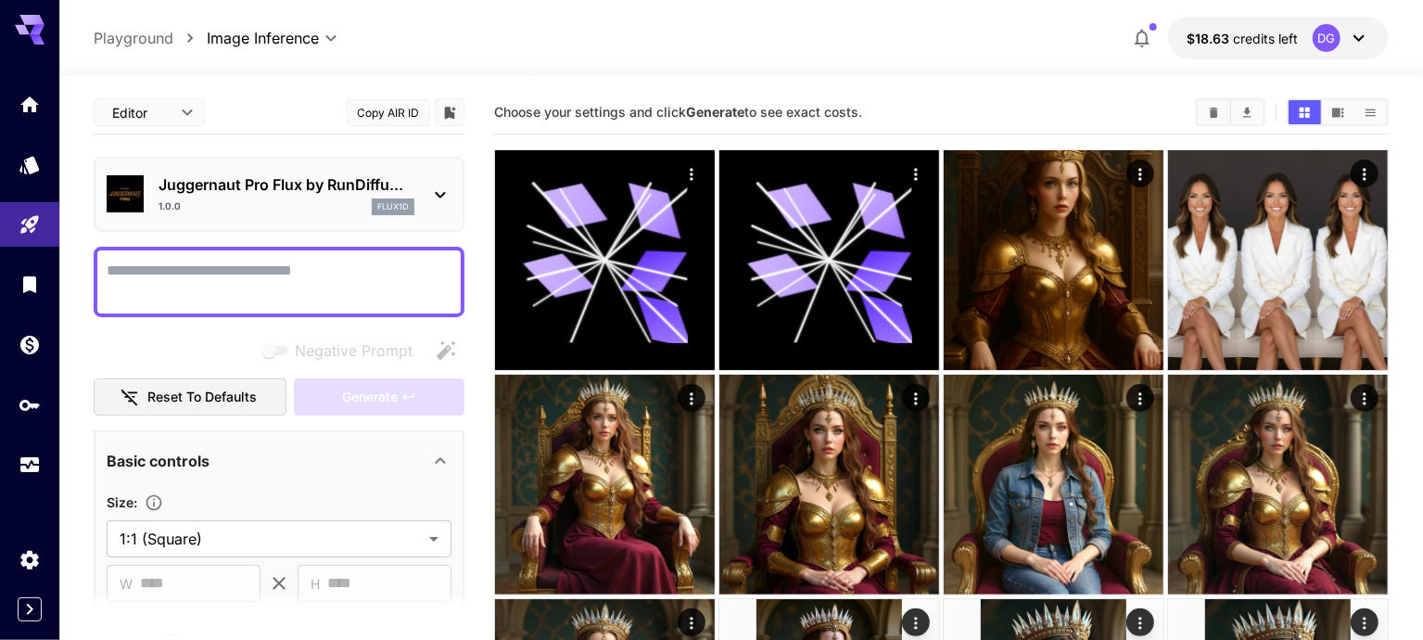
click at [321, 199] on div "1.0.0 flux1d" at bounding box center [287, 206] width 256 height 17
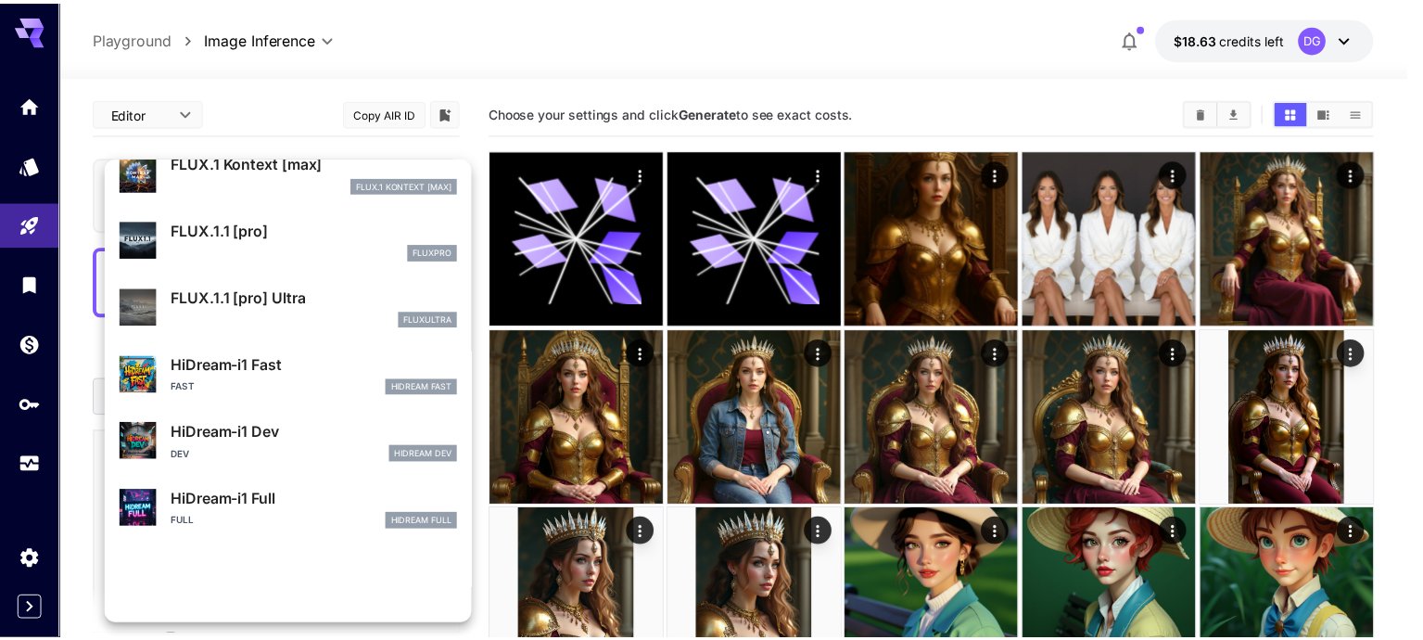
scroll to position [1096, 0]
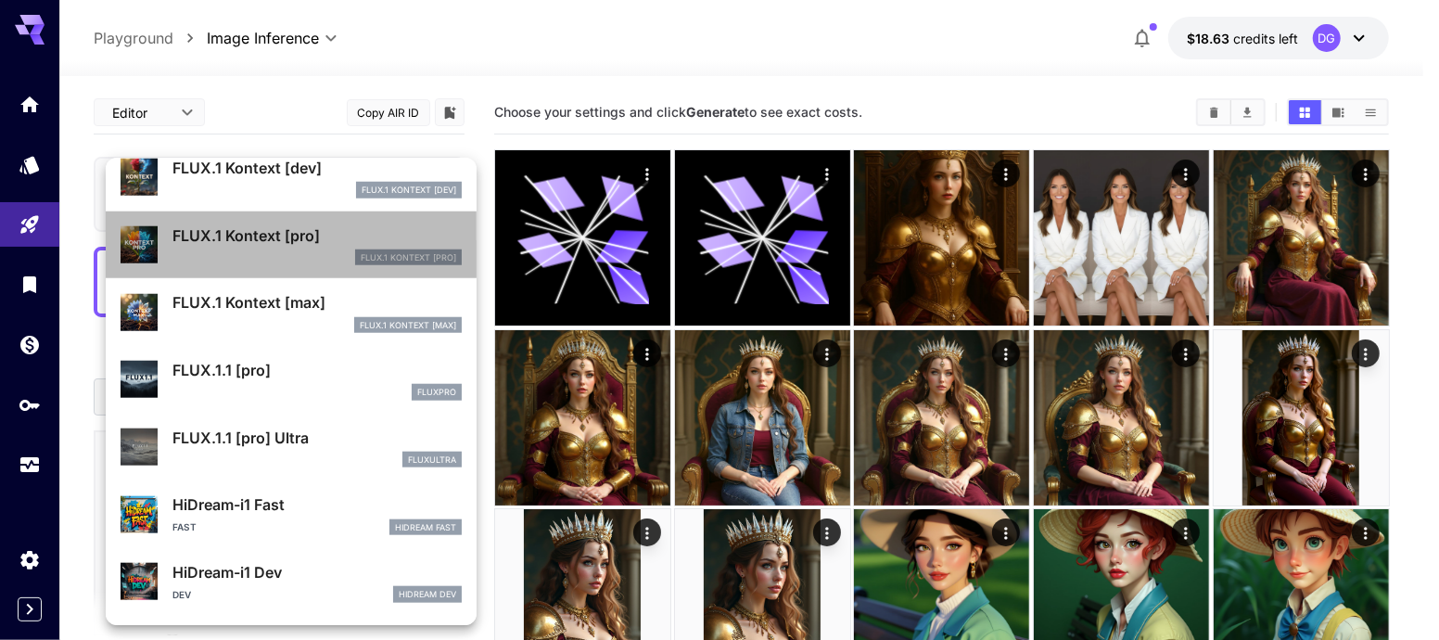
click at [343, 244] on p "FLUX.1 Kontext [pro]" at bounding box center [316, 235] width 289 height 22
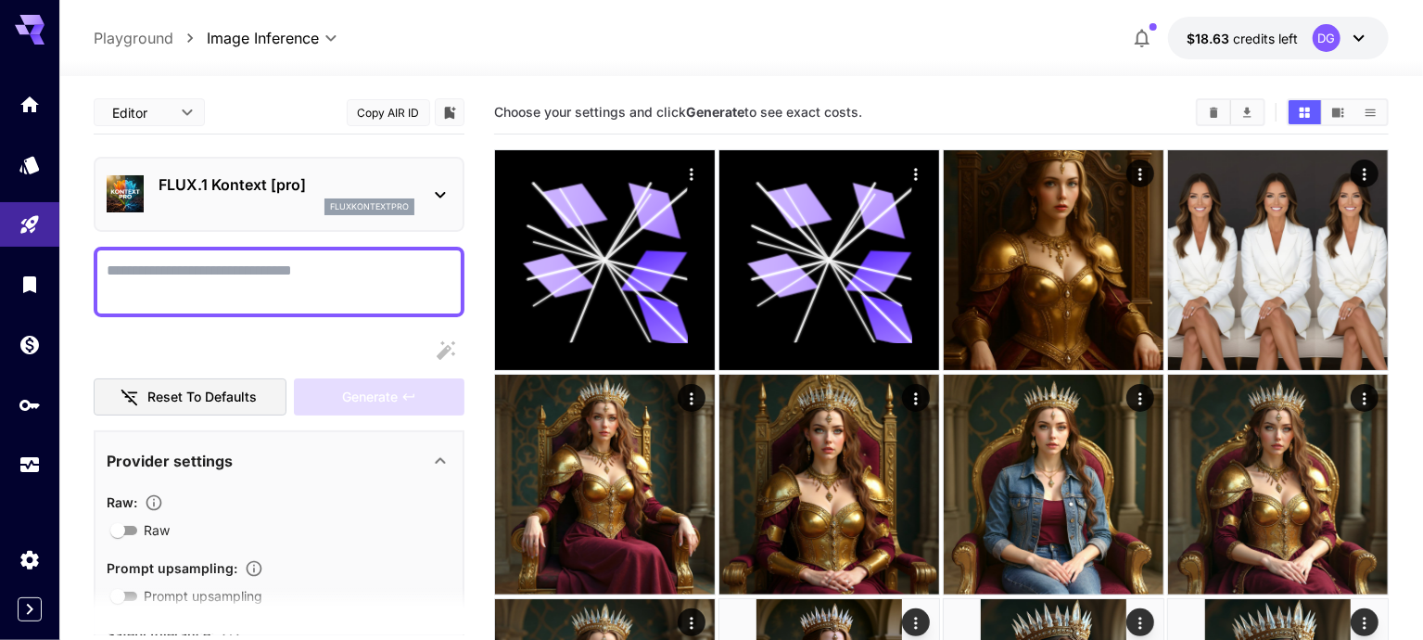
click at [303, 292] on textarea "Raw" at bounding box center [279, 282] width 345 height 45
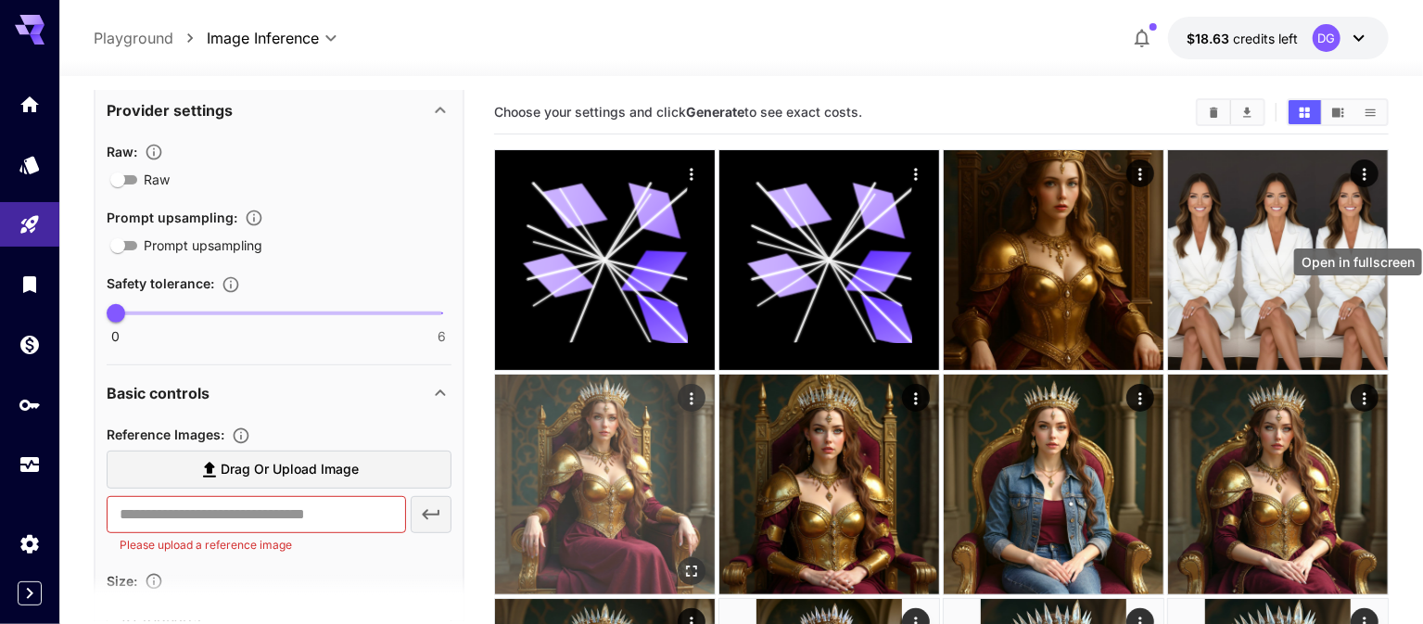
click at [701, 562] on icon "Open in fullscreen" at bounding box center [691, 571] width 19 height 19
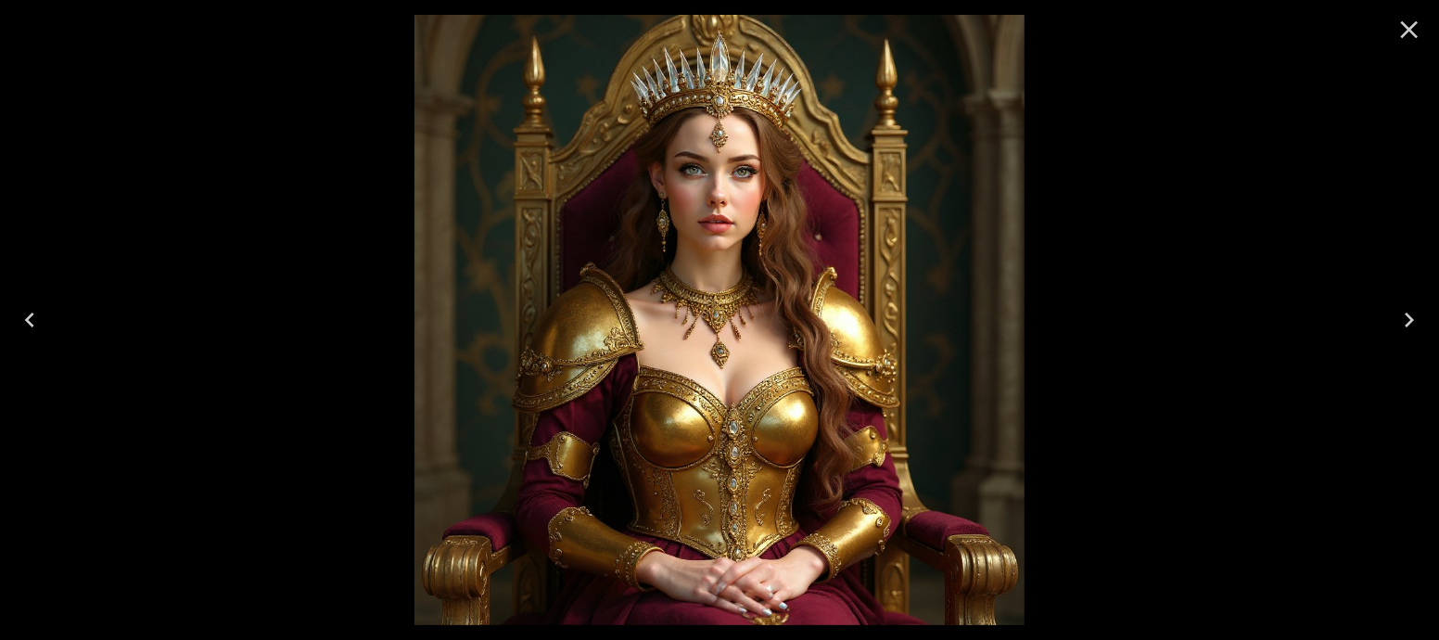
click at [1415, 37] on icon "Close" at bounding box center [1409, 30] width 30 height 30
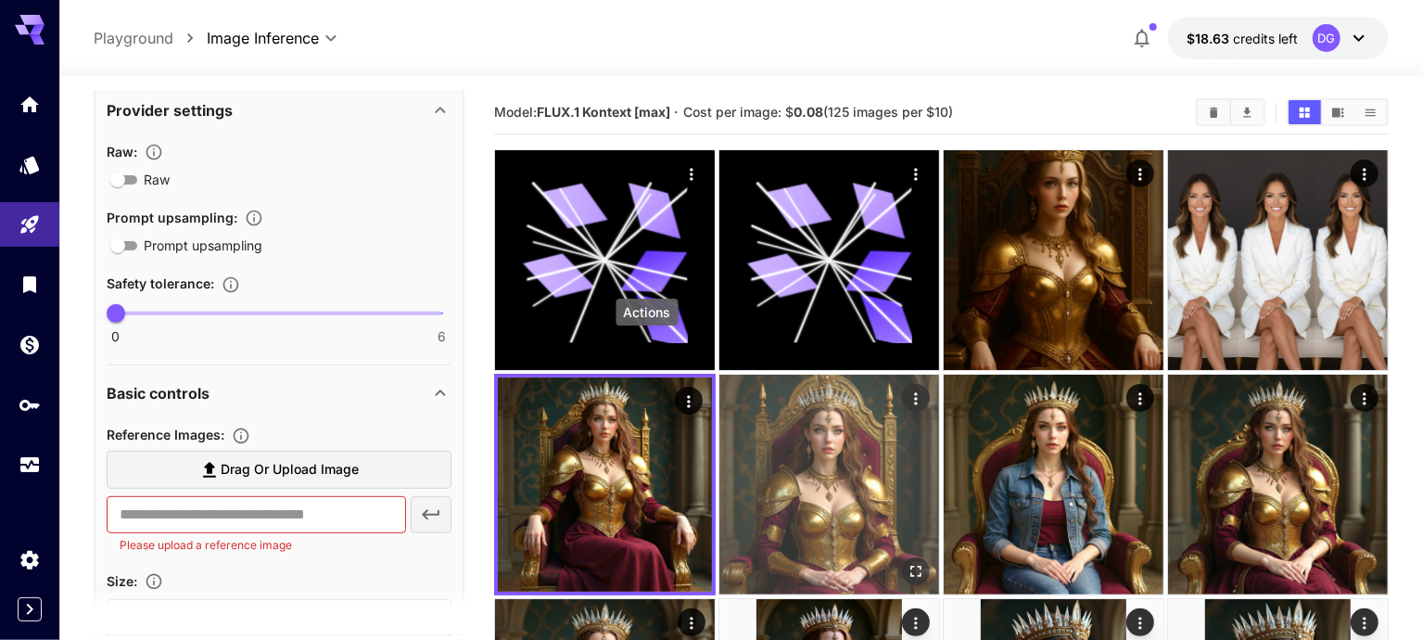
click at [907, 389] on icon "Actions" at bounding box center [916, 398] width 19 height 19
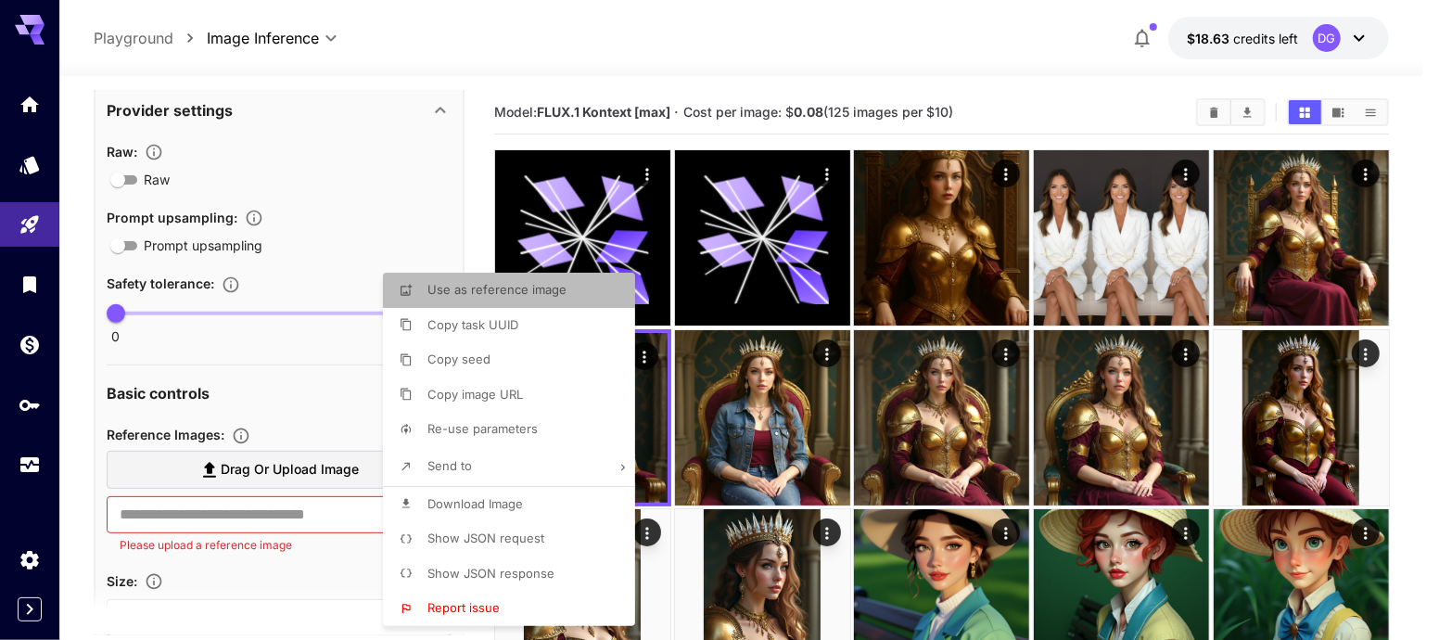
click at [575, 288] on li "Use as reference image" at bounding box center [514, 290] width 263 height 35
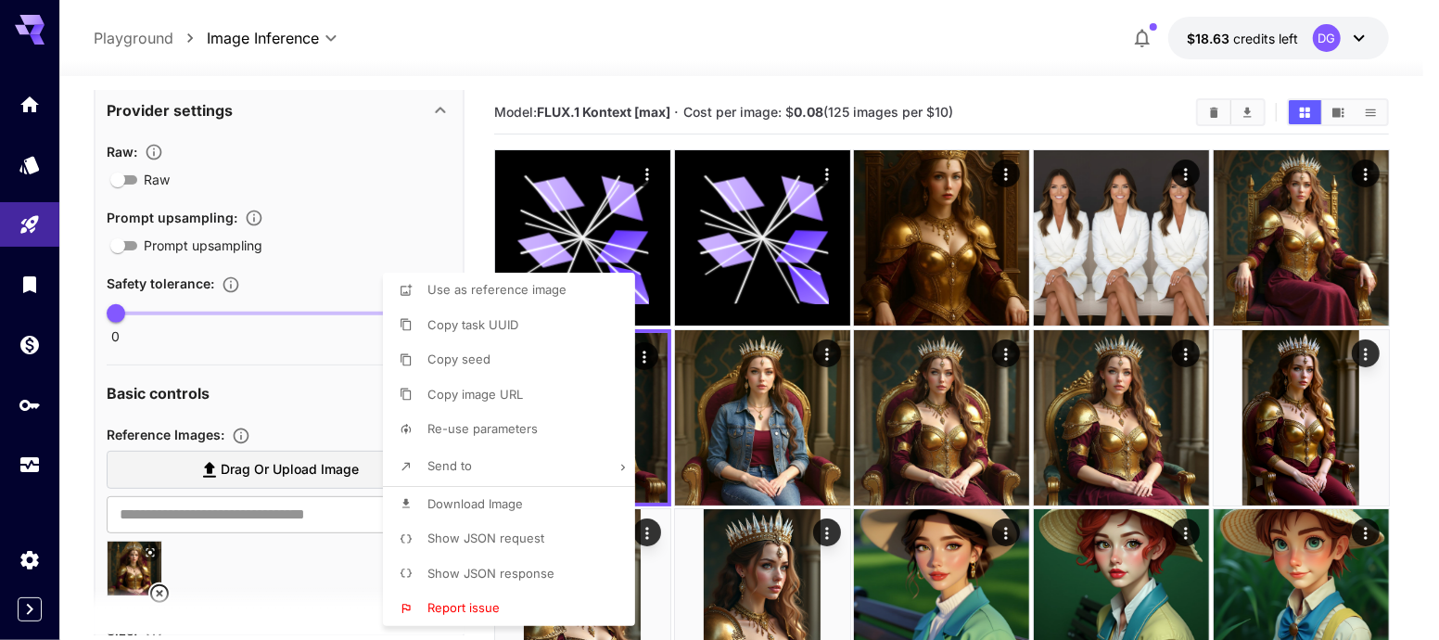
click at [226, 357] on div at bounding box center [719, 320] width 1439 height 640
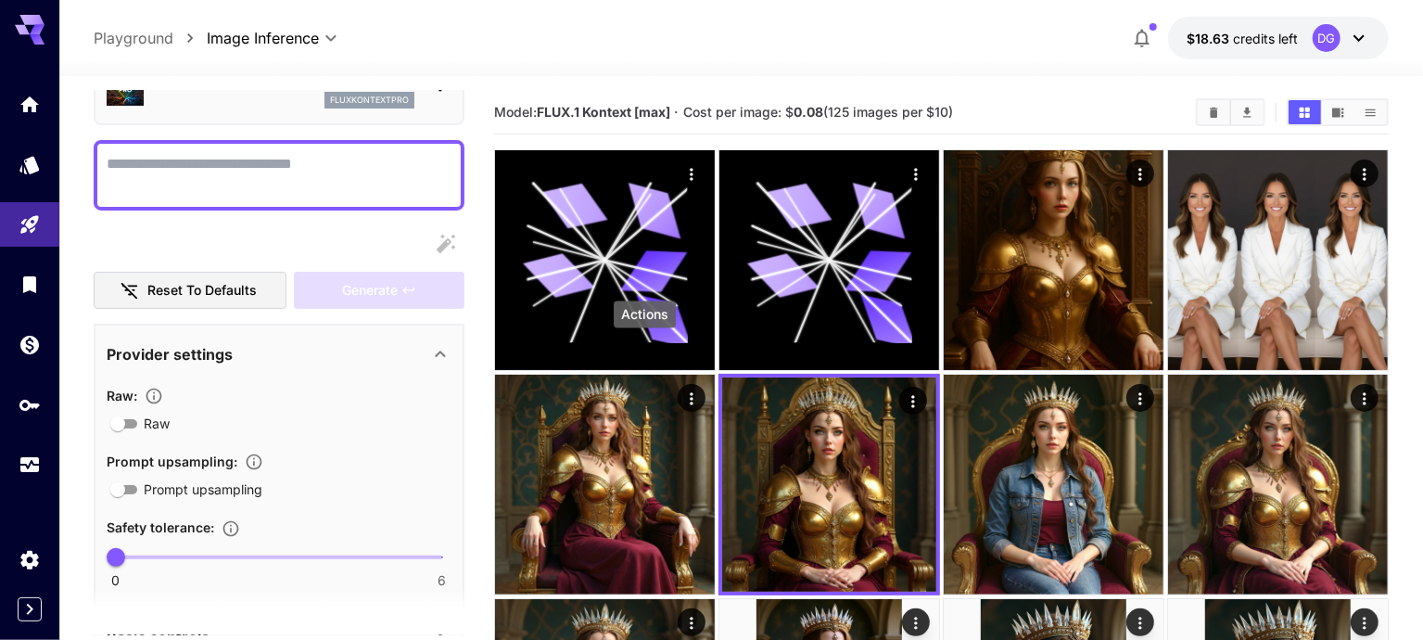
scroll to position [0, 0]
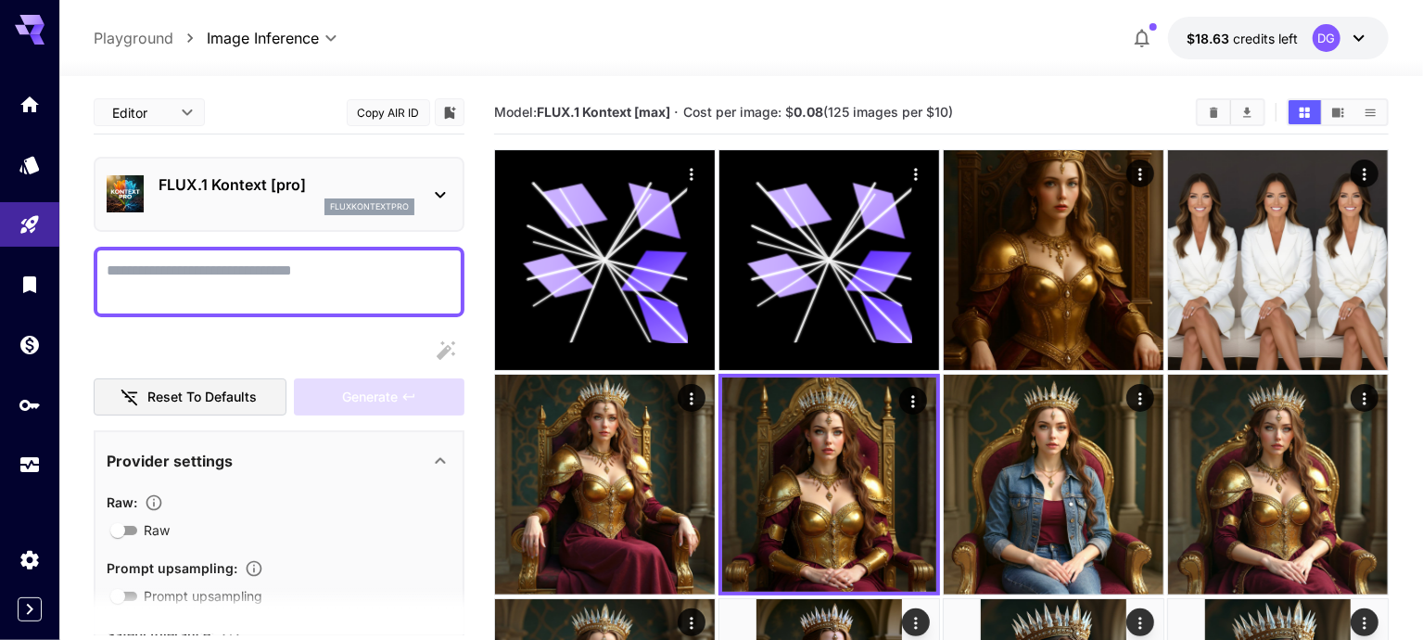
click at [235, 279] on textarea "Raw" at bounding box center [279, 282] width 345 height 45
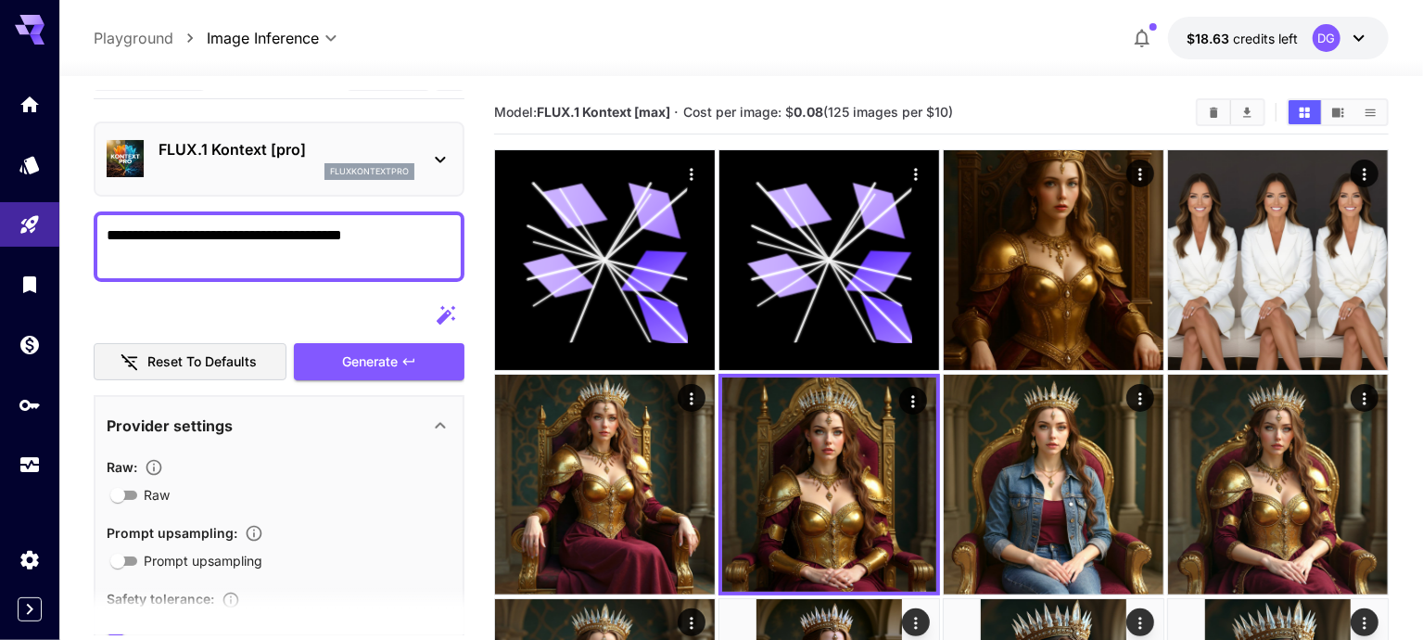
scroll to position [31, 0]
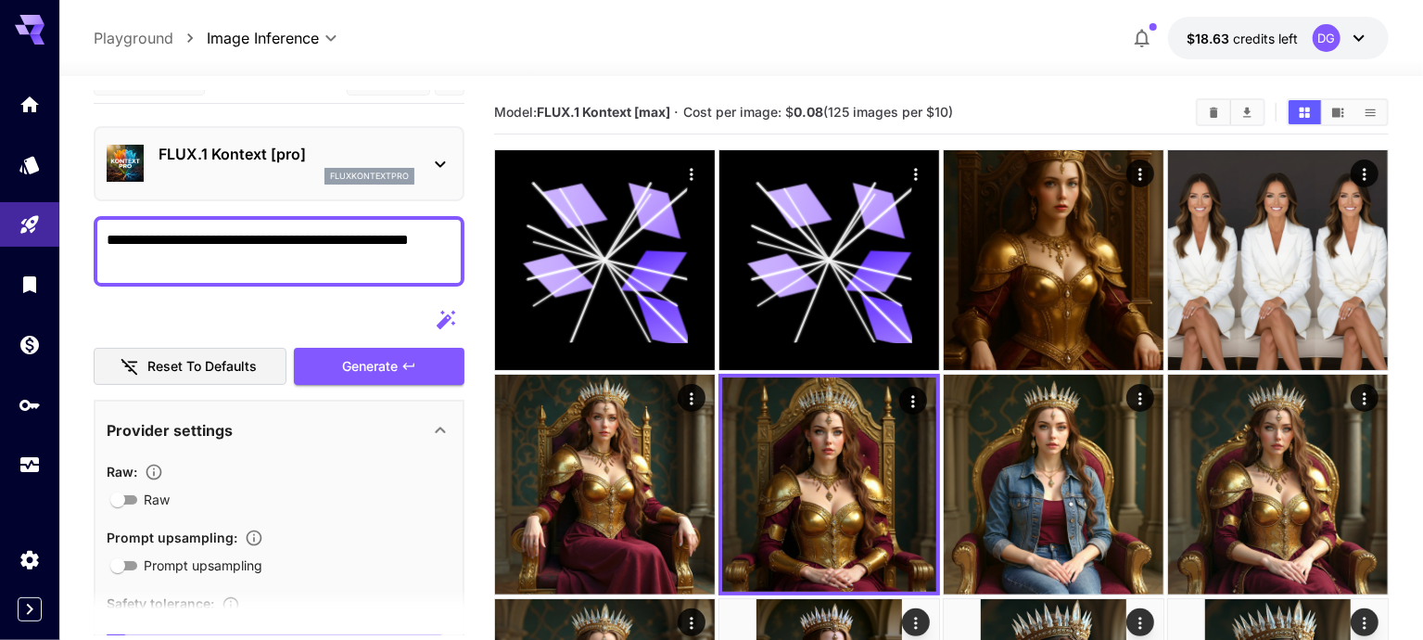
paste textarea "**********"
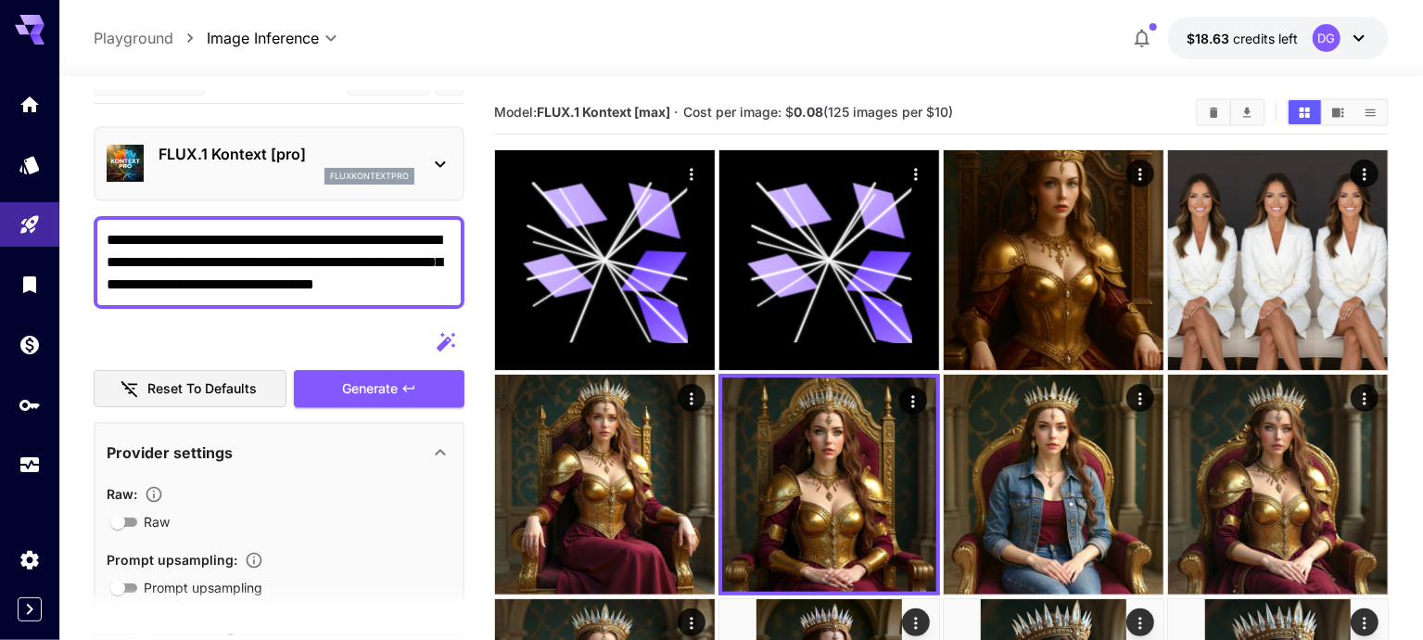
drag, startPoint x: 174, startPoint y: 263, endPoint x: 326, endPoint y: 263, distance: 152.0
click at [326, 263] on textarea "**********" at bounding box center [280, 262] width 347 height 67
click at [344, 279] on textarea "**********" at bounding box center [280, 262] width 347 height 67
click at [378, 260] on textarea "**********" at bounding box center [280, 262] width 347 height 67
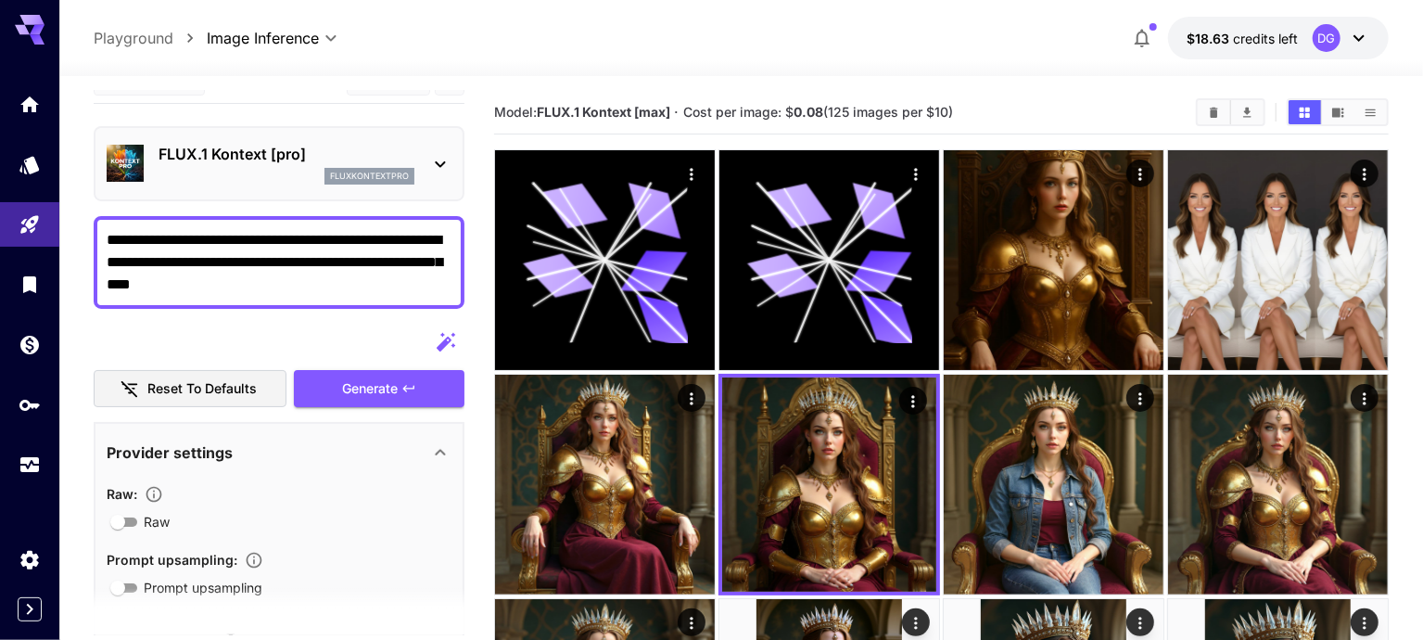
drag, startPoint x: 336, startPoint y: 286, endPoint x: 348, endPoint y: 262, distance: 26.1
click at [348, 262] on textarea "**********" at bounding box center [280, 262] width 347 height 67
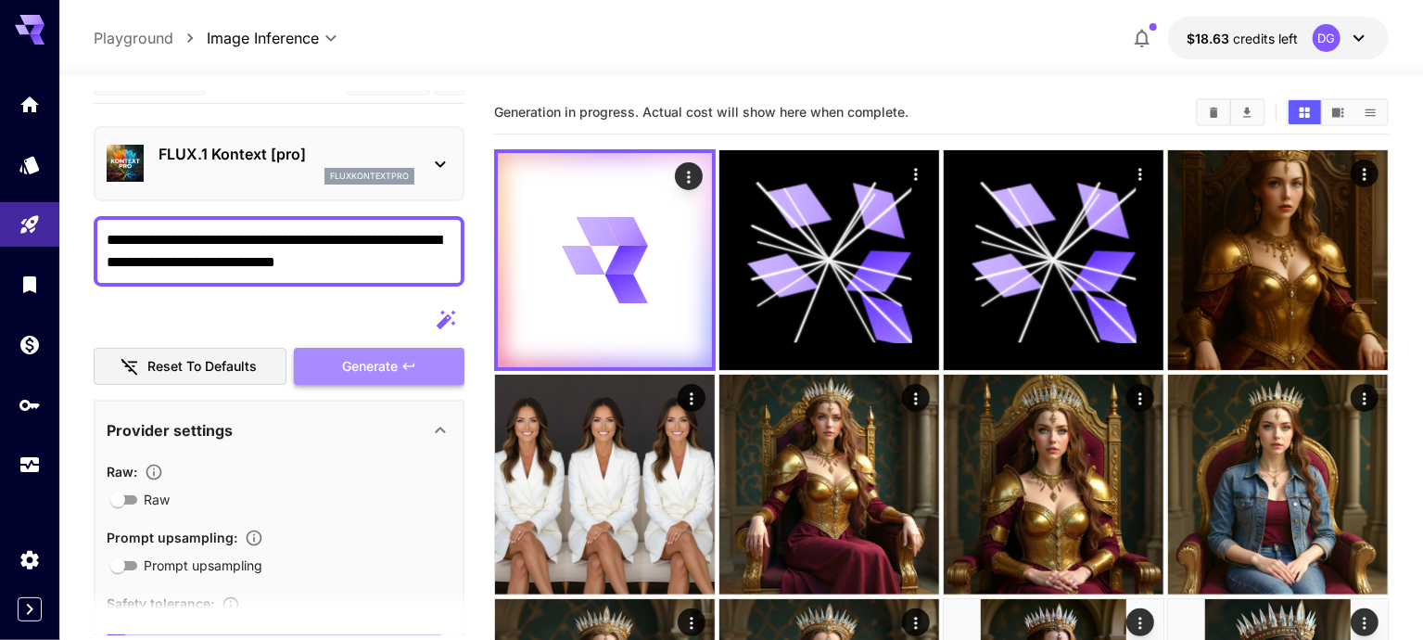
click at [393, 367] on span "Generate" at bounding box center [370, 366] width 56 height 23
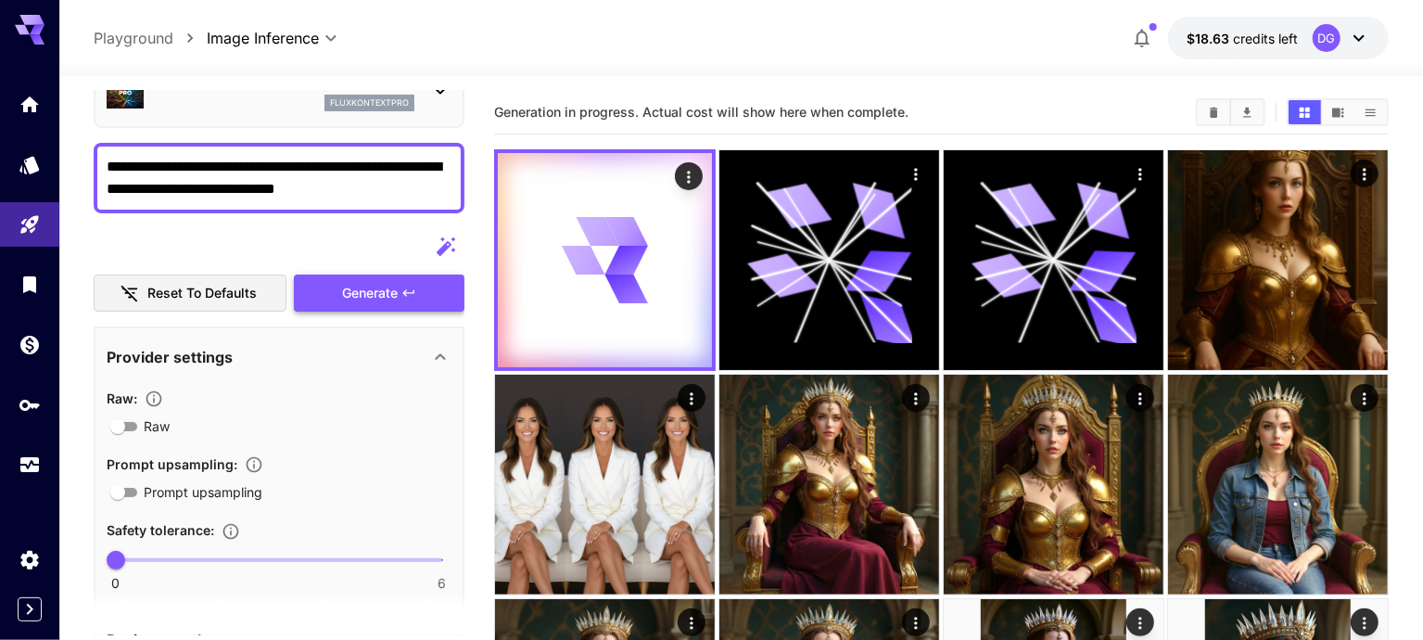
scroll to position [0, 0]
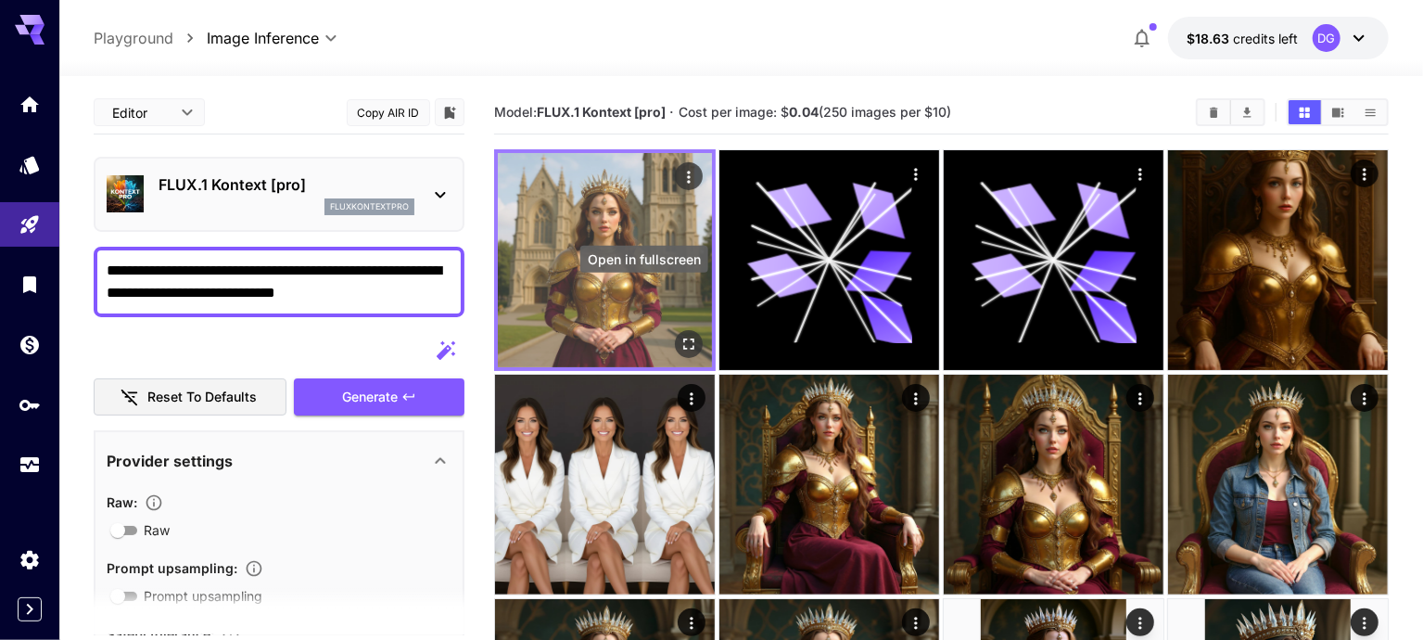
click at [680, 335] on icon "Open in fullscreen" at bounding box center [689, 344] width 19 height 19
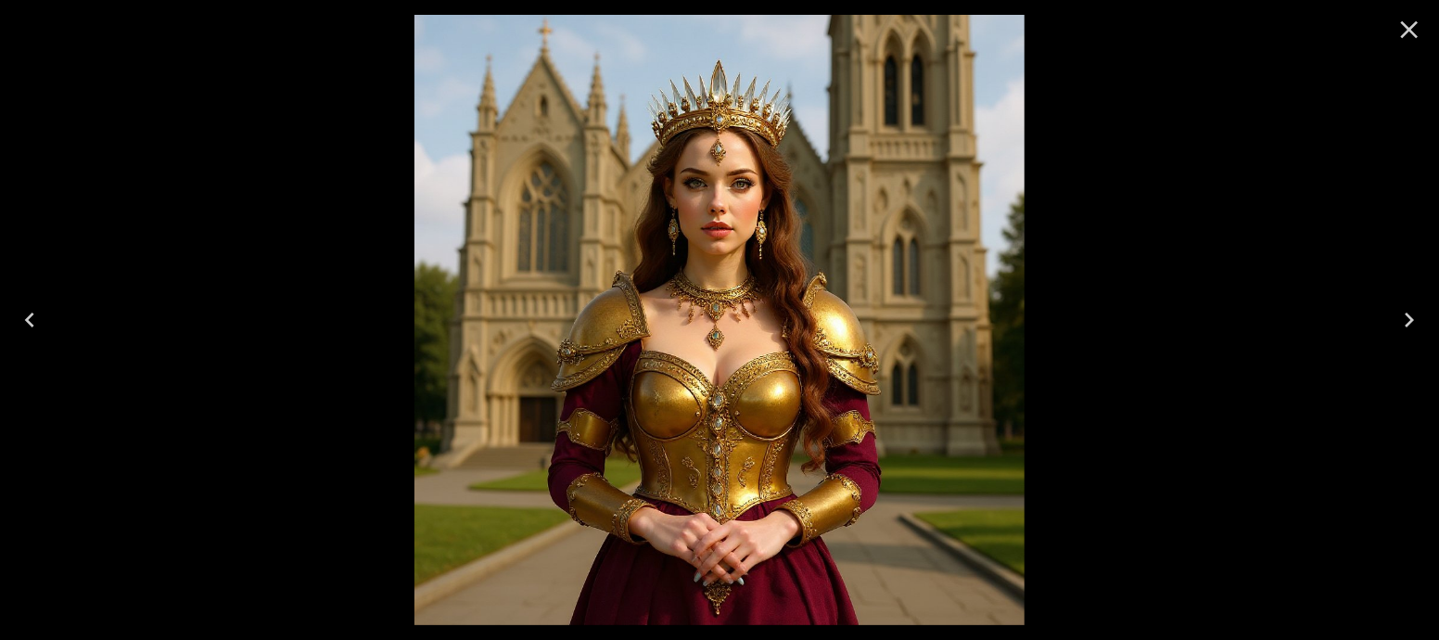
click at [1396, 35] on icon "Close" at bounding box center [1409, 30] width 30 height 30
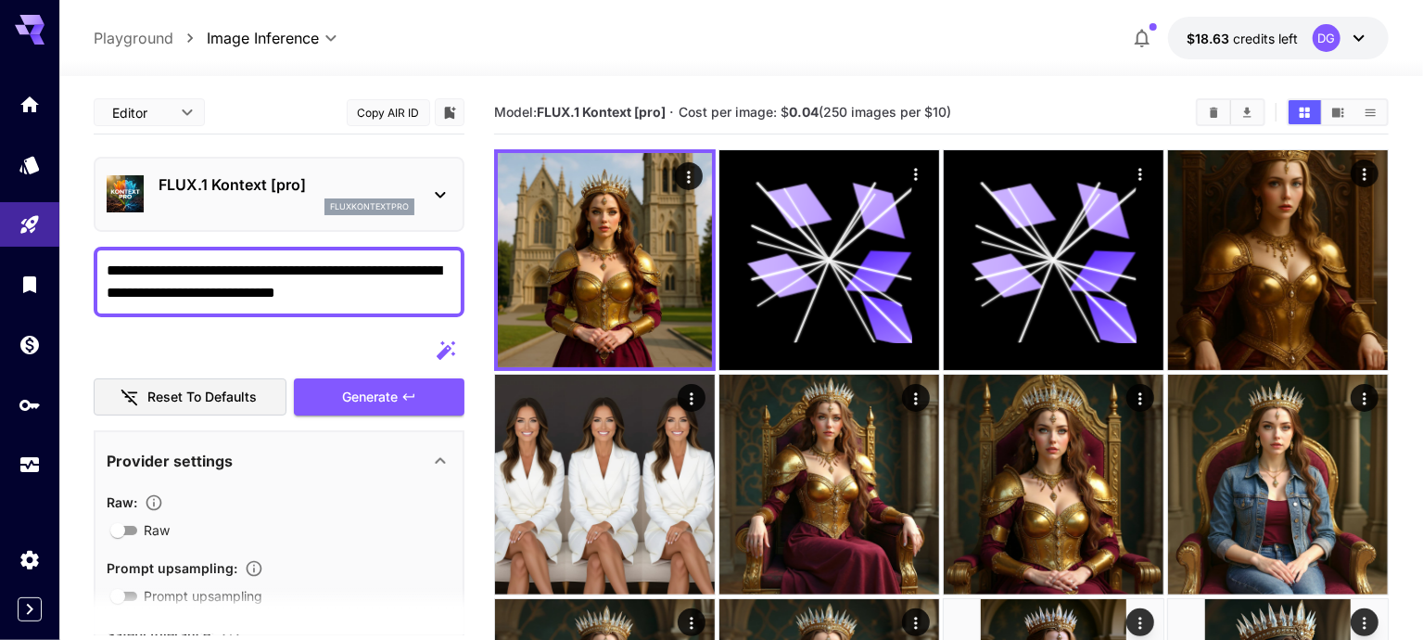
drag, startPoint x: 387, startPoint y: 293, endPoint x: 173, endPoint y: 314, distance: 214.3
click at [173, 314] on div "**********" at bounding box center [279, 282] width 371 height 70
type textarea "**********"
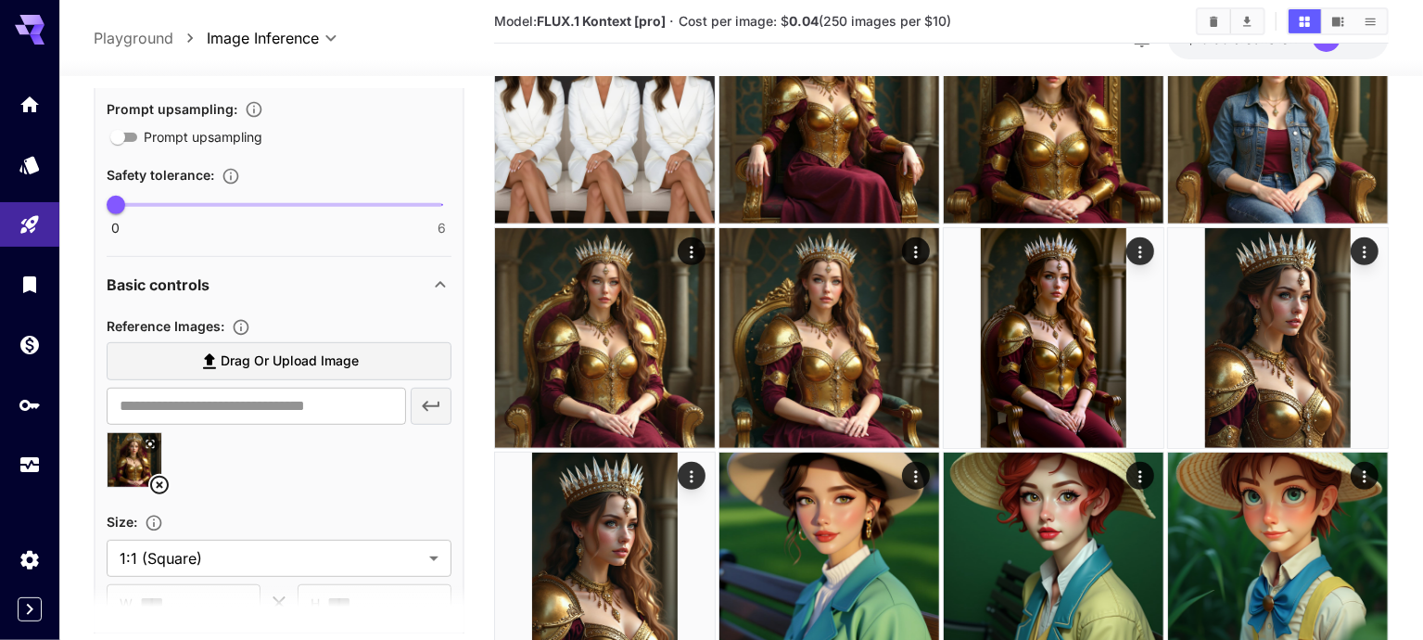
scroll to position [661, 0]
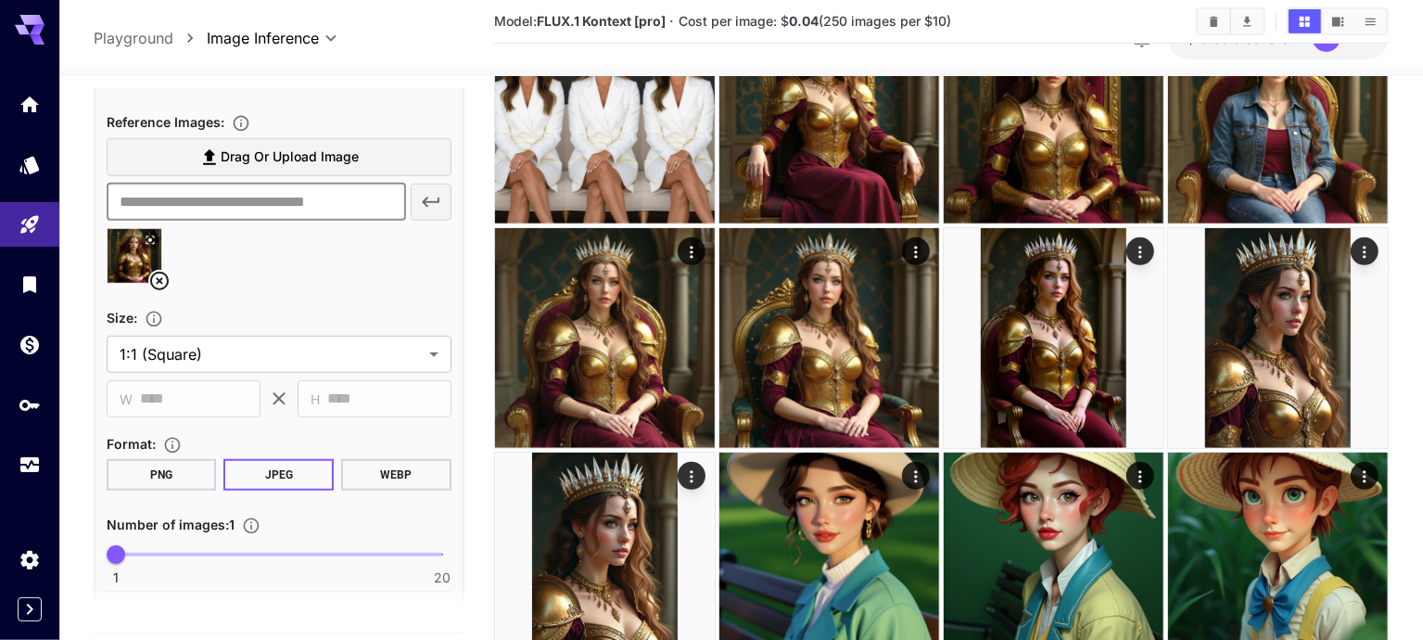
click at [265, 201] on input "text" at bounding box center [256, 202] width 299 height 37
paste input "**********"
type input "**********"
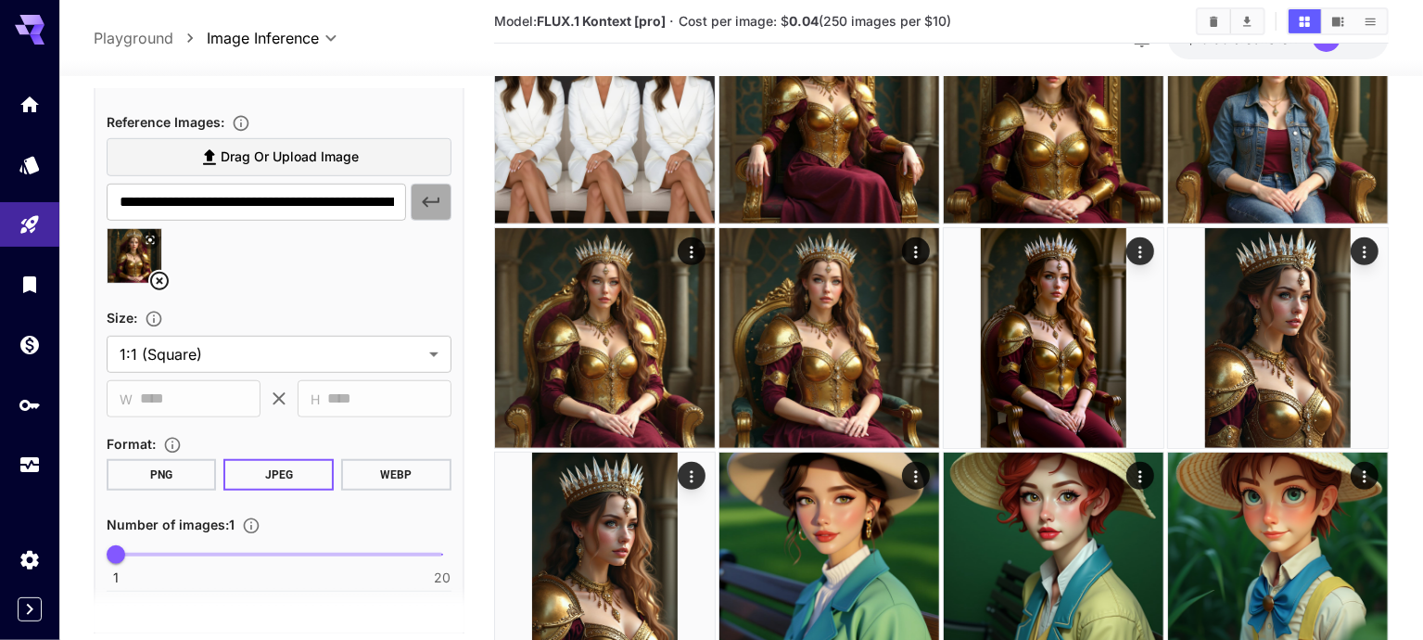
click at [439, 200] on icon "button" at bounding box center [431, 202] width 22 height 22
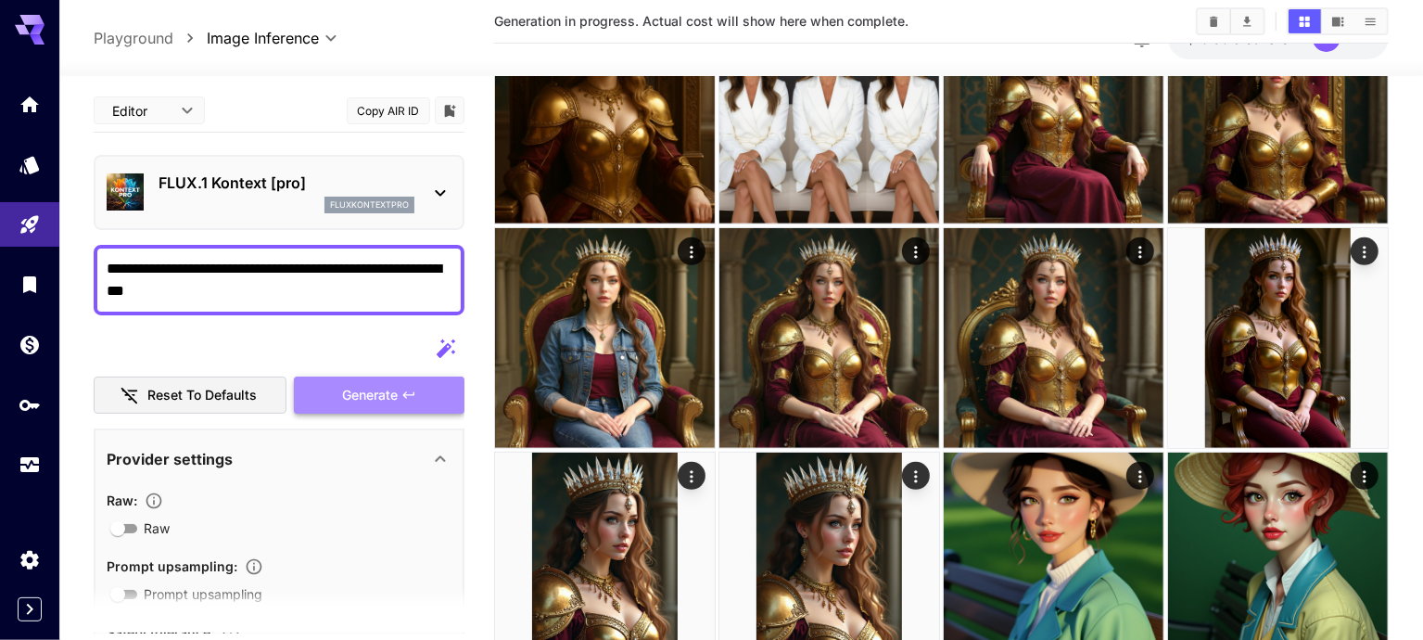
click at [381, 384] on span "Generate" at bounding box center [370, 395] width 56 height 23
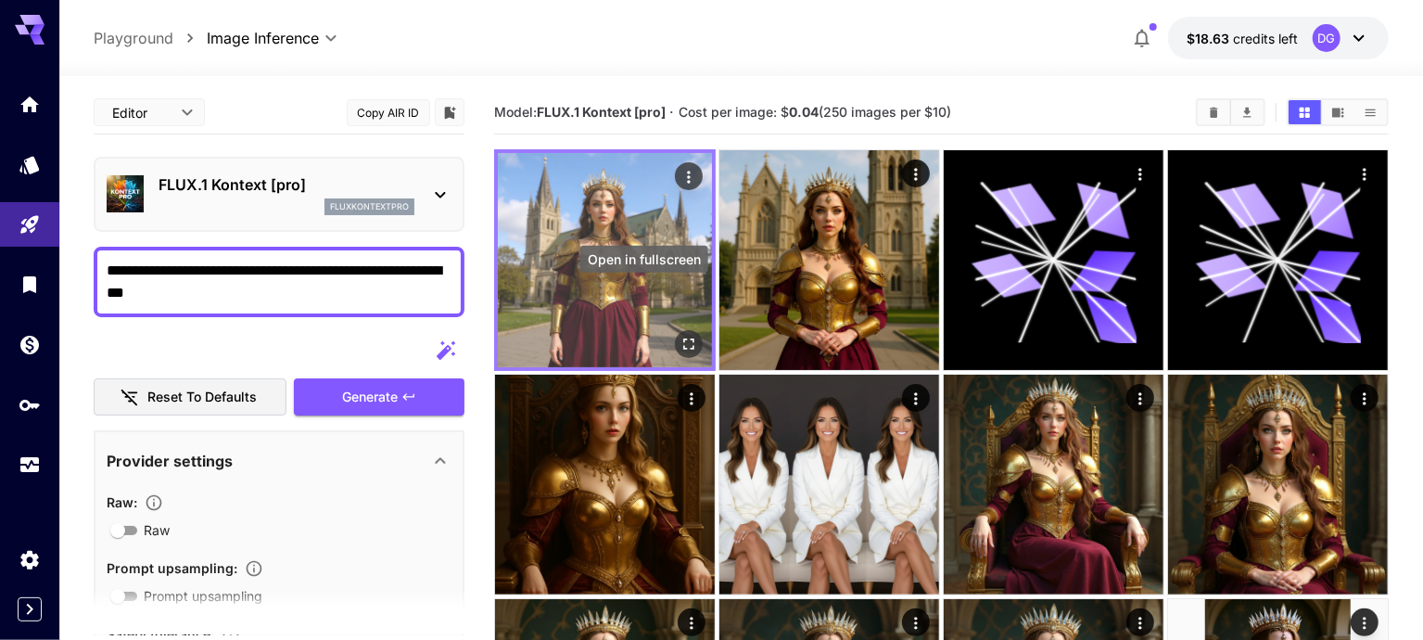
click at [680, 335] on icon "Open in fullscreen" at bounding box center [689, 344] width 19 height 19
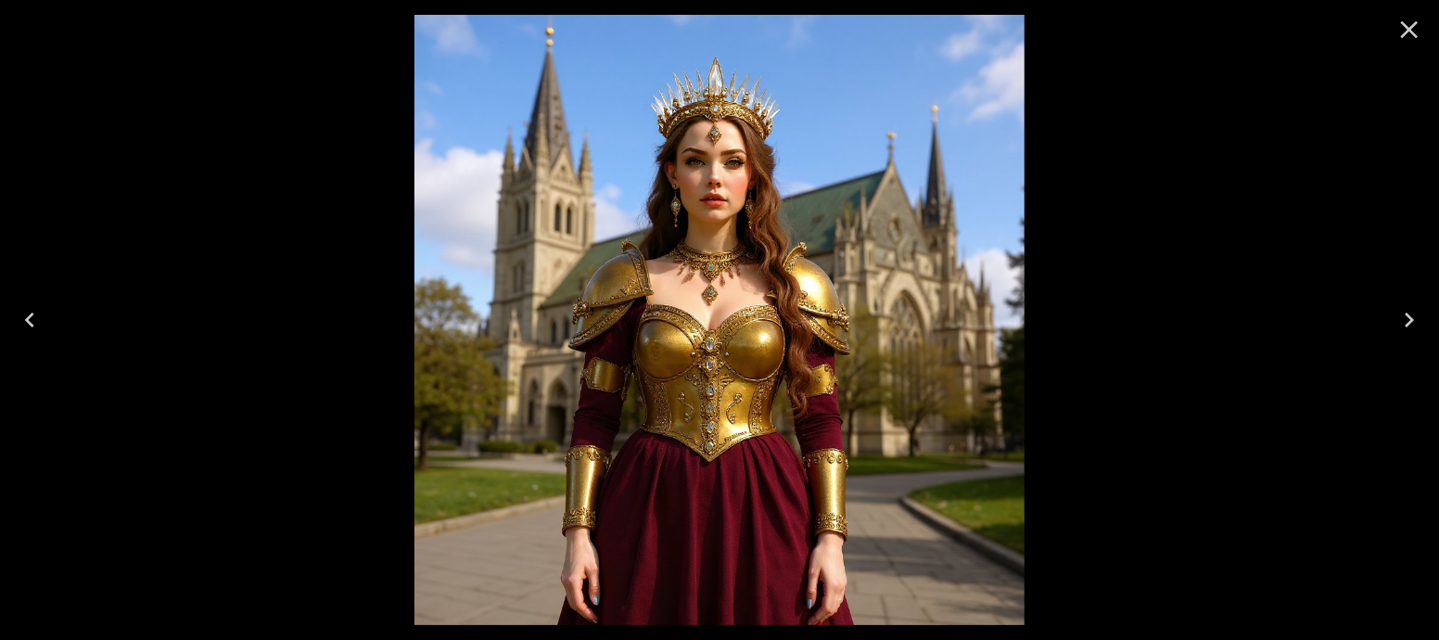
click at [1424, 37] on button "Close" at bounding box center [1409, 29] width 45 height 45
